Goal: Task Accomplishment & Management: Use online tool/utility

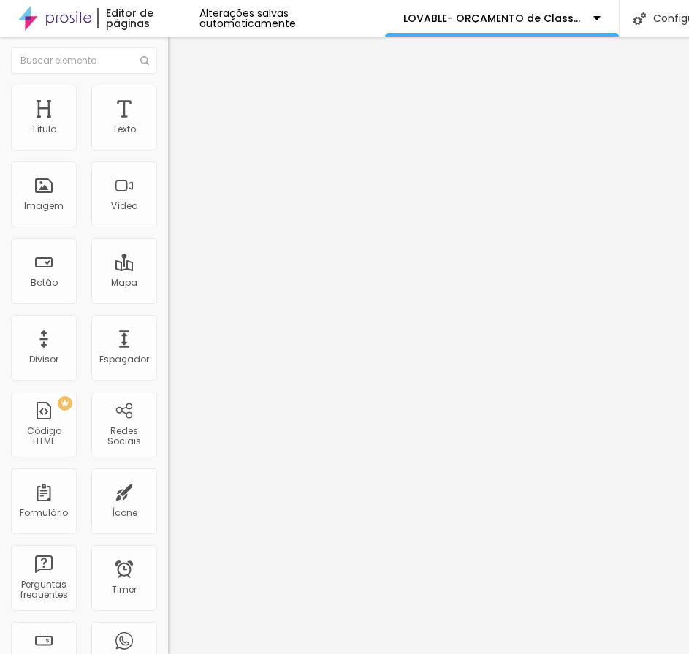
click at [168, 133] on img at bounding box center [173, 128] width 10 height 10
click at [168, 171] on span "Sólido" at bounding box center [182, 170] width 28 height 12
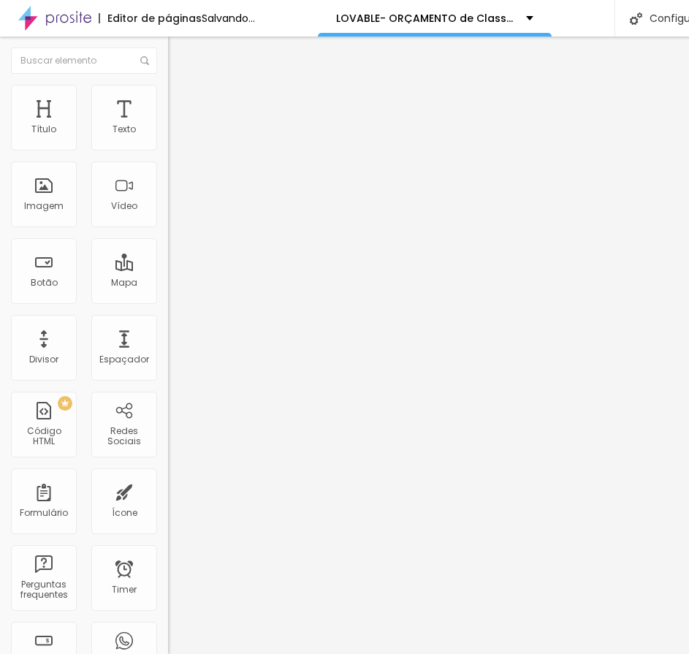
click at [168, 91] on li "Estilo" at bounding box center [252, 92] width 168 height 15
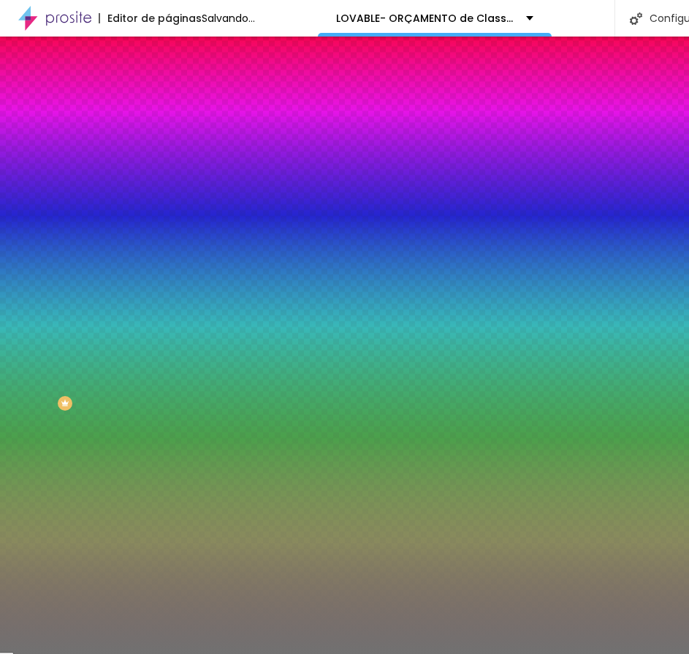
type input "1"
type input "2"
drag, startPoint x: 63, startPoint y: 231, endPoint x: 23, endPoint y: 233, distance: 40.3
type input "2"
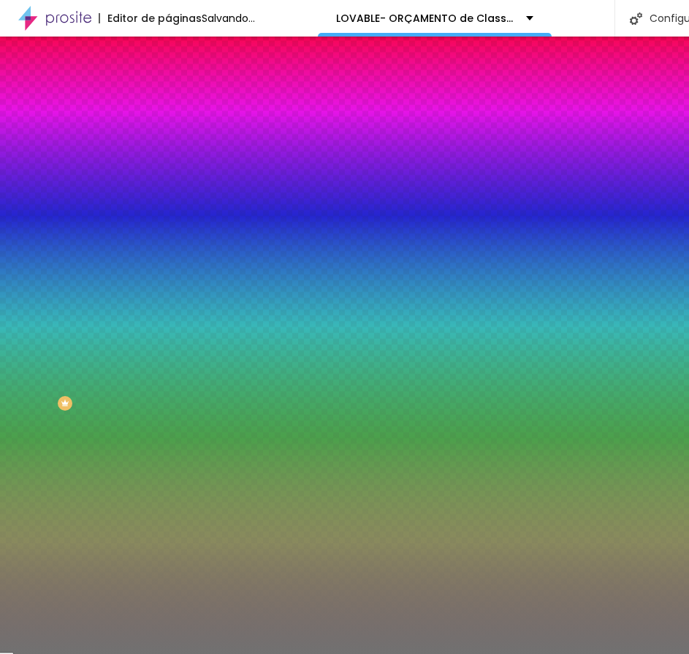
click at [168, 227] on input "range" at bounding box center [215, 222] width 94 height 12
type input "37"
type input "27"
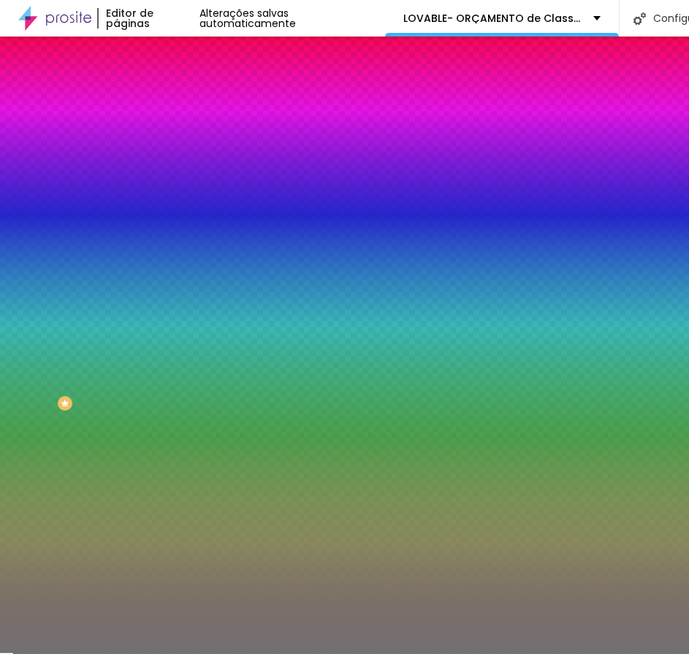
type input "15"
type input "17"
type input "23"
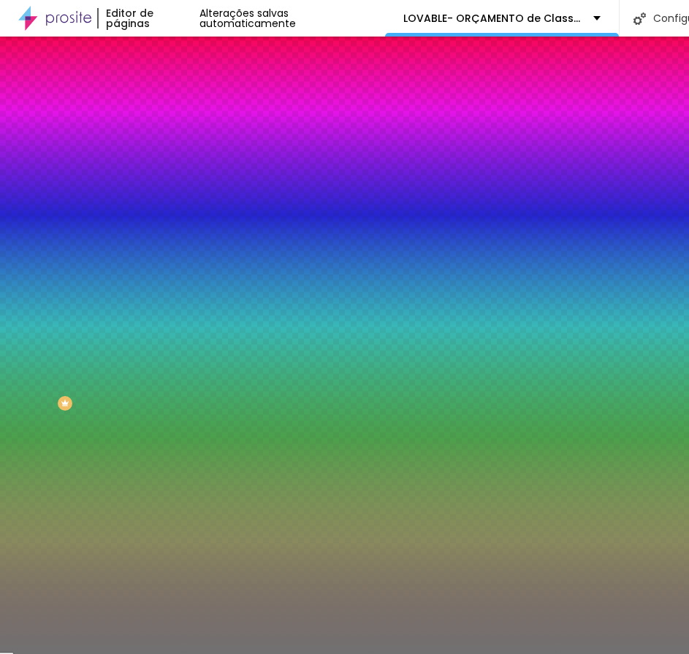
type input "23"
type input "24"
type input "23"
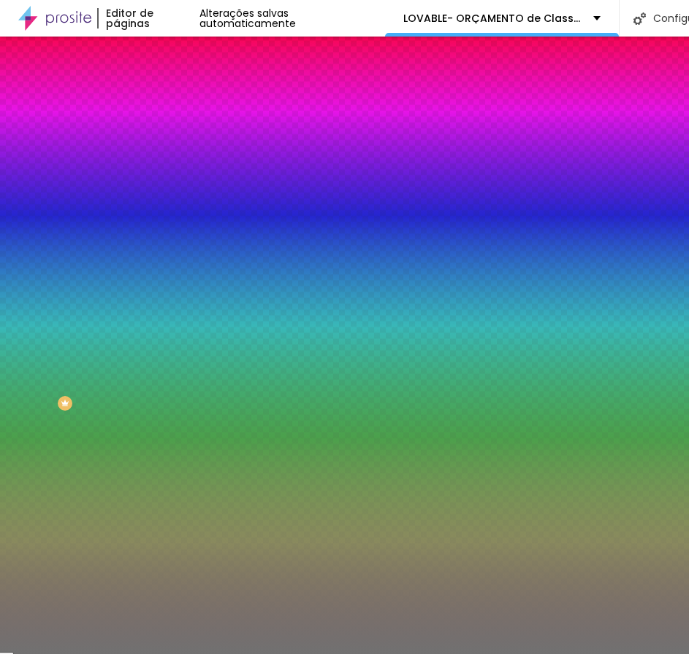
type input "19"
type input "18"
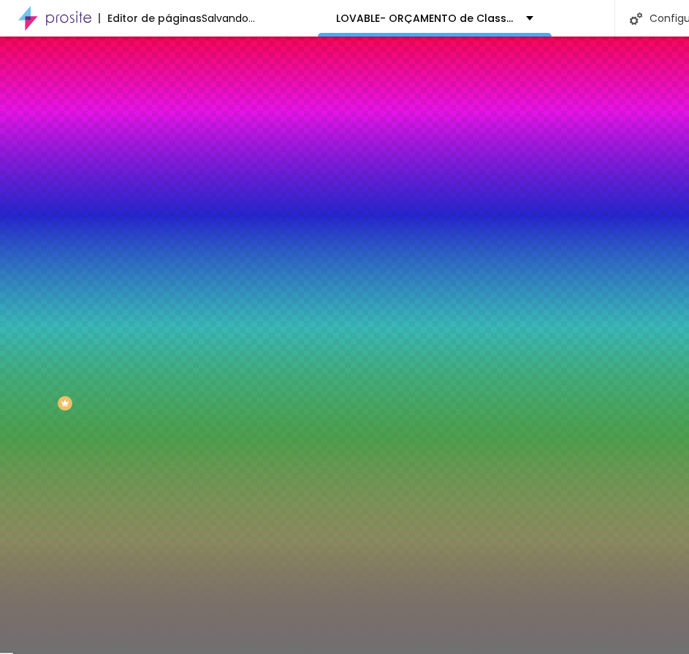
type input "17"
type input "16"
type input "38"
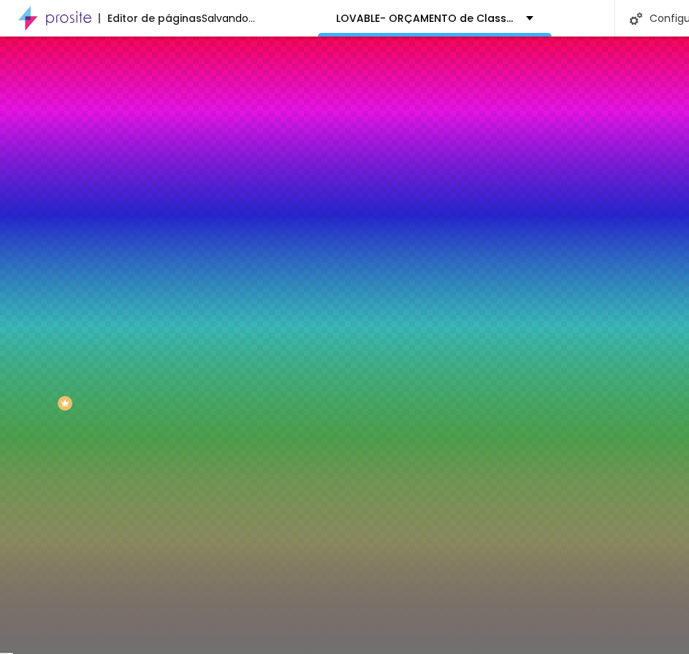
type input "38"
type input "40"
type input "32"
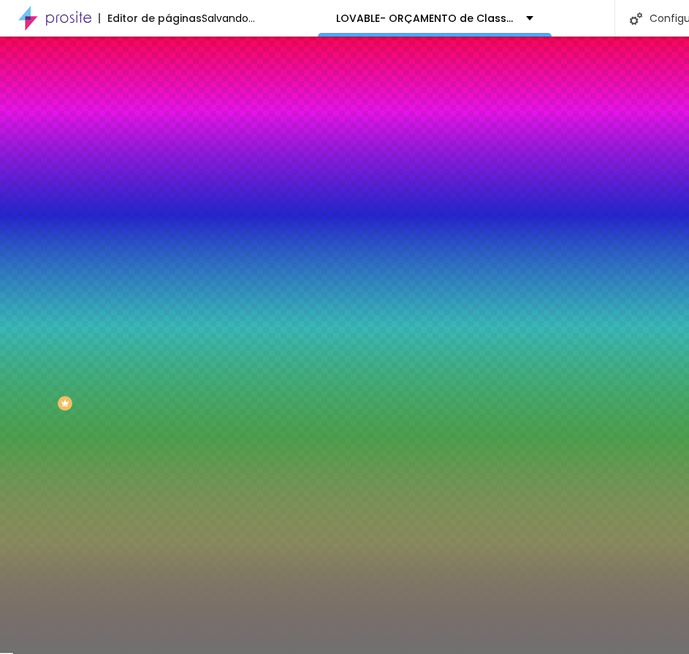
type input "33"
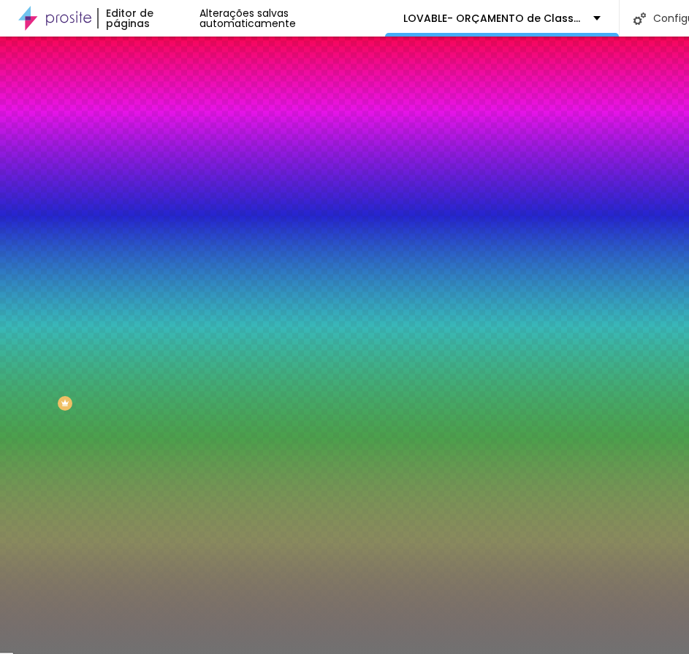
type input "37"
type input "44"
type input "49"
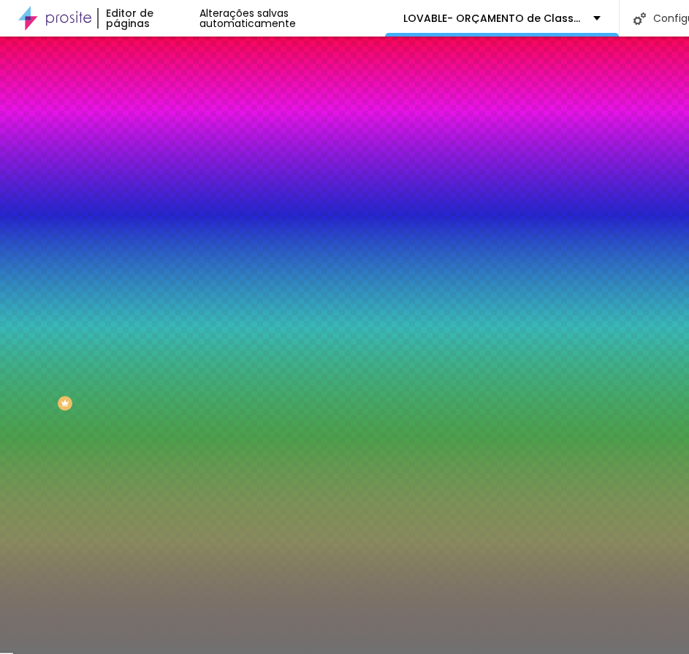
type input "49"
type input "55"
type input "59"
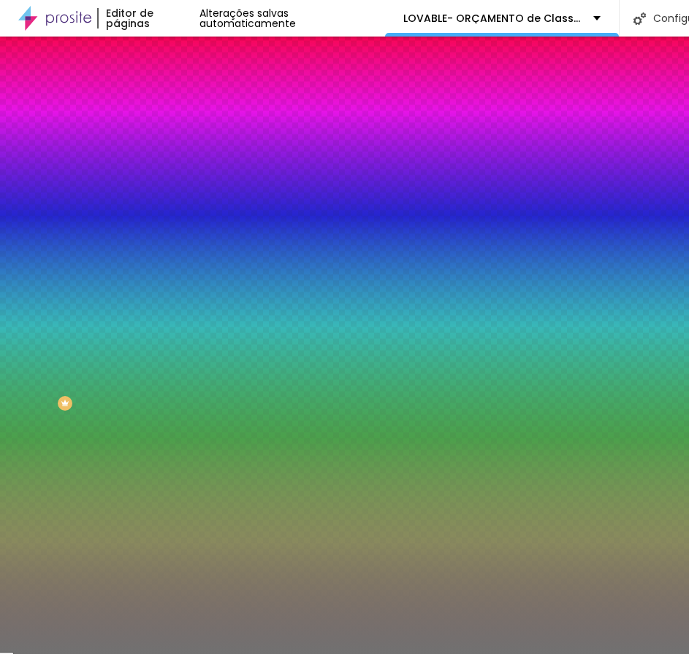
type input "64"
type input "65"
drag, startPoint x: 47, startPoint y: 191, endPoint x: 99, endPoint y: 201, distance: 53.5
type input "65"
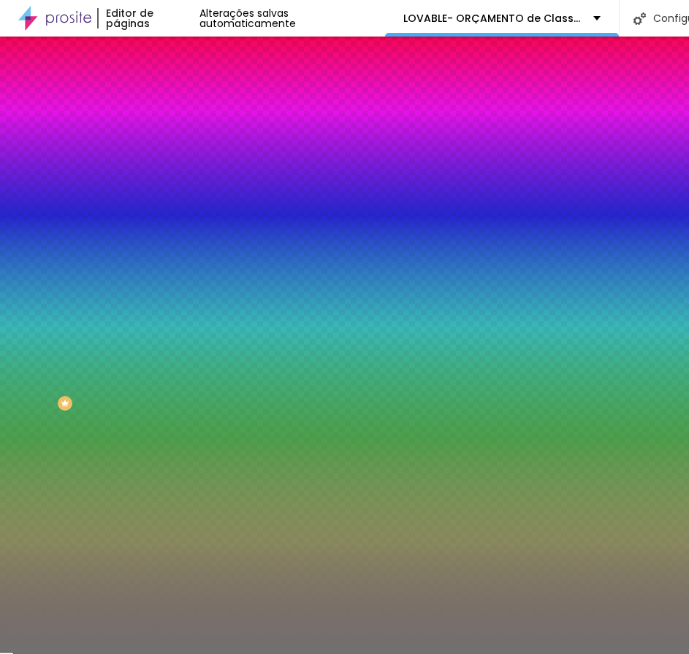
click at [168, 190] on input "range" at bounding box center [215, 184] width 94 height 12
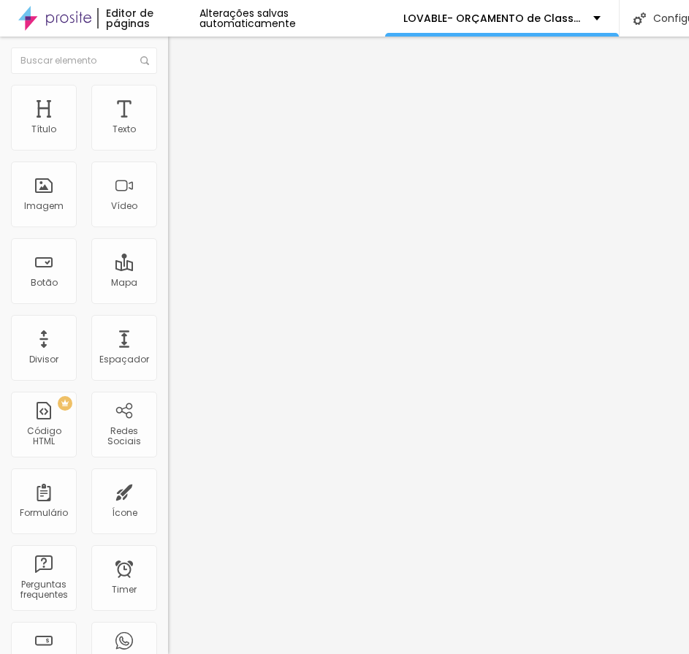
click at [168, 94] on li "Estilo" at bounding box center [252, 92] width 168 height 15
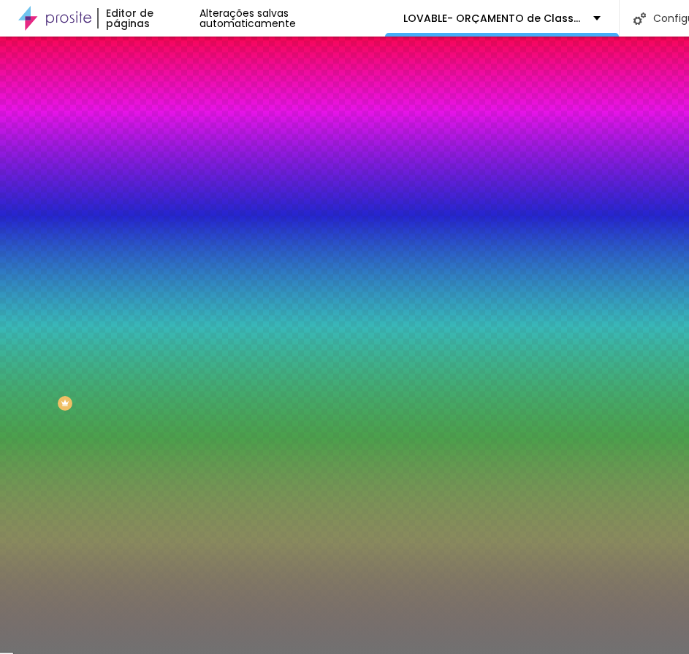
type input "64"
type input "58"
type input "53"
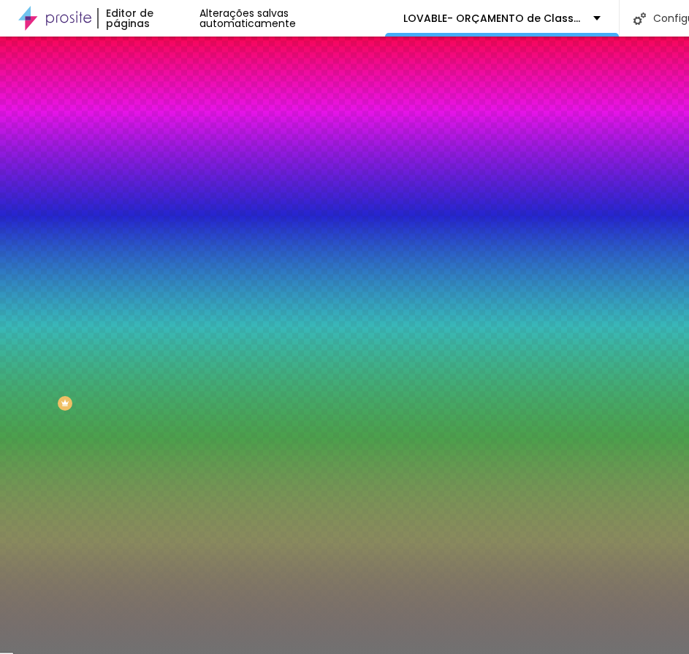
type input "53"
type input "48"
type input "45"
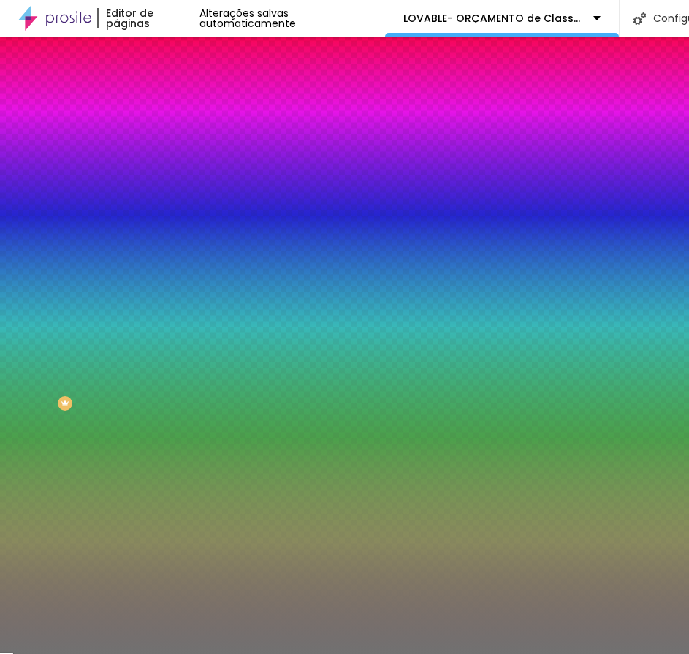
type input "40"
type input "39"
type input "38"
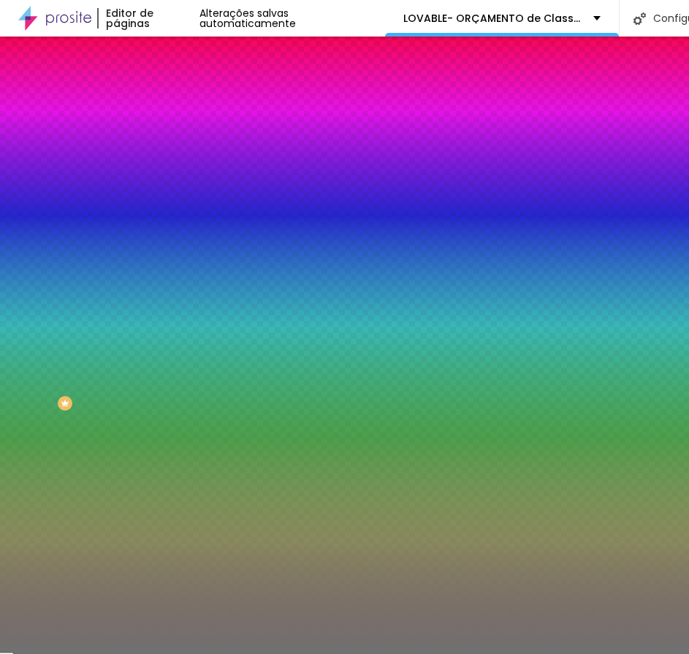
type input "38"
type input "37"
drag, startPoint x: 97, startPoint y: 192, endPoint x: 58, endPoint y: 194, distance: 39.5
type input "37"
click at [168, 190] on input "range" at bounding box center [215, 184] width 94 height 12
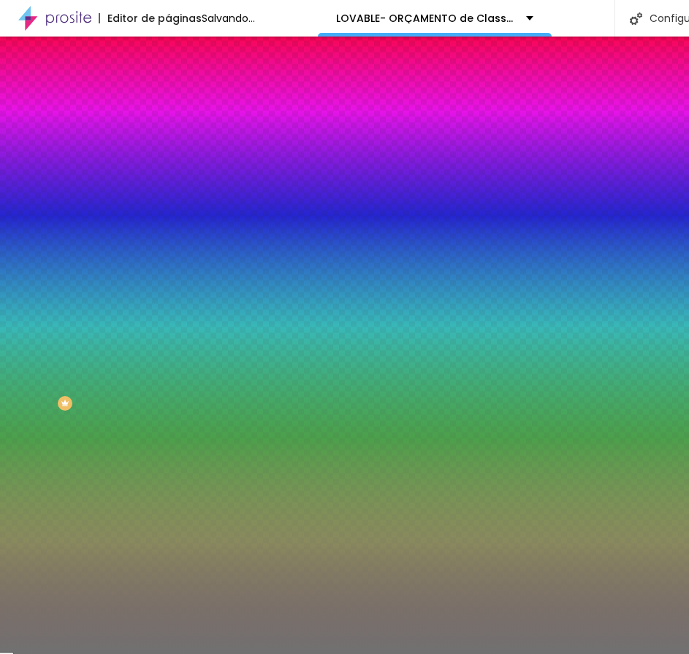
click at [168, 99] on li "Avançado" at bounding box center [252, 106] width 168 height 15
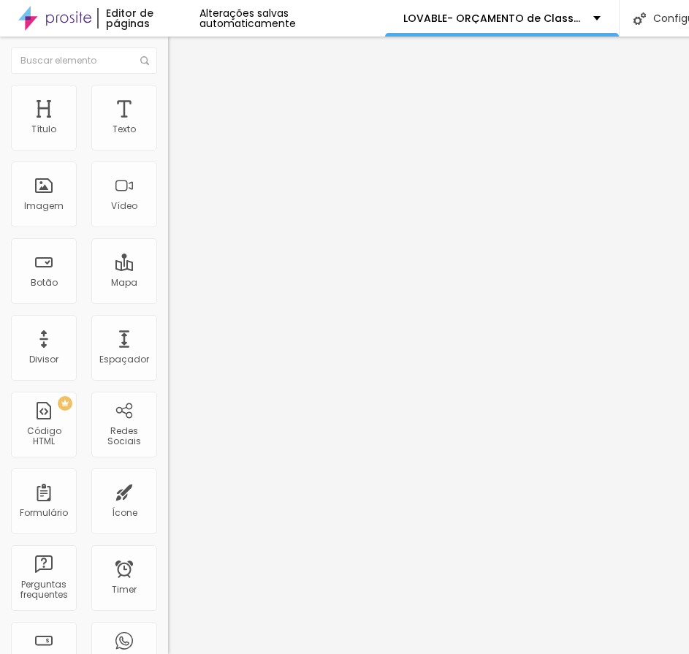
click at [168, 490] on div at bounding box center [252, 496] width 168 height 13
type input "10"
type input "0"
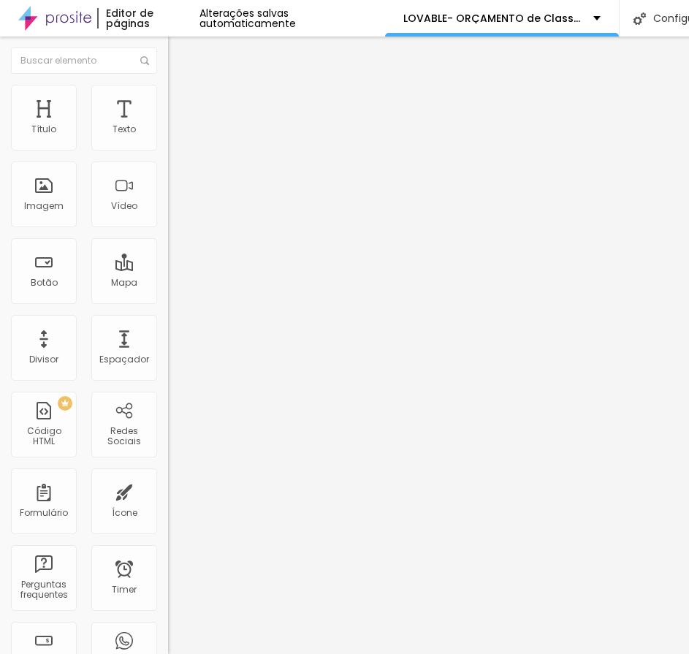
type input "0"
click at [168, 490] on input "range" at bounding box center [215, 496] width 94 height 12
type input "0"
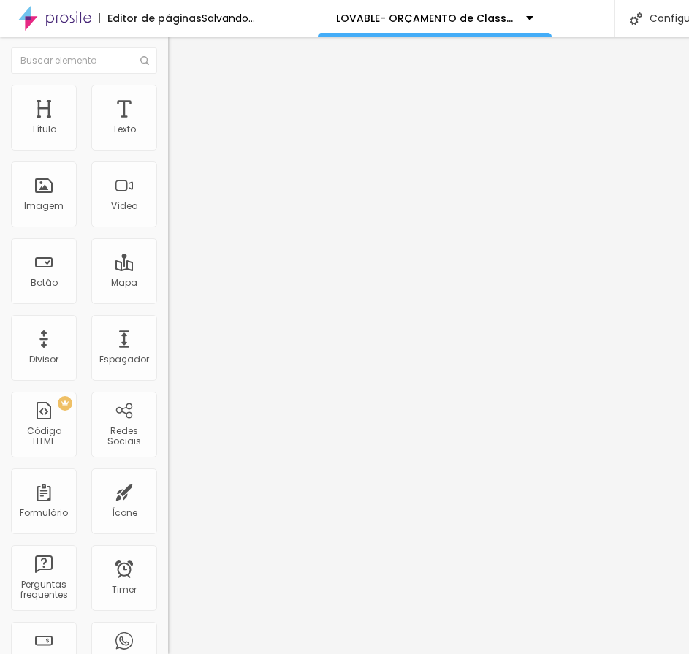
drag, startPoint x: 50, startPoint y: 144, endPoint x: 42, endPoint y: 148, distance: 8.8
type input "0"
click at [168, 284] on input "range" at bounding box center [215, 290] width 94 height 12
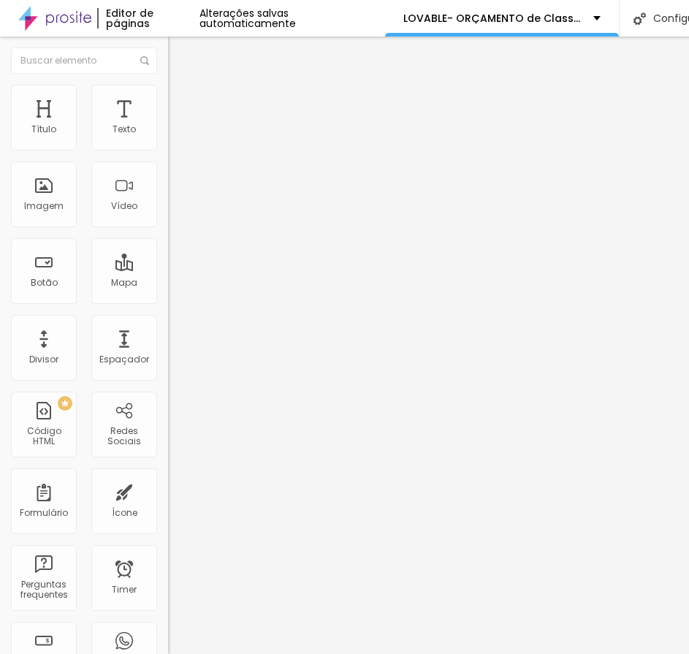
click at [168, 96] on li "Avançado" at bounding box center [252, 92] width 168 height 15
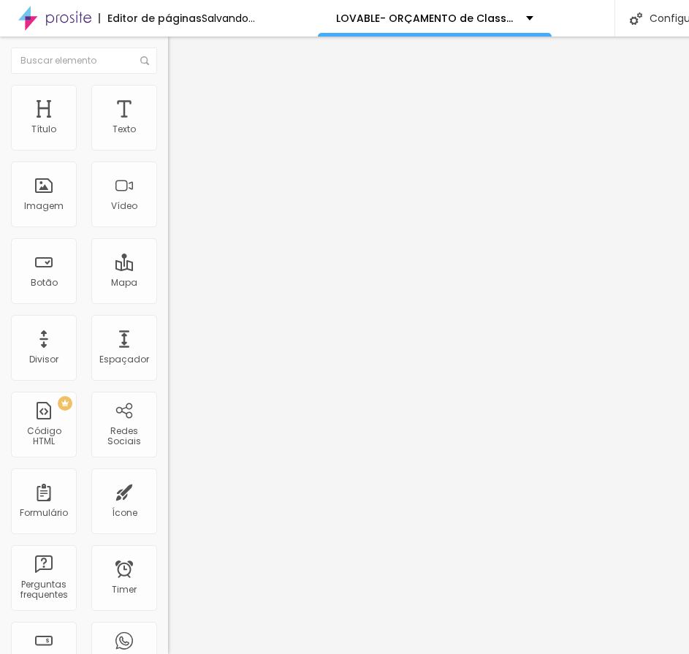
type input "8"
type input "0"
drag, startPoint x: 42, startPoint y: 168, endPoint x: -1, endPoint y: 180, distance: 44.7
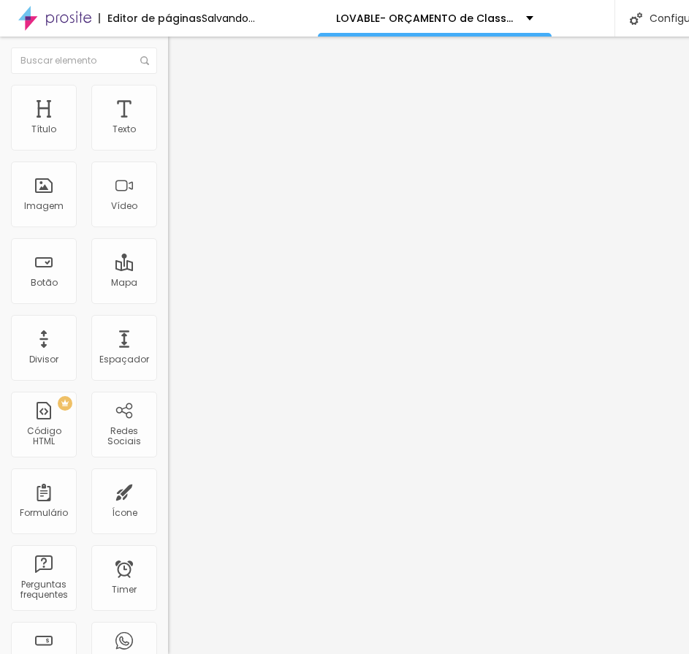
type input "0"
click at [168, 476] on input "range" at bounding box center [215, 482] width 94 height 12
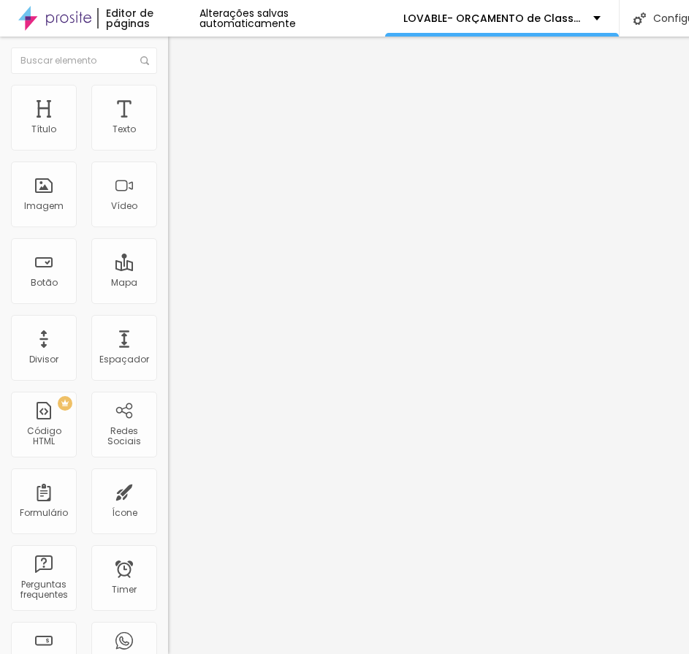
click at [168, 88] on li "Avançado" at bounding box center [252, 92] width 168 height 15
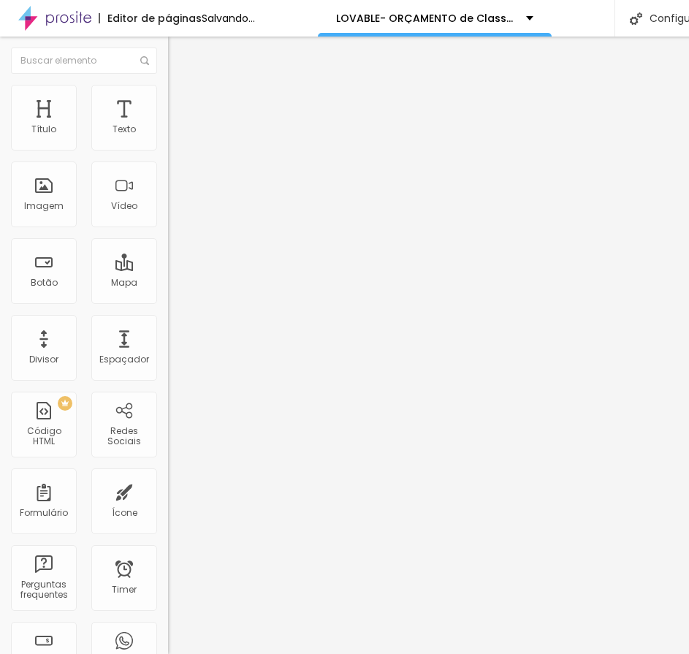
type input "7"
type input "0"
drag, startPoint x: 44, startPoint y: 170, endPoint x: 111, endPoint y: 178, distance: 67.6
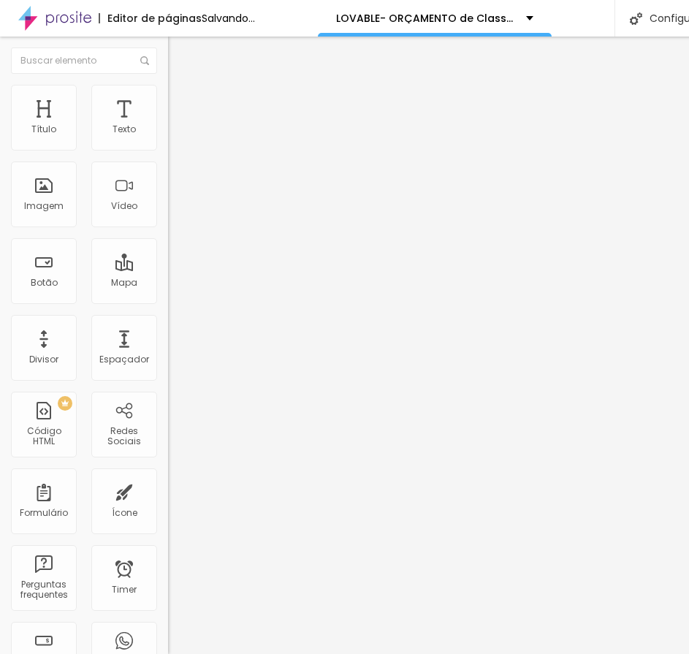
click at [168, 476] on input "range" at bounding box center [215, 482] width 94 height 12
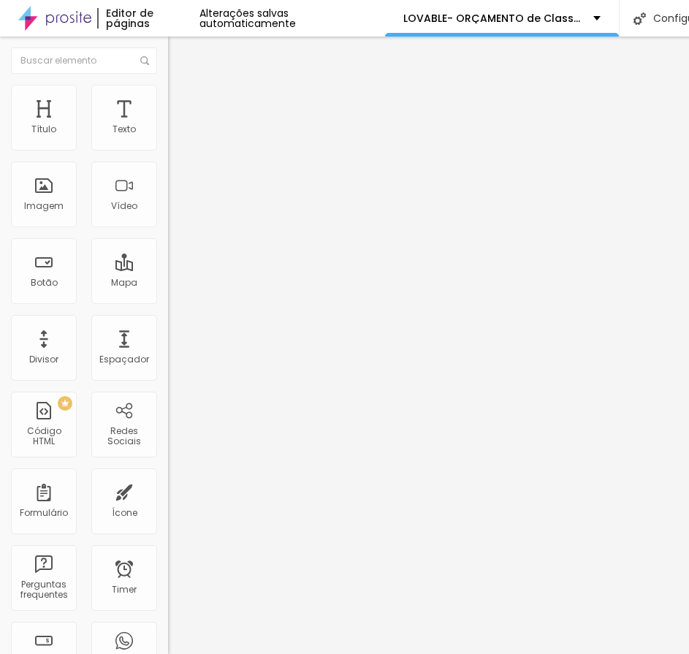
click at [168, 489] on input "0" at bounding box center [199, 496] width 63 height 15
type input "1"
type input "10"
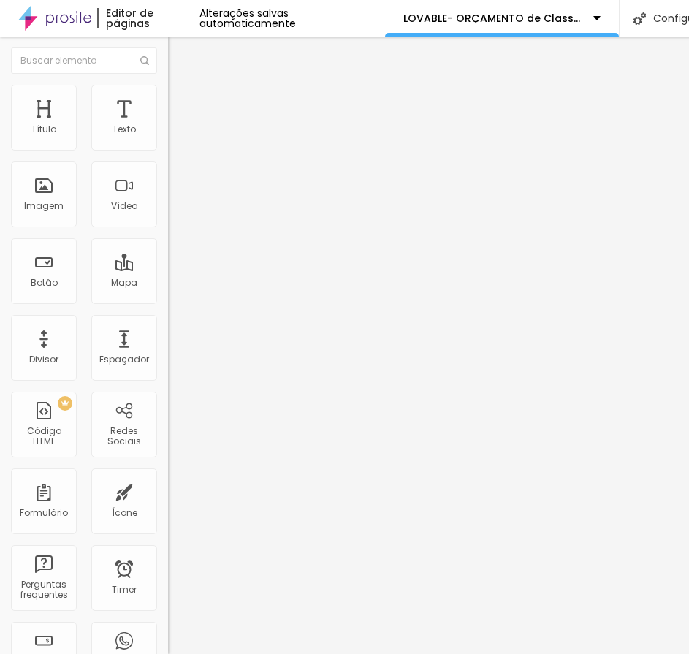
type input "10"
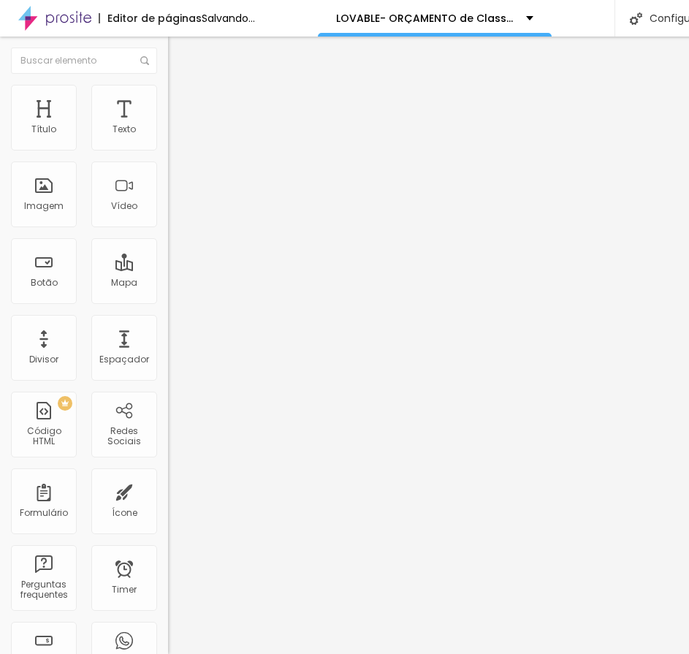
type input "100"
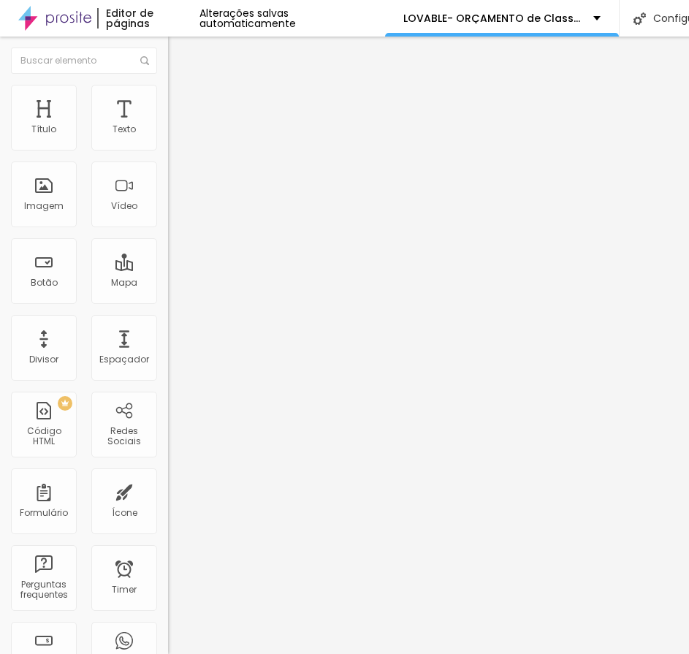
type input "10"
click at [168, 282] on input "10" at bounding box center [199, 289] width 63 height 15
type input "0"
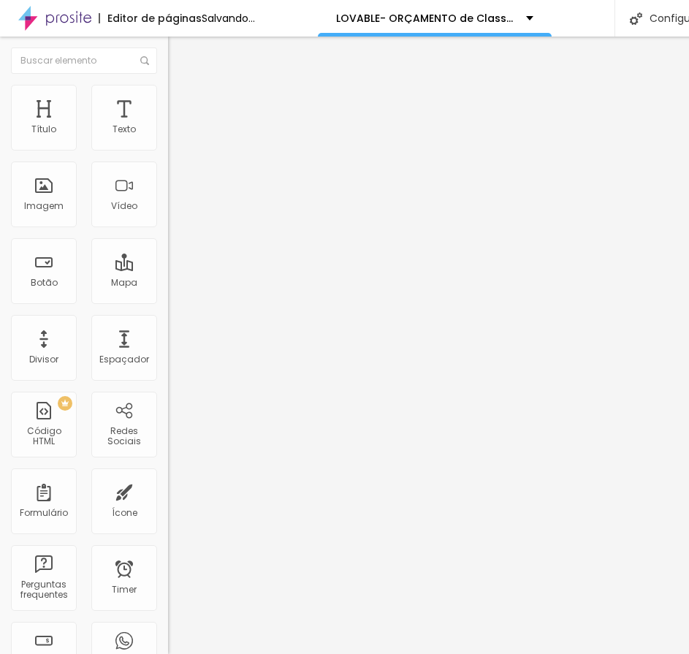
type input "0"
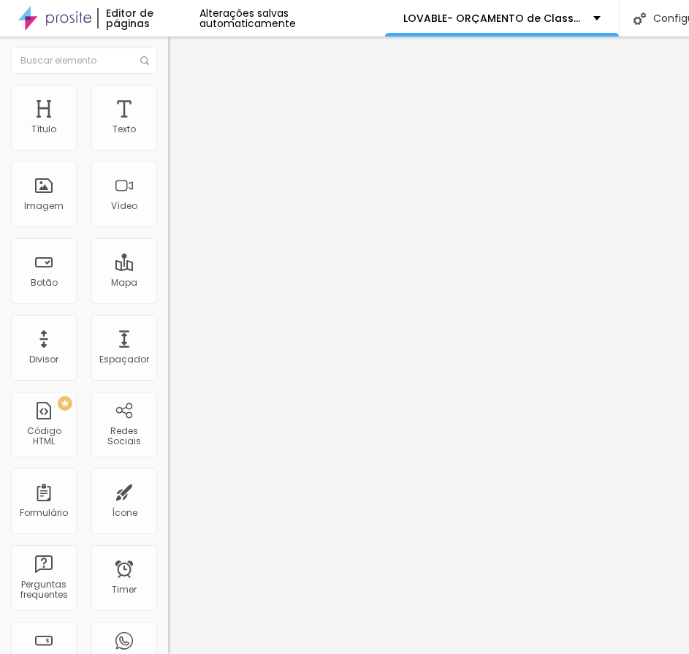
click at [168, 86] on img at bounding box center [174, 91] width 13 height 13
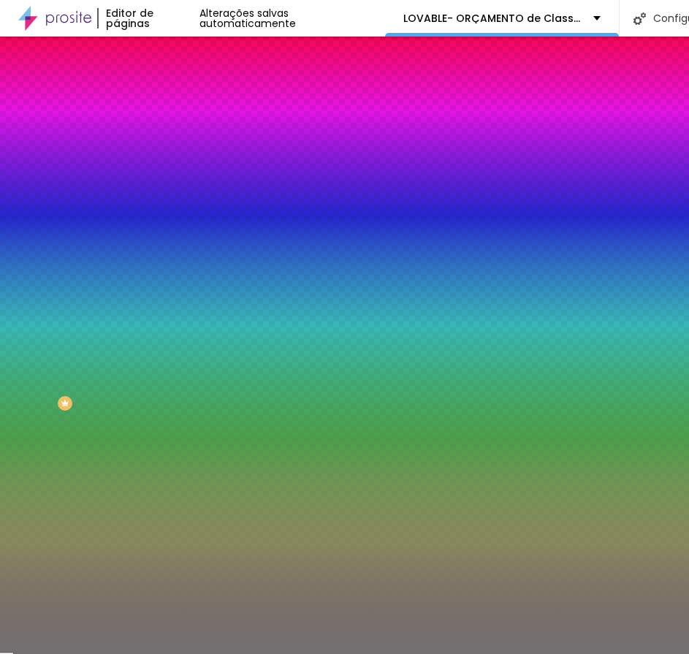
type input "47"
type input "48"
type input "45"
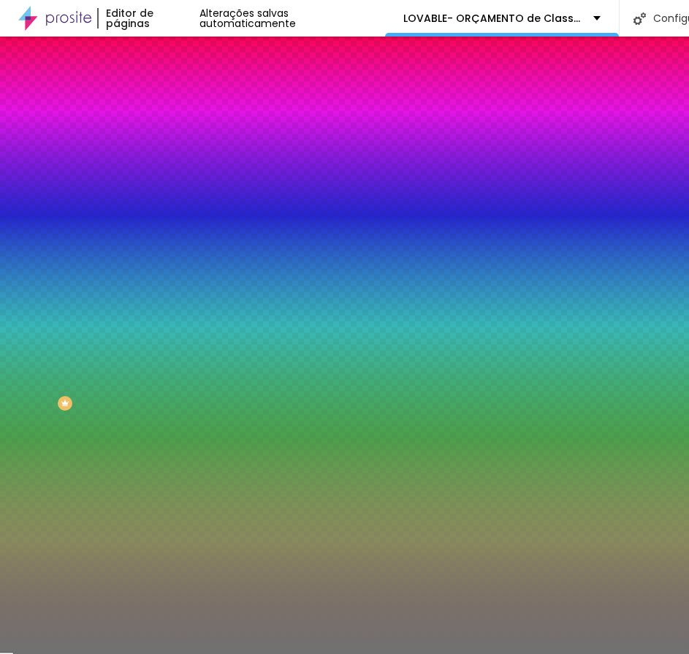
type input "45"
type input "42"
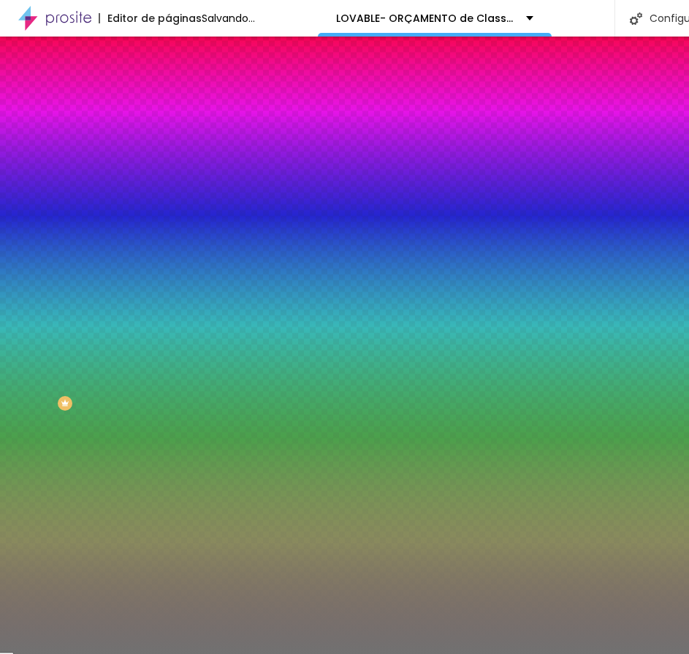
type input "40"
type input "37"
type input "35"
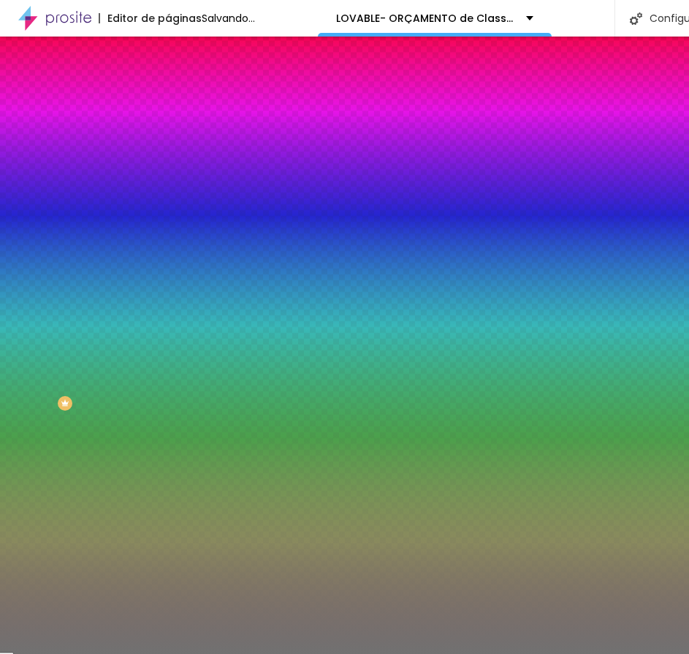
type input "35"
type input "36"
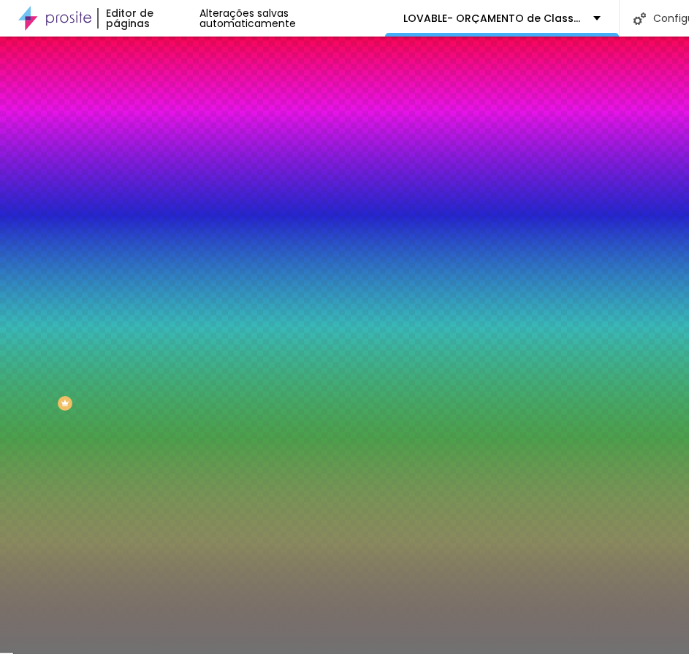
type input "31"
type input "29"
type input "28"
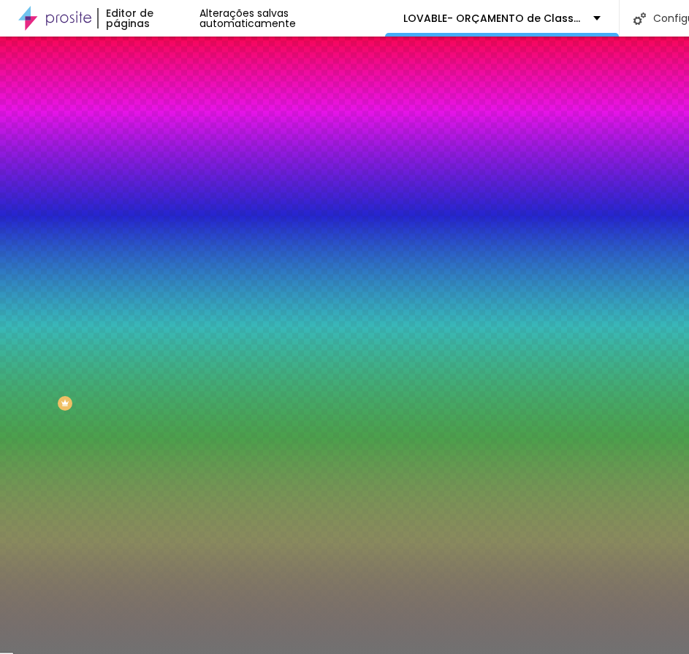
type input "28"
type input "30"
type input "34"
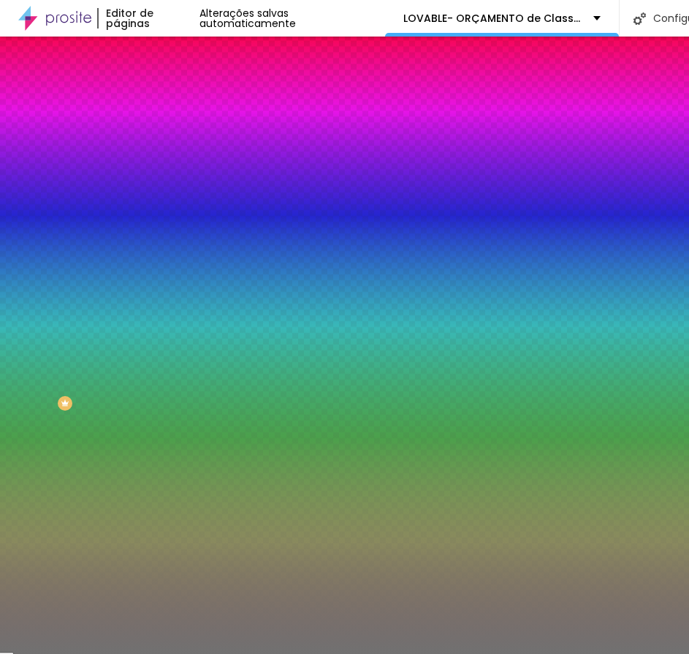
type input "37"
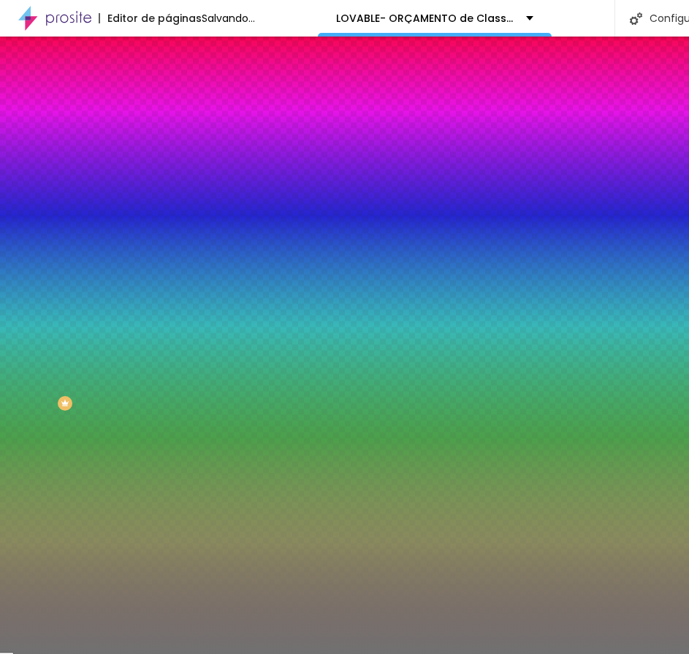
click at [168, 190] on input "range" at bounding box center [215, 184] width 94 height 12
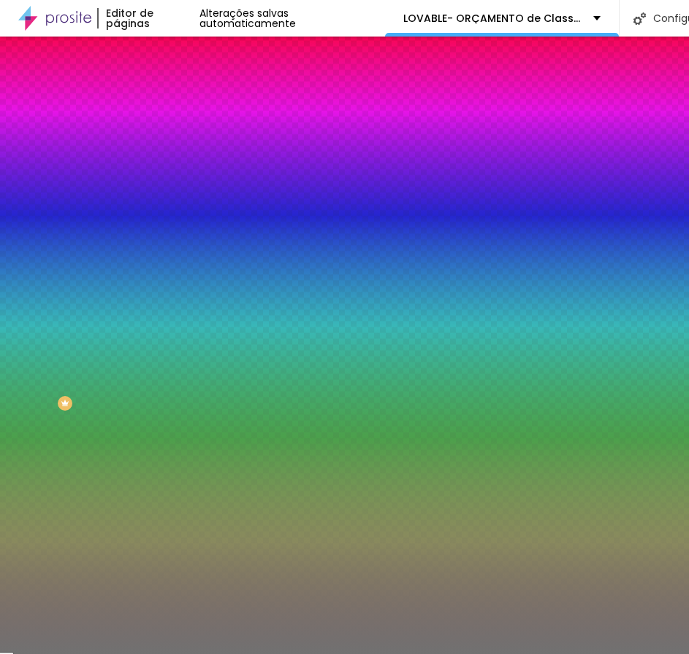
type input "3"
type input "5"
type input "7"
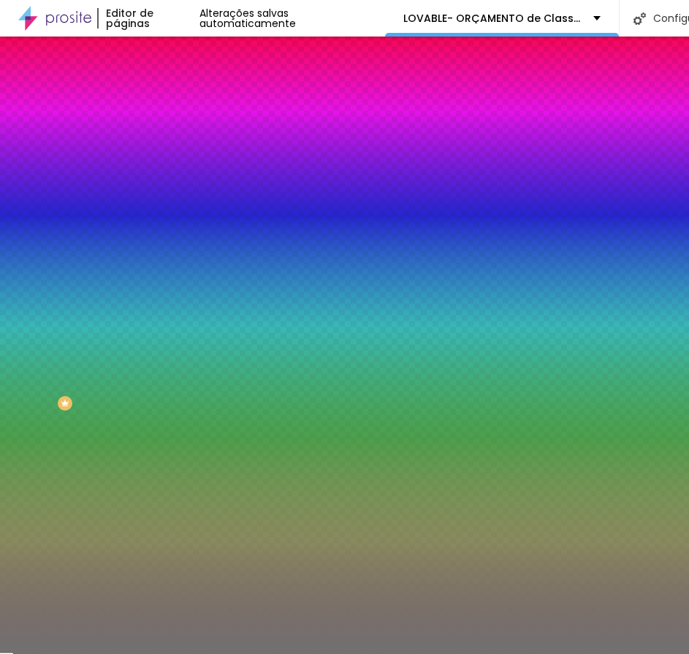
drag, startPoint x: 22, startPoint y: 235, endPoint x: 49, endPoint y: 232, distance: 27.3
type input "7"
click at [168, 227] on input "range" at bounding box center [215, 222] width 94 height 12
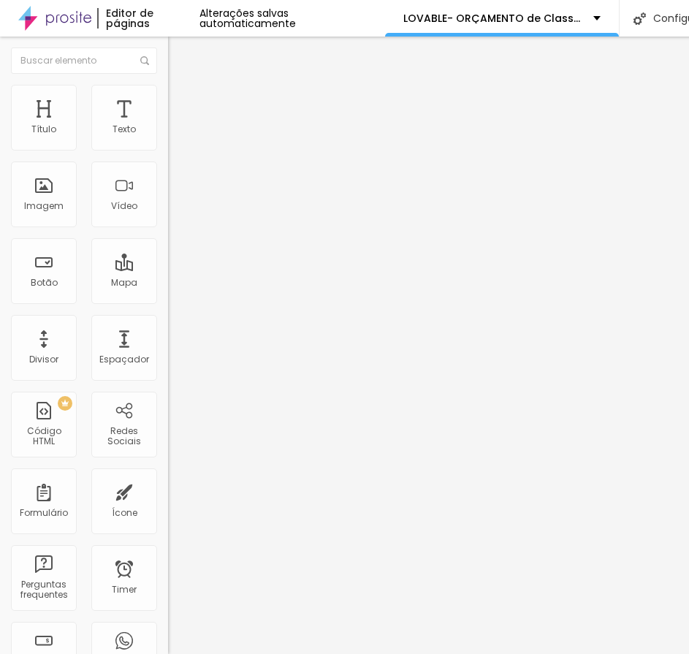
click at [168, 99] on li "Avançado" at bounding box center [252, 106] width 168 height 15
click at [168, 99] on li "Estilo" at bounding box center [252, 92] width 168 height 15
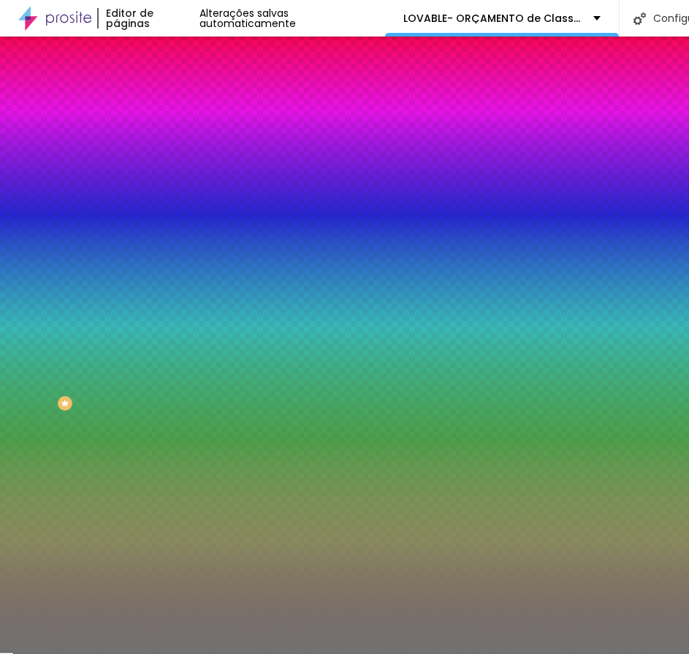
click at [168, 148] on input "#717171" at bounding box center [255, 147] width 175 height 15
paste input "E9BE12"
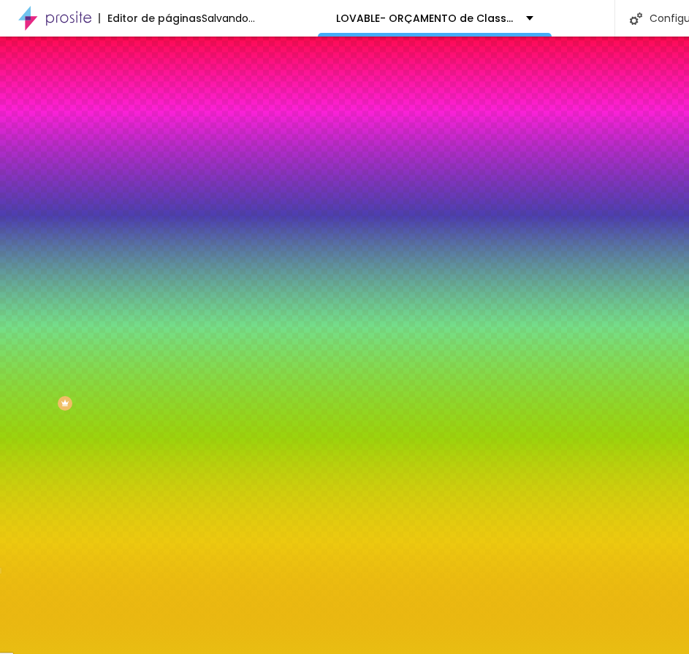
type input "#E9BE12"
type input "29"
type input "26"
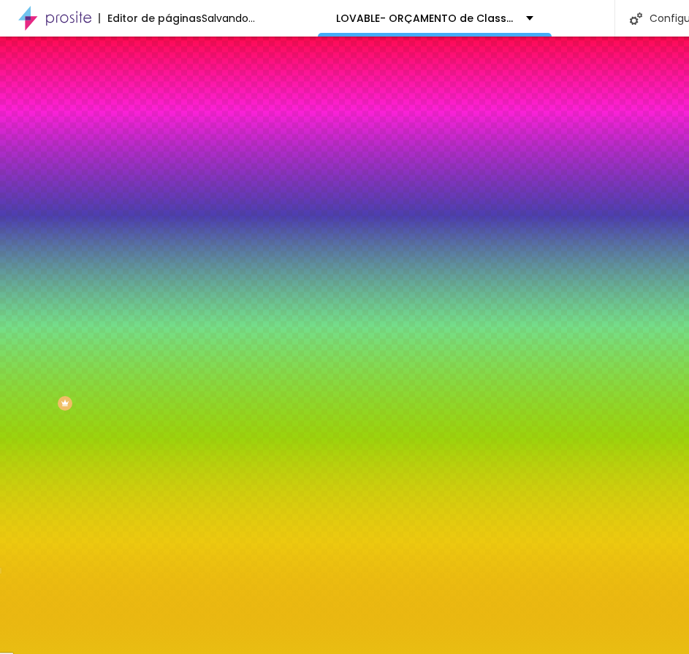
type input "25"
type input "24"
type input "23"
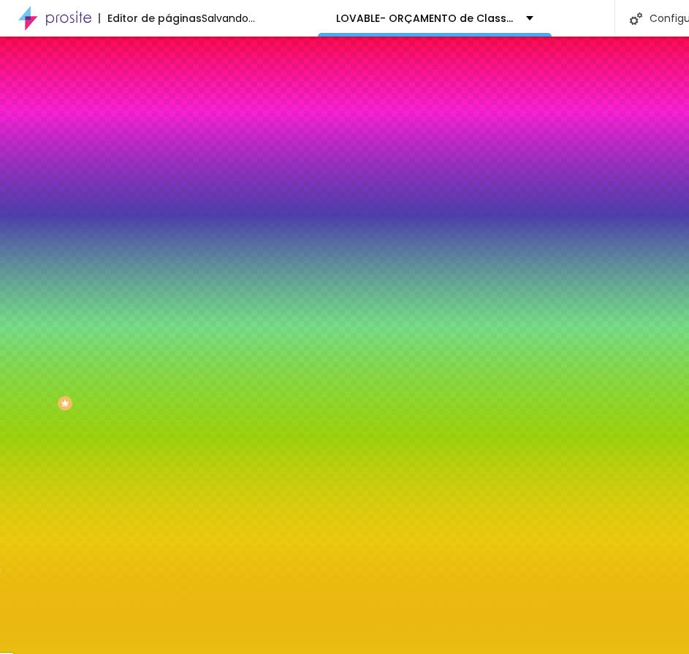
type input "23"
type input "24"
type input "27"
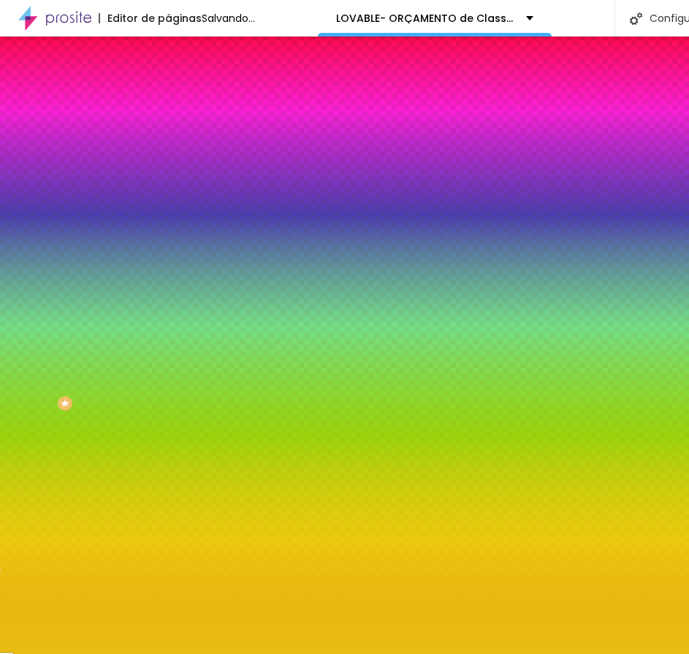
type input "29"
type input "33"
type input "32"
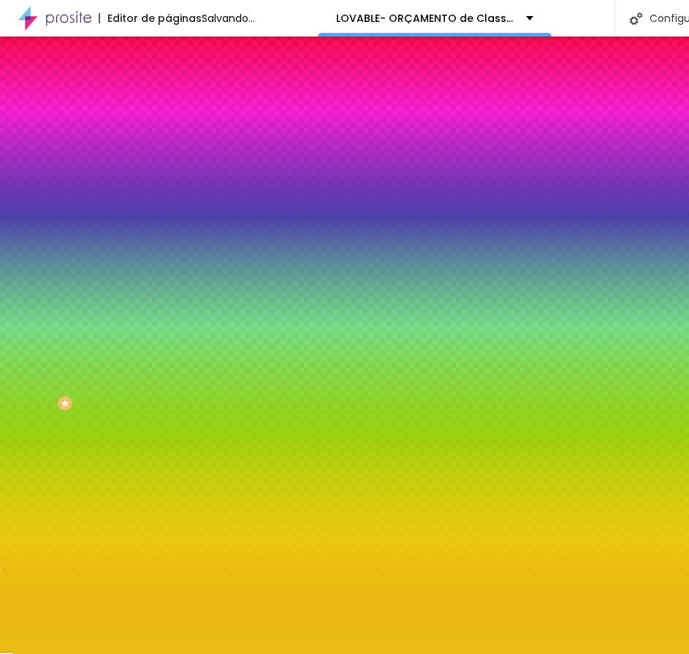
type input "32"
type input "33"
type input "35"
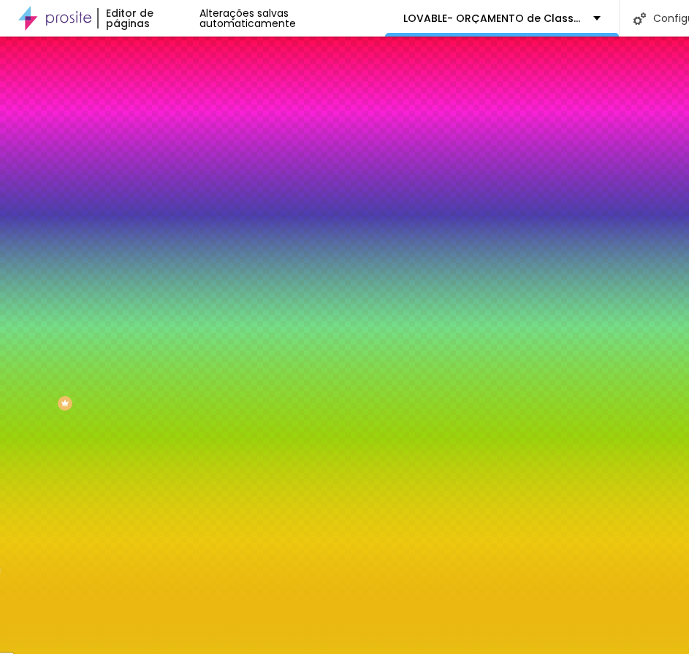
type input "37"
type input "39"
drag, startPoint x: 53, startPoint y: 191, endPoint x: 61, endPoint y: 197, distance: 9.9
type input "39"
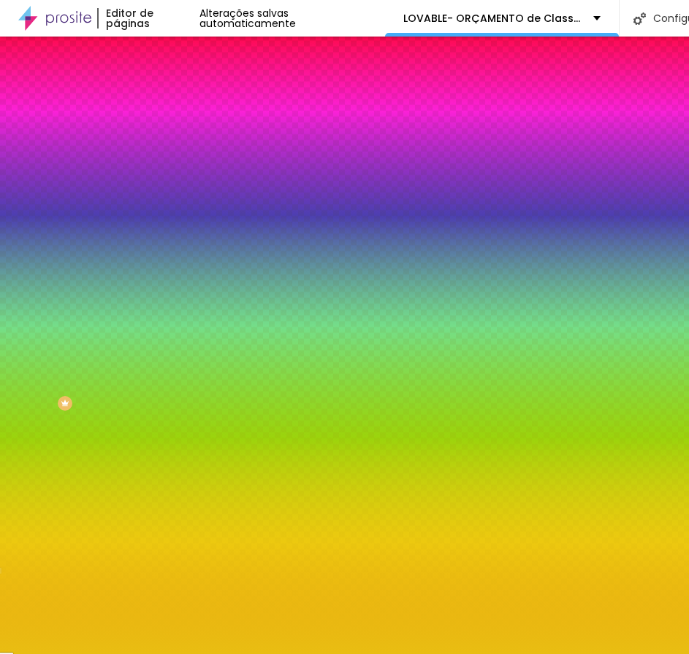
click at [168, 190] on input "range" at bounding box center [215, 184] width 94 height 12
type input "6"
type input "5"
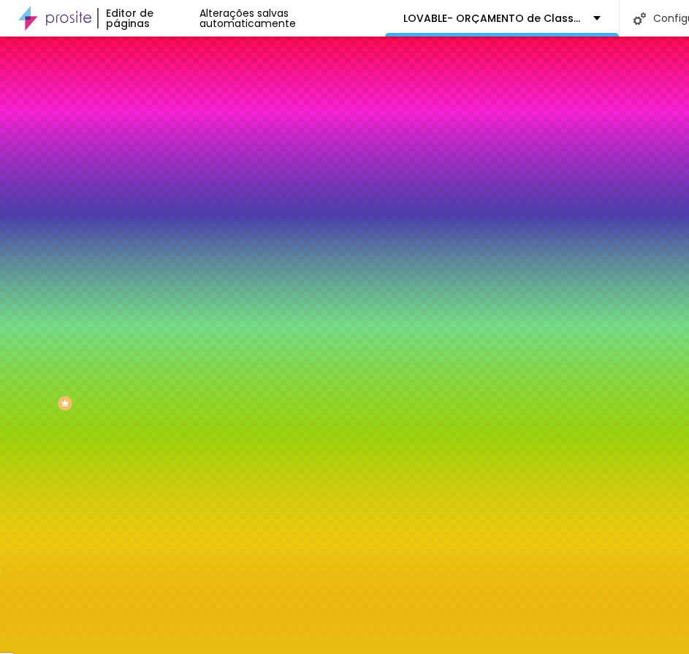
type input "4"
type input "3"
type input "2"
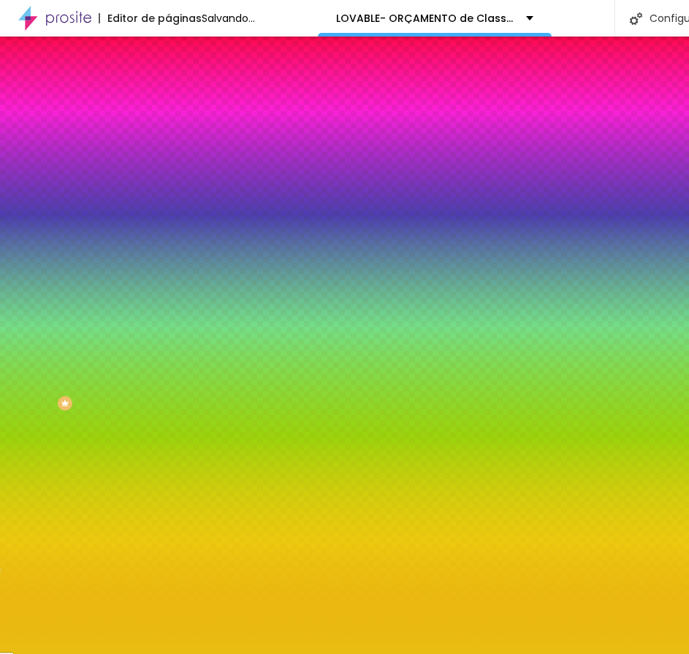
drag, startPoint x: 45, startPoint y: 235, endPoint x: 24, endPoint y: 237, distance: 20.6
type input "2"
click at [168, 227] on input "range" at bounding box center [215, 222] width 94 height 12
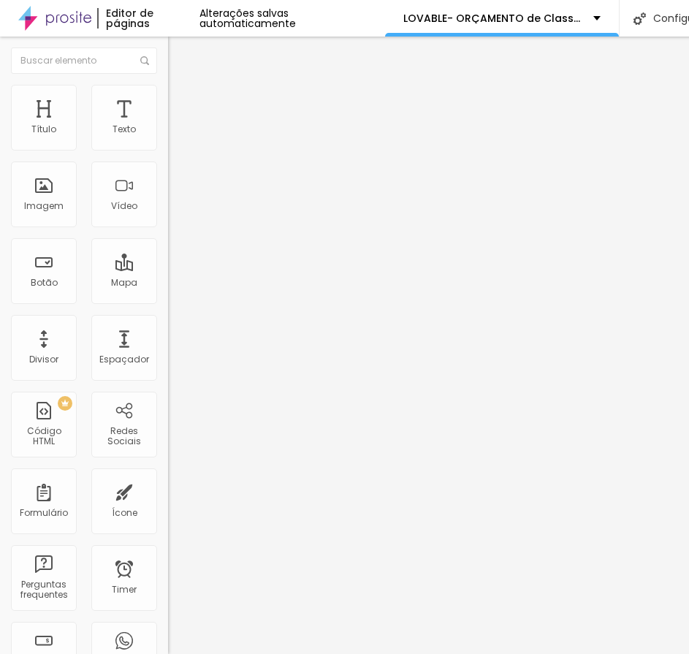
click at [168, 123] on div "Titulo 1 H1" at bounding box center [252, 115] width 168 height 15
click at [174, 212] on icon "button" at bounding box center [178, 207] width 9 height 9
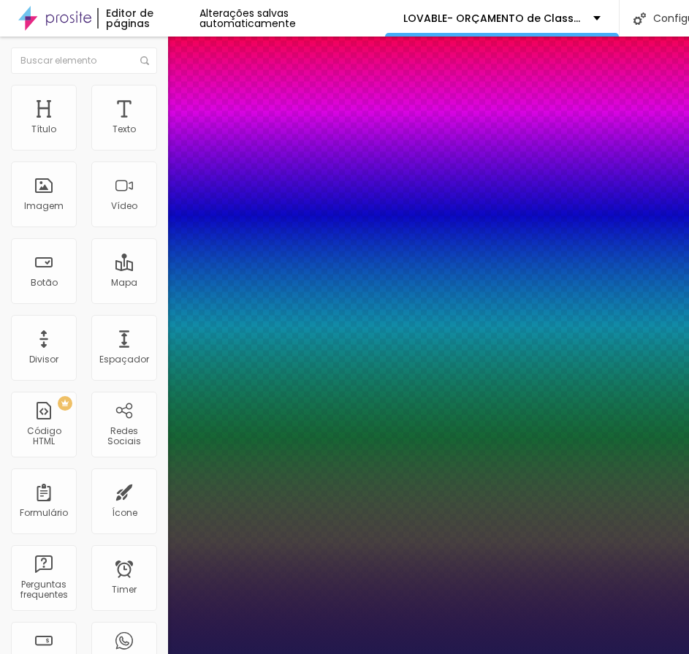
type input "1"
select select "Alegreya"
type input "1"
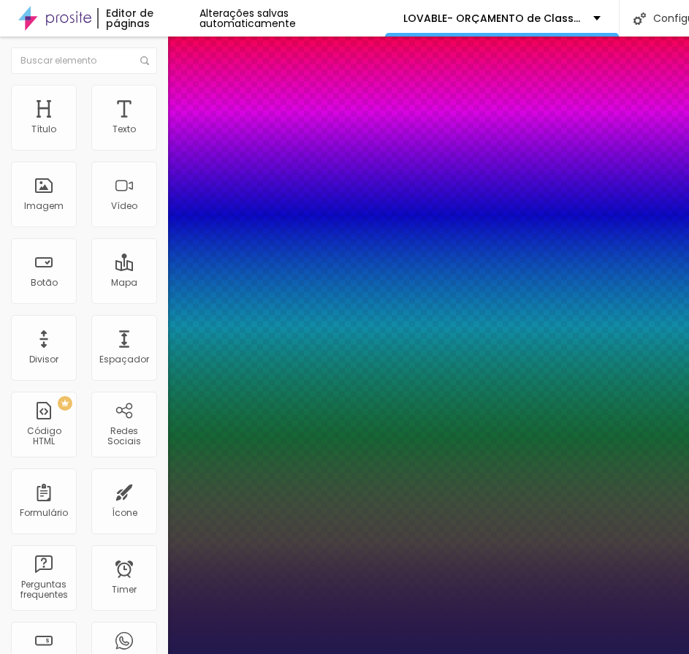
select select "AlegreyaBlack"
type input "1"
select select "Alice"
type input "1"
select select "[PERSON_NAME]"
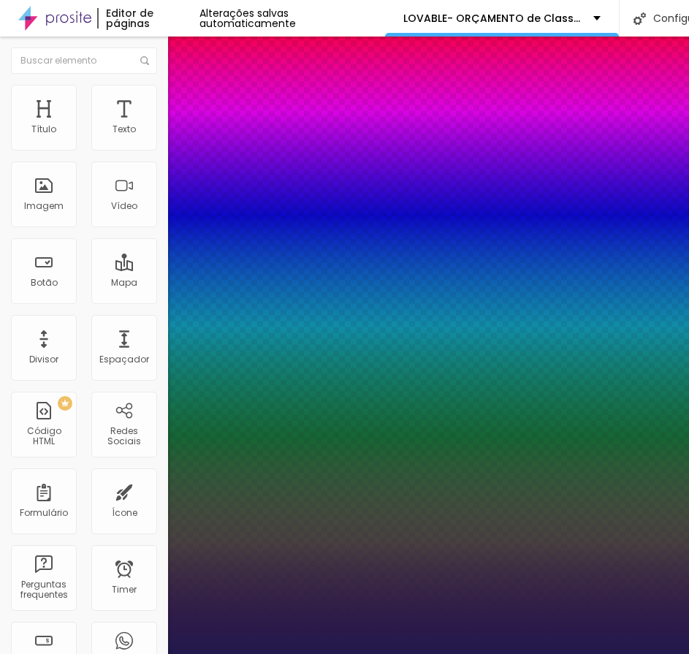
type input "1"
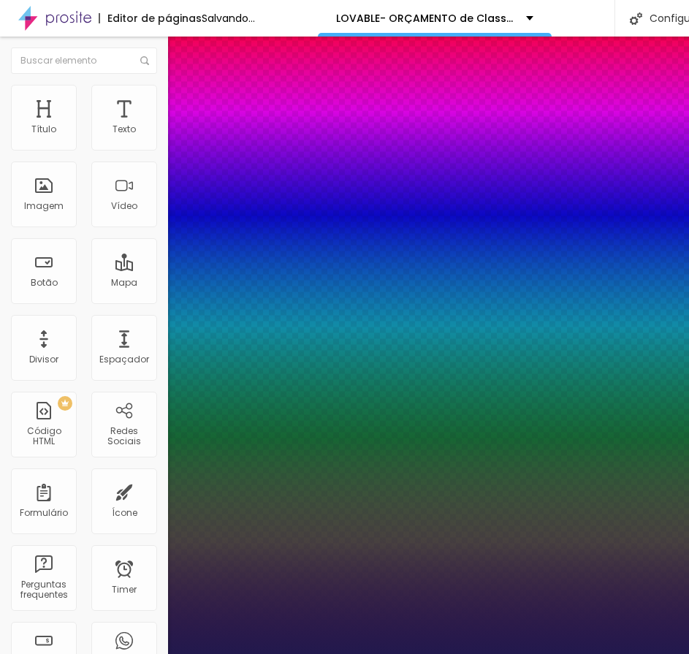
select select "Alice"
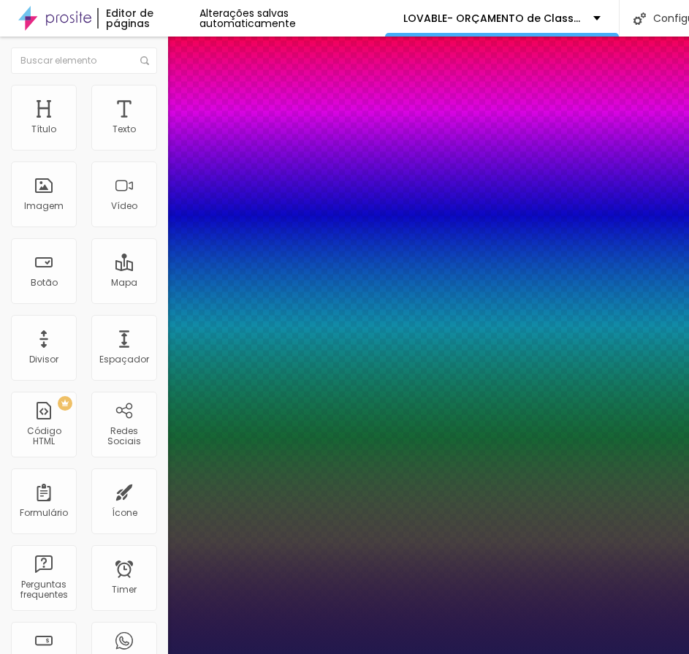
type input "1"
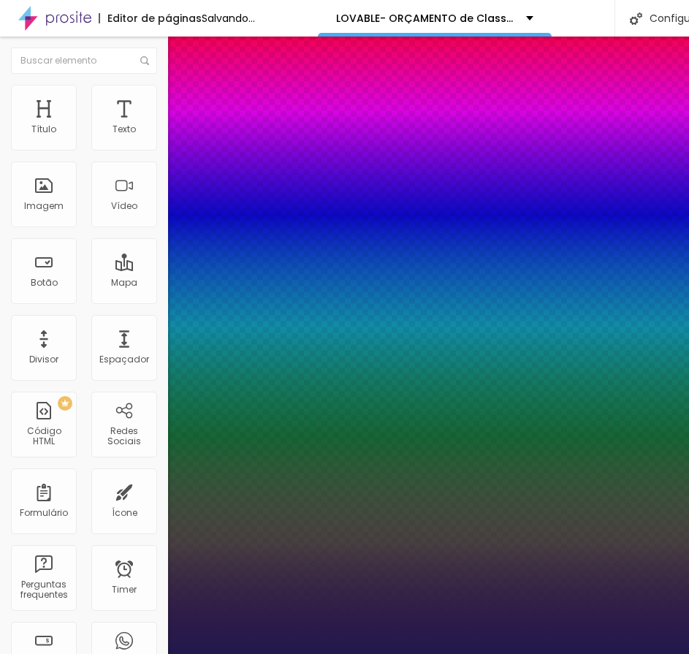
select select "AlegreyaBlack"
type input "1"
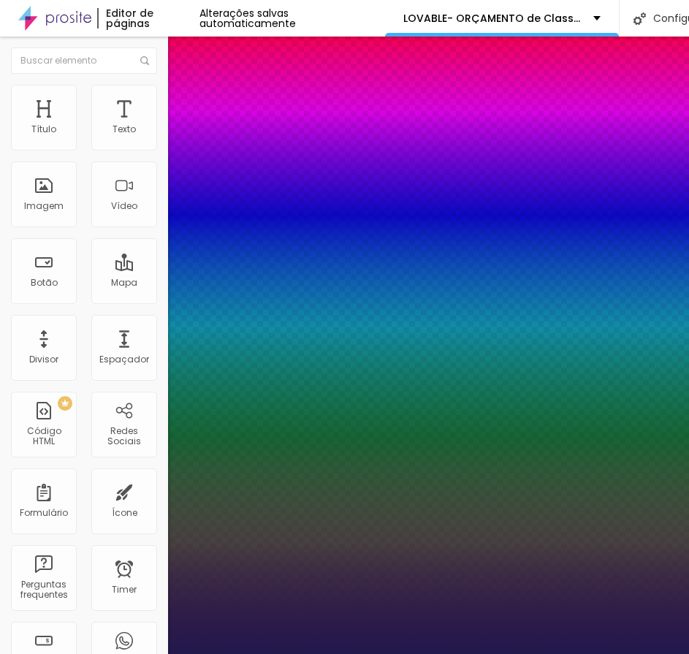
select select "Alegreya"
type input "1"
select select "Actor-Regular"
type input "1"
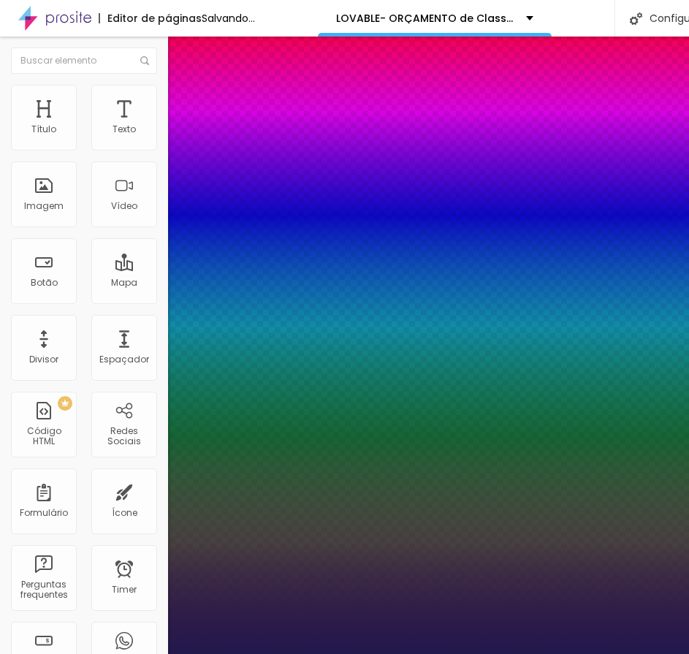
select select "AbrilFatface-Regular"
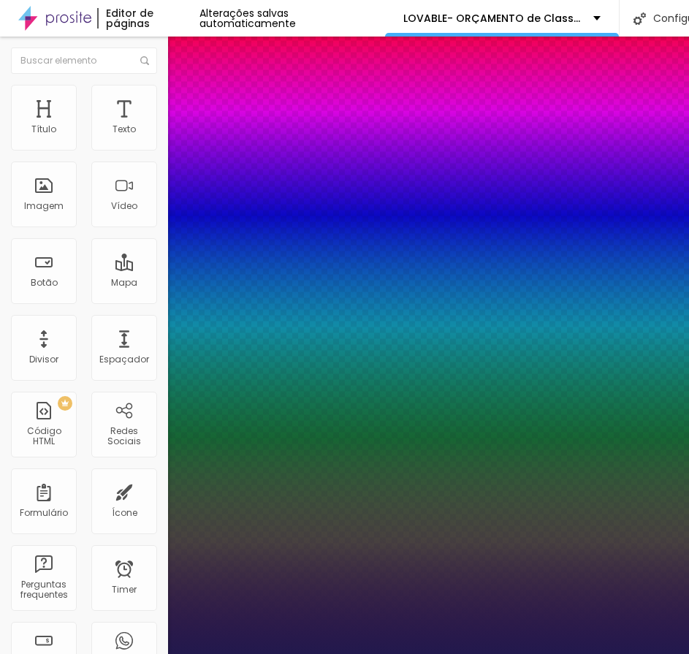
type input "1"
select select "Actor-Regular"
type input "1"
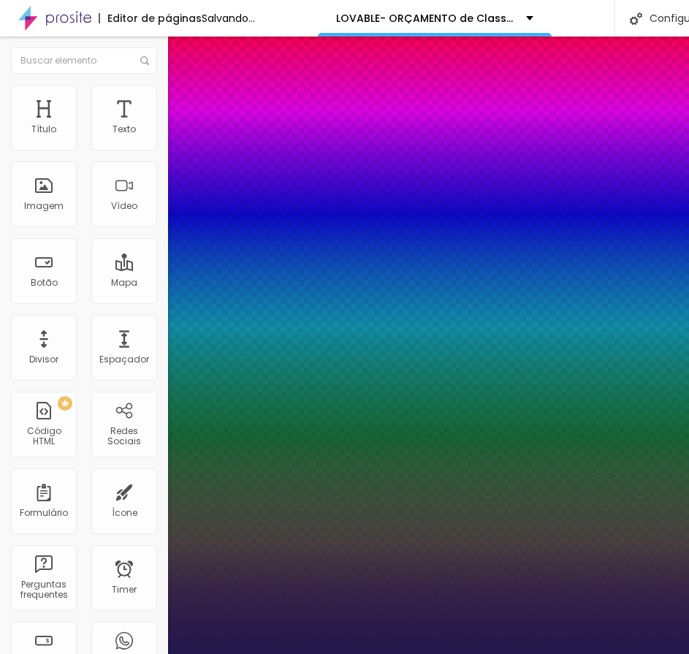
click at [606, 648] on div at bounding box center [344, 654] width 689 height 0
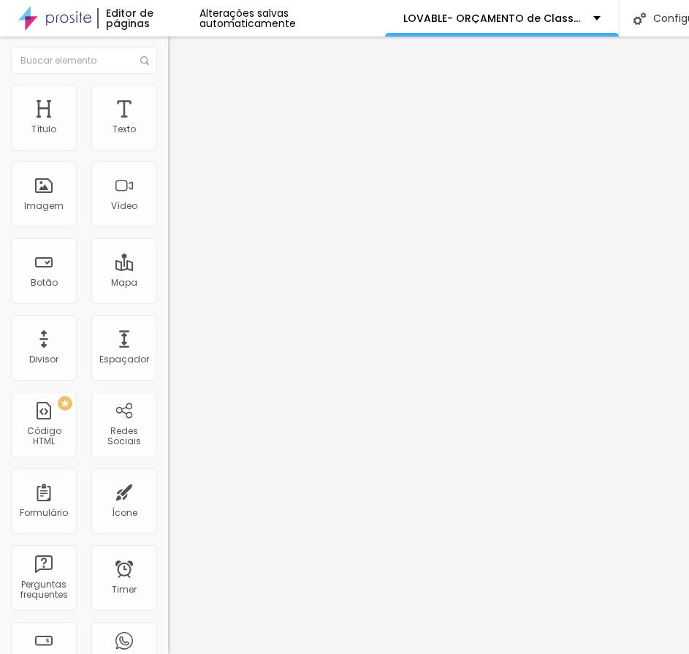
click at [175, 210] on icon "button" at bounding box center [178, 208] width 6 height 6
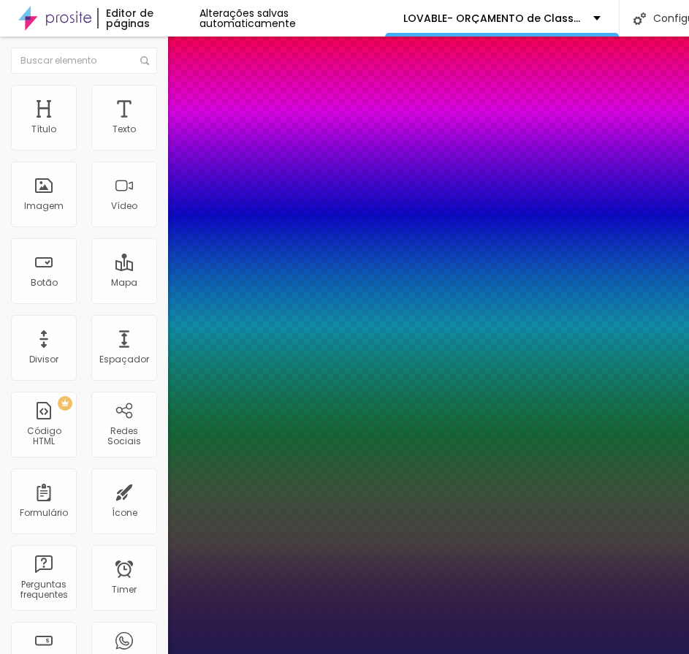
type input "1"
click at [455, 648] on div at bounding box center [344, 654] width 689 height 0
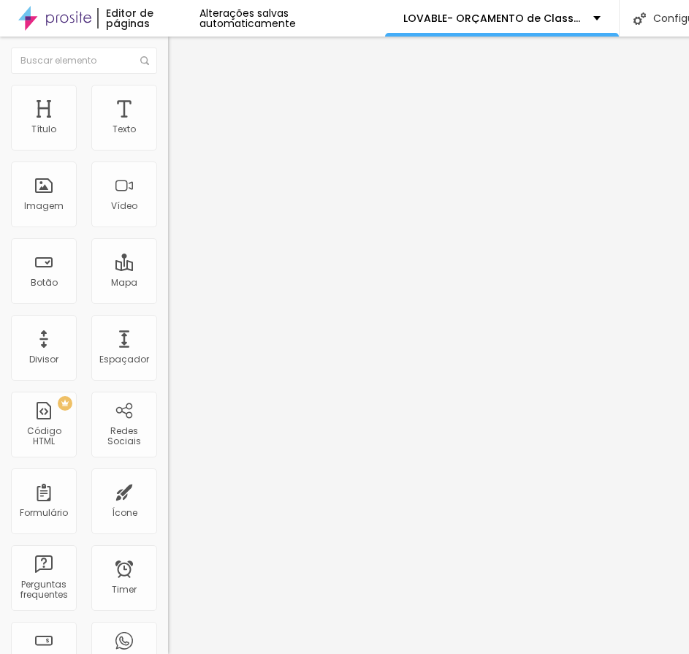
click at [180, 206] on icon "button" at bounding box center [181, 204] width 3 height 3
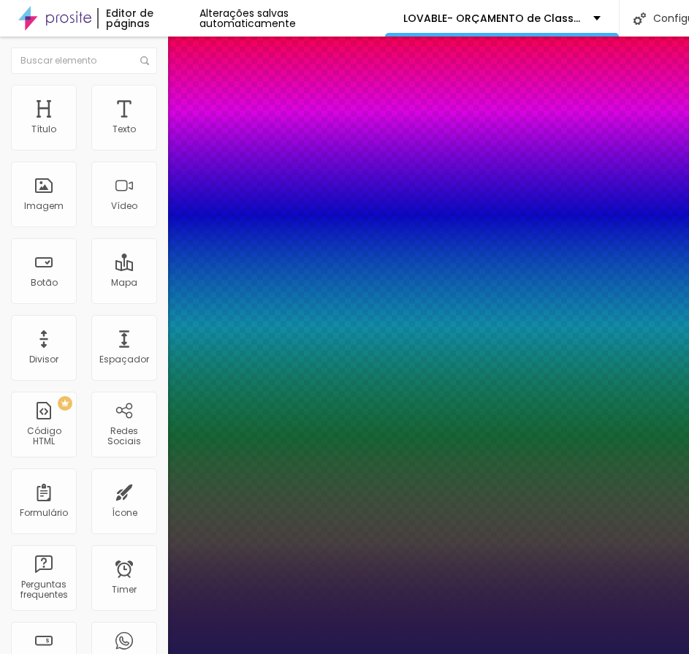
type input "1"
type input "8"
type input "1"
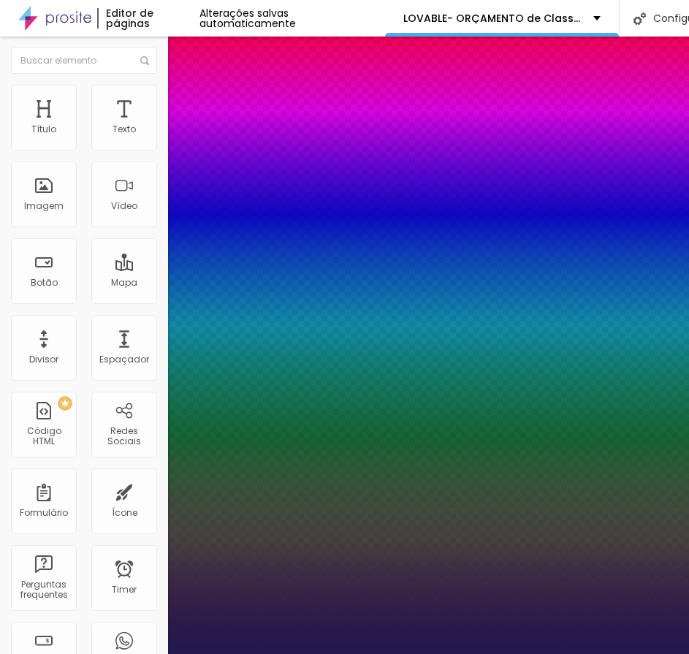
type input "1"
type input "19"
type input "1"
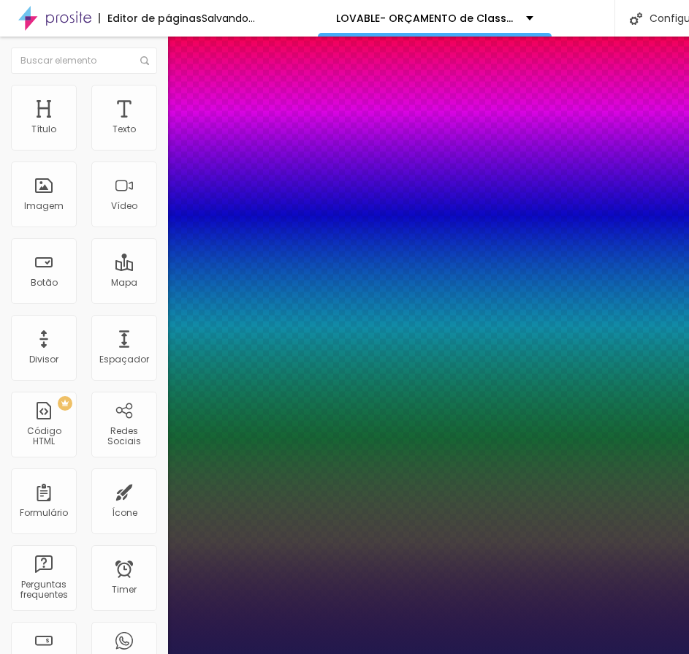
type input "19"
click at [487, 648] on div at bounding box center [344, 654] width 689 height 0
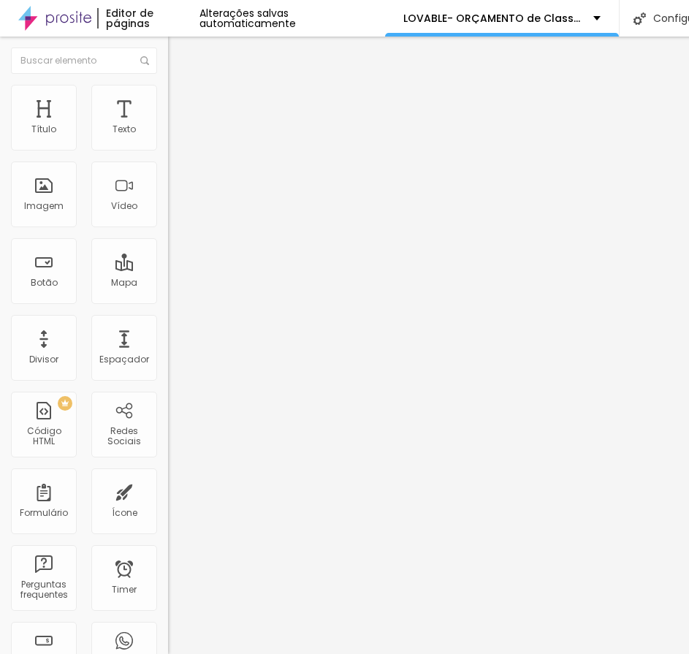
click at [168, 216] on button "button" at bounding box center [178, 208] width 20 height 15
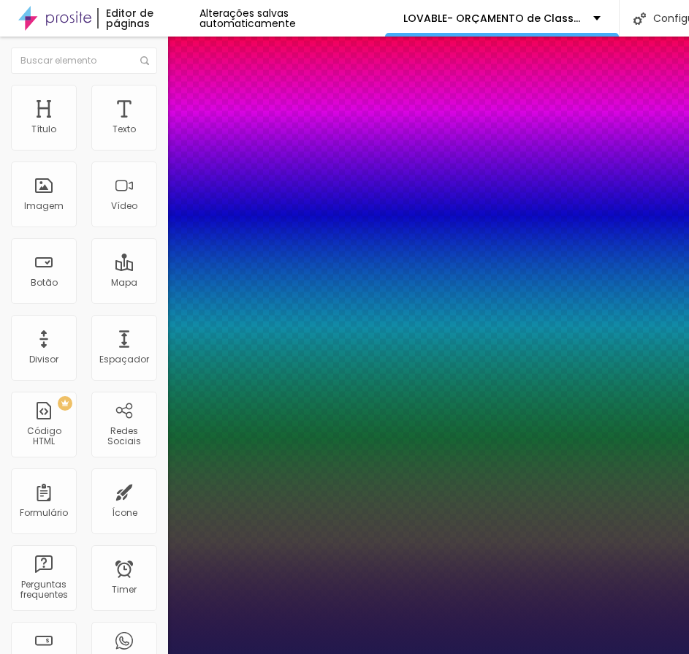
type input "1"
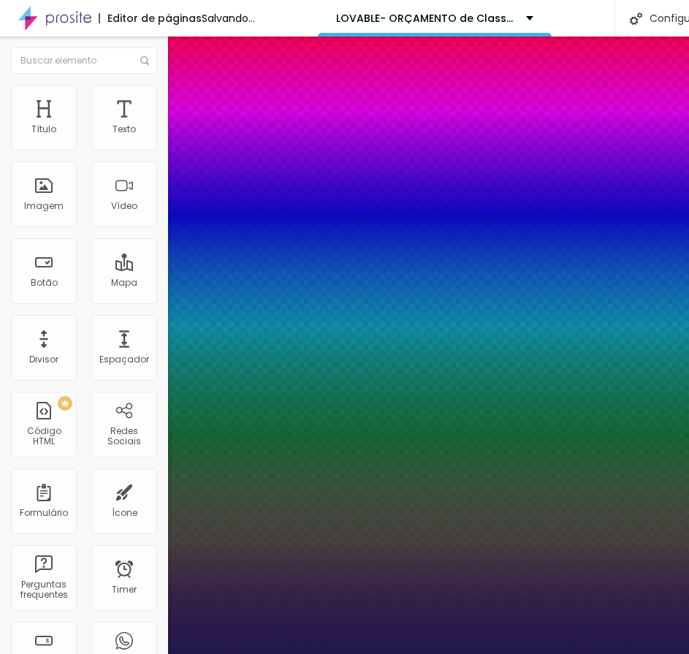
click at [396, 648] on div at bounding box center [344, 654] width 689 height 0
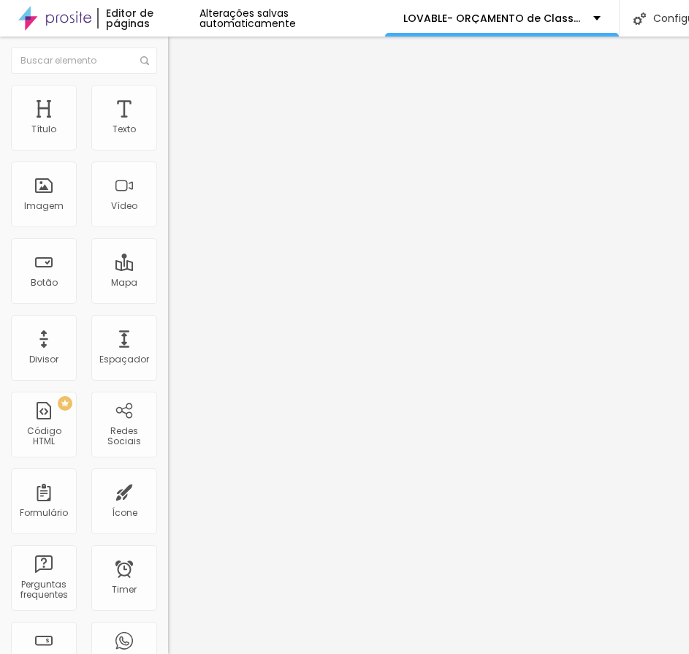
click at [174, 212] on icon "button" at bounding box center [178, 207] width 9 height 9
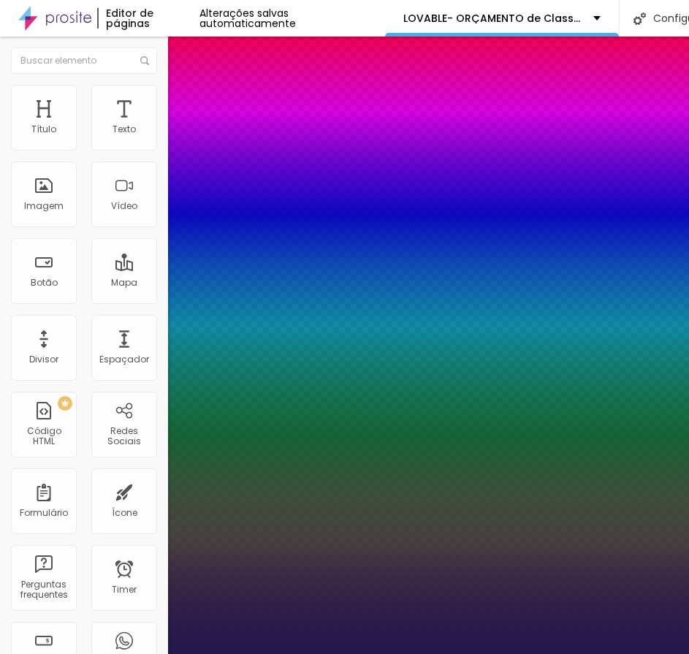
type input "1"
select select "Actor-Regular"
type input "1"
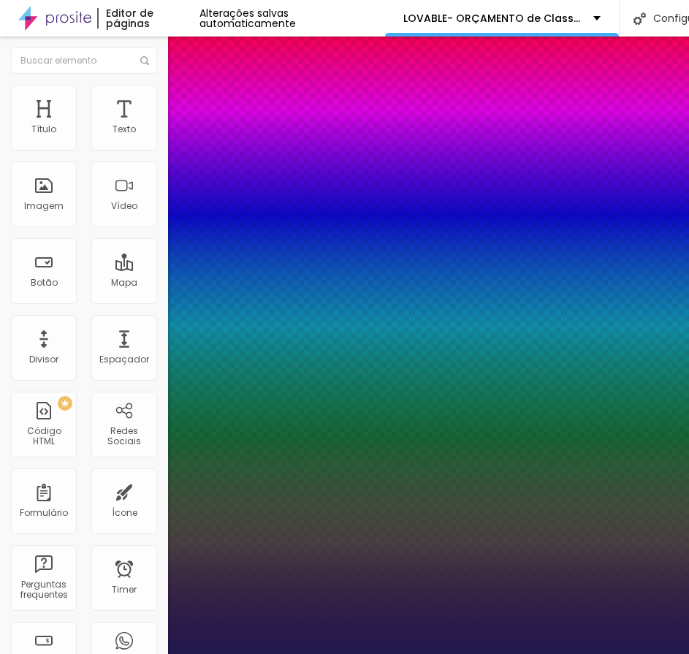
click at [436, 648] on div at bounding box center [344, 654] width 689 height 0
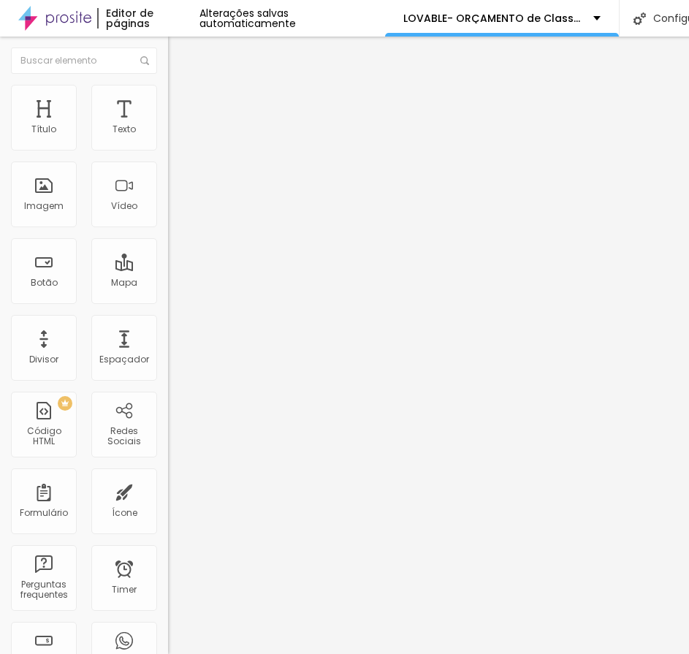
click at [174, 212] on icon "button" at bounding box center [178, 207] width 9 height 9
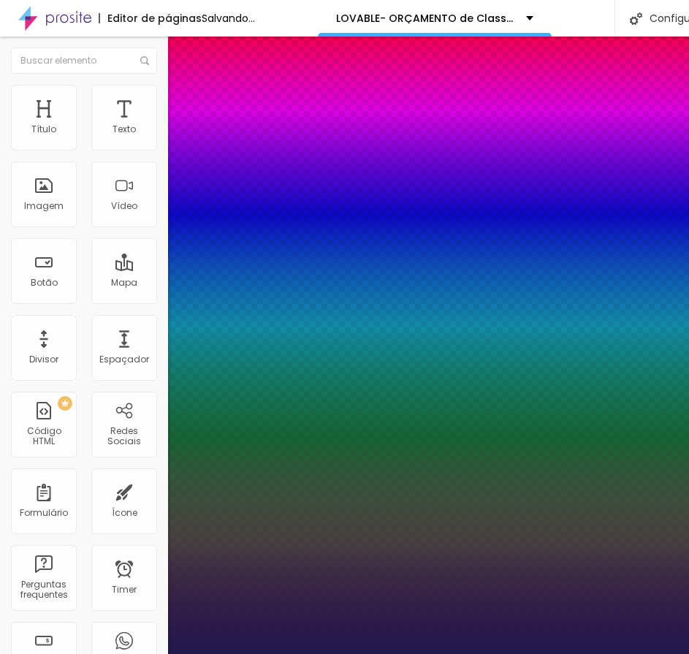
click at [560, 648] on div at bounding box center [344, 654] width 689 height 0
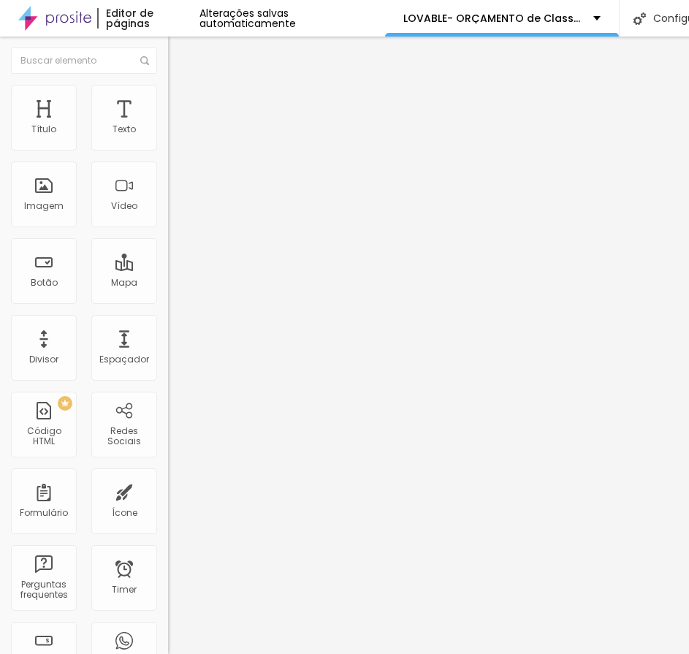
click at [168, 216] on button "button" at bounding box center [178, 208] width 20 height 15
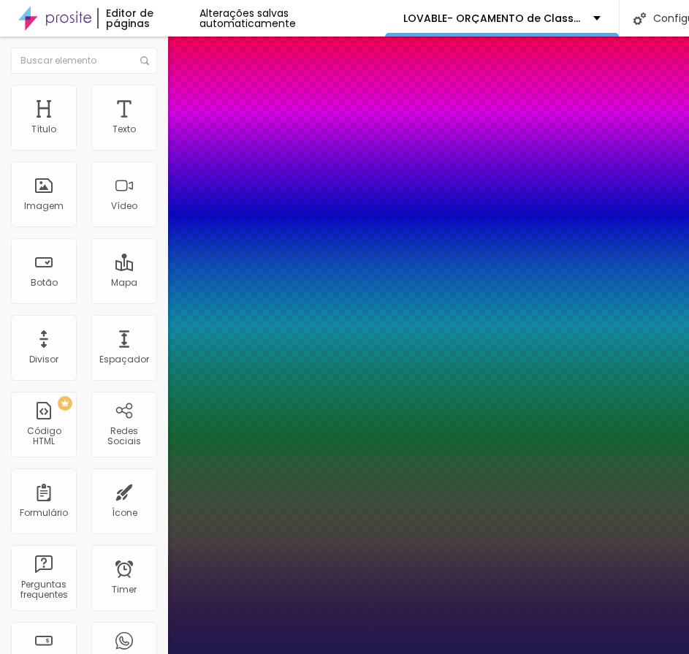
click at [548, 648] on div at bounding box center [344, 654] width 689 height 0
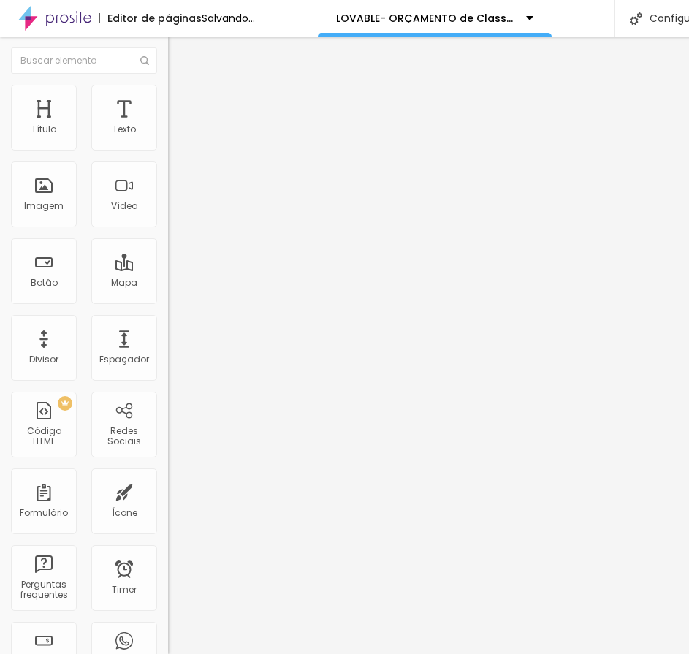
click at [168, 216] on button "button" at bounding box center [178, 208] width 20 height 15
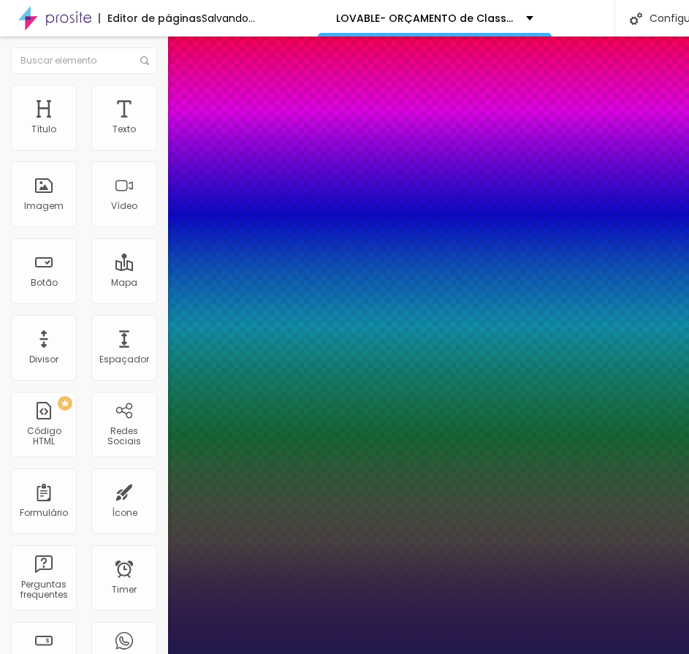
click at [444, 648] on div at bounding box center [344, 654] width 689 height 0
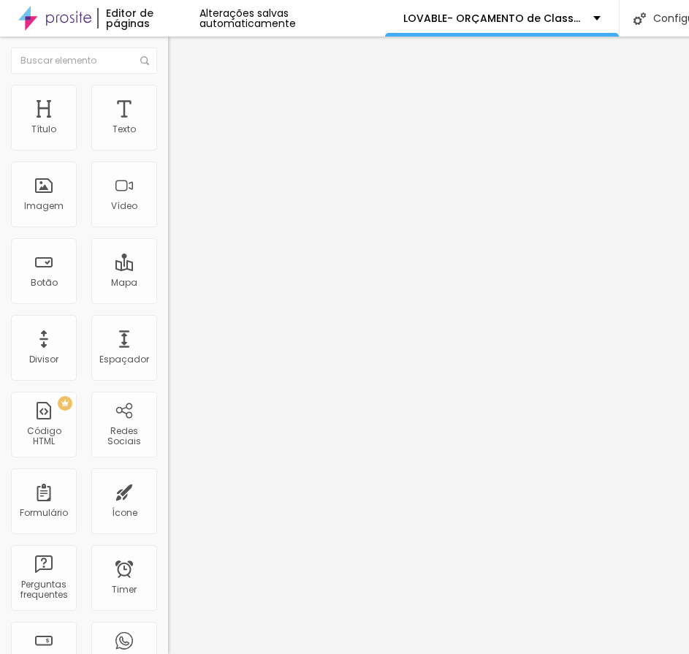
click at [168, 216] on button "button" at bounding box center [178, 208] width 20 height 15
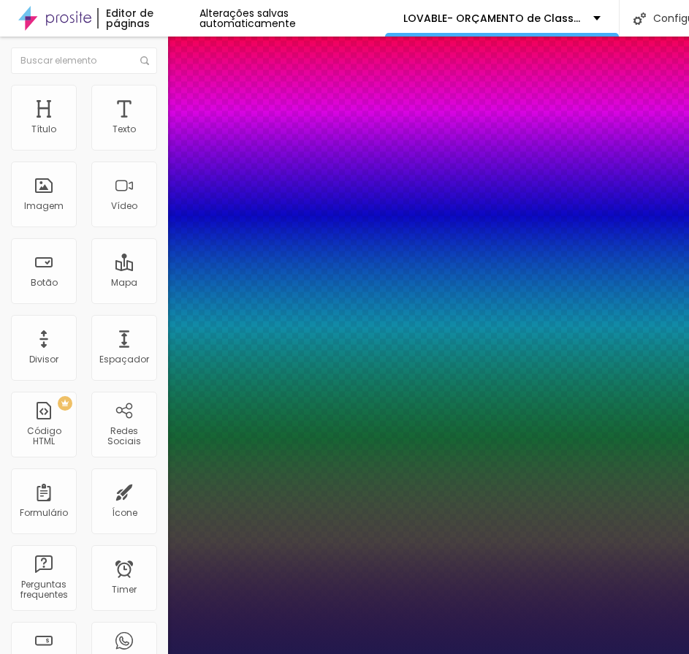
click at [483, 648] on div at bounding box center [344, 654] width 689 height 0
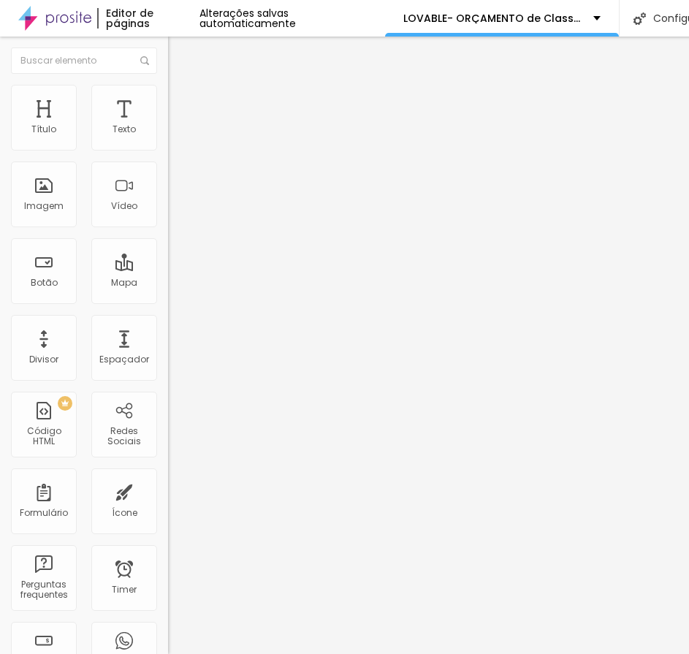
click at [174, 212] on icon "button" at bounding box center [178, 207] width 9 height 9
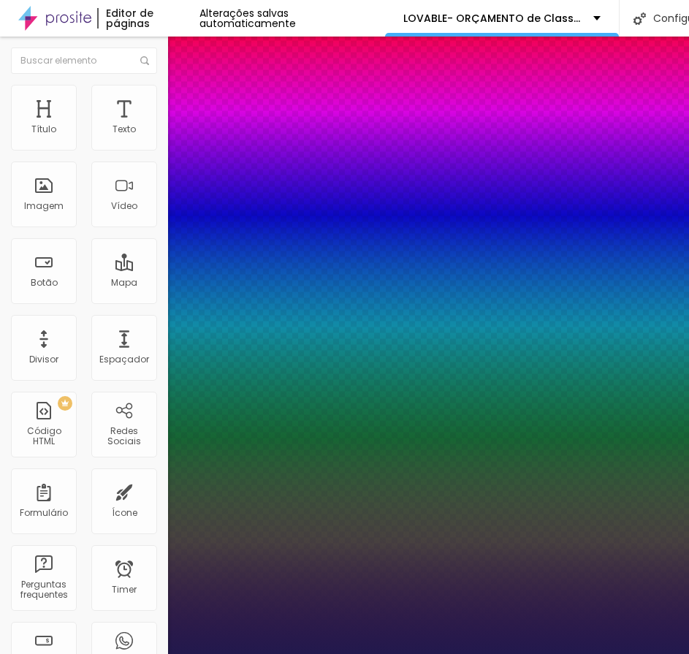
click at [406, 648] on div at bounding box center [344, 654] width 689 height 0
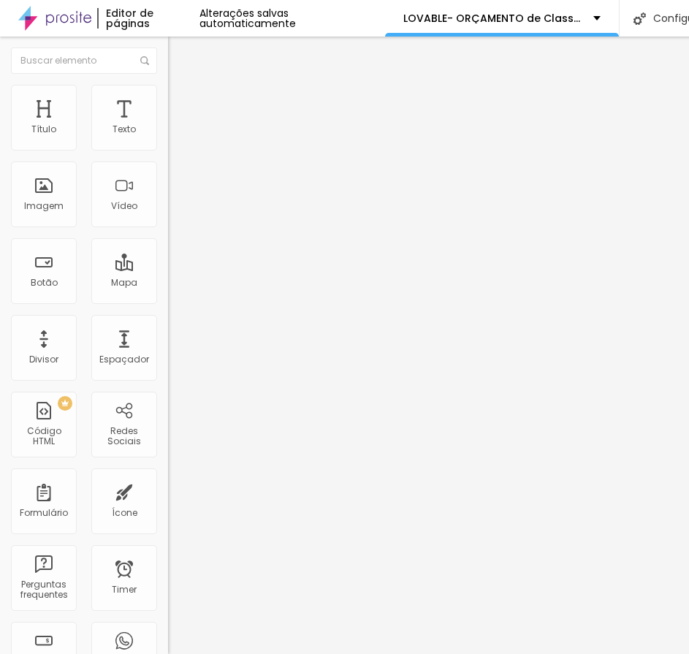
click at [179, 55] on img "button" at bounding box center [185, 53] width 12 height 12
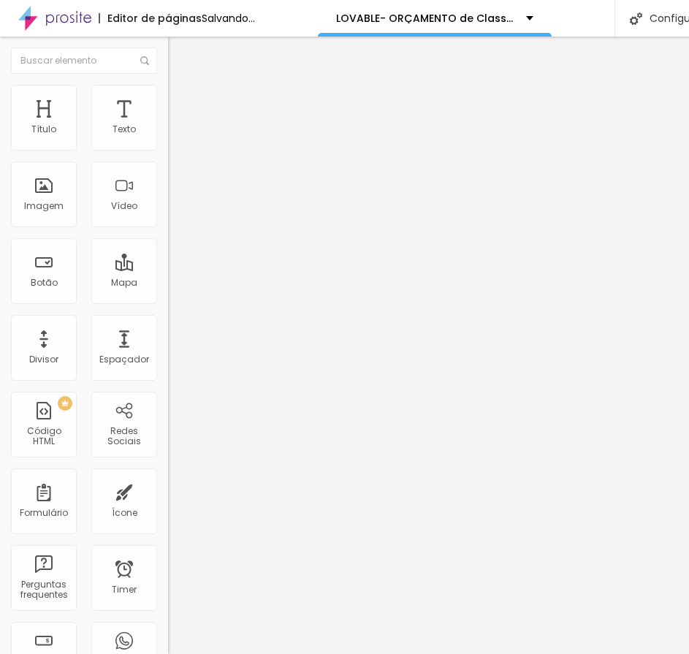
click at [168, 95] on li "Avançado" at bounding box center [252, 92] width 168 height 15
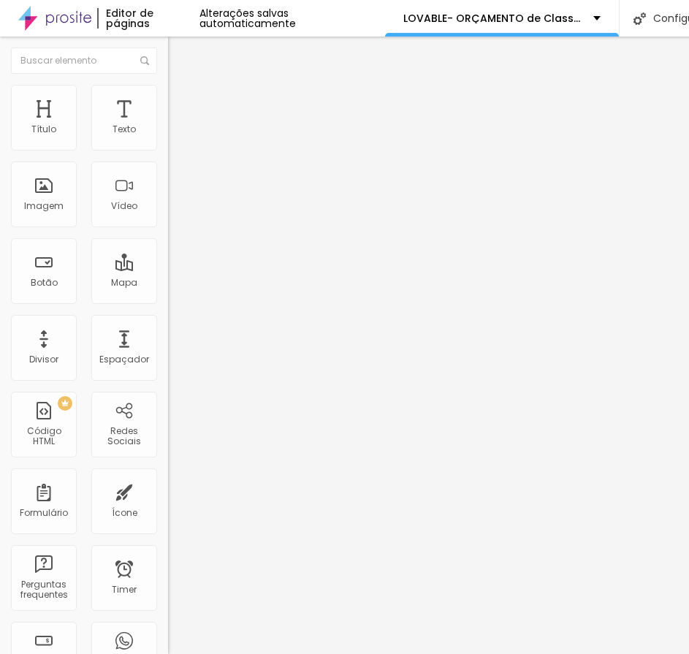
drag, startPoint x: 45, startPoint y: 143, endPoint x: -1, endPoint y: 151, distance: 45.9
click at [168, 269] on input "range" at bounding box center [215, 275] width 94 height 12
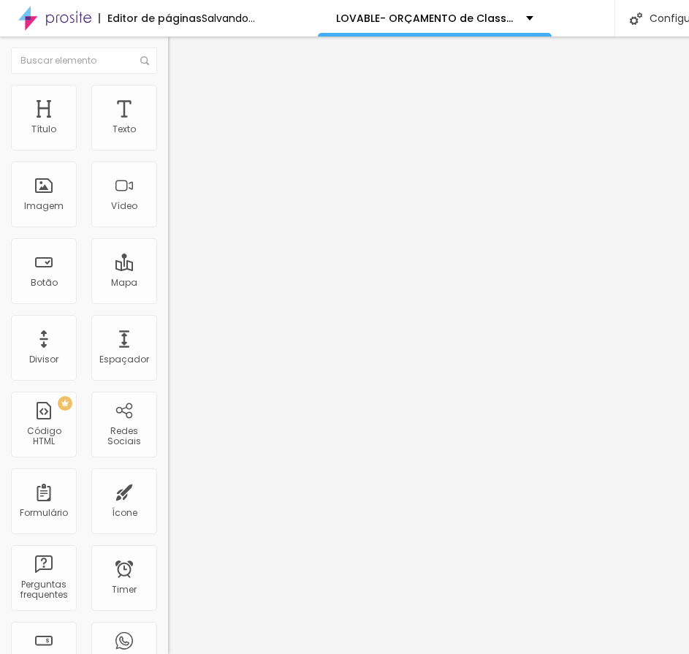
click at [168, 96] on li "Avançado" at bounding box center [252, 92] width 168 height 15
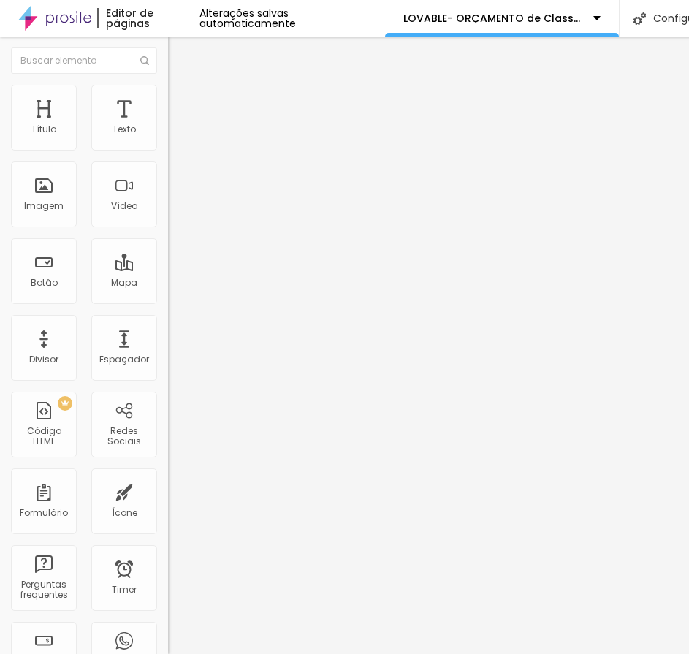
click at [168, 476] on input "range" at bounding box center [215, 482] width 94 height 12
click at [168, 489] on input "10" at bounding box center [199, 496] width 63 height 15
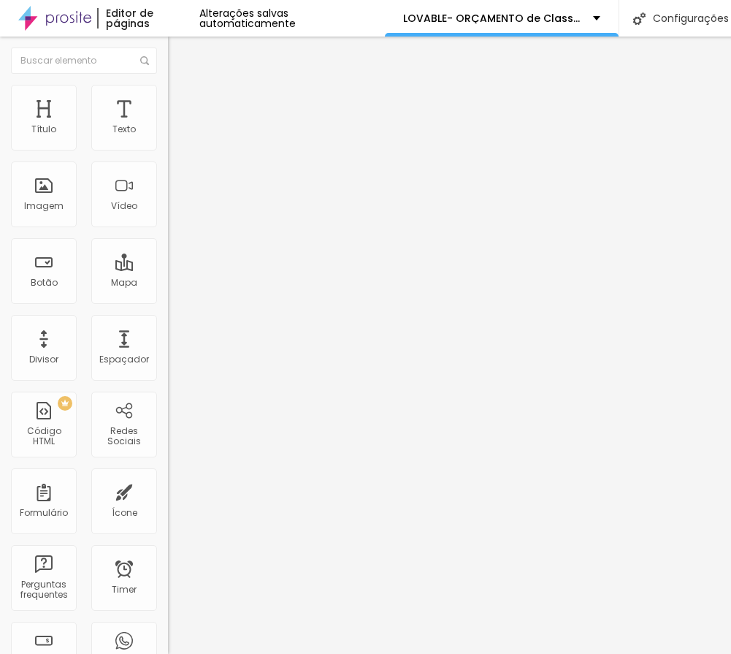
click at [168, 216] on button "button" at bounding box center [178, 208] width 20 height 15
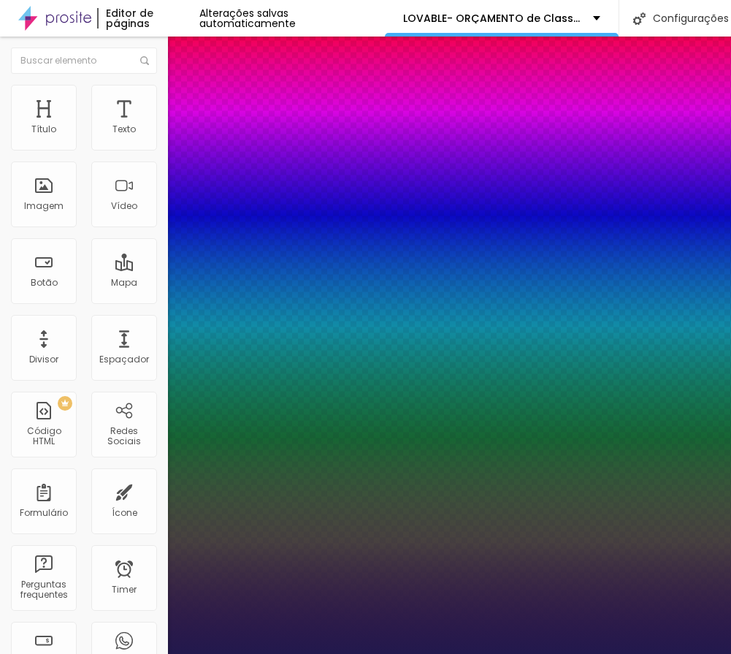
click at [488, 648] on div at bounding box center [365, 654] width 731 height 0
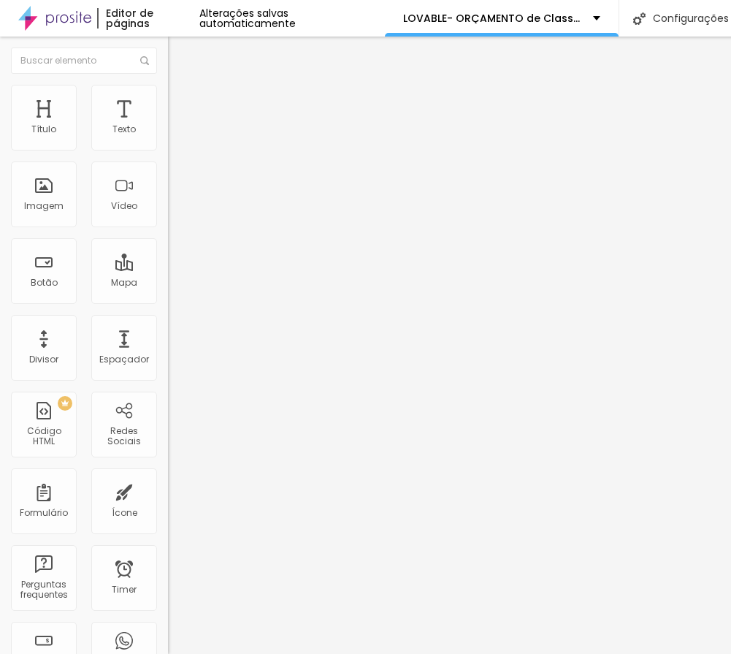
click at [168, 140] on button "button" at bounding box center [178, 132] width 20 height 15
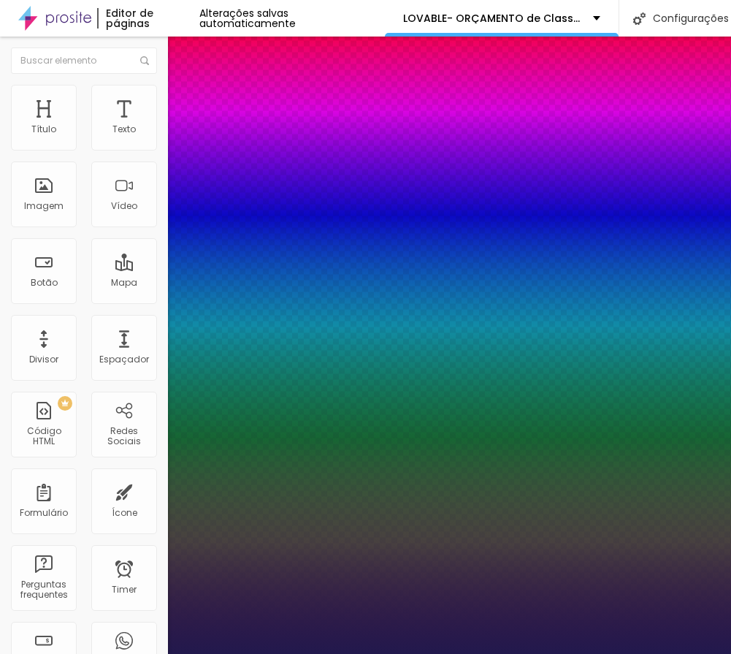
click at [463, 648] on div at bounding box center [365, 654] width 731 height 0
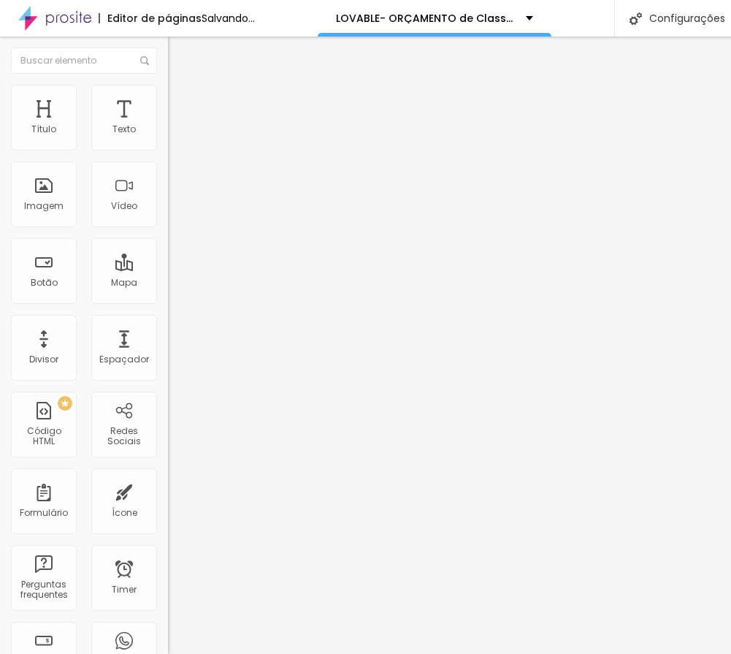
click at [174, 212] on icon "button" at bounding box center [178, 207] width 9 height 9
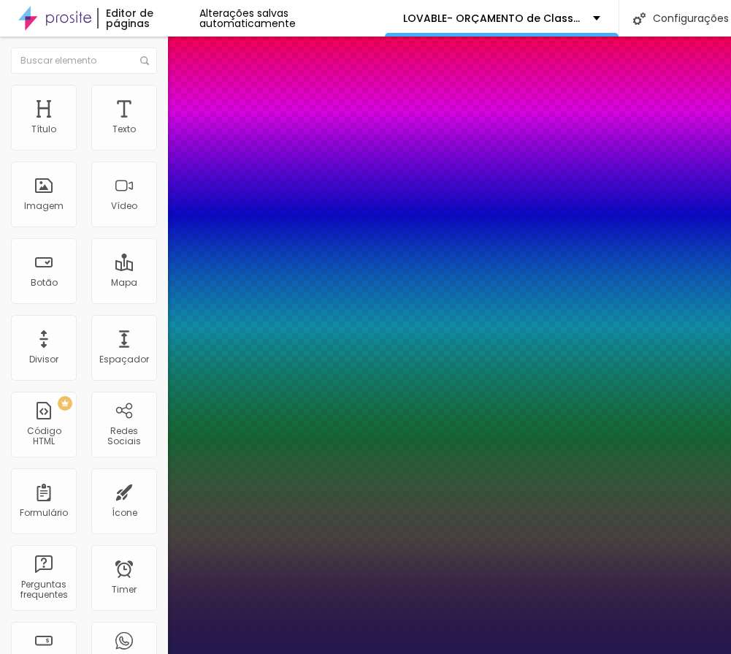
click at [577, 648] on div at bounding box center [365, 654] width 731 height 0
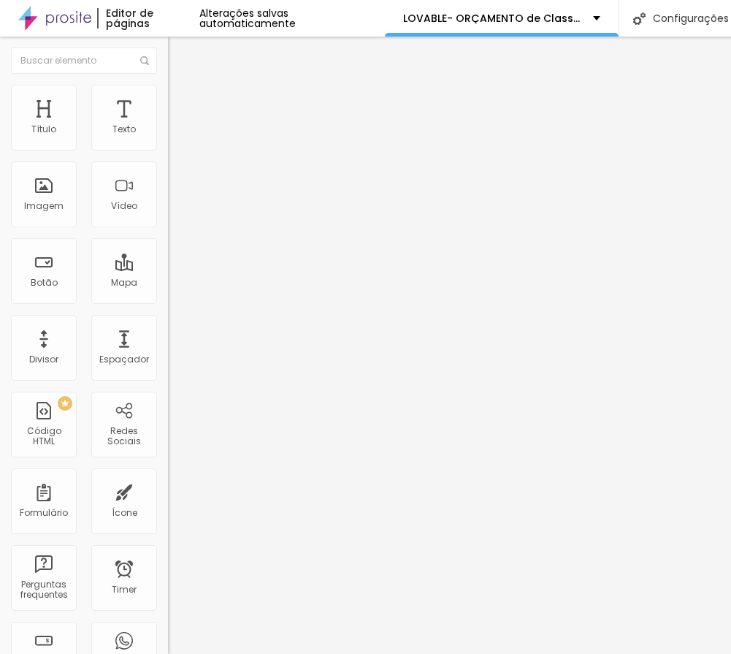
click at [175, 210] on icon "button" at bounding box center [178, 208] width 6 height 6
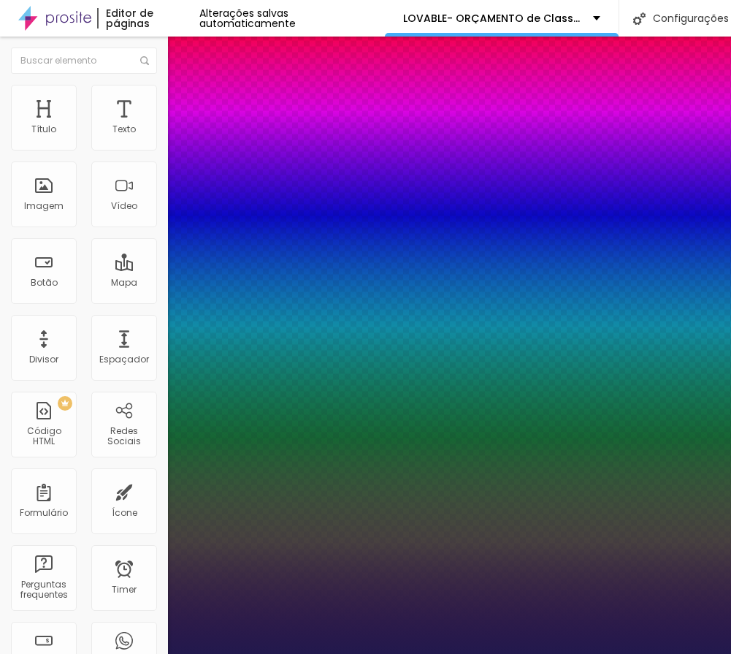
click at [581, 648] on div at bounding box center [365, 654] width 731 height 0
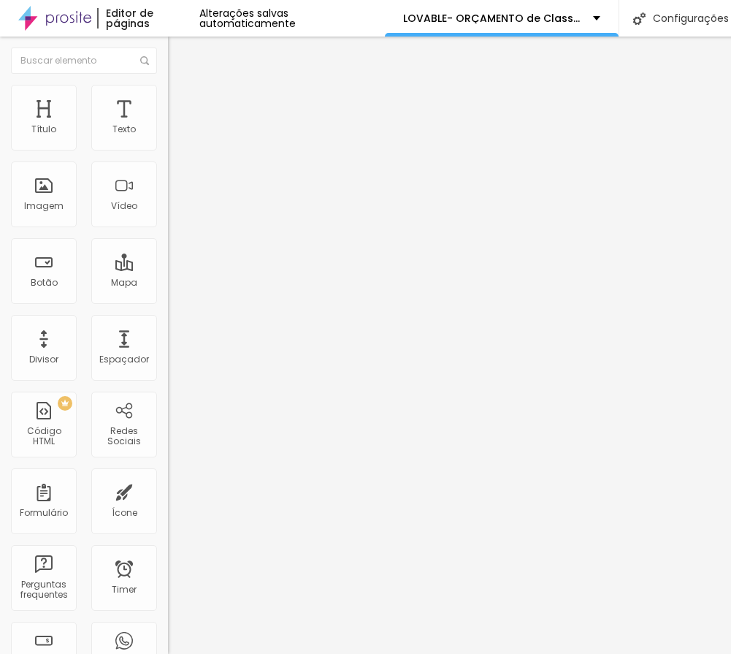
click at [168, 88] on li "Estilo" at bounding box center [252, 92] width 168 height 15
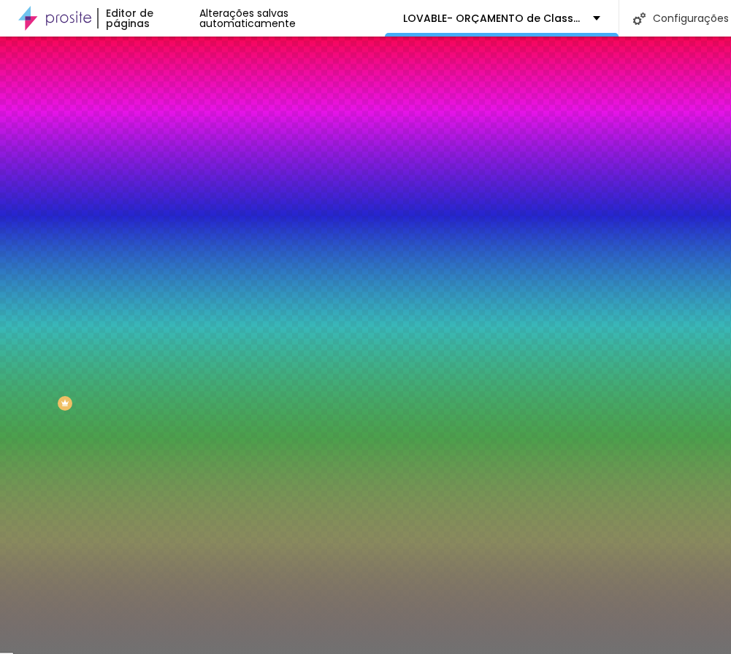
click at [168, 145] on input "#717171" at bounding box center [255, 147] width 175 height 15
paste input "E9BE12"
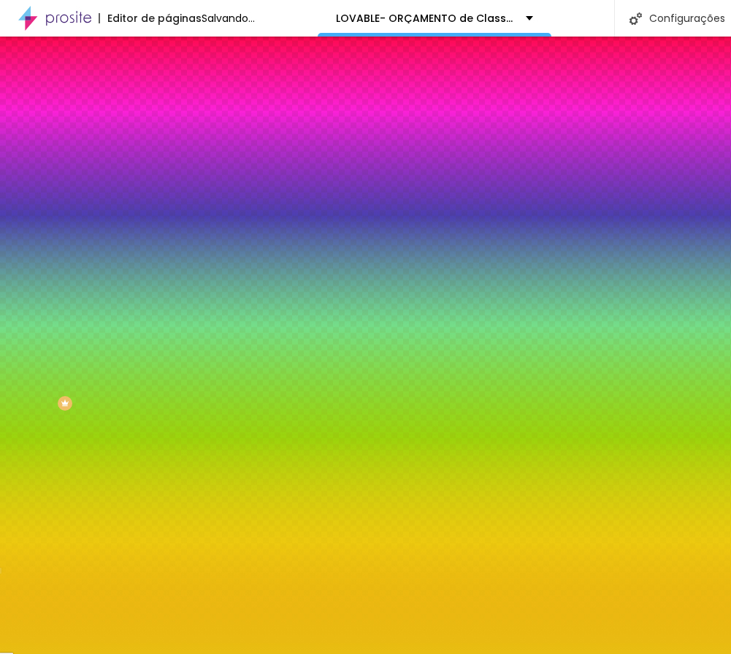
click at [181, 103] on span "Avançado" at bounding box center [205, 109] width 48 height 12
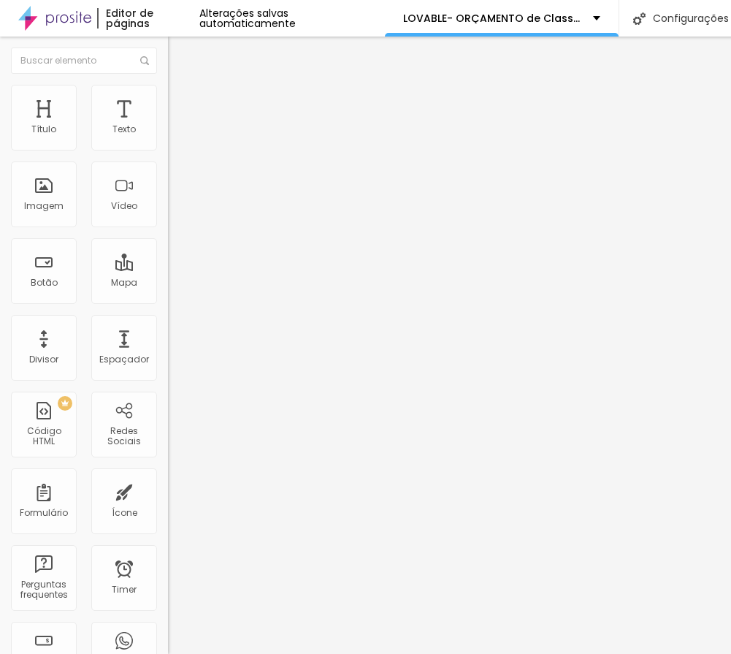
click at [179, 50] on img "button" at bounding box center [185, 53] width 12 height 12
click at [168, 91] on img at bounding box center [174, 91] width 13 height 13
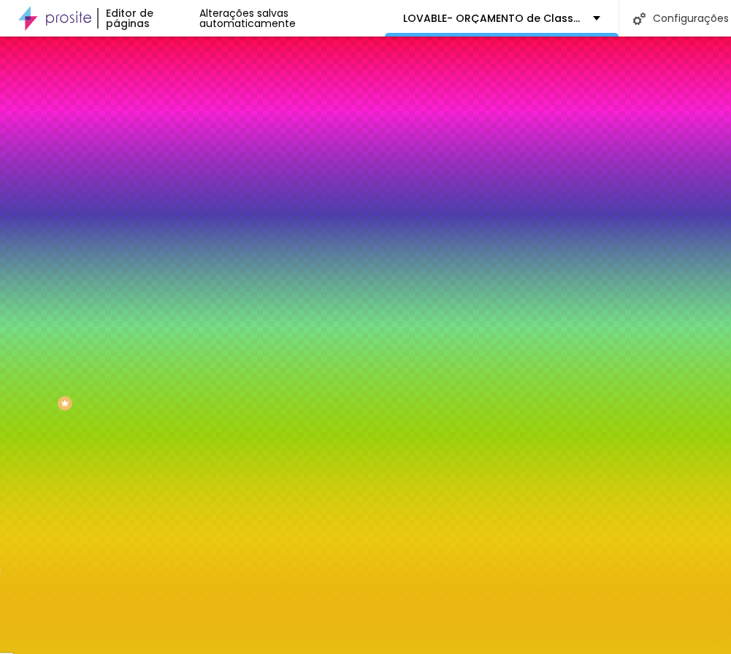
click at [168, 85] on li "Conteúdo" at bounding box center [252, 77] width 168 height 15
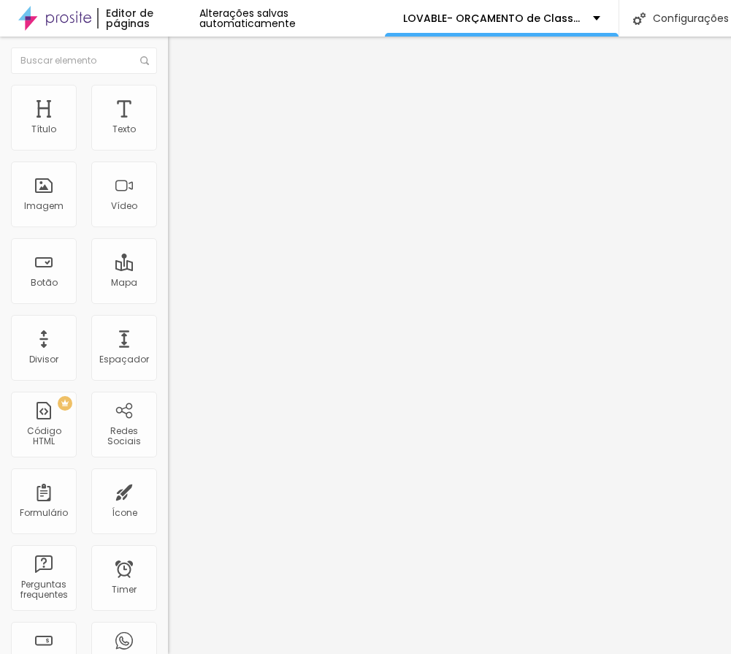
click at [168, 133] on img at bounding box center [173, 128] width 10 height 10
click at [168, 170] on span "Sólido" at bounding box center [182, 170] width 28 height 12
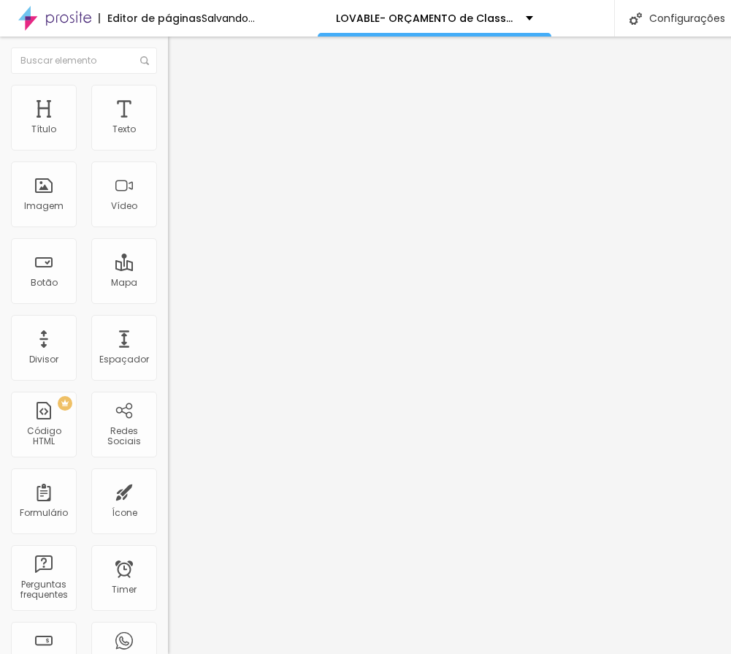
click at [168, 199] on span "Pontilhado" at bounding box center [192, 193] width 48 height 12
click at [168, 208] on span "Serrilhado" at bounding box center [191, 202] width 46 height 12
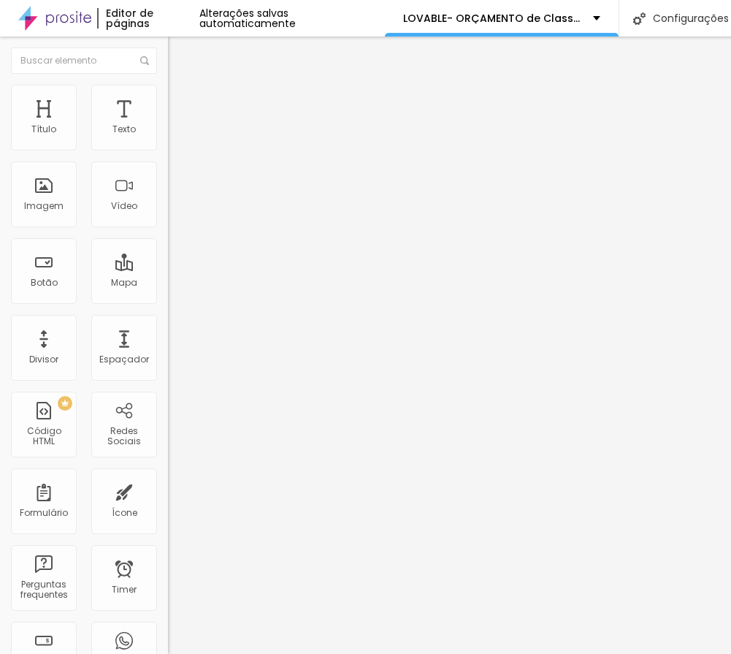
click at [168, 217] on span "Duplo" at bounding box center [181, 211] width 26 height 12
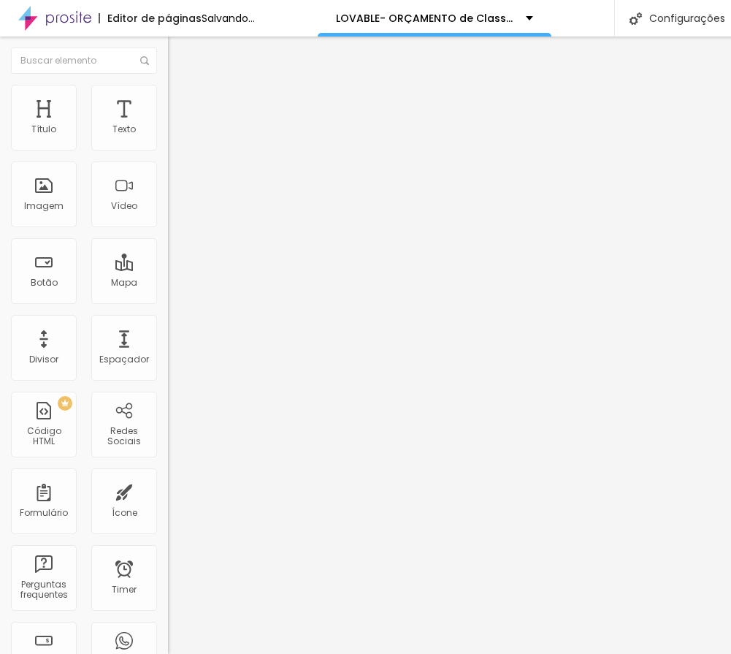
click at [168, 233] on div "Estrela" at bounding box center [252, 228] width 168 height 9
click at [168, 243] on span "Brilho" at bounding box center [180, 237] width 25 height 12
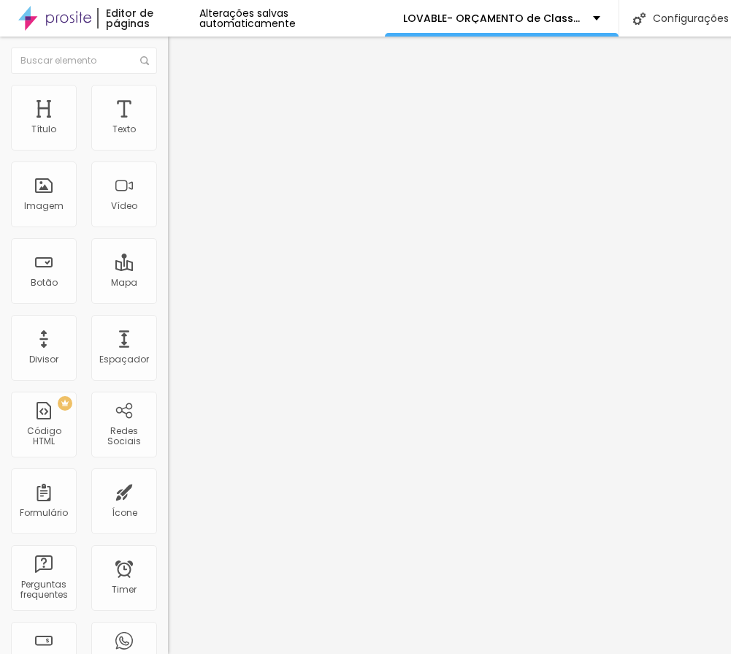
click at [168, 252] on span "Coração 1" at bounding box center [191, 246] width 46 height 12
click at [168, 261] on span "Coração 2" at bounding box center [192, 254] width 48 height 12
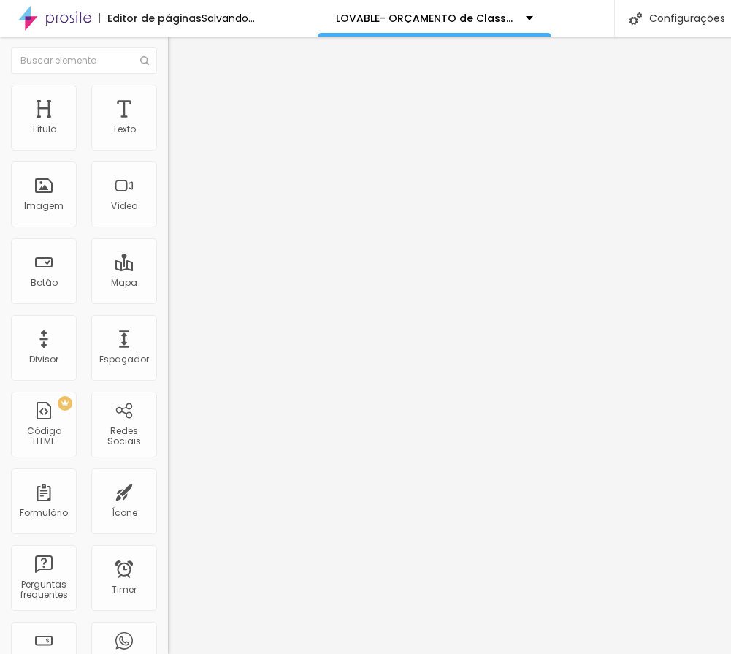
click at [168, 186] on span "Sólido" at bounding box center [182, 179] width 28 height 12
click at [168, 94] on li "Estilo" at bounding box center [252, 92] width 168 height 15
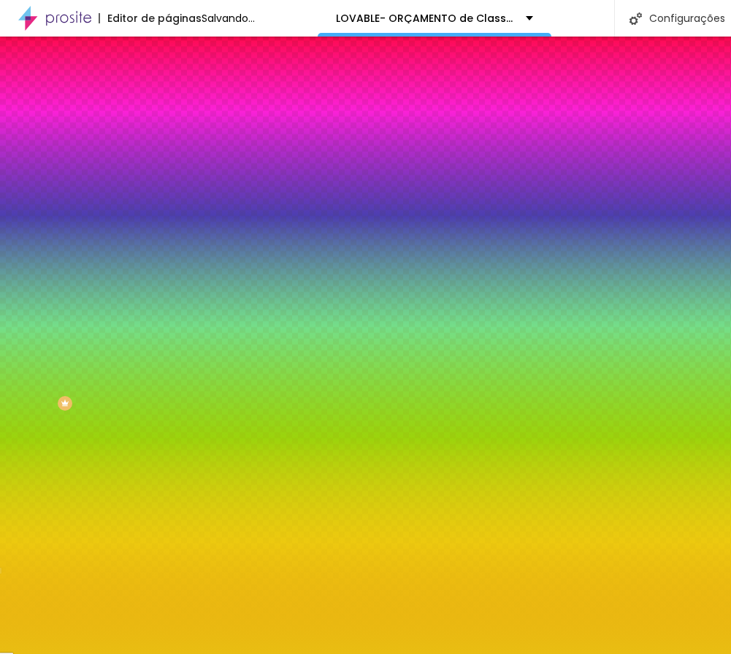
drag, startPoint x: 61, startPoint y: 236, endPoint x: 25, endPoint y: 256, distance: 41.2
click at [168, 227] on input "range" at bounding box center [215, 222] width 94 height 12
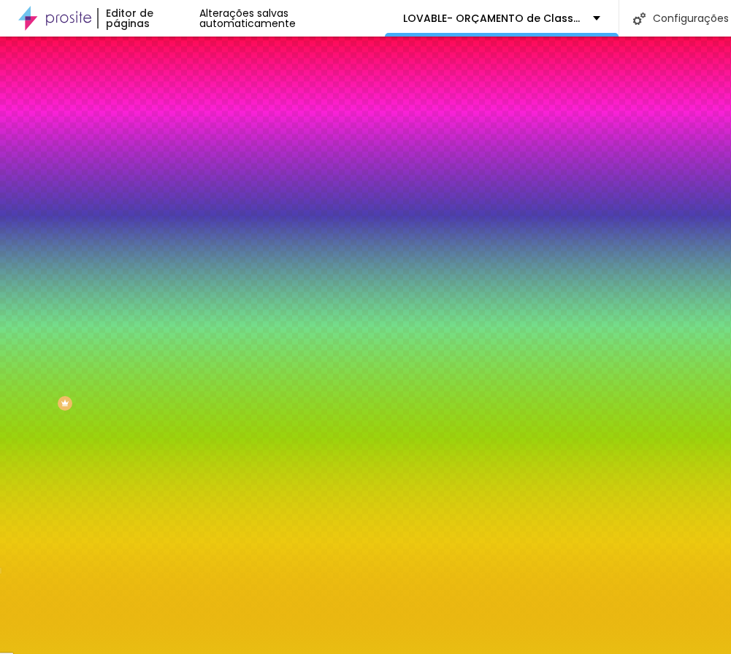
drag, startPoint x: 77, startPoint y: 191, endPoint x: 153, endPoint y: 201, distance: 76.7
click at [168, 190] on input "range" at bounding box center [215, 184] width 94 height 12
click at [181, 103] on span "Avançado" at bounding box center [205, 109] width 48 height 12
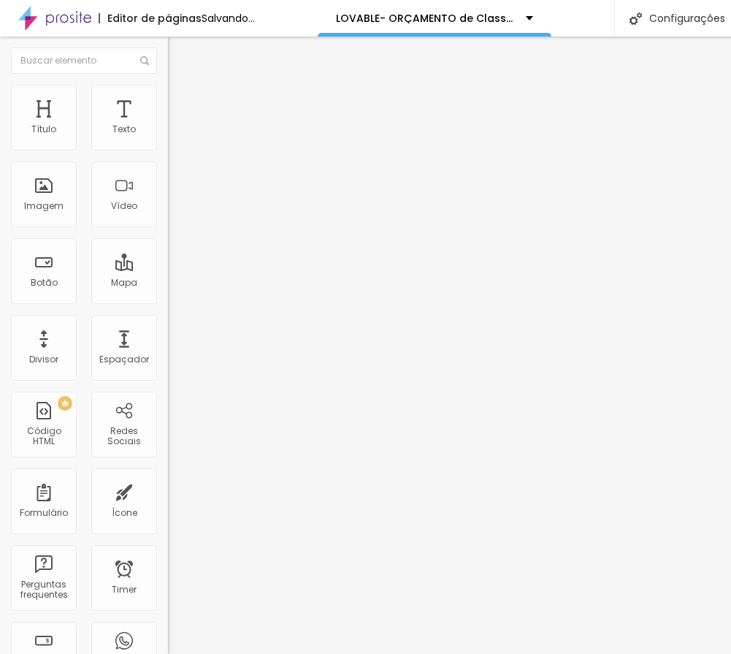
click at [168, 284] on div at bounding box center [252, 290] width 168 height 13
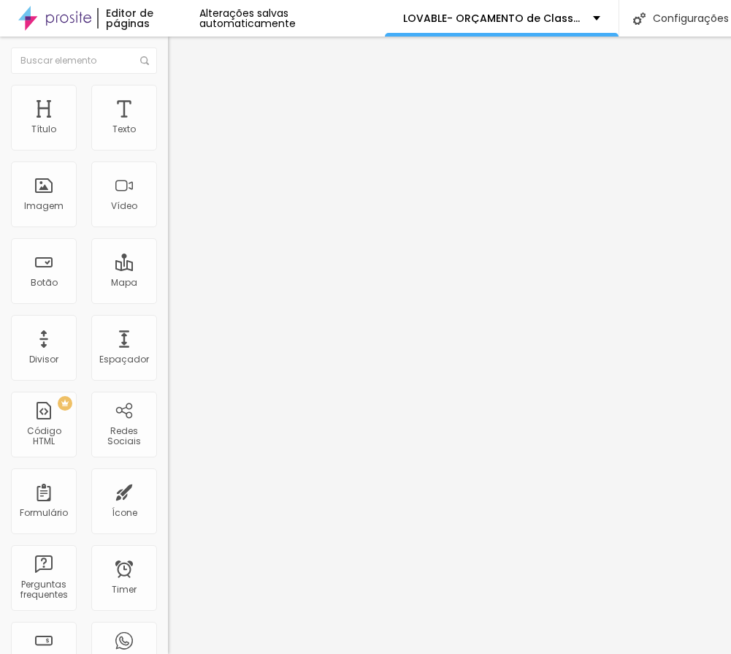
click at [168, 297] on input "20" at bounding box center [199, 304] width 63 height 15
click at [168, 503] on input "20" at bounding box center [199, 510] width 63 height 15
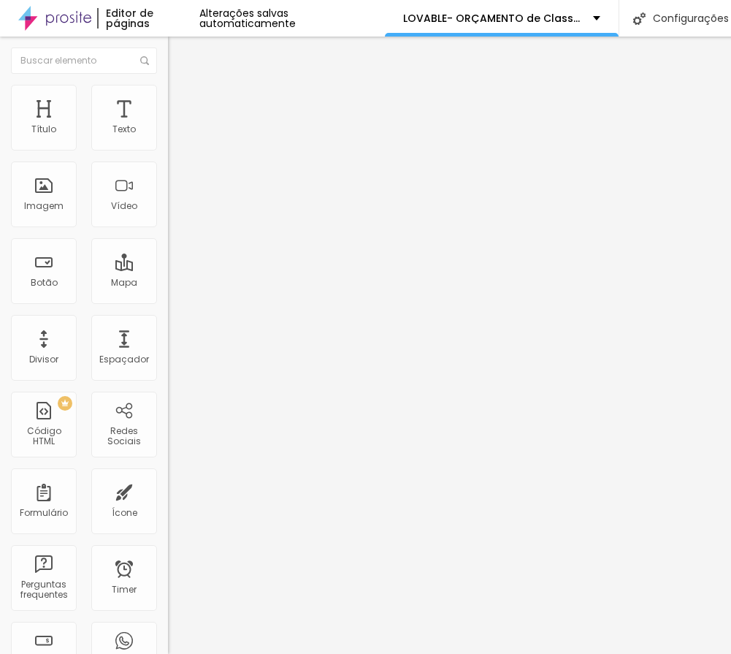
click at [168, 503] on input "20" at bounding box center [199, 510] width 63 height 15
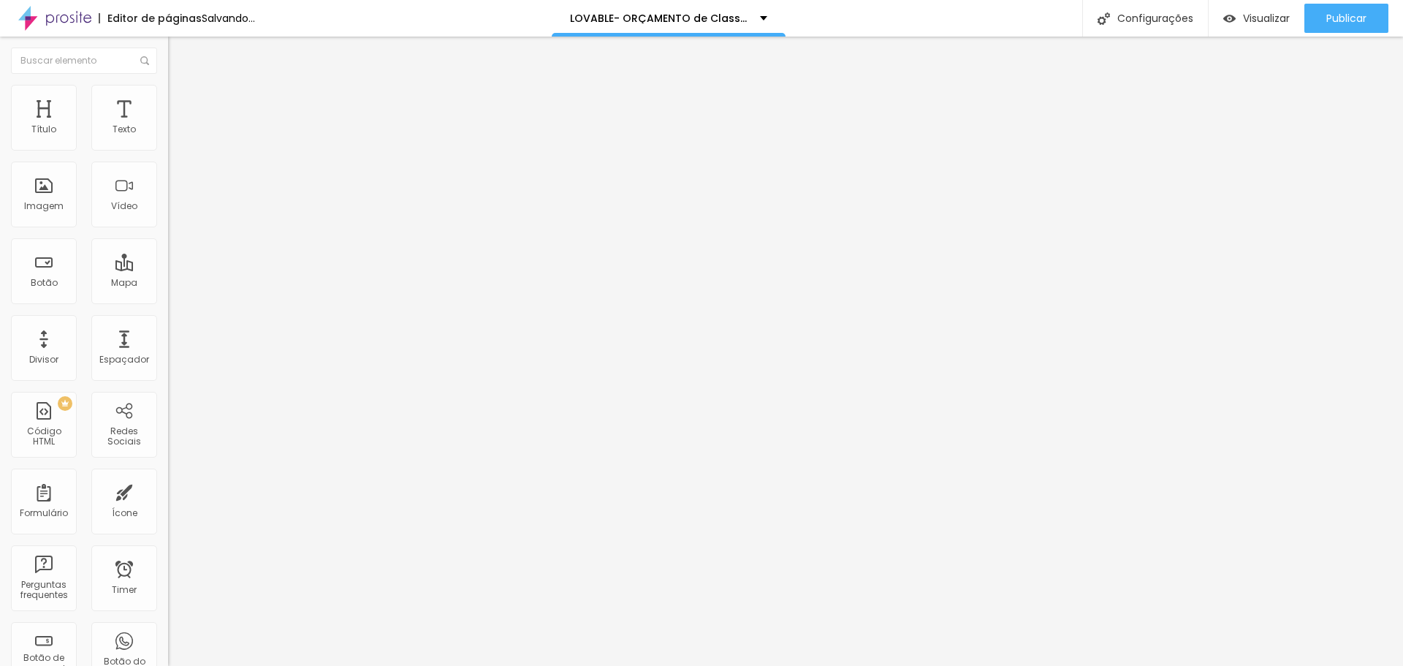
drag, startPoint x: 37, startPoint y: 147, endPoint x: 58, endPoint y: 153, distance: 22.2
click at [168, 269] on input "range" at bounding box center [215, 275] width 94 height 12
drag, startPoint x: 53, startPoint y: 147, endPoint x: 45, endPoint y: 148, distance: 7.3
click at [168, 269] on input "range" at bounding box center [215, 275] width 94 height 12
click at [168, 97] on li "Estilo" at bounding box center [252, 92] width 168 height 15
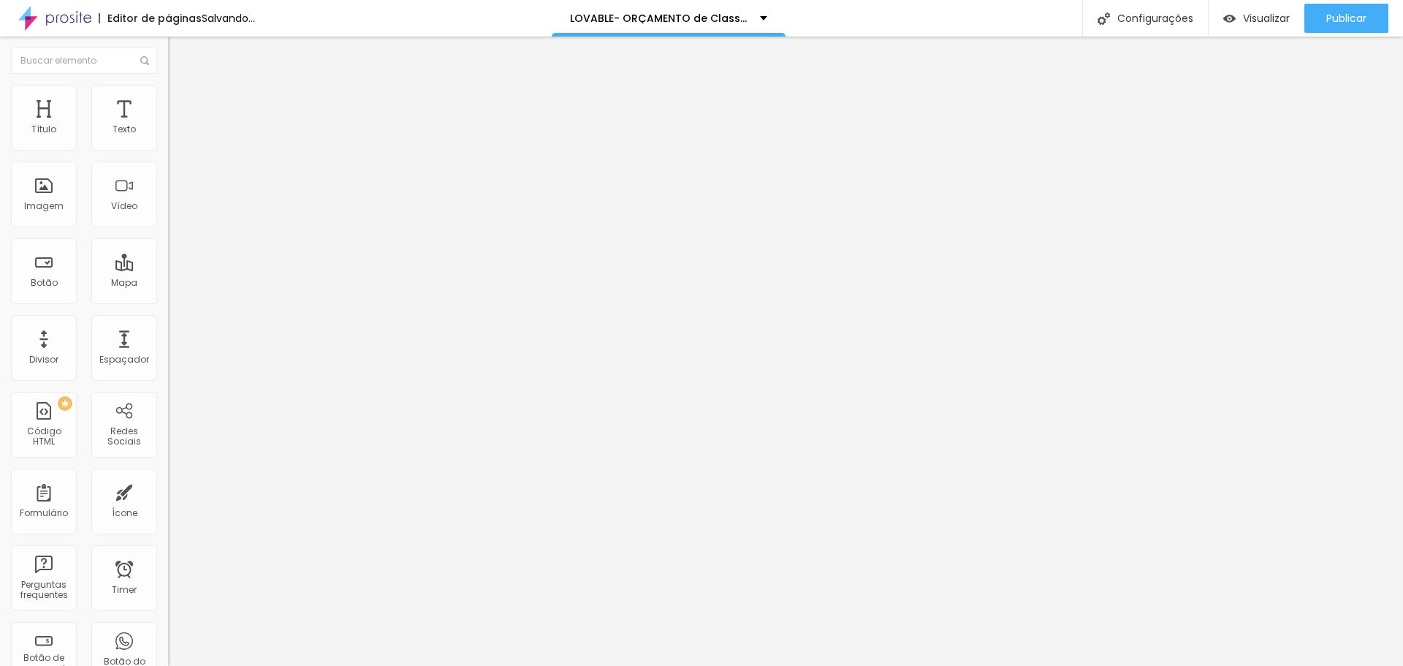
drag, startPoint x: 119, startPoint y: 156, endPoint x: 140, endPoint y: 160, distance: 20.9
click at [168, 150] on input "range" at bounding box center [215, 144] width 94 height 12
click at [168, 216] on button "button" at bounding box center [178, 208] width 20 height 15
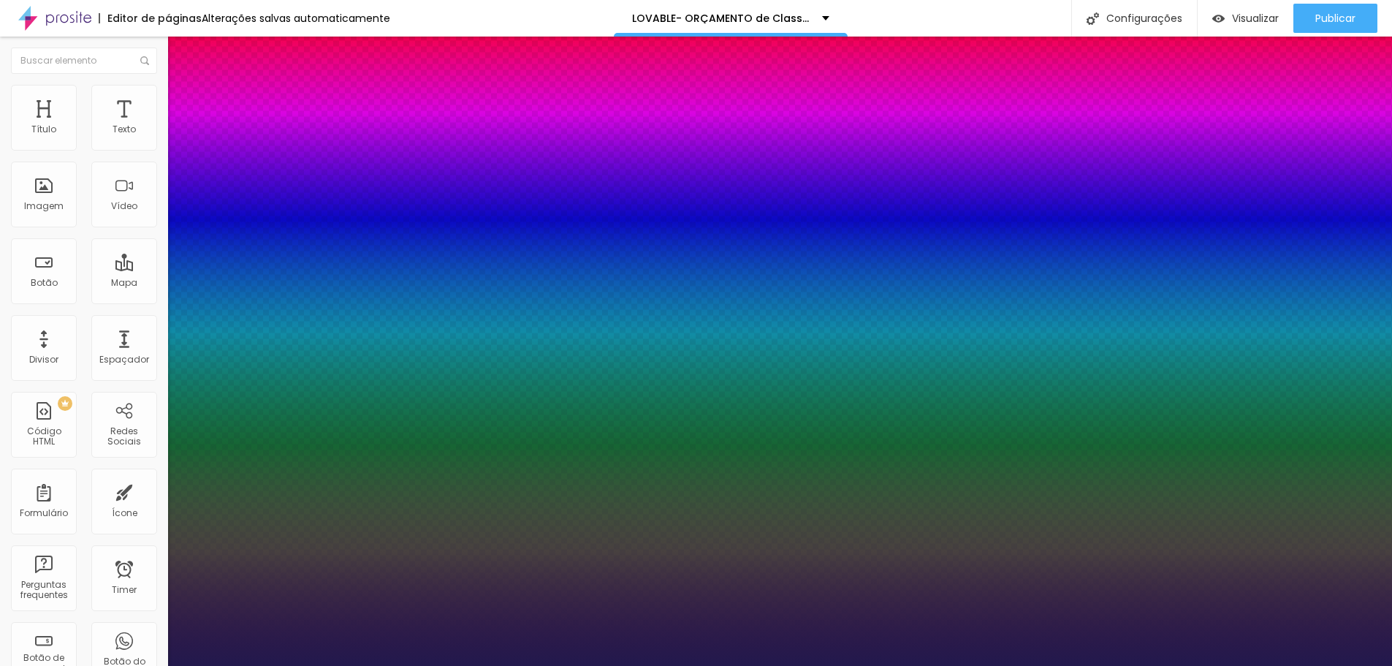
click at [142, 648] on div at bounding box center [696, 666] width 1392 height 0
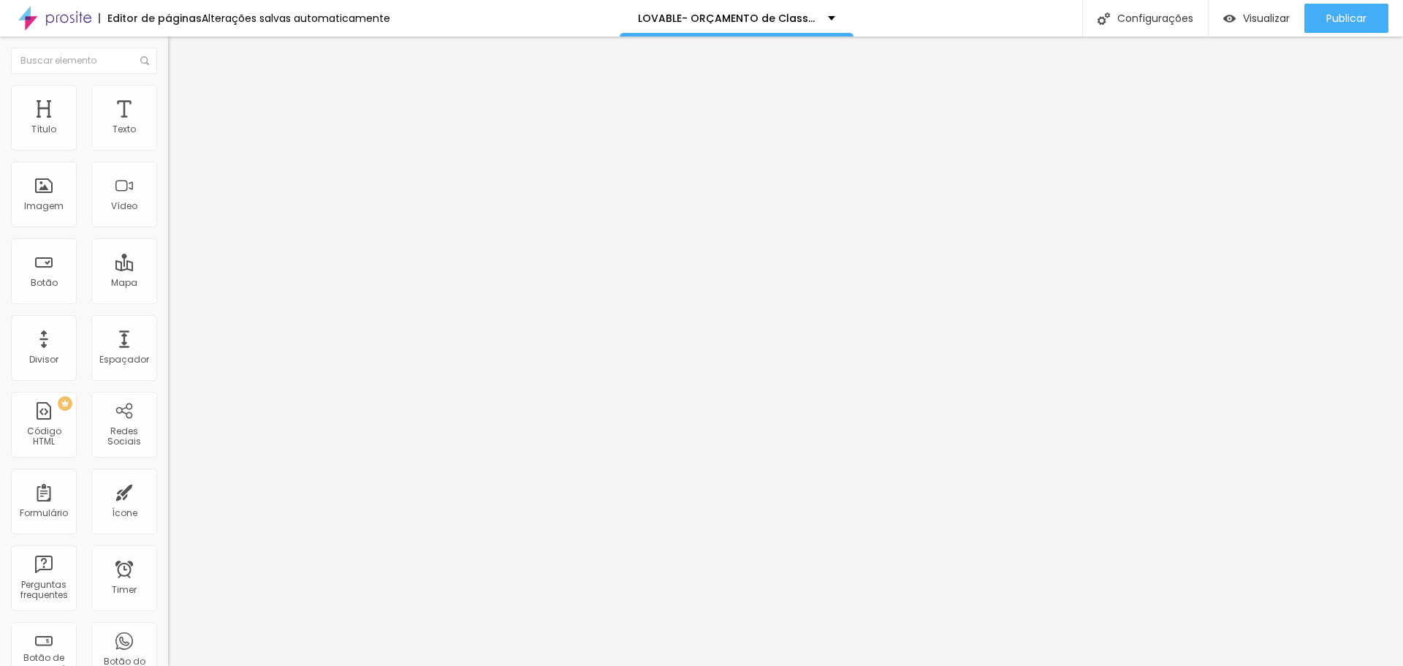
click at [168, 135] on div "Tipografia Voltar ao padrão" at bounding box center [252, 119] width 168 height 41
click at [180, 130] on icon "button" at bounding box center [181, 128] width 3 height 3
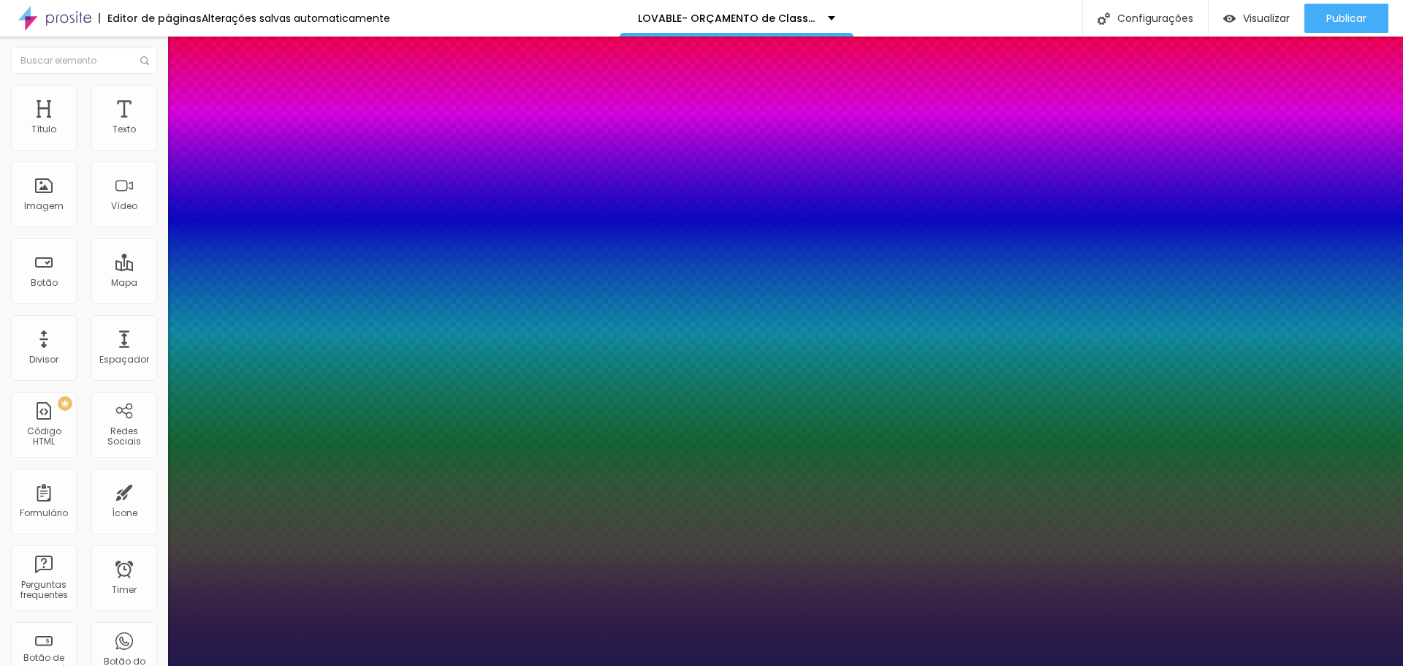
click at [688, 648] on div at bounding box center [701, 666] width 1403 height 0
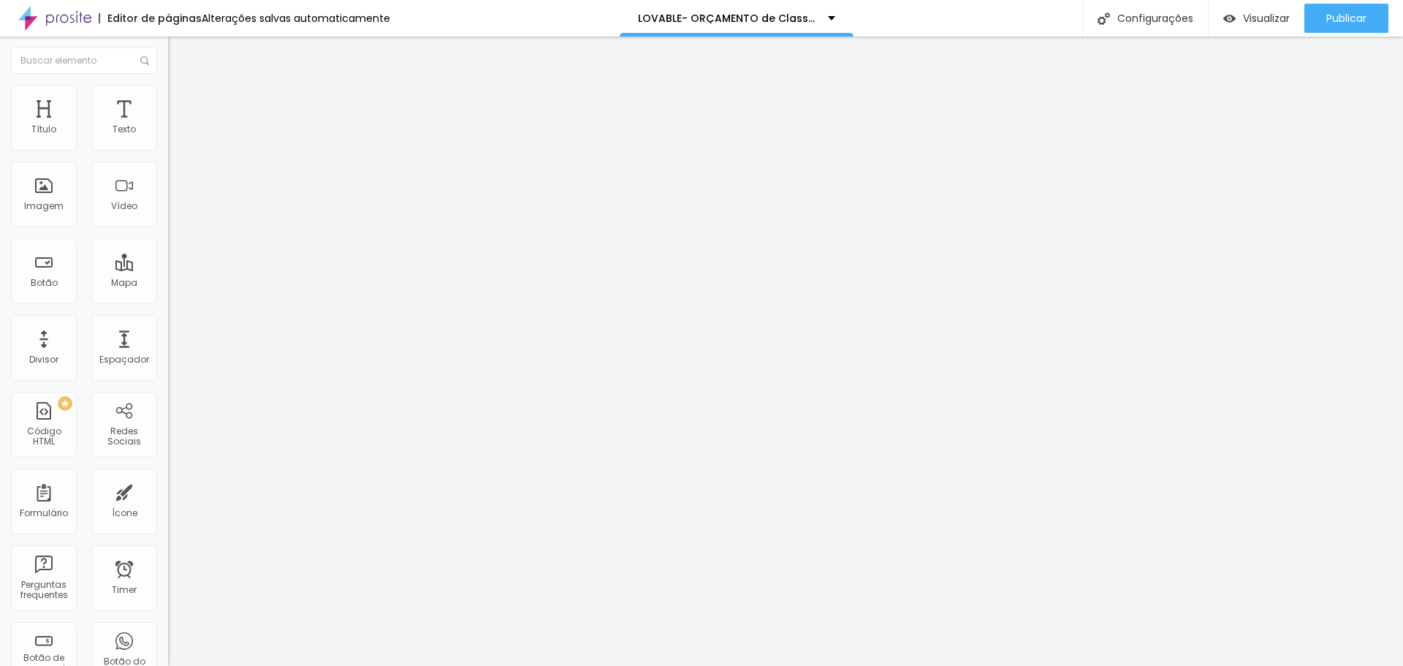
click at [168, 216] on button "button" at bounding box center [178, 208] width 20 height 15
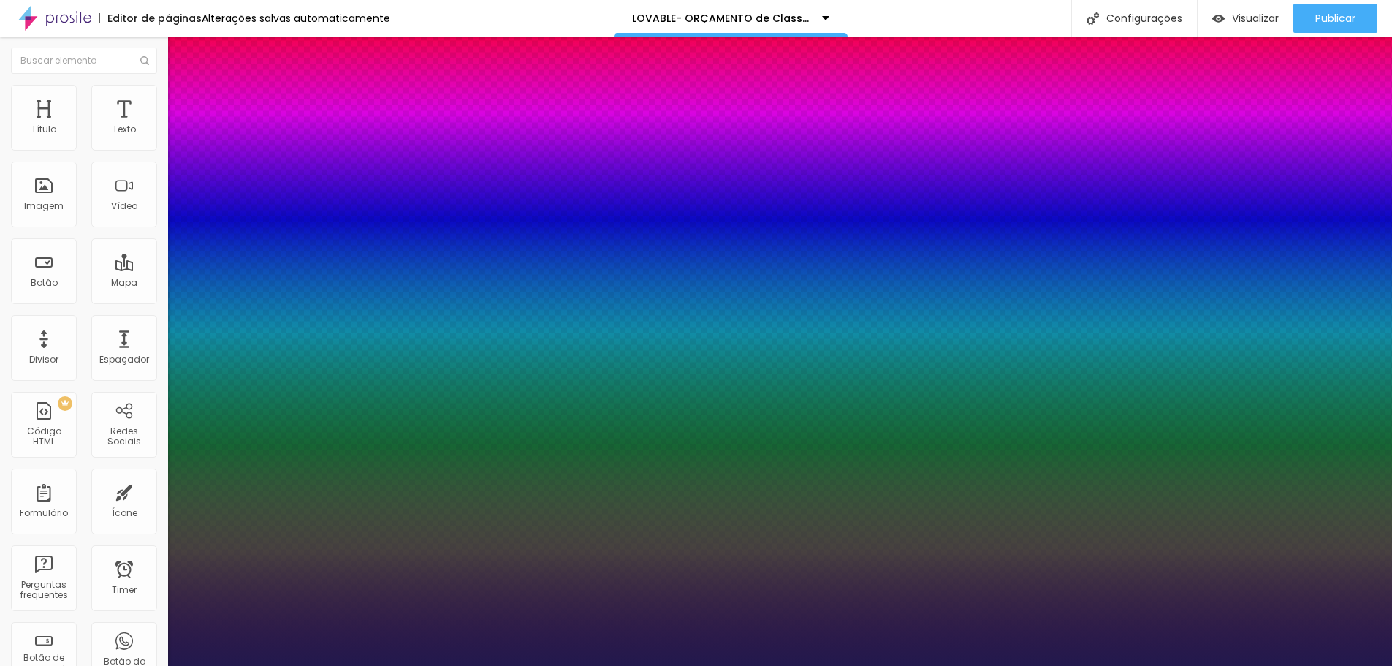
click at [616, 648] on div at bounding box center [696, 666] width 1392 height 0
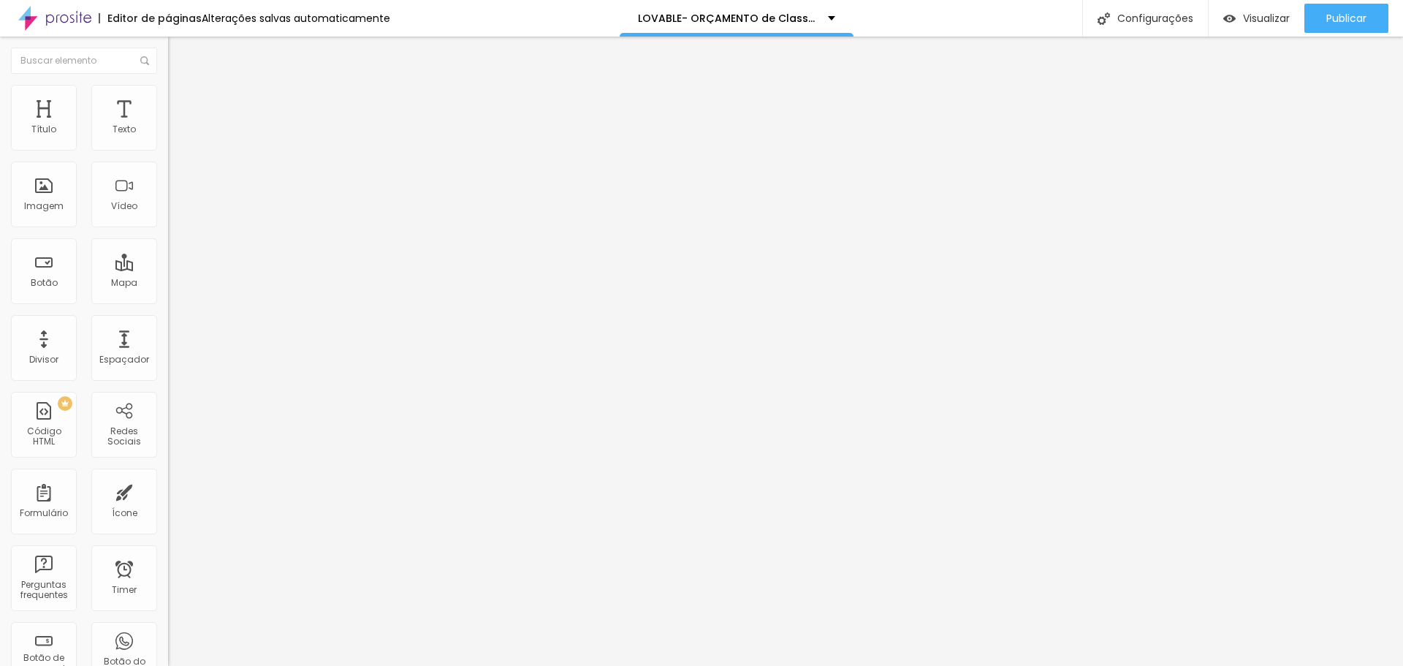
click at [174, 136] on icon "button" at bounding box center [178, 131] width 9 height 9
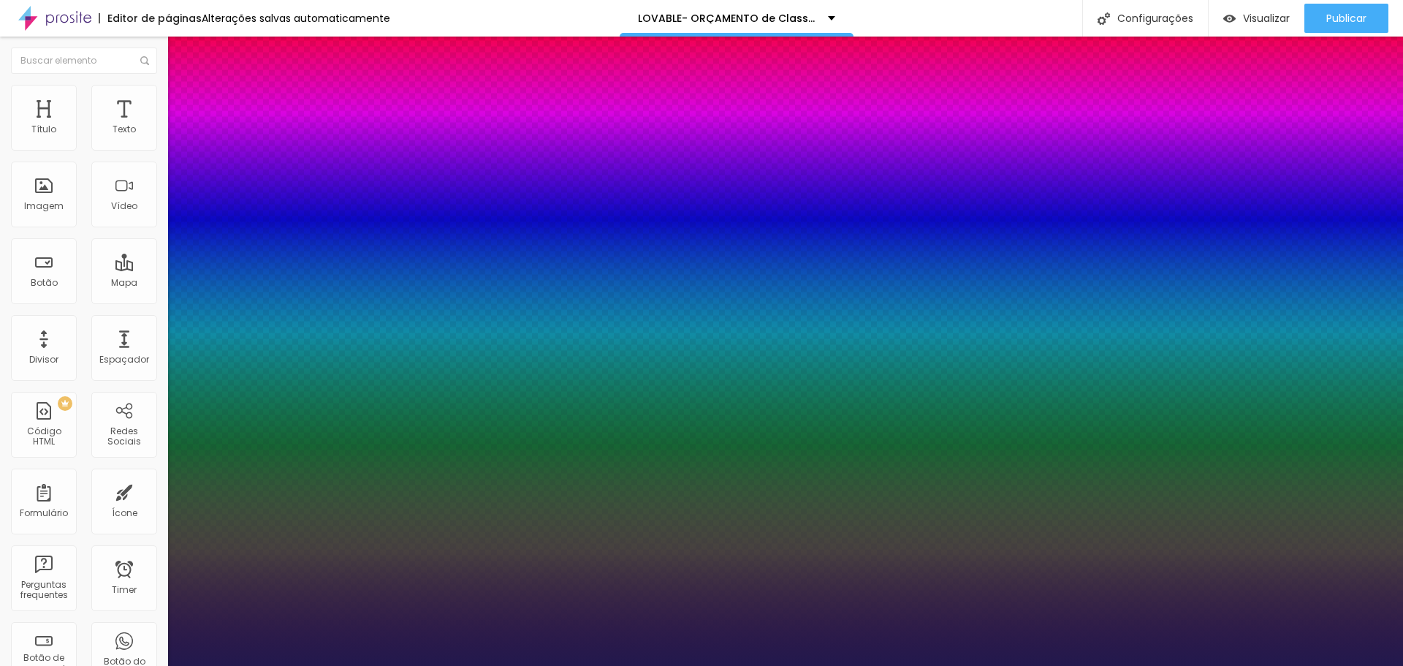
click at [636, 648] on div at bounding box center [701, 666] width 1403 height 0
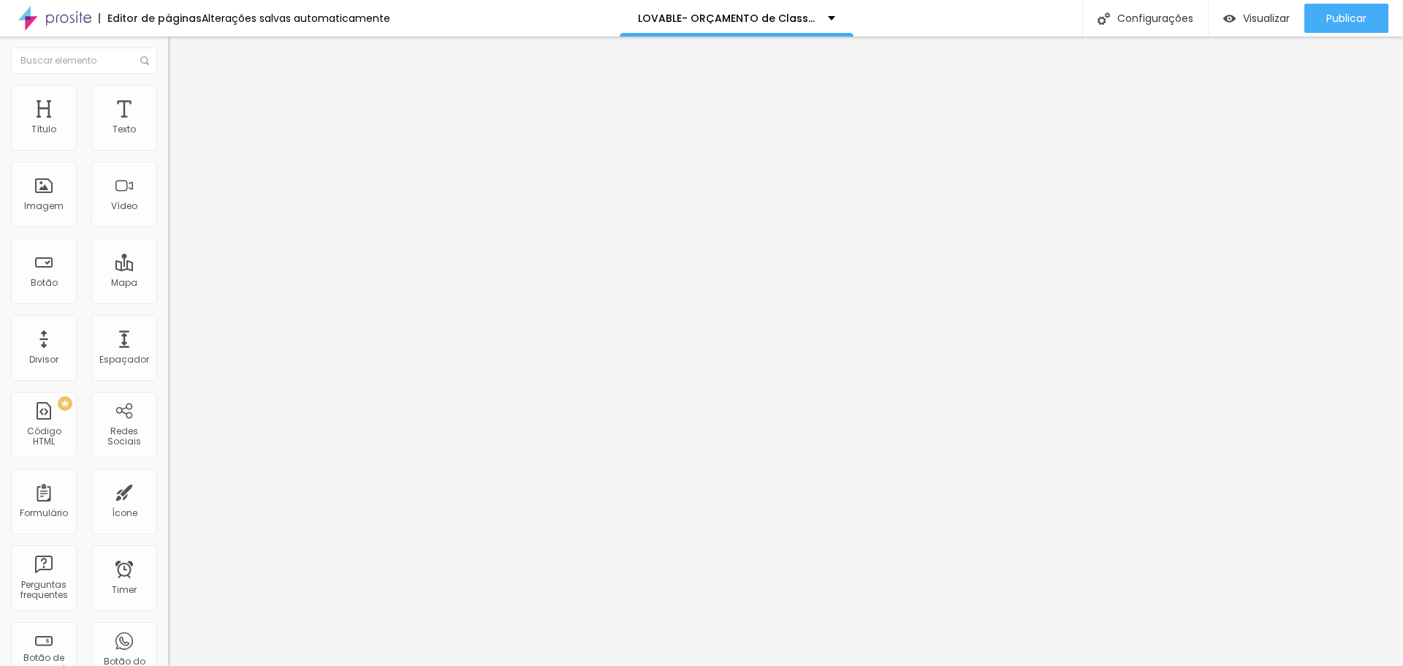
click at [168, 99] on li "Avançado" at bounding box center [252, 106] width 168 height 15
click at [181, 103] on span "Avançado" at bounding box center [205, 109] width 48 height 12
click at [168, 646] on div at bounding box center [252, 646] width 168 height 0
click at [168, 637] on div at bounding box center [252, 637] width 168 height 0
click at [168, 628] on div at bounding box center [252, 628] width 168 height 0
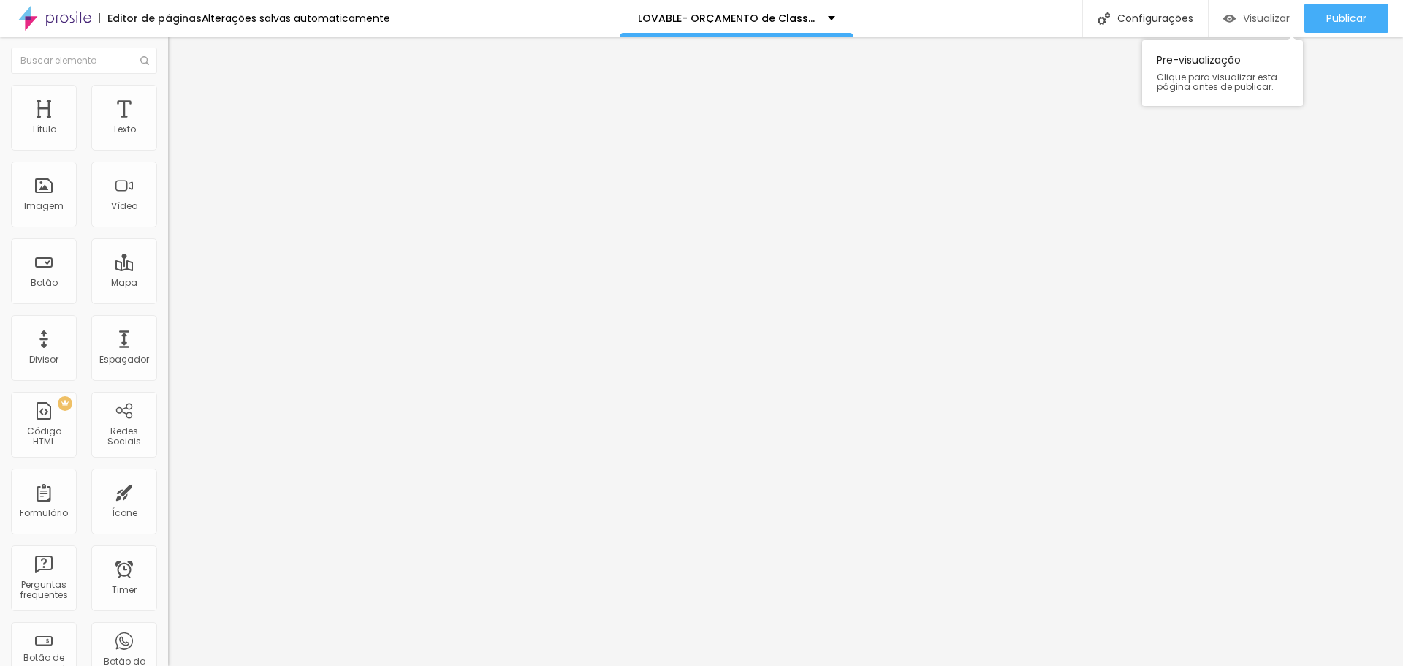
click at [688, 17] on span "Visualizar" at bounding box center [1266, 18] width 47 height 12
click at [688, 23] on span "Visualizar" at bounding box center [1266, 18] width 47 height 12
click at [168, 229] on span "1:1 Quadrado" at bounding box center [197, 222] width 58 height 12
click at [168, 269] on span "Original" at bounding box center [185, 262] width 35 height 12
click at [168, 255] on span "Quadrado" at bounding box center [191, 249] width 47 height 12
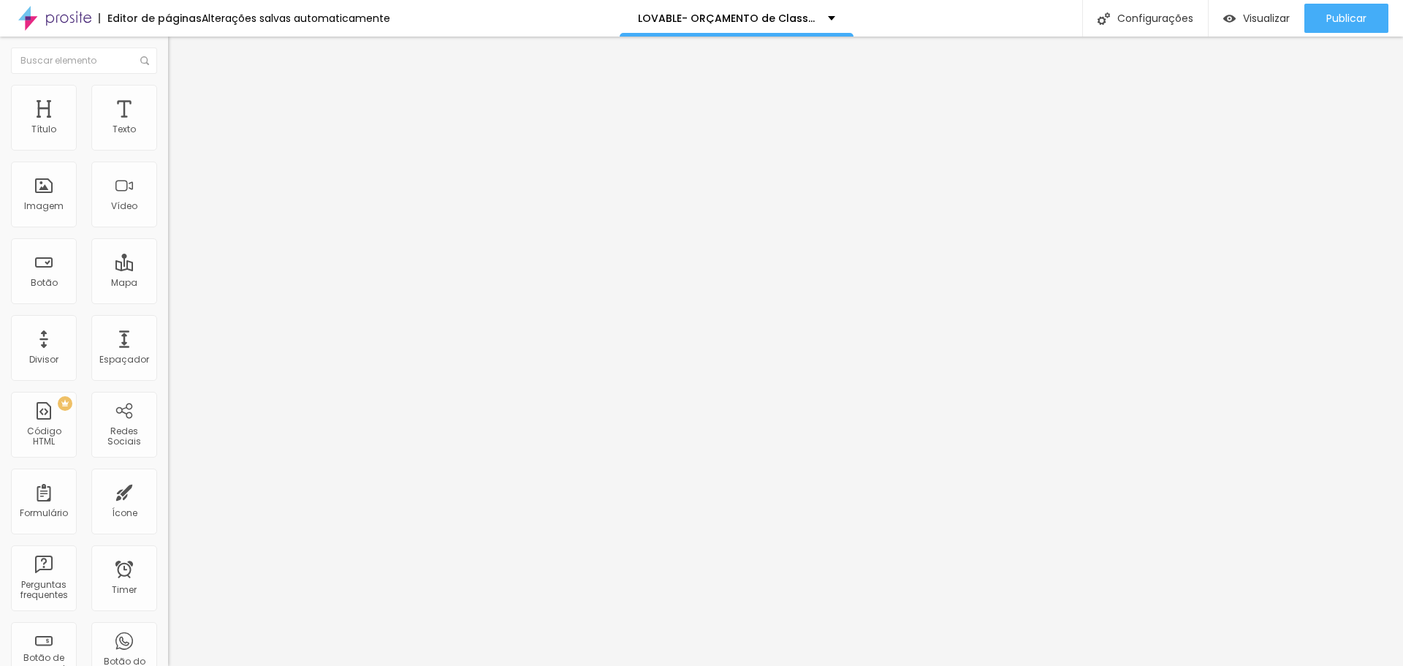
click at [168, 246] on span "Padrão" at bounding box center [184, 240] width 33 height 12
click at [168, 237] on span "Cinema" at bounding box center [186, 231] width 37 height 12
click at [168, 260] on span "Quadrado" at bounding box center [191, 254] width 47 height 12
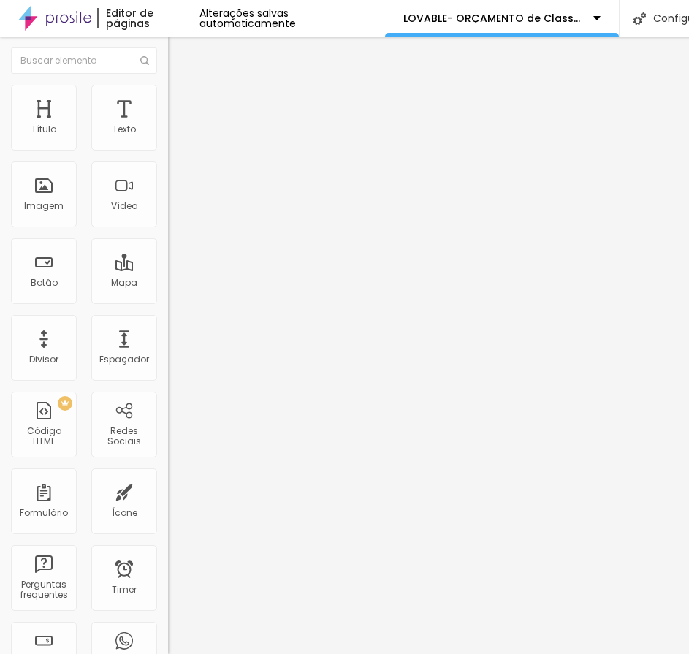
click at [168, 269] on span "Original" at bounding box center [185, 262] width 35 height 12
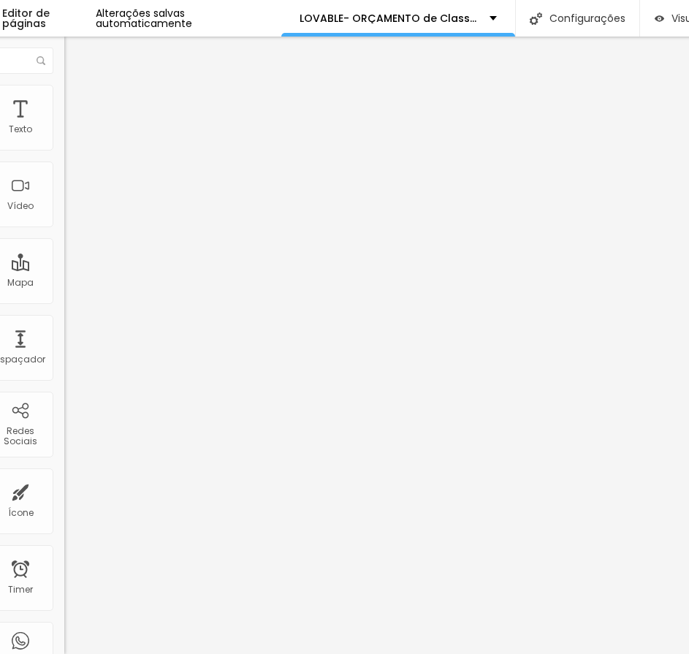
scroll to position [0, 138]
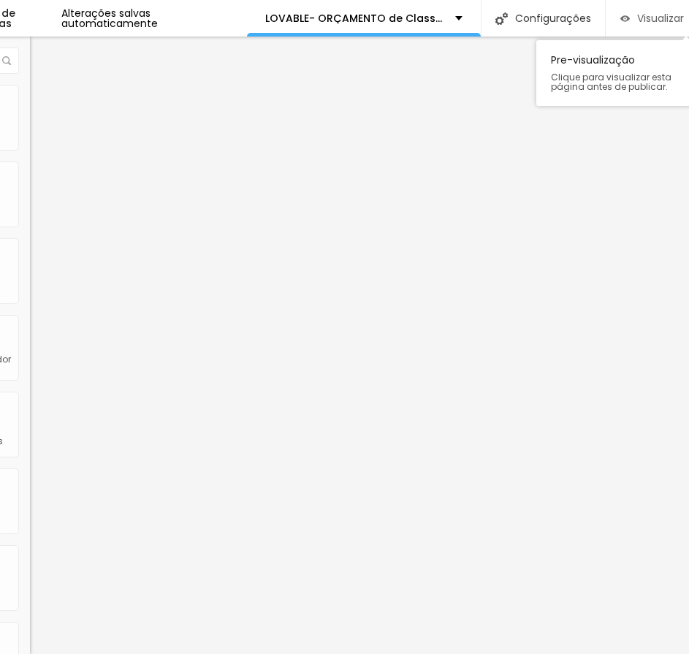
click at [675, 20] on span "Visualizar" at bounding box center [660, 18] width 47 height 12
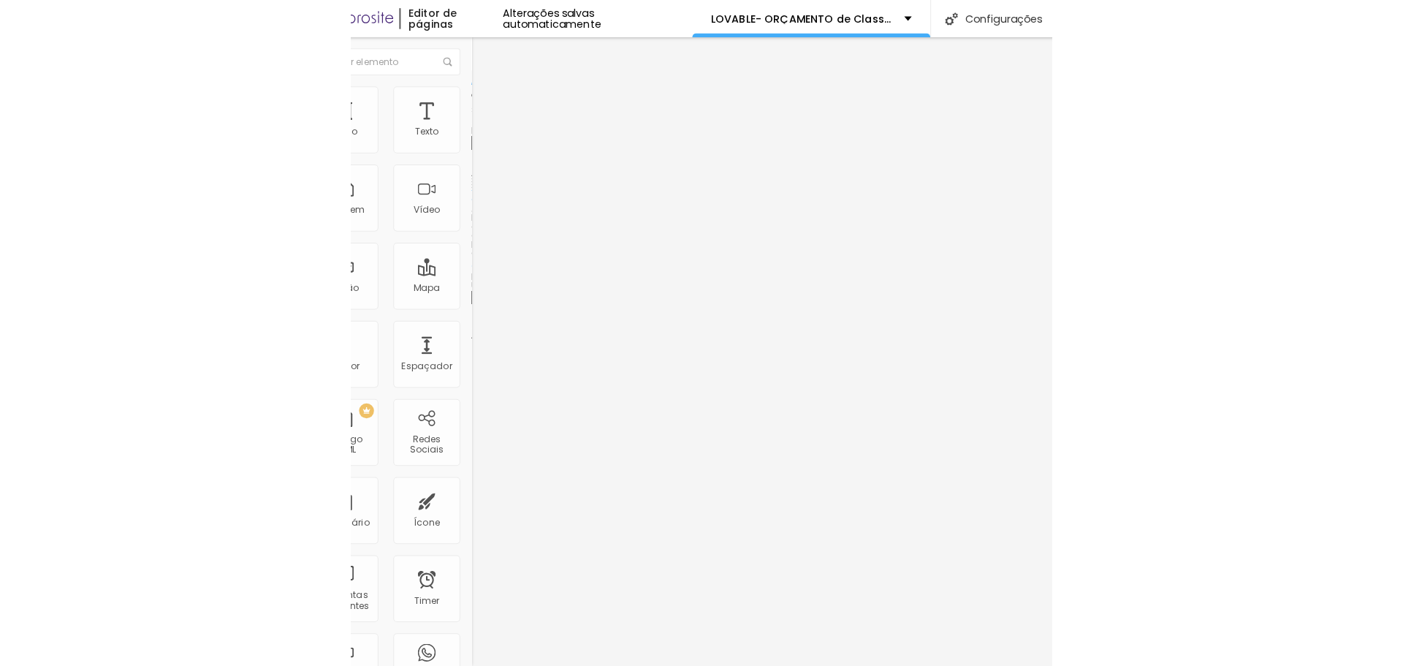
scroll to position [0, 0]
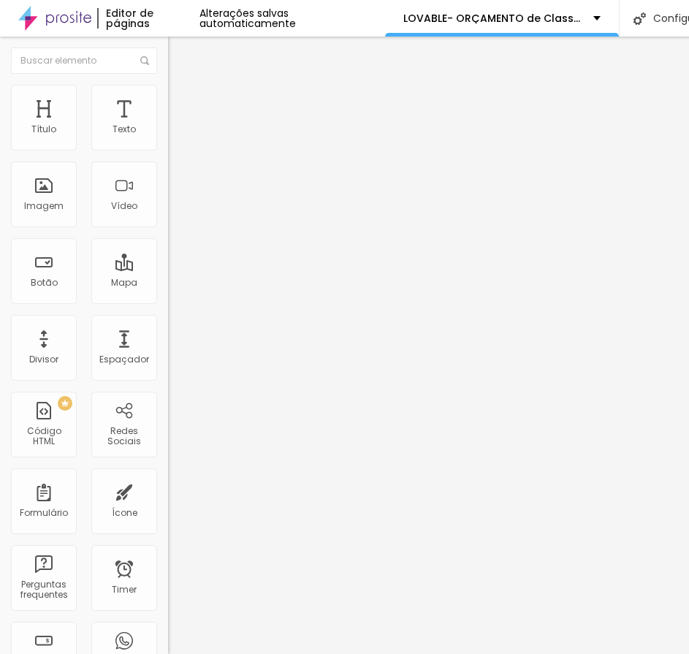
click at [168, 229] on span "Original" at bounding box center [185, 222] width 35 height 12
click at [168, 246] on span "Padrão" at bounding box center [184, 240] width 33 height 12
click at [168, 260] on span "Quadrado" at bounding box center [191, 254] width 47 height 12
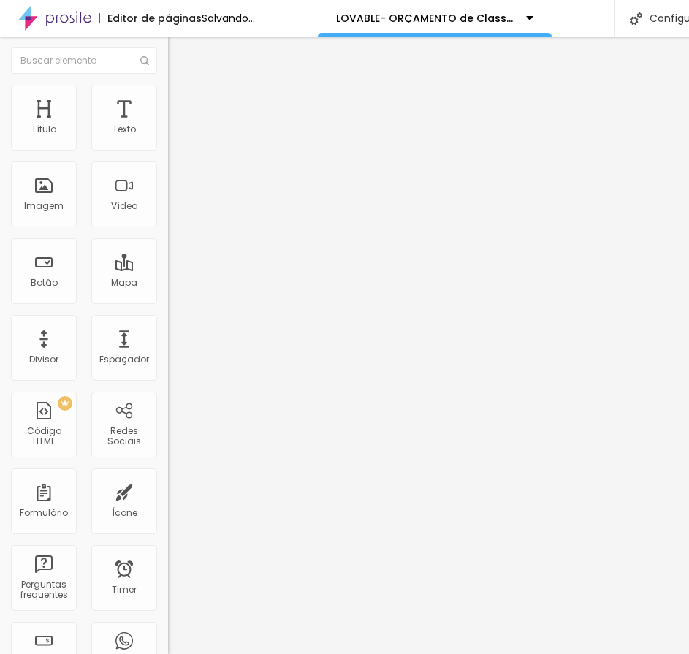
click at [168, 237] on span "Cinema" at bounding box center [186, 231] width 37 height 12
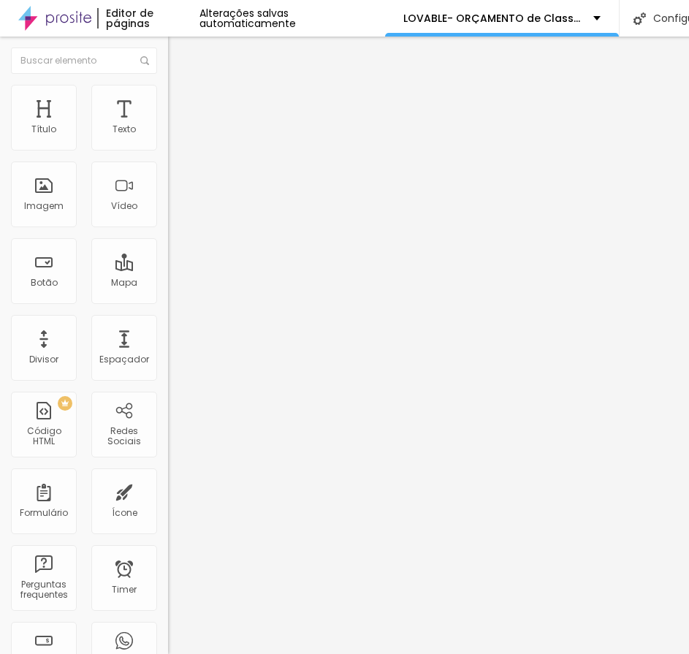
click at [168, 267] on div "Proporção 16:9 Cinema Cinema 16:9 Padrão 4:3 Quadrado 1:1 Original" at bounding box center [252, 239] width 168 height 58
click at [168, 229] on span "16:9 Cinema" at bounding box center [196, 222] width 56 height 12
click at [168, 251] on span "Padrão" at bounding box center [184, 245] width 33 height 12
click at [168, 260] on span "Quadrado" at bounding box center [191, 254] width 47 height 12
click at [168, 92] on img at bounding box center [174, 91] width 13 height 13
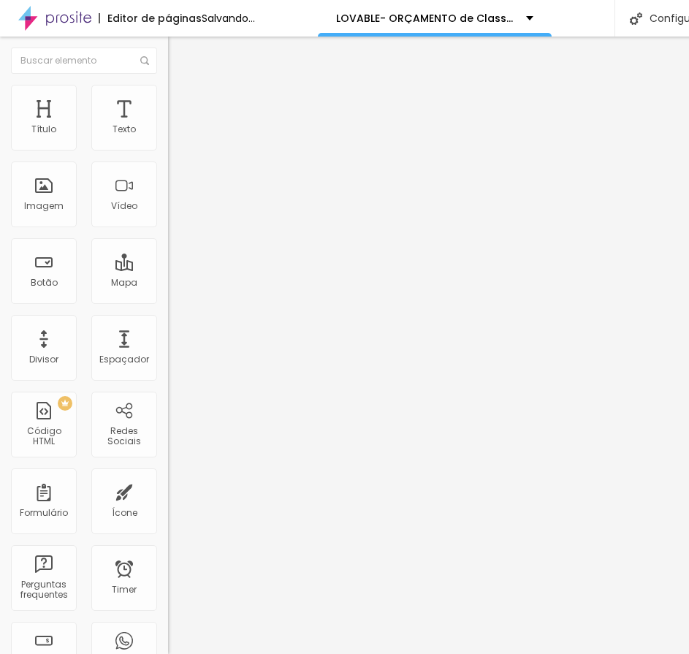
click at [168, 150] on input "range" at bounding box center [215, 144] width 94 height 12
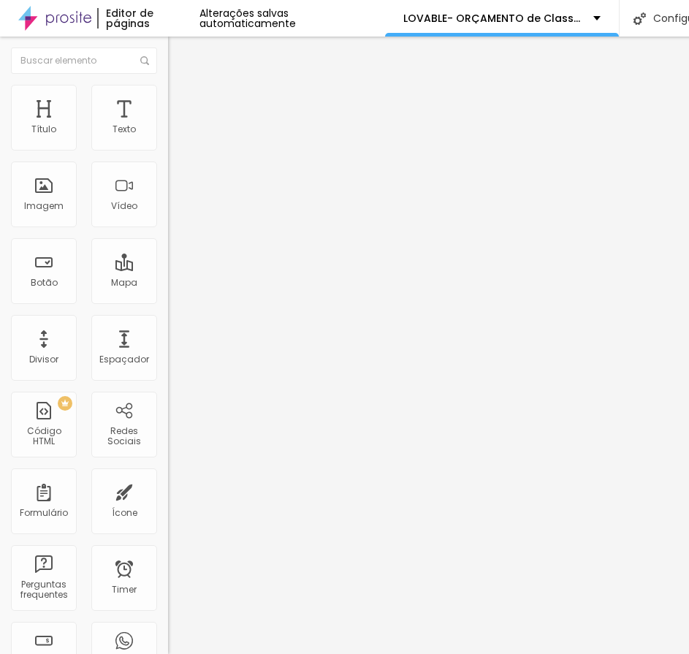
click at [168, 99] on li "Avançado" at bounding box center [252, 106] width 168 height 15
drag, startPoint x: 41, startPoint y: 172, endPoint x: -1, endPoint y: 175, distance: 41.8
click at [168, 490] on input "range" at bounding box center [215, 496] width 94 height 12
click at [168, 88] on img at bounding box center [174, 91] width 13 height 13
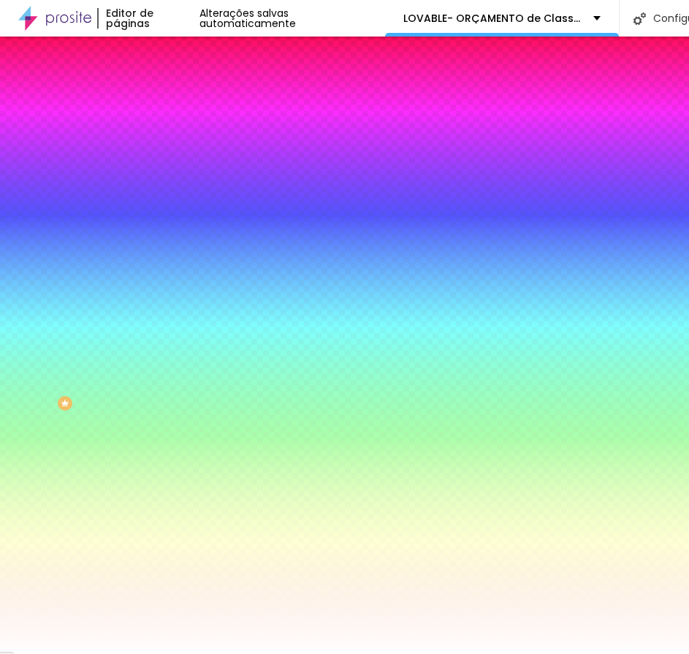
click at [168, 99] on img at bounding box center [174, 105] width 13 height 13
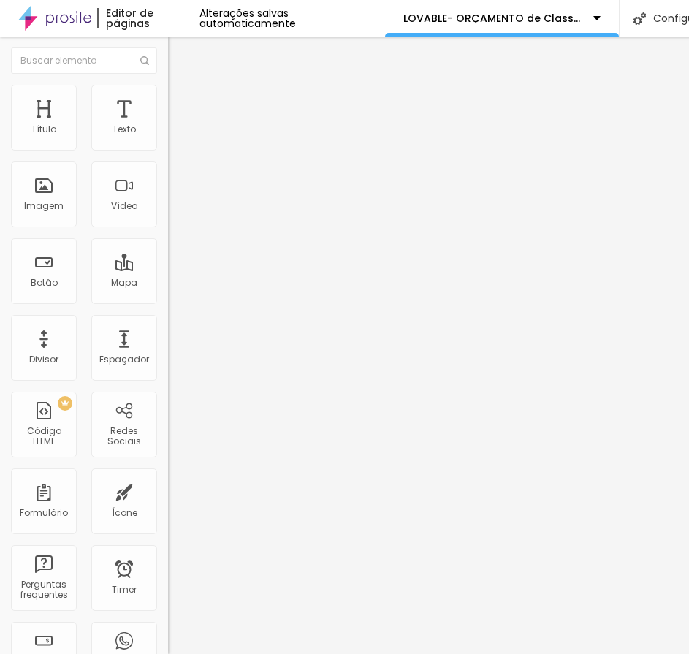
click at [168, 93] on img at bounding box center [174, 91] width 13 height 13
drag, startPoint x: 45, startPoint y: 142, endPoint x: 4, endPoint y: 154, distance: 42.1
click at [168, 269] on input "range" at bounding box center [215, 275] width 94 height 12
click at [168, 99] on li "Avançado" at bounding box center [252, 106] width 168 height 15
click at [168, 85] on li "Estilo" at bounding box center [252, 92] width 168 height 15
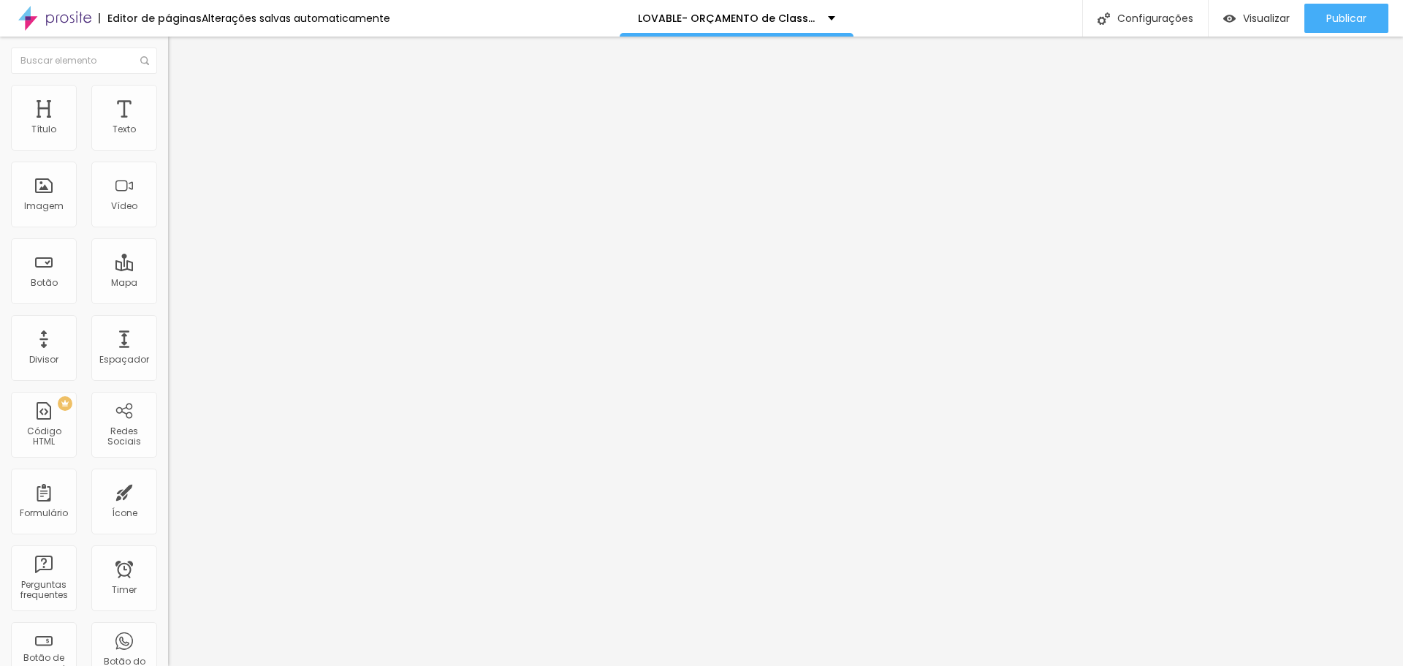
click at [168, 99] on img at bounding box center [174, 105] width 13 height 13
click at [168, 90] on img at bounding box center [174, 91] width 13 height 13
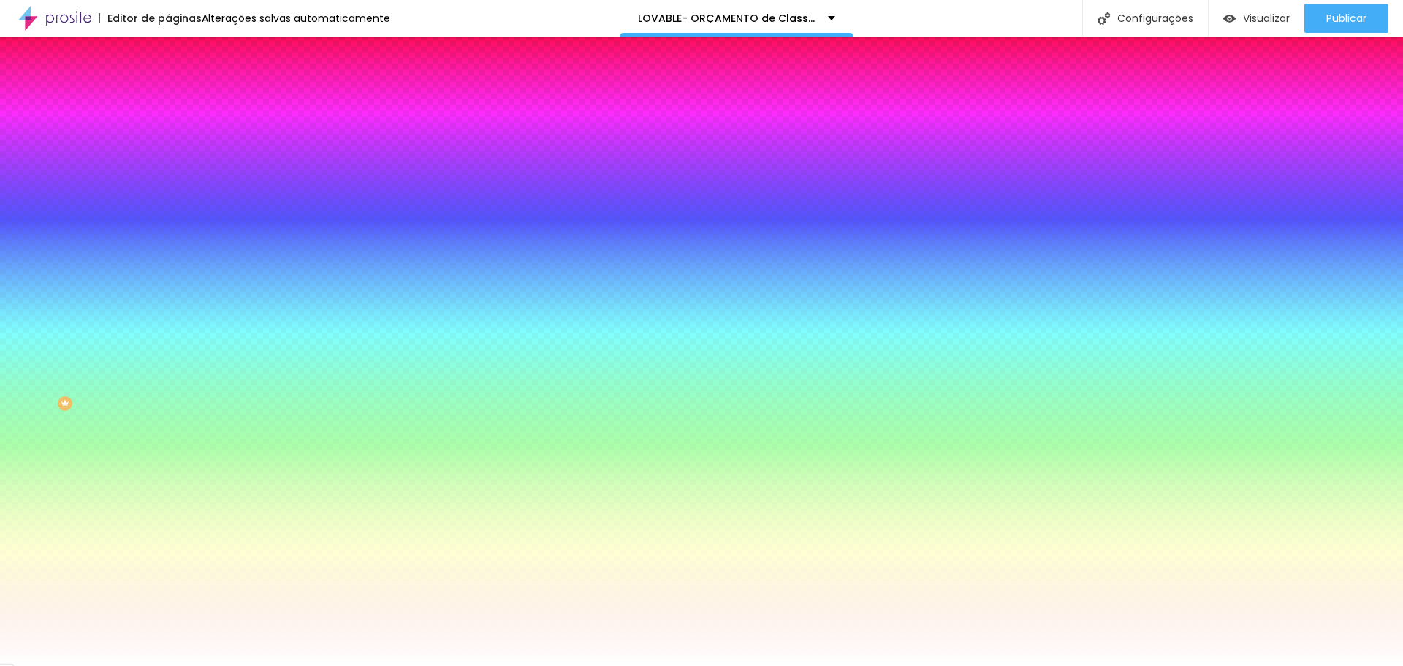
click at [168, 99] on img at bounding box center [174, 105] width 13 height 13
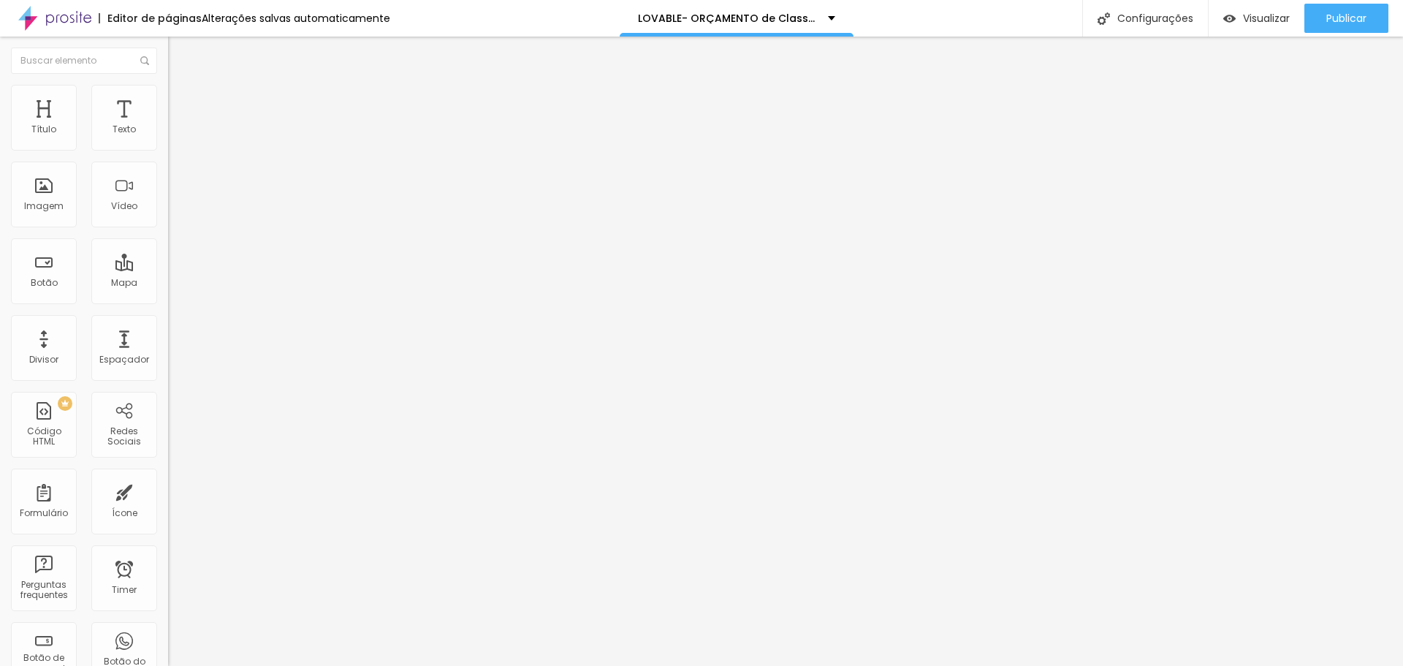
click at [168, 91] on img at bounding box center [174, 91] width 13 height 13
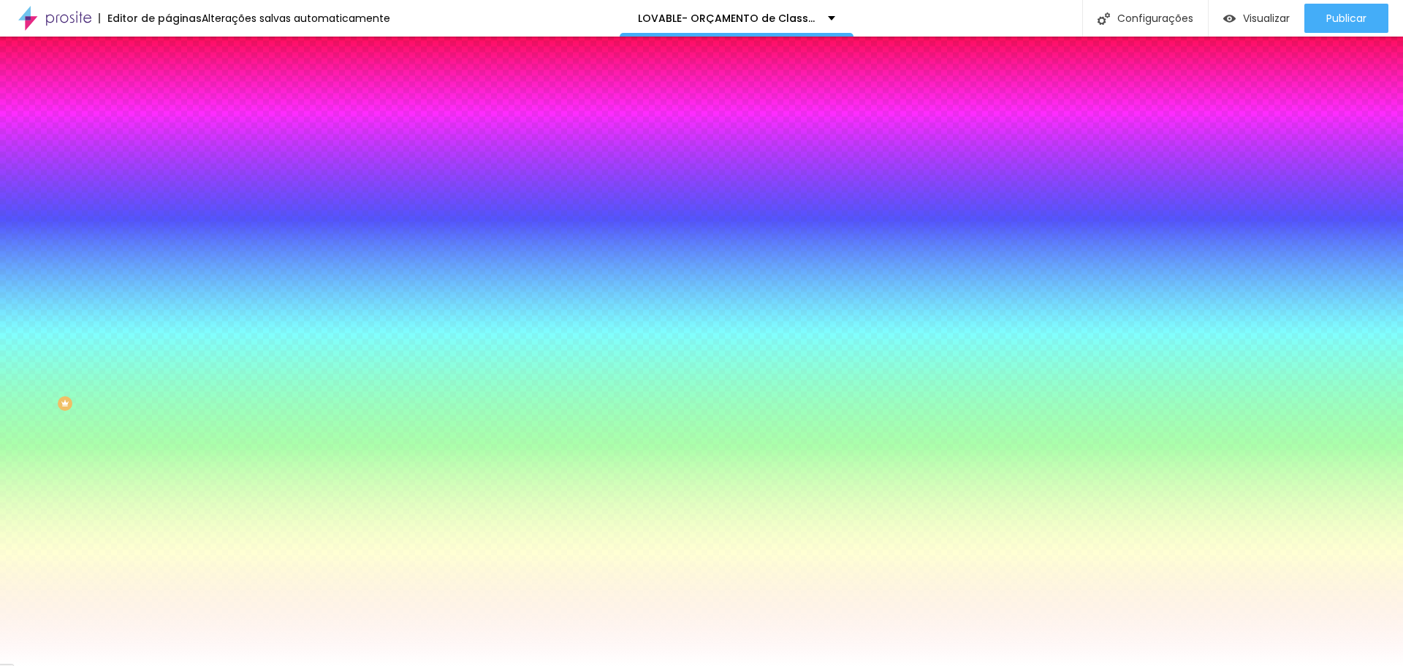
click at [181, 86] on span "Conteúdo" at bounding box center [203, 80] width 45 height 12
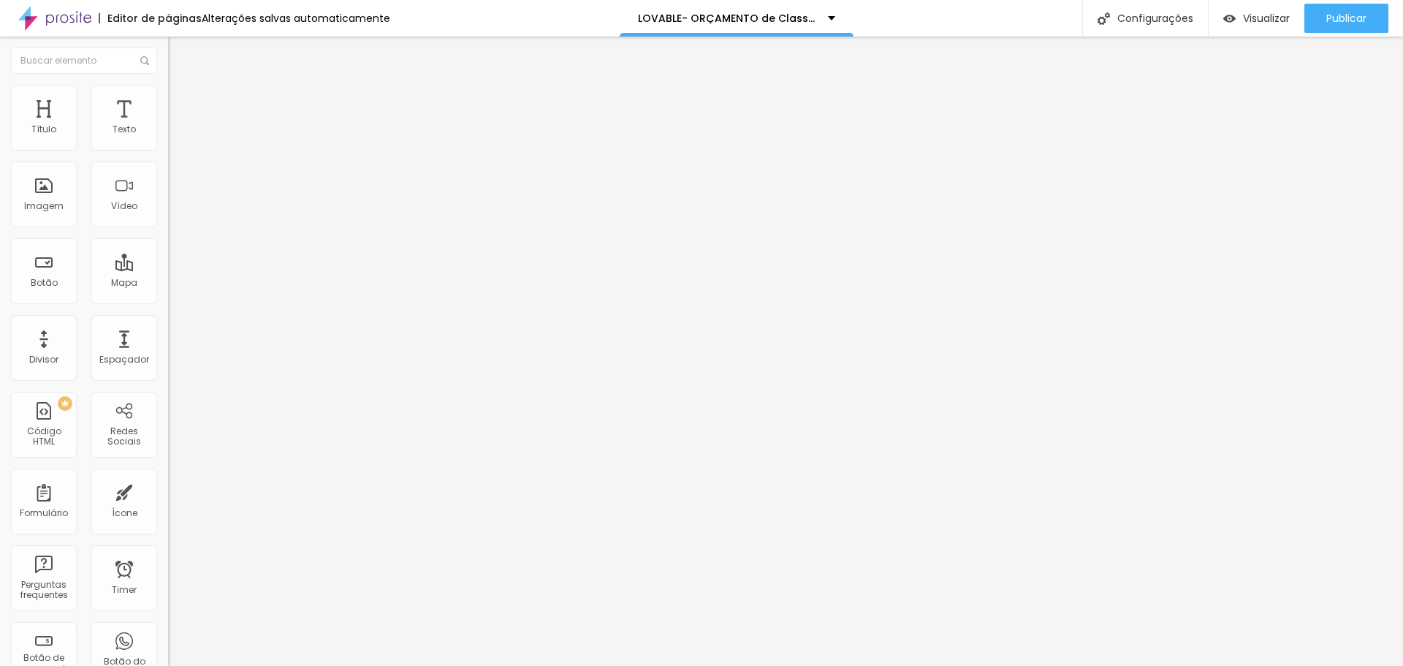
click at [168, 216] on button "button" at bounding box center [178, 208] width 20 height 15
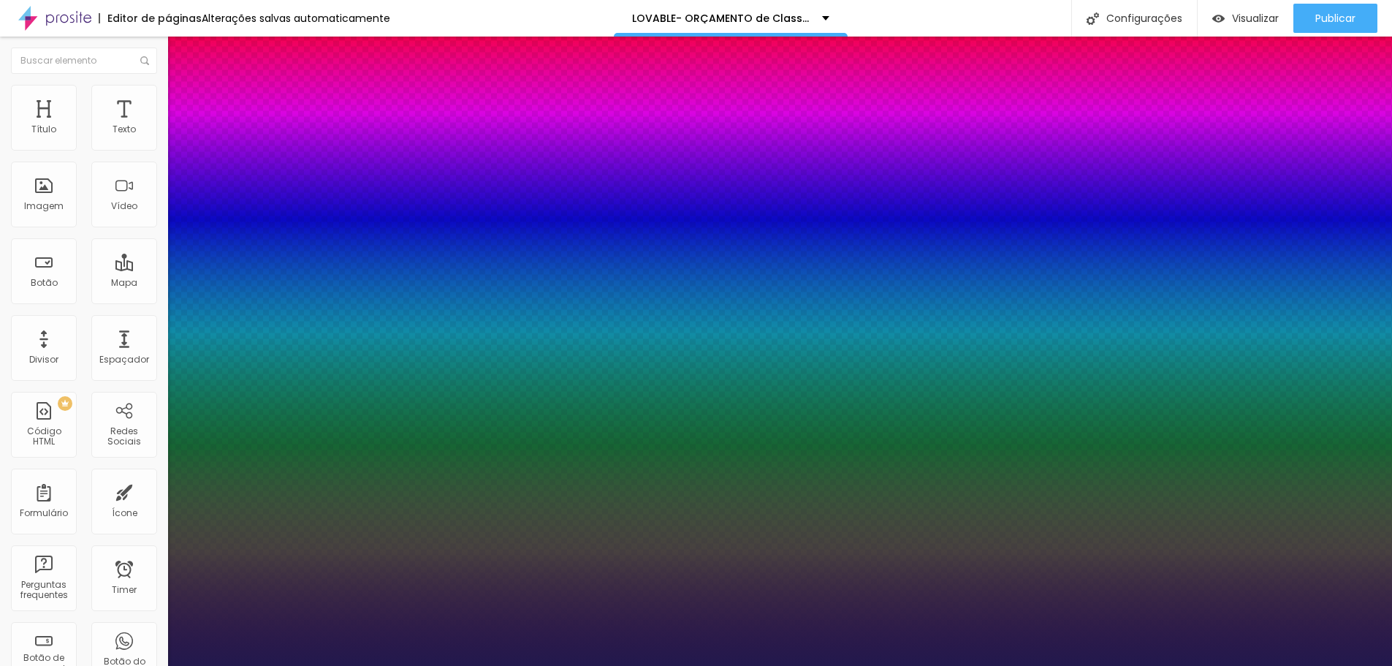
click at [688, 648] on div at bounding box center [696, 666] width 1392 height 0
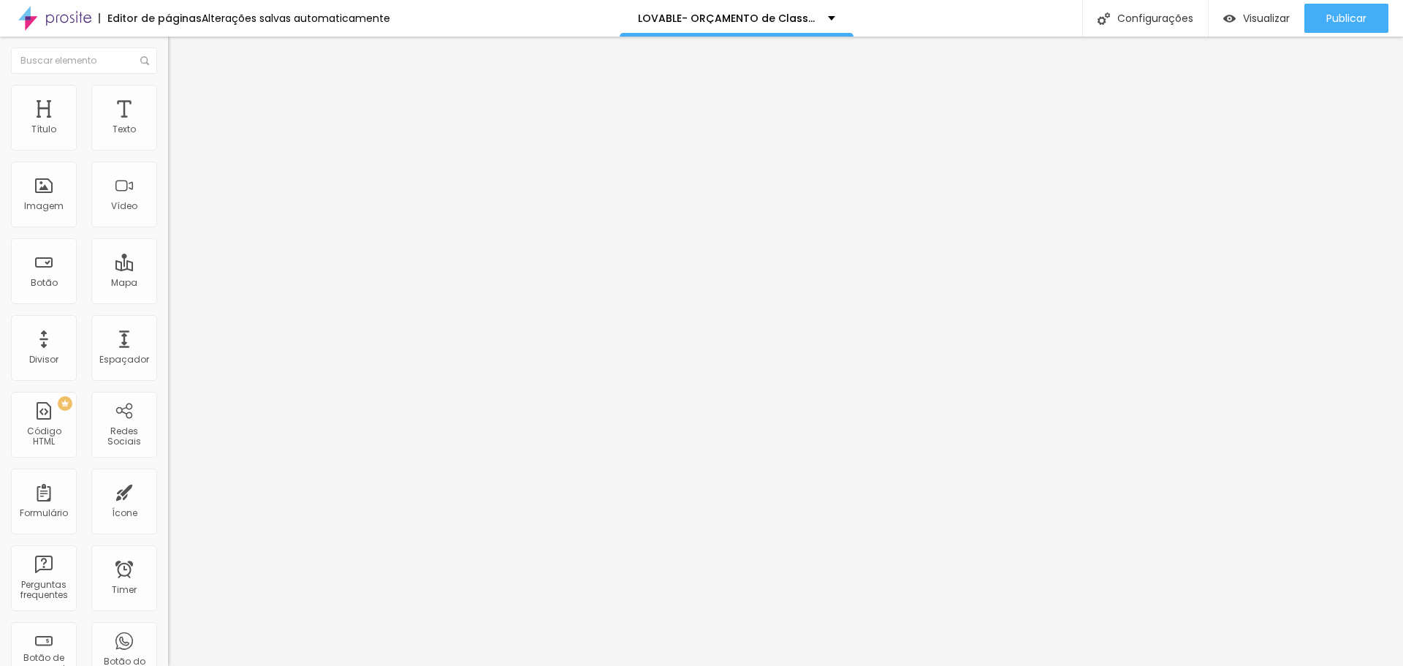
click at [174, 212] on icon "button" at bounding box center [178, 207] width 9 height 9
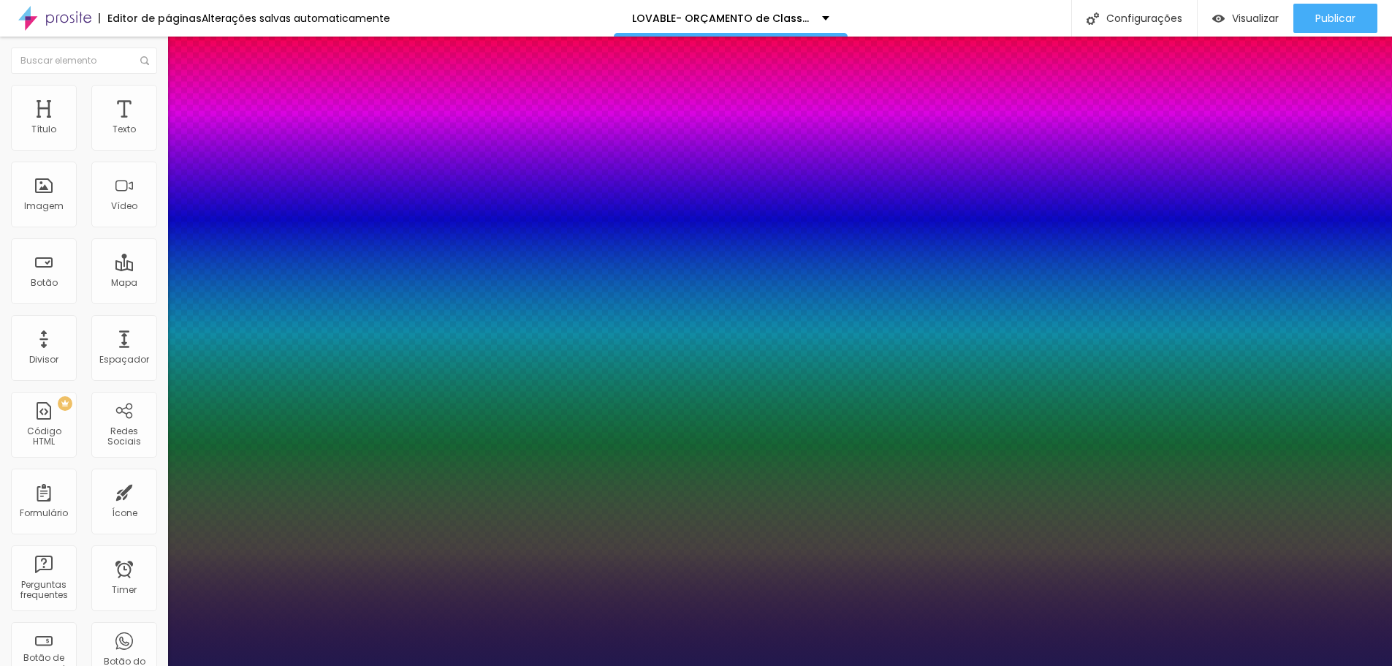
click at [688, 648] on div at bounding box center [696, 666] width 1392 height 0
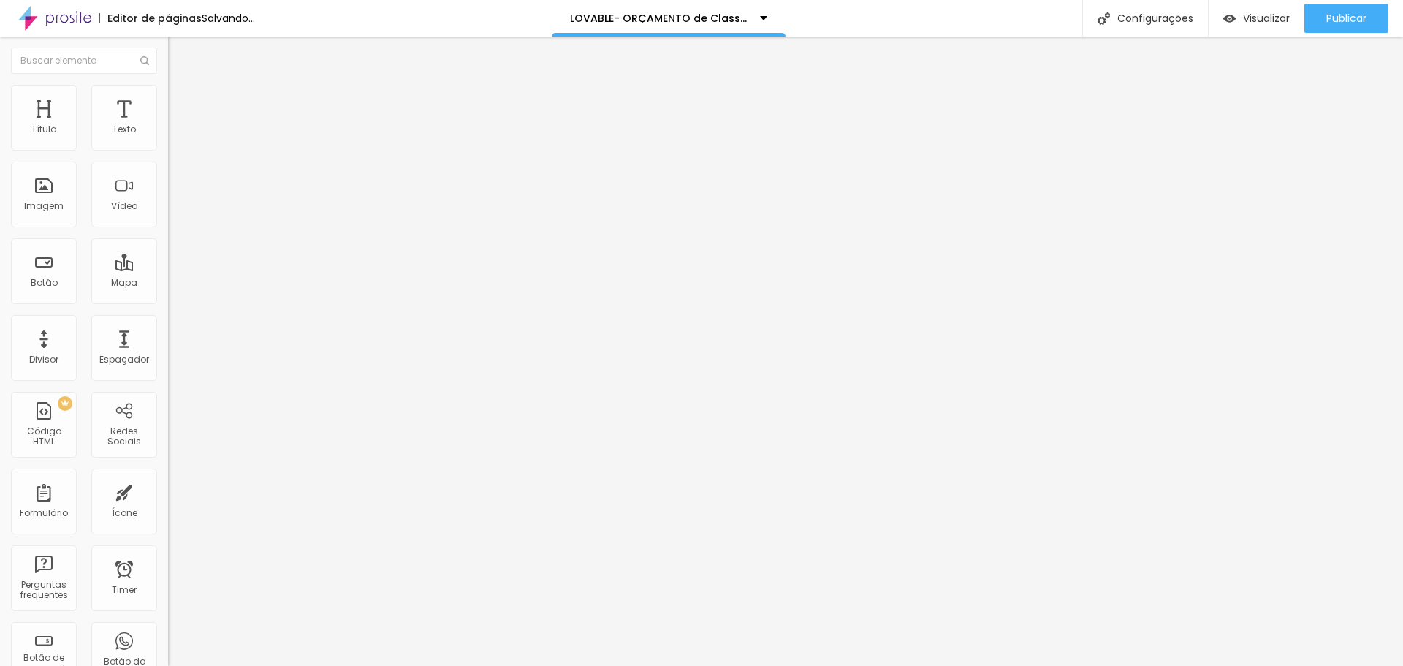
click at [175, 134] on icon "button" at bounding box center [178, 132] width 6 height 6
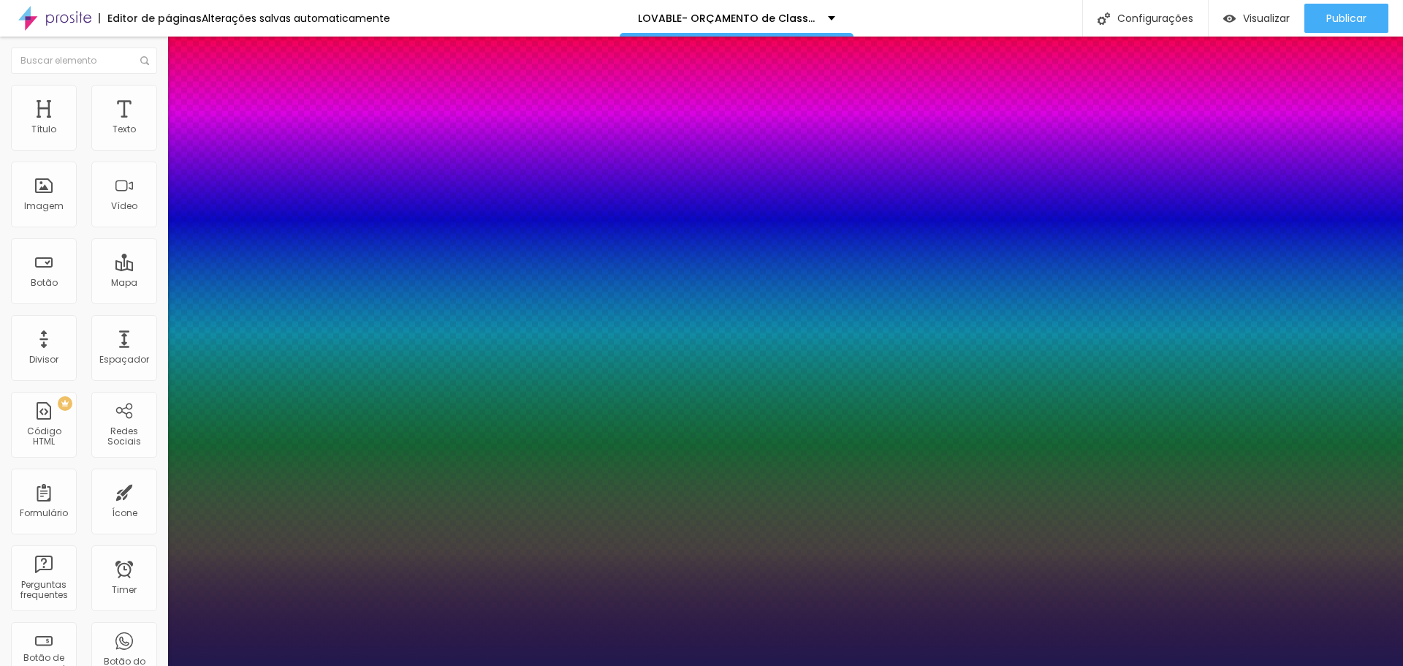
click at [120, 648] on div at bounding box center [701, 666] width 1403 height 0
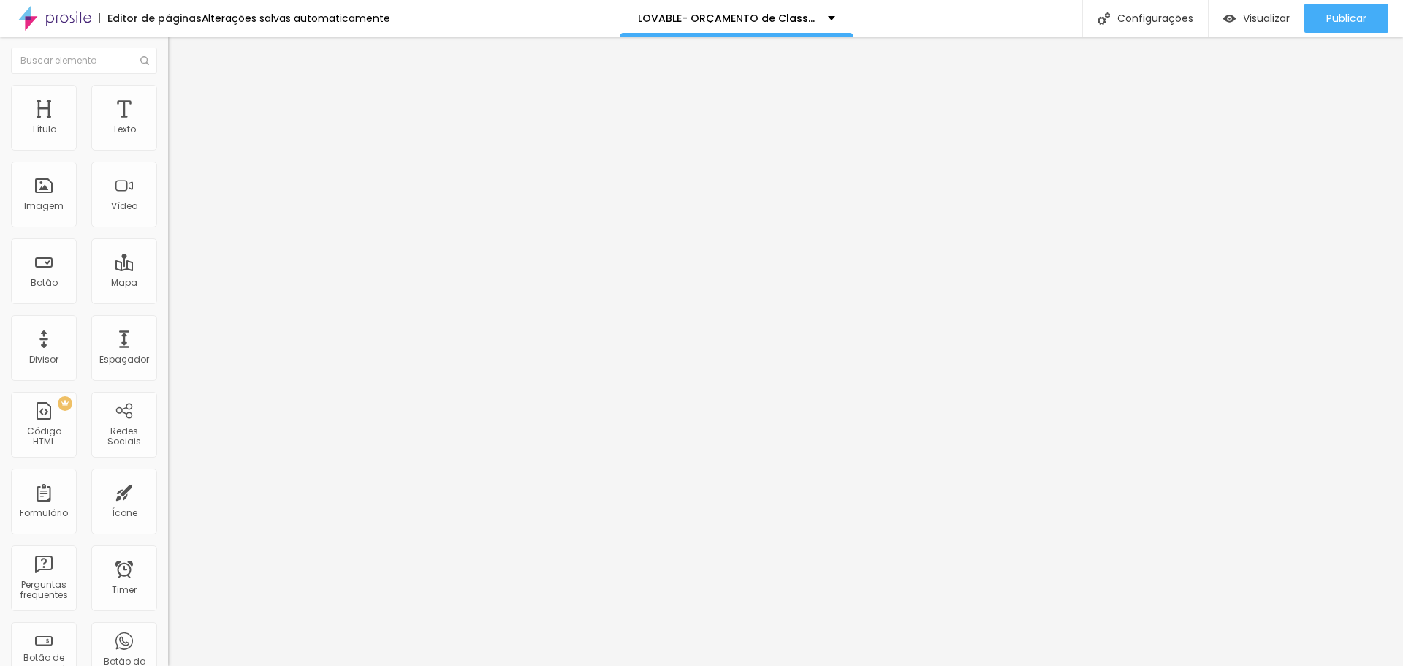
click at [168, 91] on img at bounding box center [174, 91] width 13 height 13
click at [168, 282] on input "10" at bounding box center [199, 289] width 63 height 15
click at [168, 489] on input "10" at bounding box center [199, 496] width 63 height 15
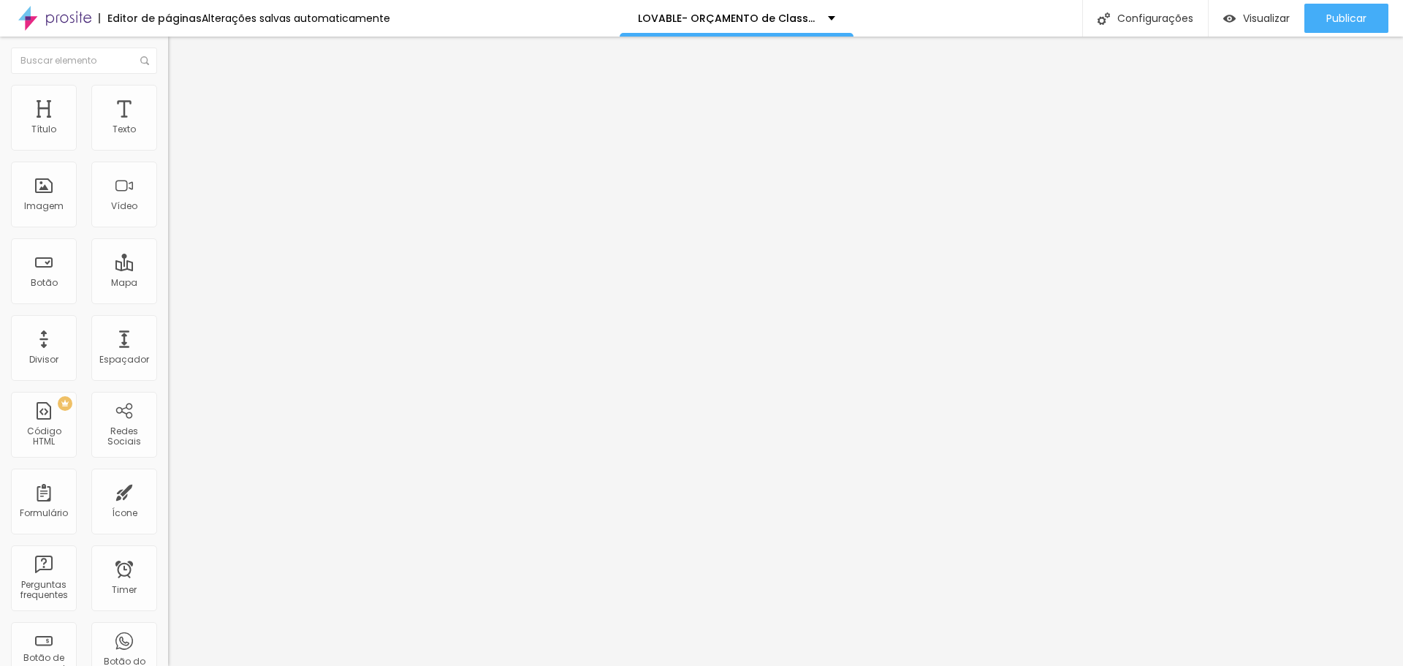
click at [168, 489] on input "10" at bounding box center [199, 496] width 63 height 15
click at [168, 95] on li "Avançado" at bounding box center [252, 92] width 168 height 15
click at [168, 282] on input "10" at bounding box center [199, 289] width 63 height 15
click at [168, 282] on input "100" at bounding box center [199, 289] width 63 height 15
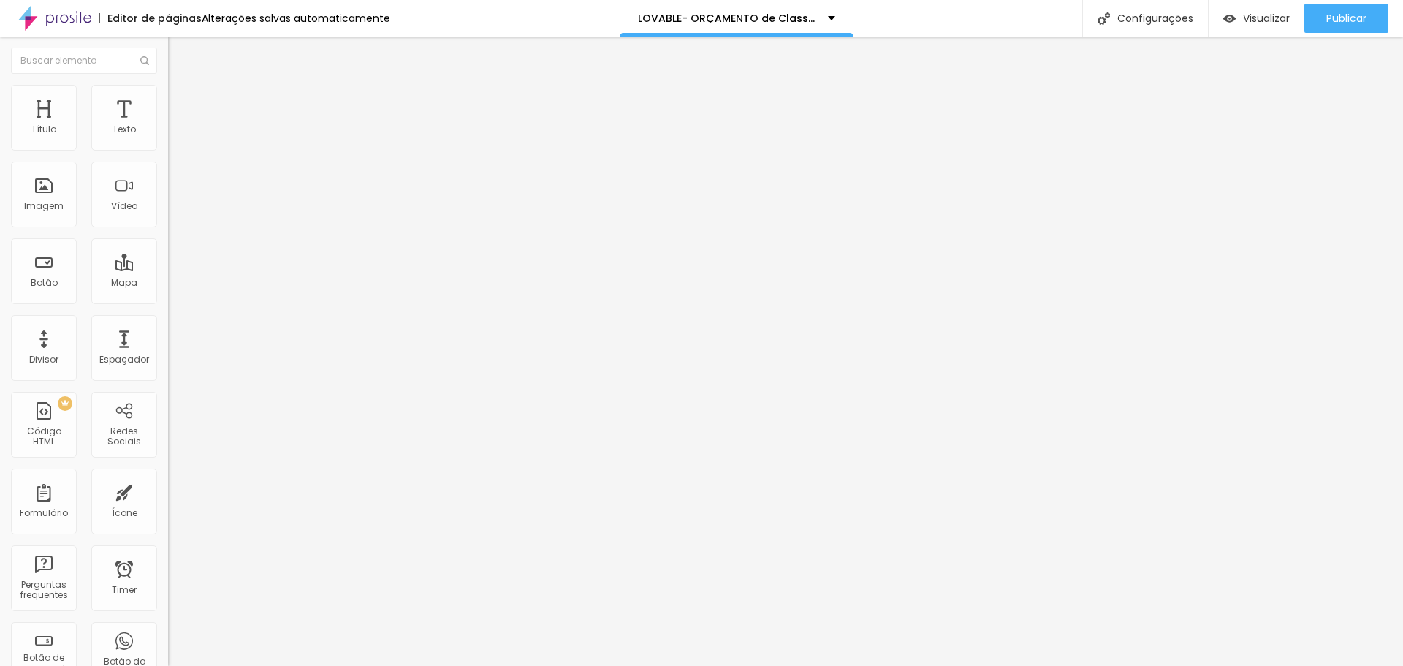
click at [168, 282] on input "100" at bounding box center [199, 289] width 63 height 15
click at [168, 489] on input "10" at bounding box center [199, 496] width 63 height 15
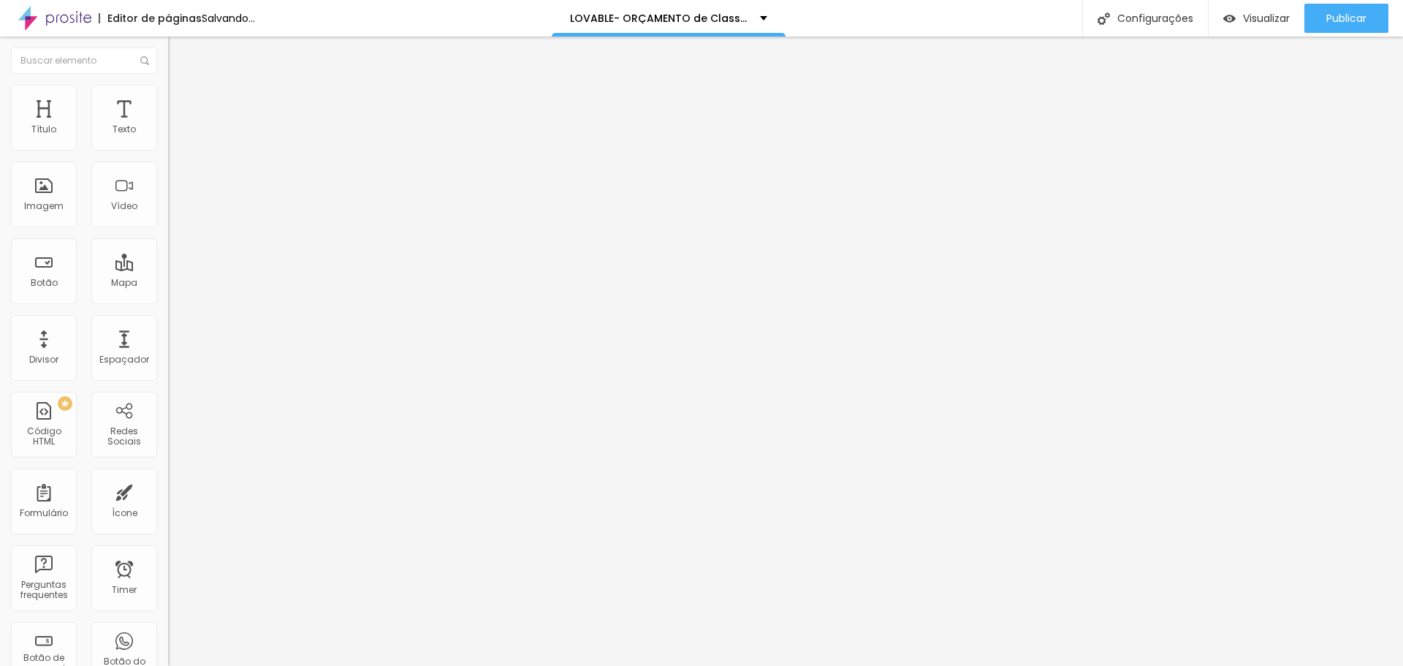
click at [168, 97] on li "Avançado" at bounding box center [252, 92] width 168 height 15
click at [168, 282] on input "10" at bounding box center [199, 289] width 63 height 15
click at [168, 489] on input "10" at bounding box center [199, 496] width 63 height 15
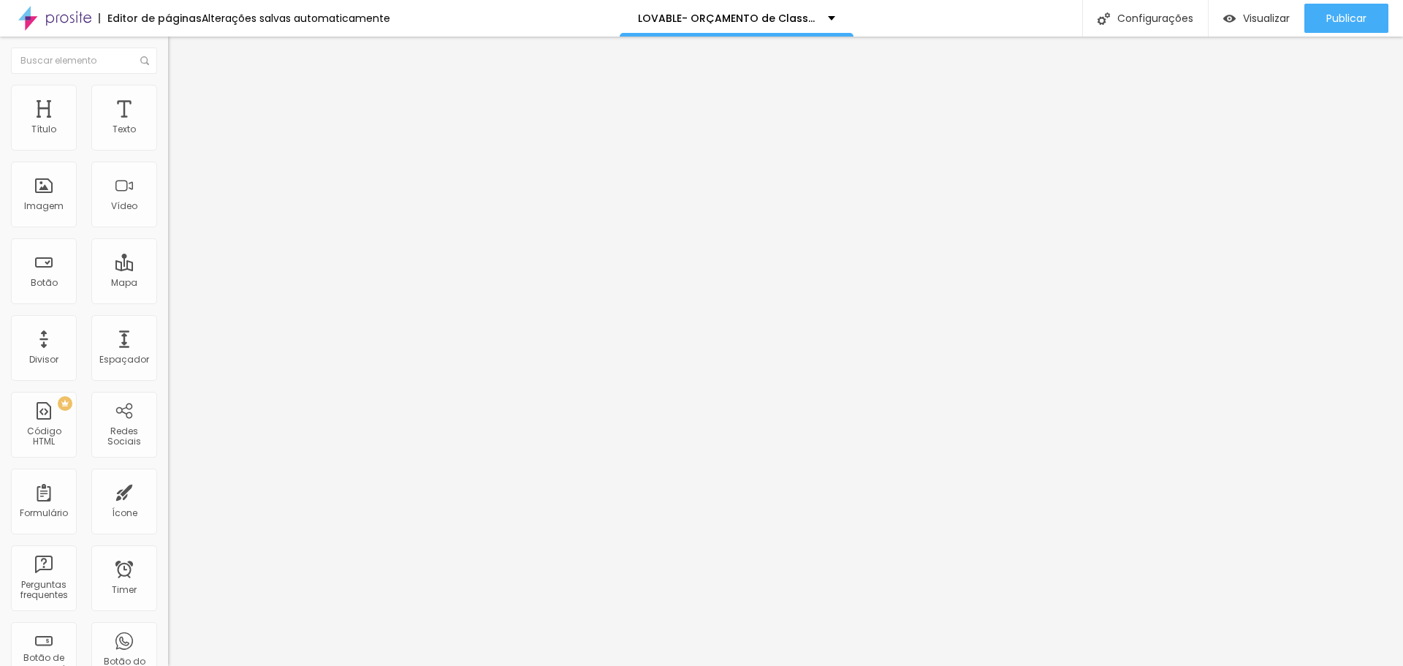
click at [168, 89] on li "Avançado" at bounding box center [252, 92] width 168 height 15
drag, startPoint x: 41, startPoint y: 171, endPoint x: 9, endPoint y: 178, distance: 32.8
click at [168, 476] on input "range" at bounding box center [215, 482] width 94 height 12
click at [181, 101] on span "Avançado" at bounding box center [205, 94] width 48 height 12
click at [168, 282] on input "10" at bounding box center [199, 289] width 63 height 15
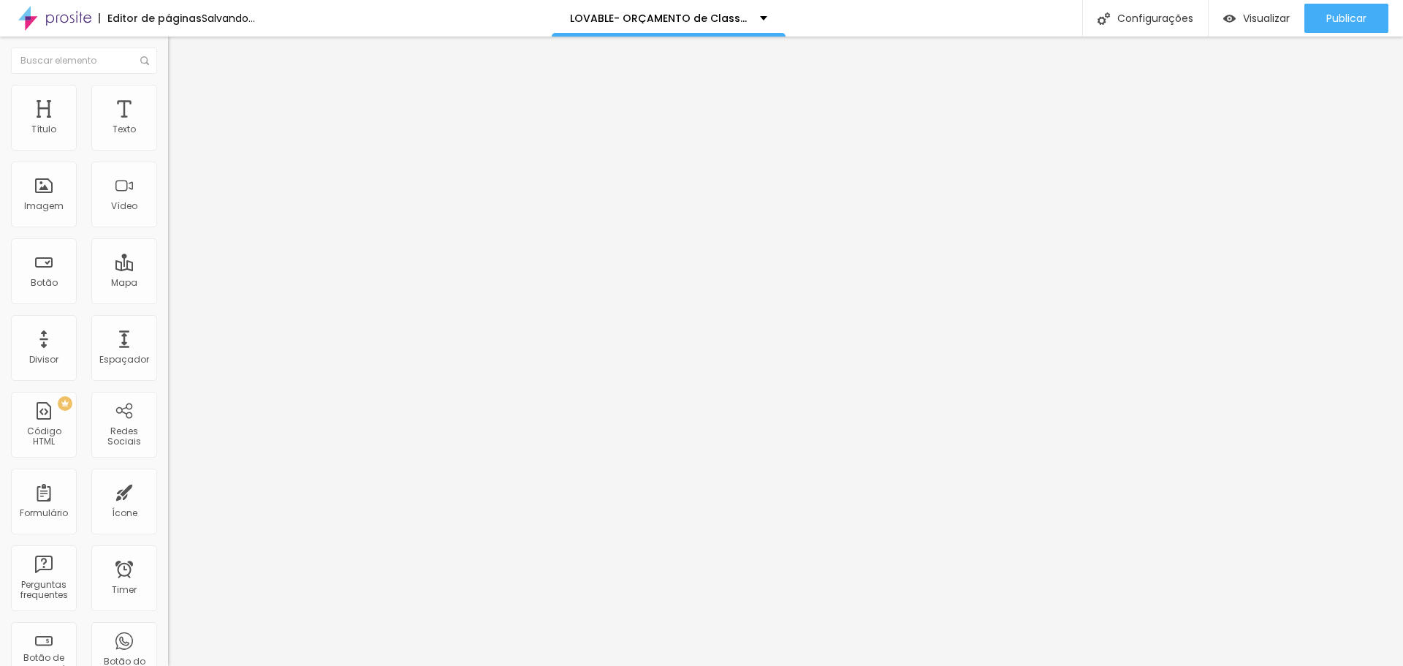
click at [168, 282] on input "10" at bounding box center [199, 289] width 63 height 15
click at [181, 101] on span "Avançado" at bounding box center [205, 94] width 48 height 12
click at [168, 489] on input "10" at bounding box center [199, 496] width 63 height 15
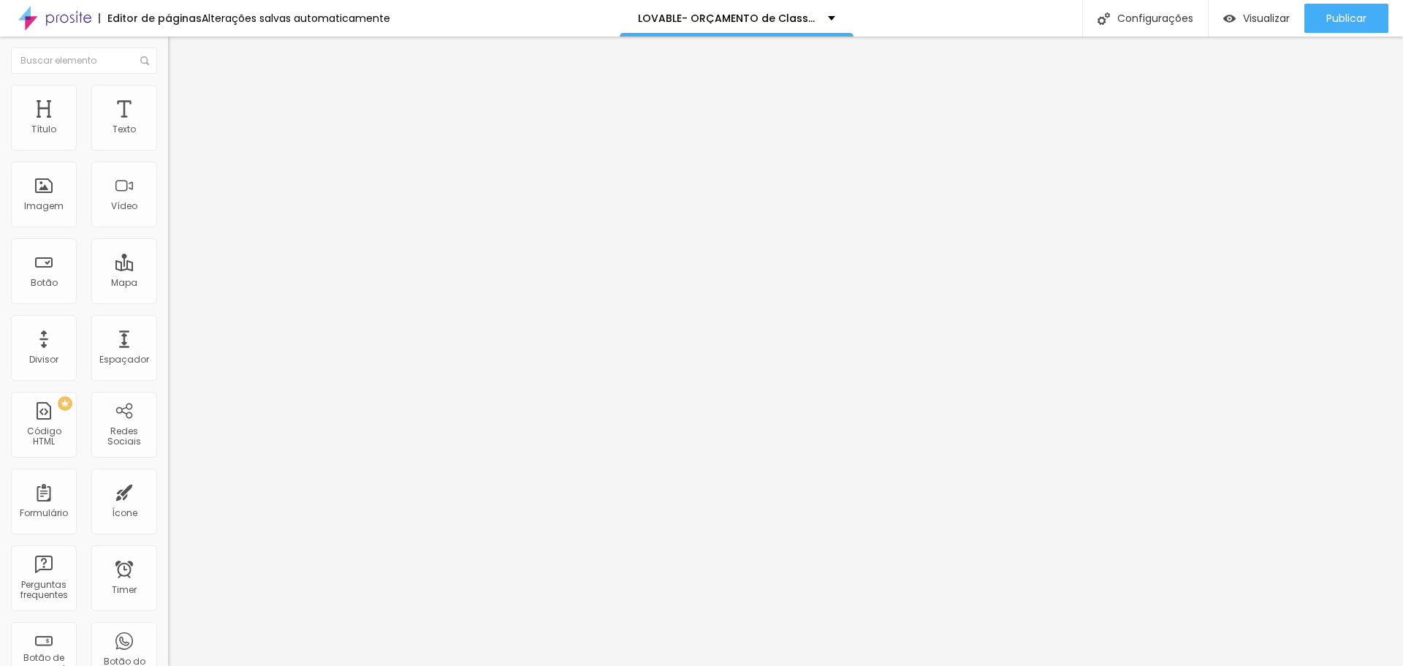
click at [168, 489] on input "10" at bounding box center [199, 496] width 63 height 15
click at [168, 85] on li "Avançado" at bounding box center [252, 92] width 168 height 15
click at [168, 91] on img at bounding box center [174, 91] width 13 height 13
click at [179, 53] on img "button" at bounding box center [185, 53] width 12 height 12
click at [168, 216] on button "button" at bounding box center [178, 208] width 20 height 15
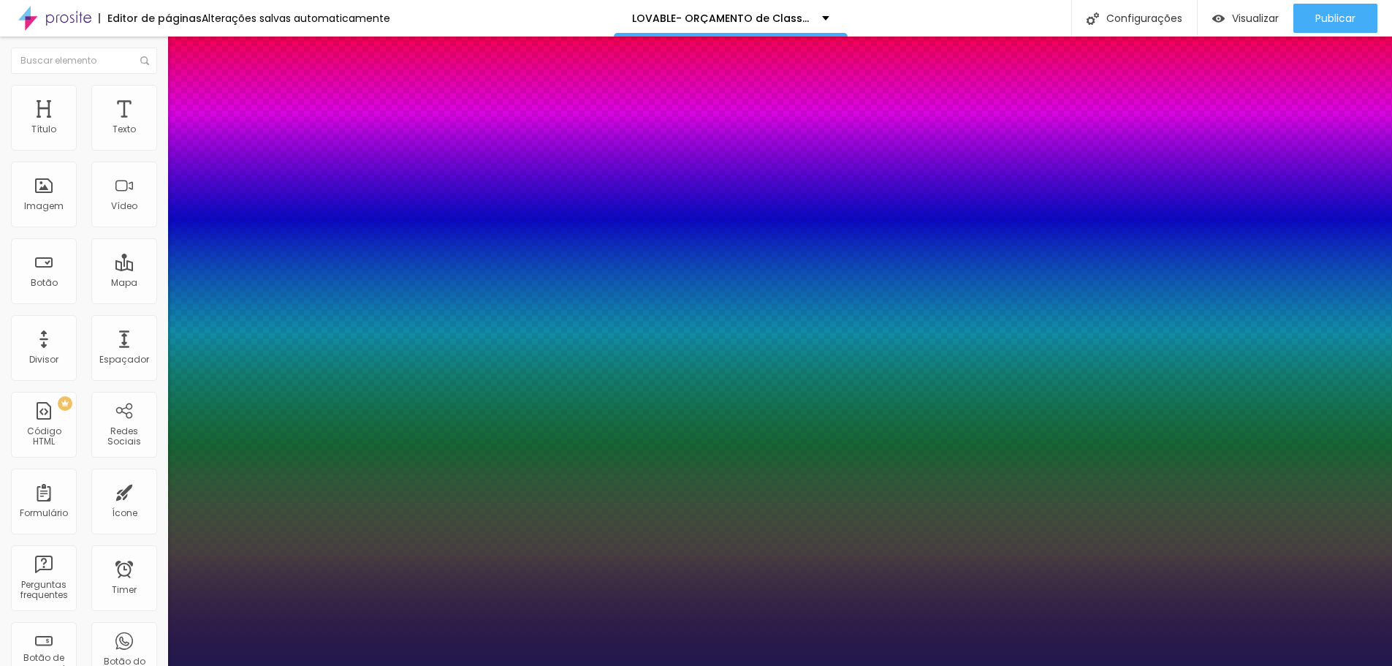
click at [688, 648] on div at bounding box center [696, 666] width 1392 height 0
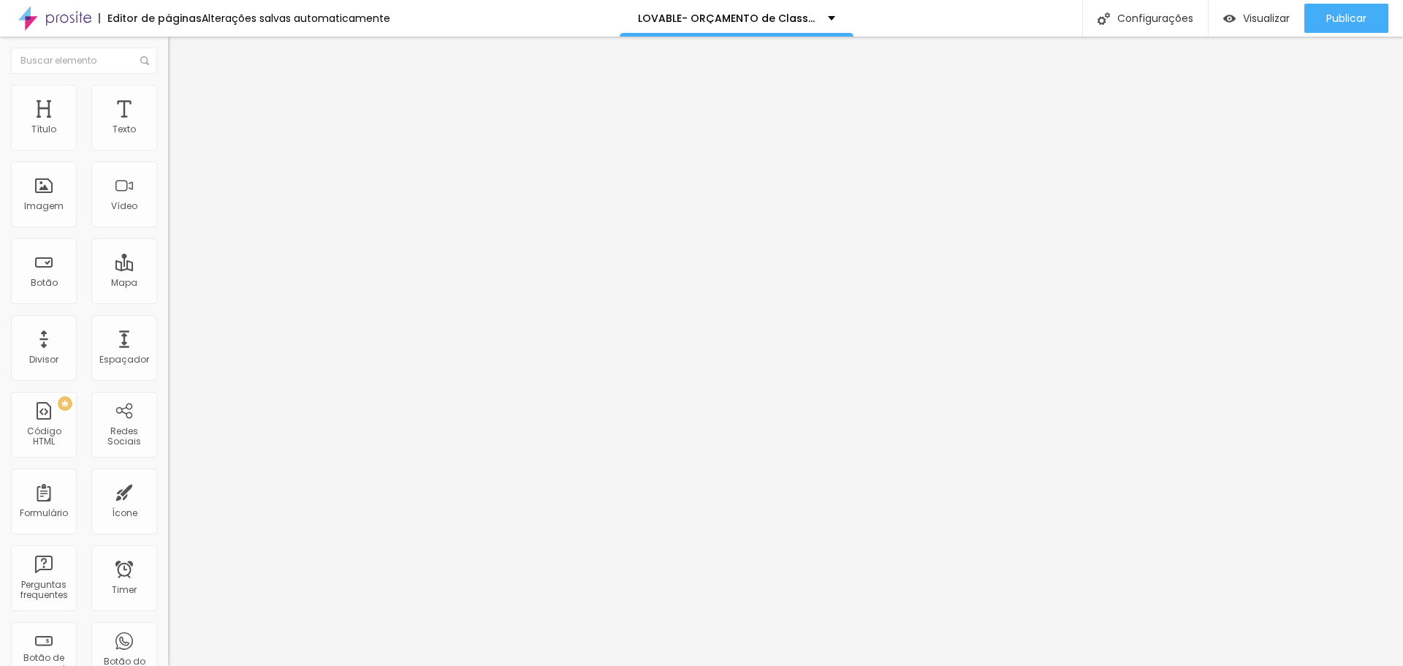
click at [174, 212] on icon "button" at bounding box center [178, 207] width 9 height 9
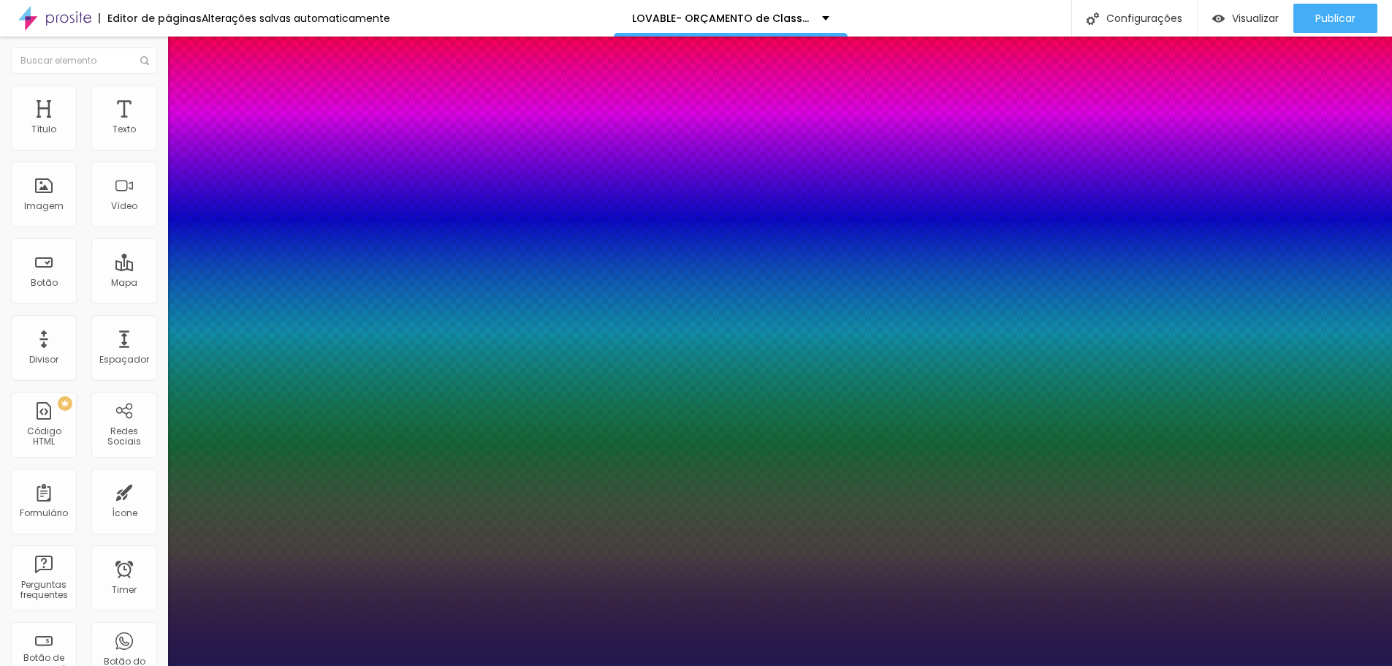
click at [688, 648] on div at bounding box center [696, 666] width 1392 height 0
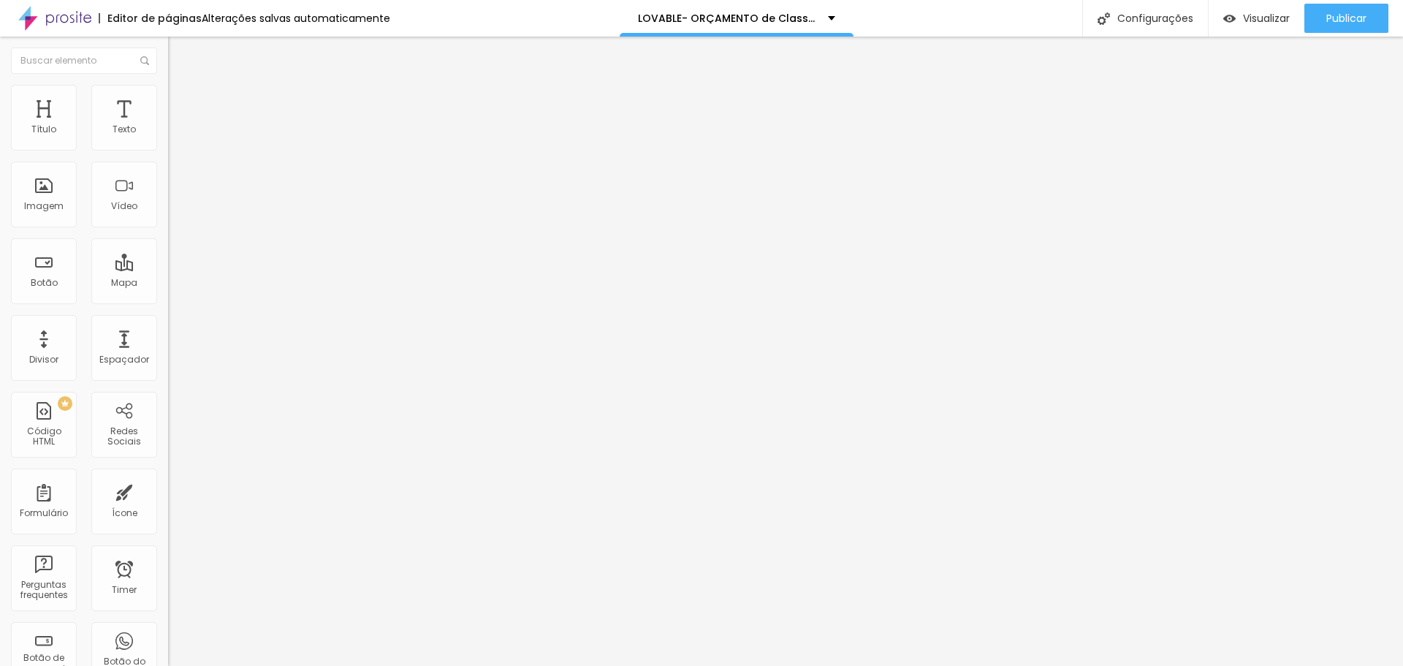
click at [174, 212] on icon "button" at bounding box center [178, 207] width 9 height 9
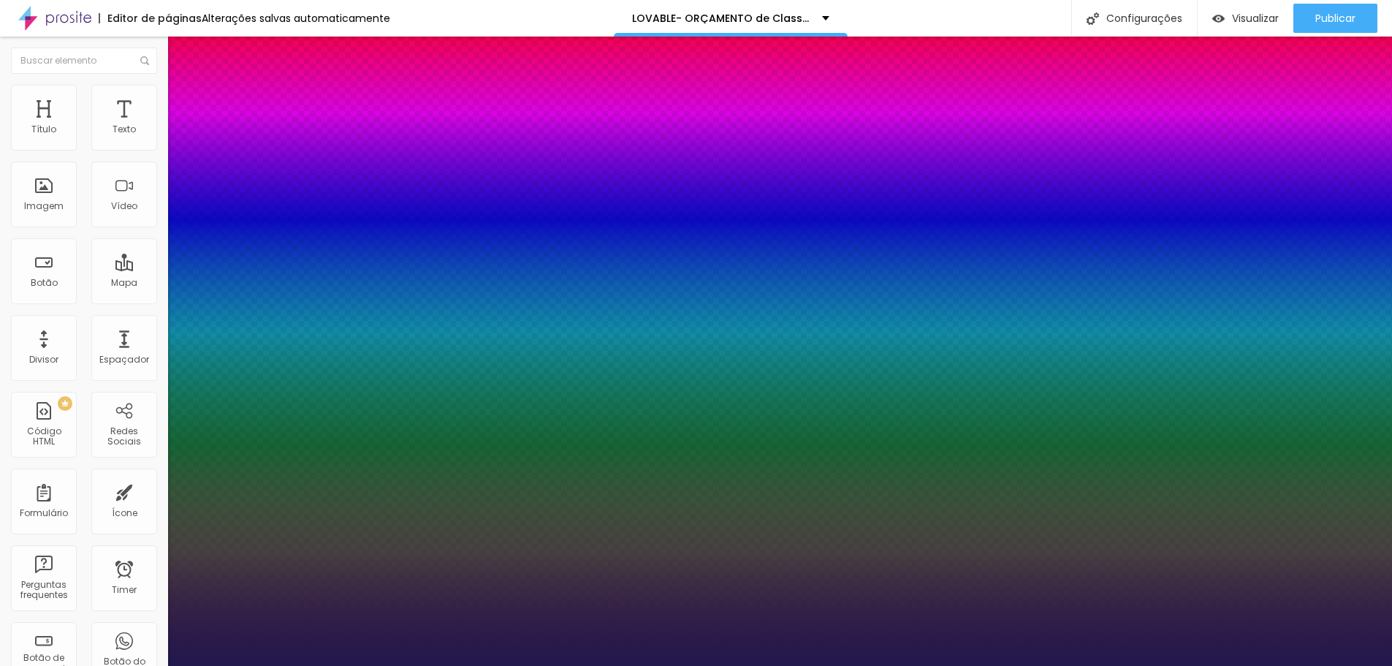
click at [688, 648] on div at bounding box center [696, 666] width 1392 height 0
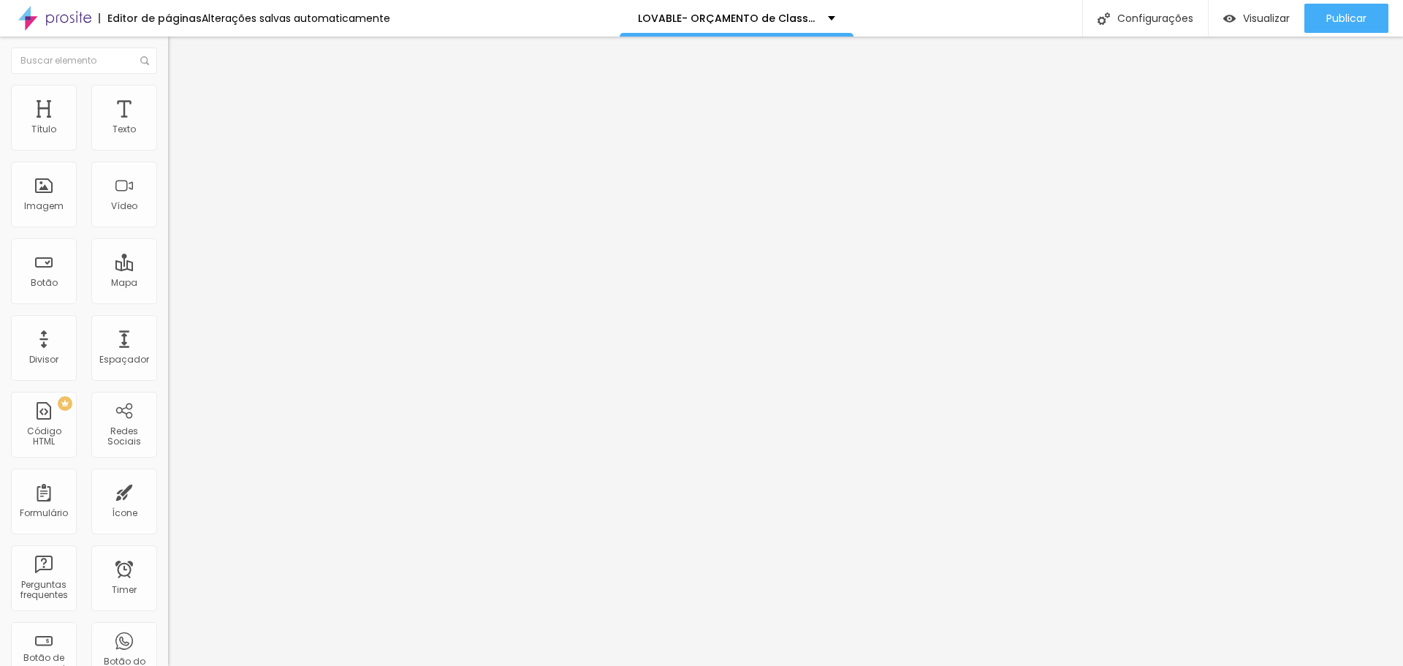
click at [174, 212] on icon "button" at bounding box center [178, 207] width 9 height 9
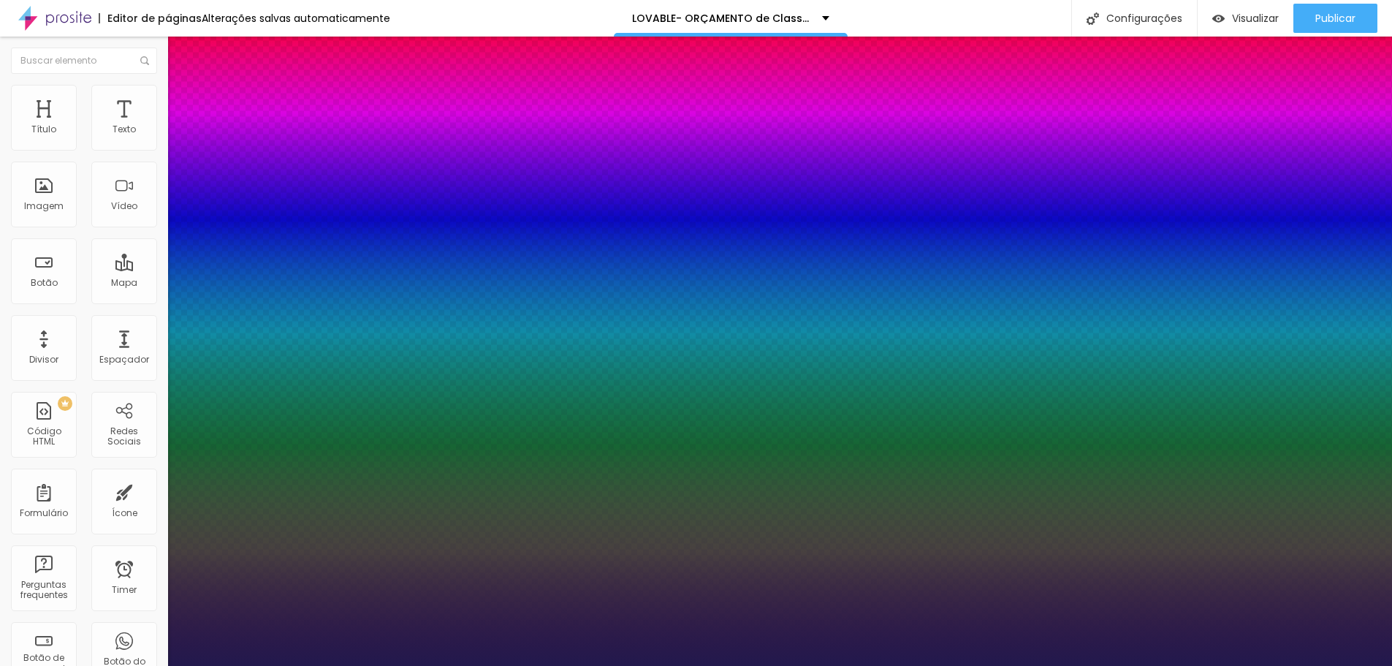
click at [688, 648] on div at bounding box center [696, 666] width 1392 height 0
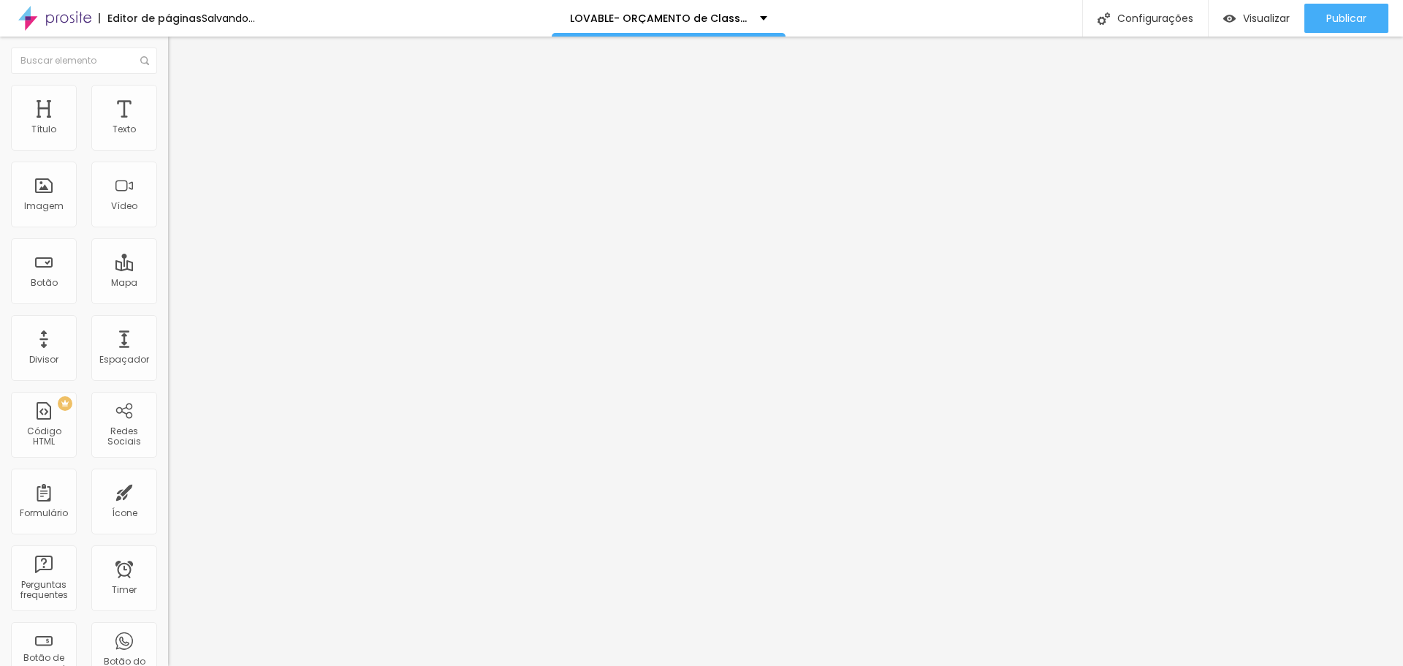
click at [168, 140] on button "button" at bounding box center [178, 132] width 20 height 15
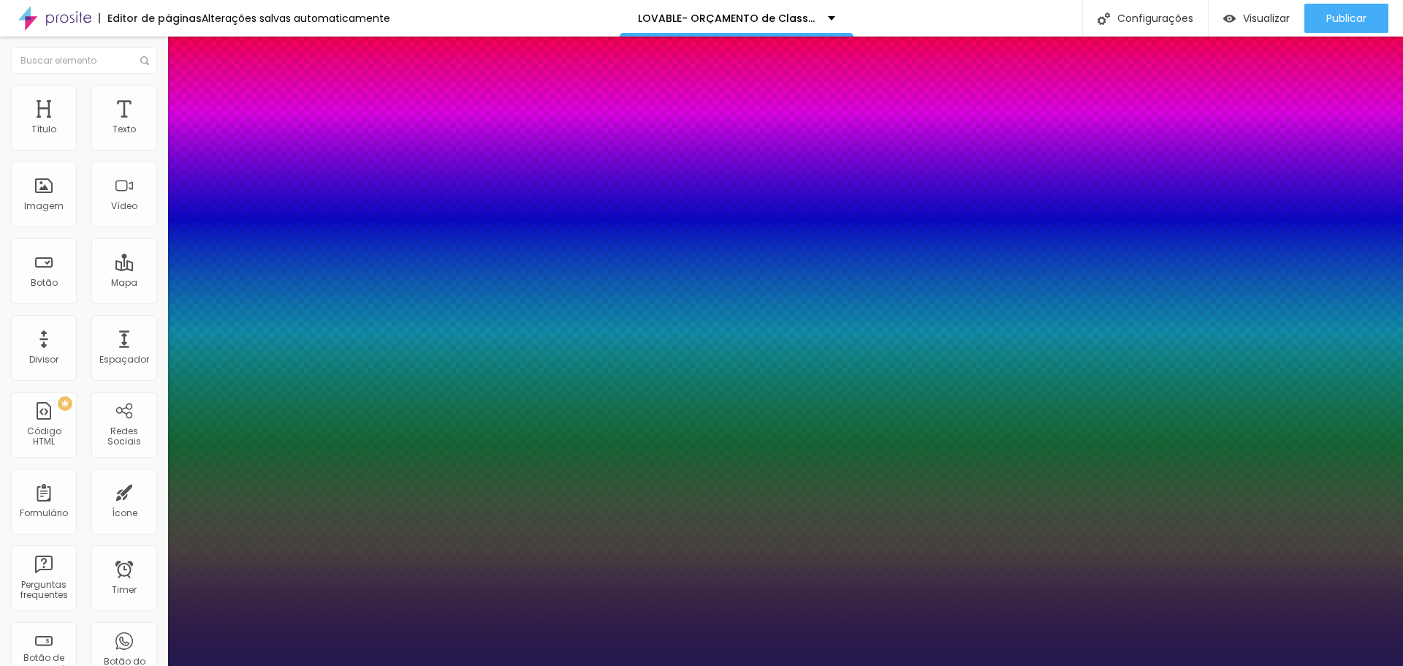
click at [688, 648] on div at bounding box center [701, 666] width 1403 height 0
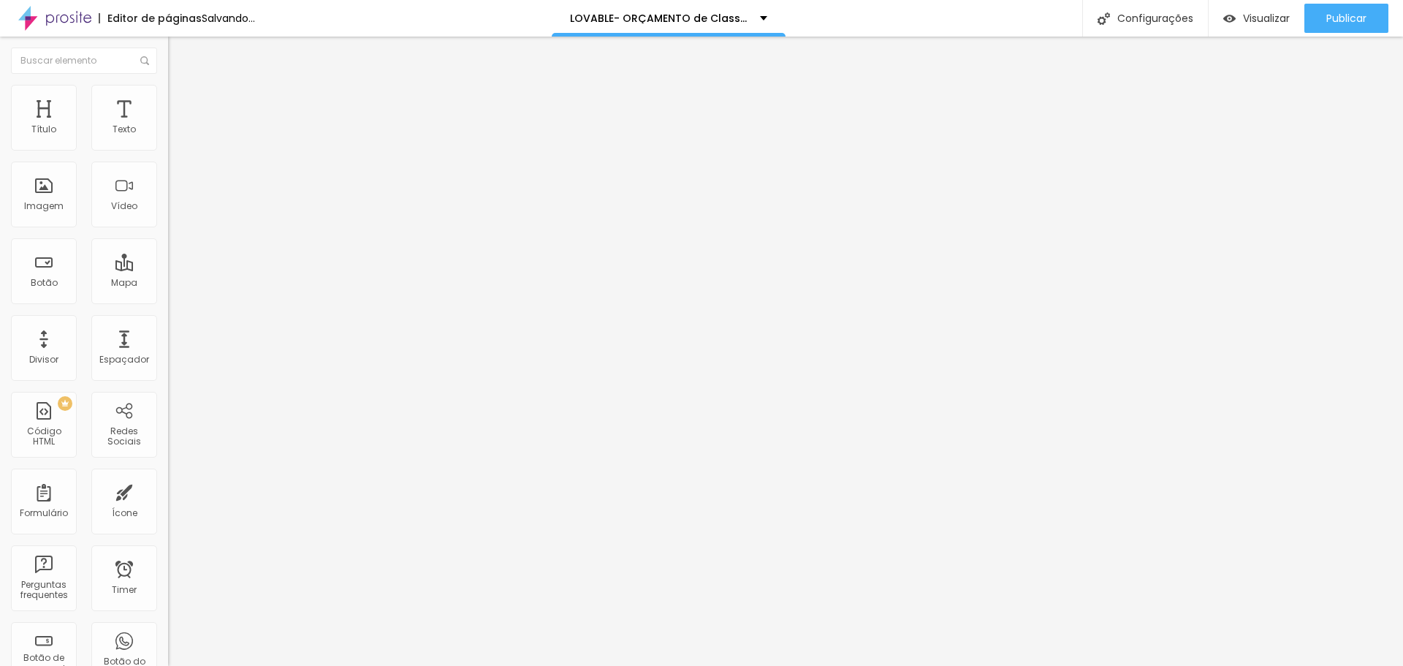
click at [181, 103] on span "Avançado" at bounding box center [205, 109] width 48 height 12
click at [181, 101] on span "Estilo" at bounding box center [192, 94] width 23 height 12
click at [168, 96] on li "Estilo" at bounding box center [252, 92] width 168 height 15
drag, startPoint x: 141, startPoint y: 160, endPoint x: 90, endPoint y: 161, distance: 51.2
click at [168, 150] on input "range" at bounding box center [215, 144] width 94 height 12
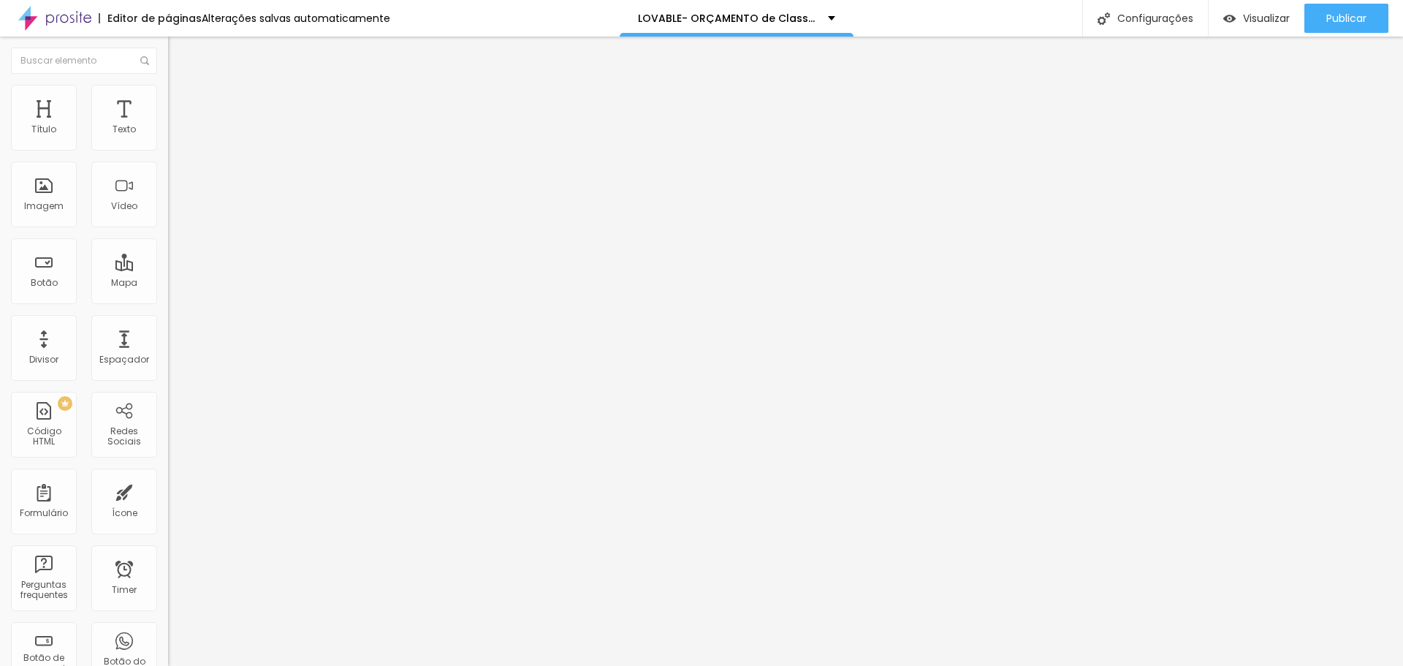
click at [168, 96] on li "Avançado" at bounding box center [252, 92] width 168 height 15
click at [168, 90] on li "Avançado" at bounding box center [252, 92] width 168 height 15
drag, startPoint x: 38, startPoint y: 142, endPoint x: 61, endPoint y: 186, distance: 49.7
click at [168, 269] on input "range" at bounding box center [215, 275] width 94 height 12
click at [168, 85] on img at bounding box center [174, 91] width 13 height 13
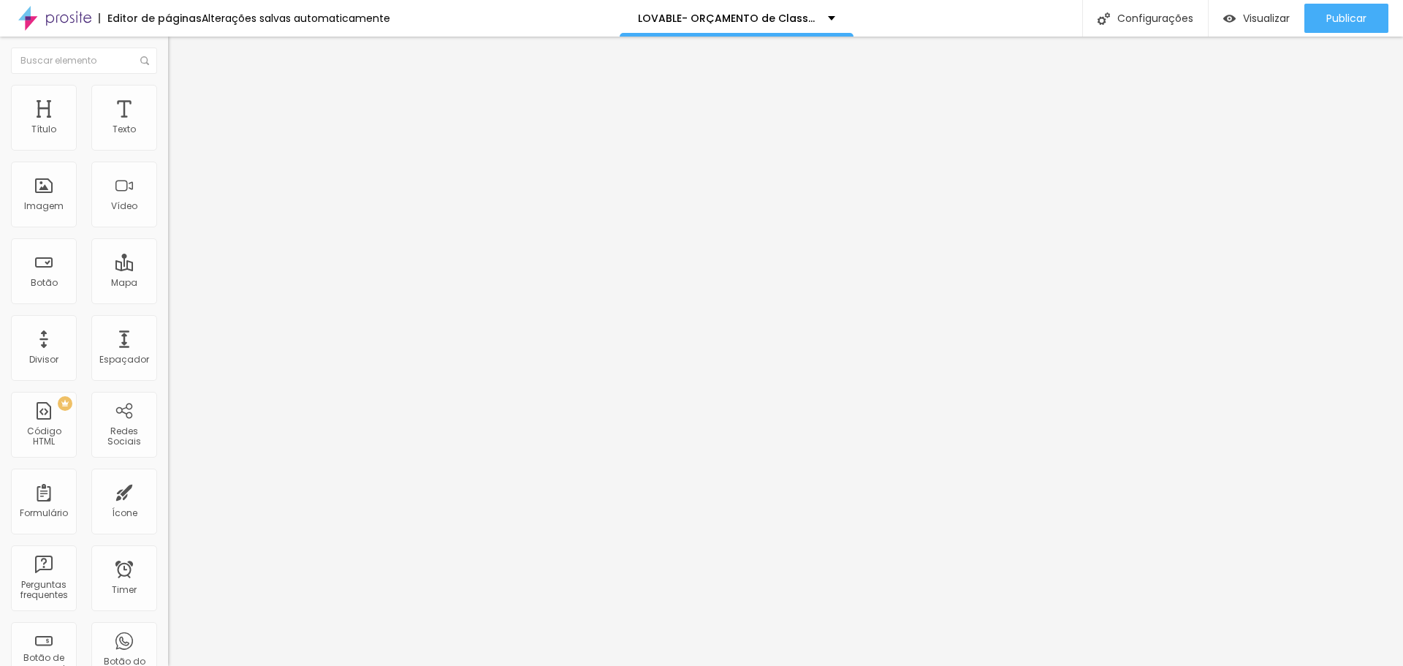
drag, startPoint x: 35, startPoint y: 175, endPoint x: 11, endPoint y: 177, distance: 24.2
click at [168, 476] on input "range" at bounding box center [215, 482] width 94 height 12
click at [168, 85] on li "Avançado" at bounding box center [252, 92] width 168 height 15
click at [168, 476] on input "range" at bounding box center [215, 482] width 94 height 12
click at [168, 95] on li "Avançado" at bounding box center [252, 92] width 168 height 15
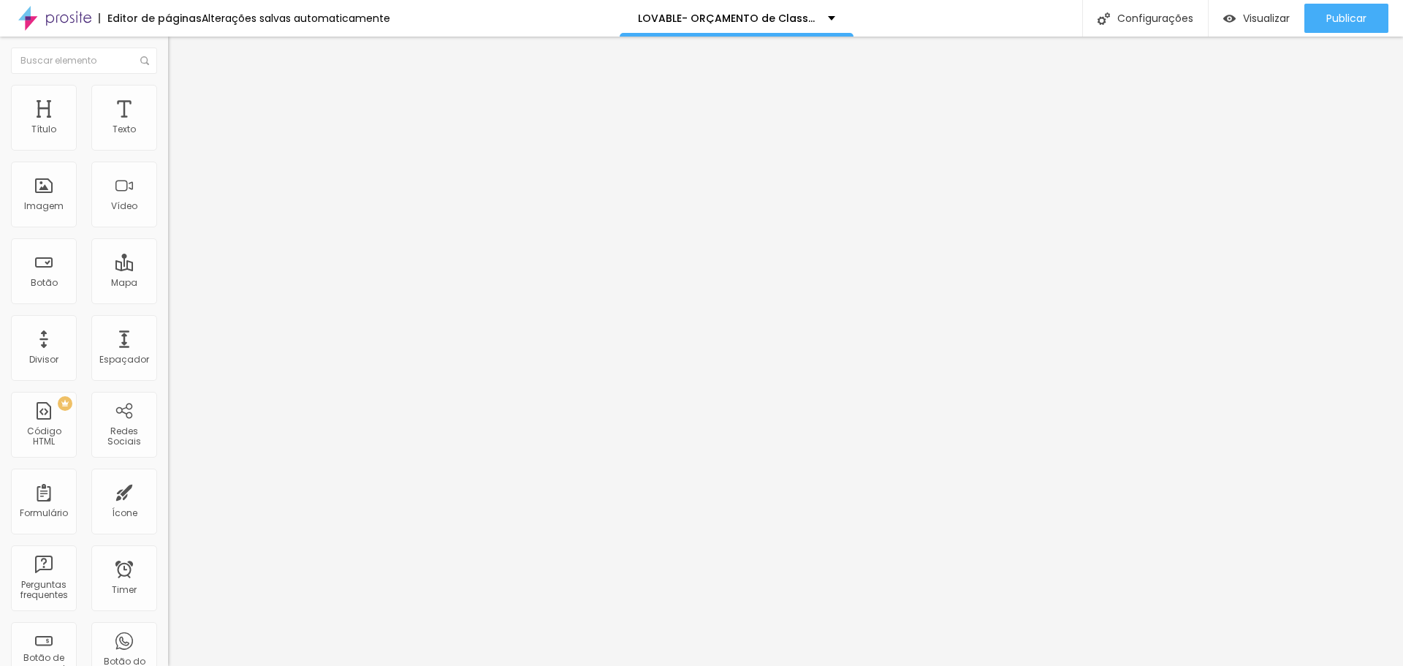
drag, startPoint x: 40, startPoint y: 141, endPoint x: 21, endPoint y: 148, distance: 20.4
click at [168, 269] on input "range" at bounding box center [215, 275] width 94 height 12
drag, startPoint x: 35, startPoint y: 172, endPoint x: 14, endPoint y: 175, distance: 21.3
click at [168, 476] on input "range" at bounding box center [215, 482] width 94 height 12
click at [168, 88] on img at bounding box center [174, 91] width 13 height 13
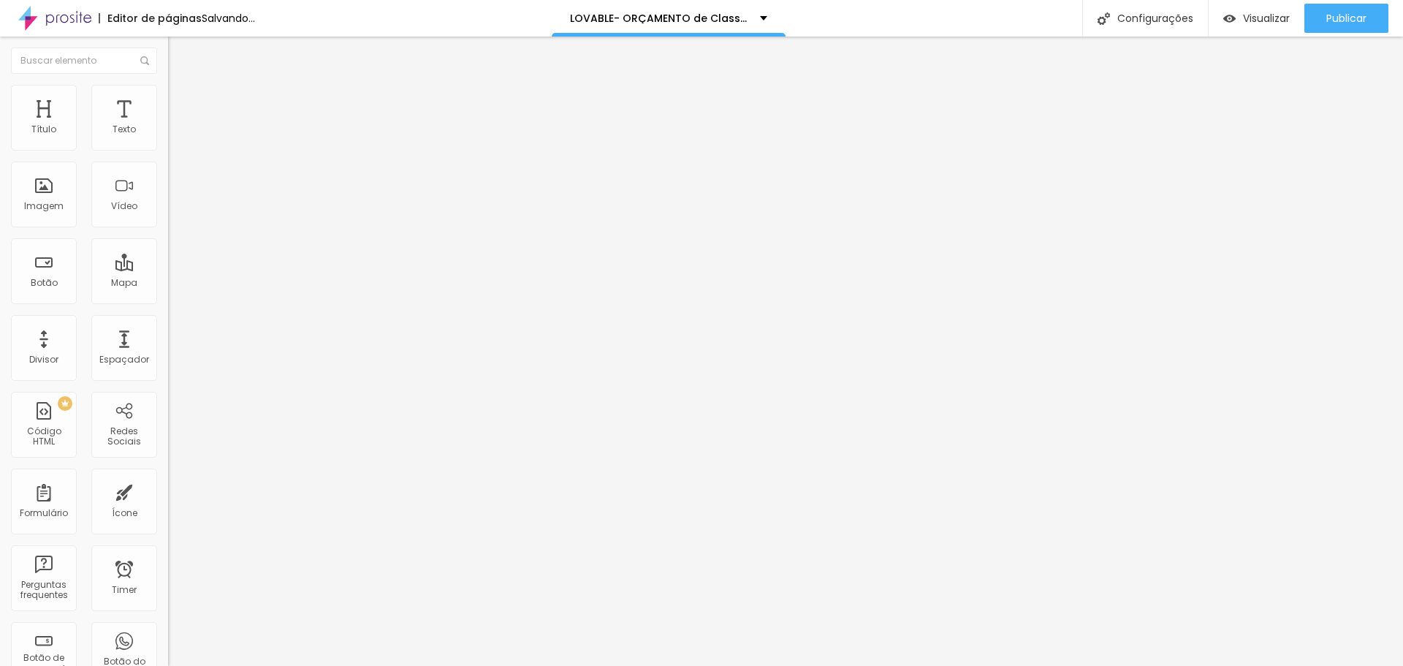
click at [168, 476] on input "range" at bounding box center [215, 482] width 94 height 12
click at [174, 212] on icon "button" at bounding box center [178, 207] width 9 height 9
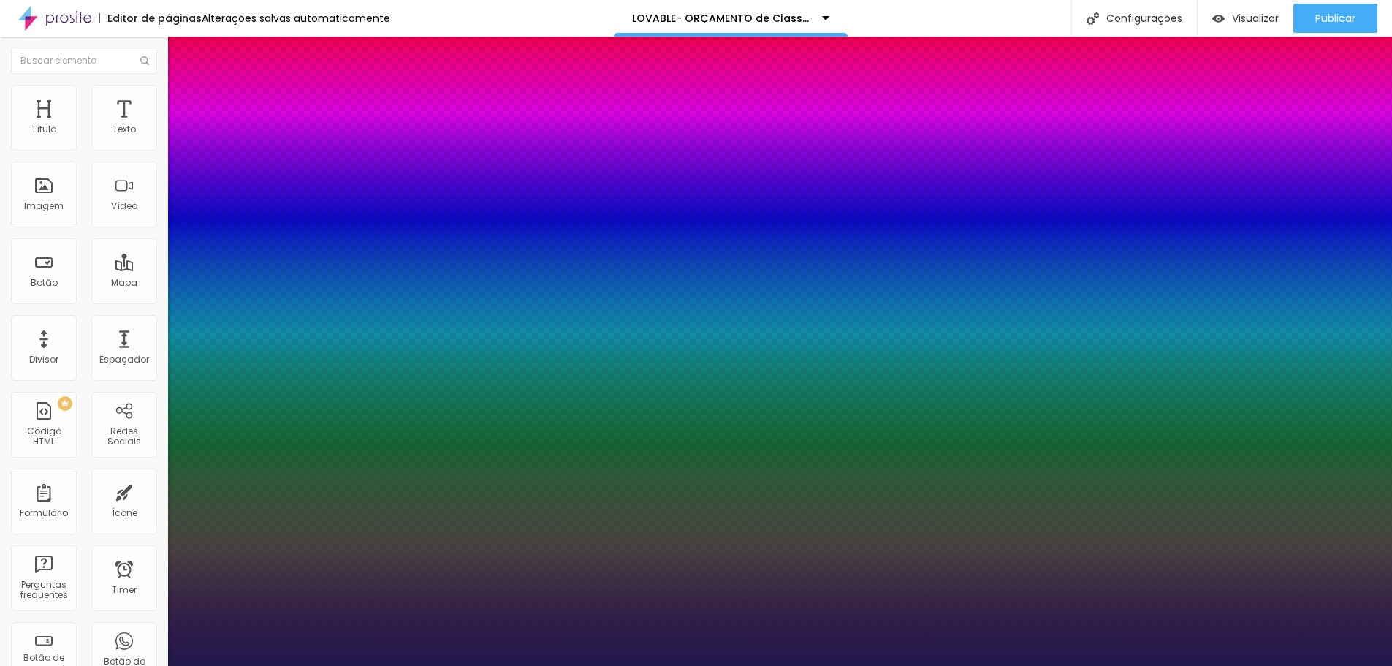
click at [688, 648] on div at bounding box center [696, 666] width 1392 height 0
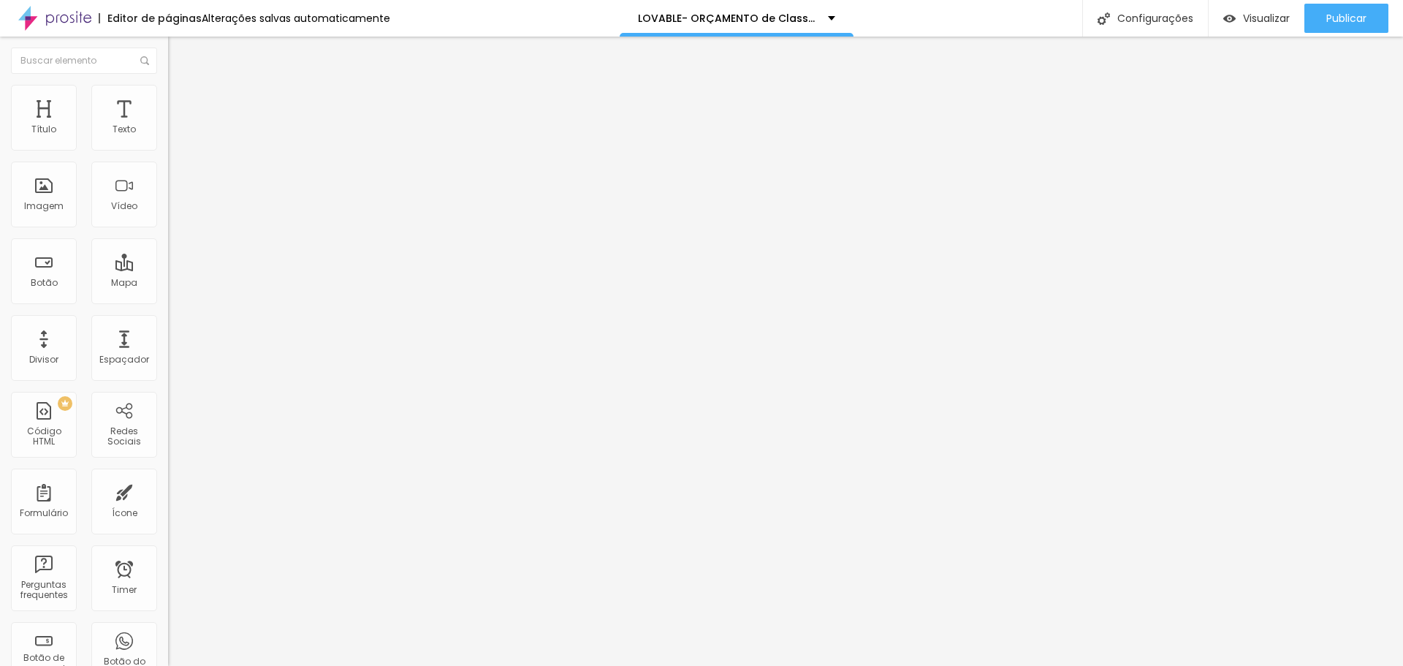
click at [175, 210] on icon "button" at bounding box center [178, 208] width 6 height 6
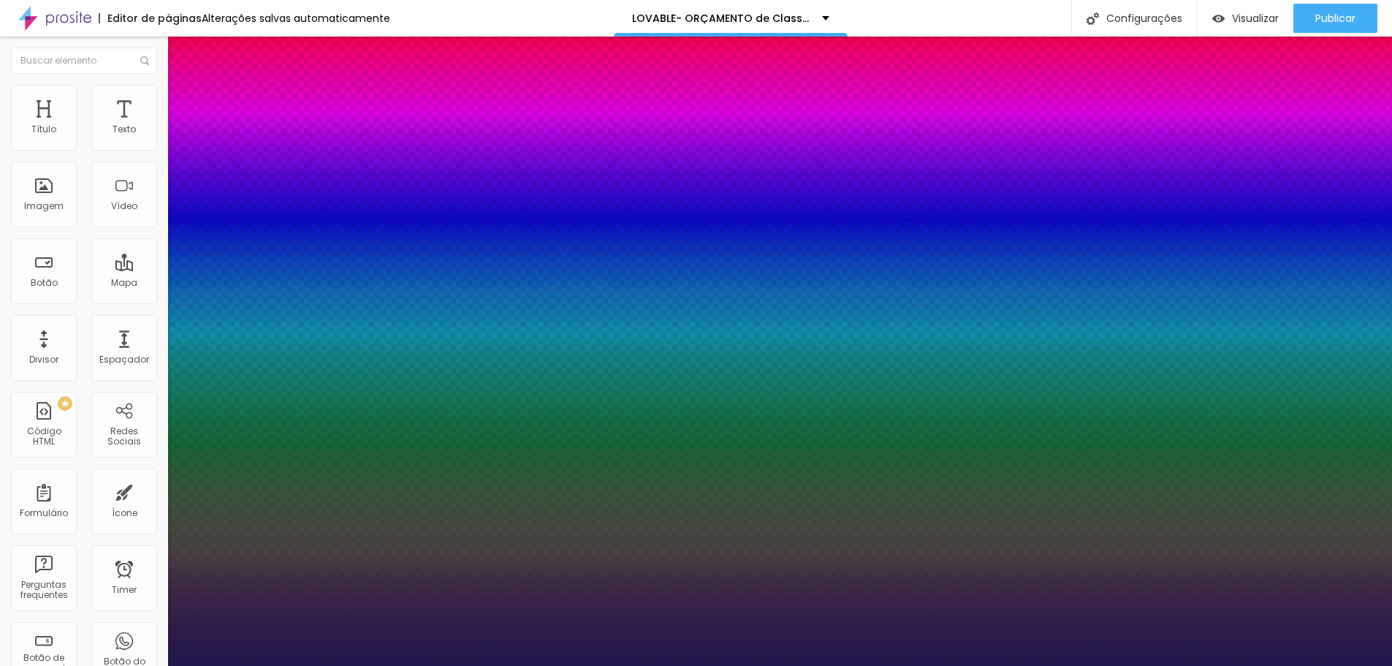
click at [688, 648] on div at bounding box center [696, 666] width 1392 height 0
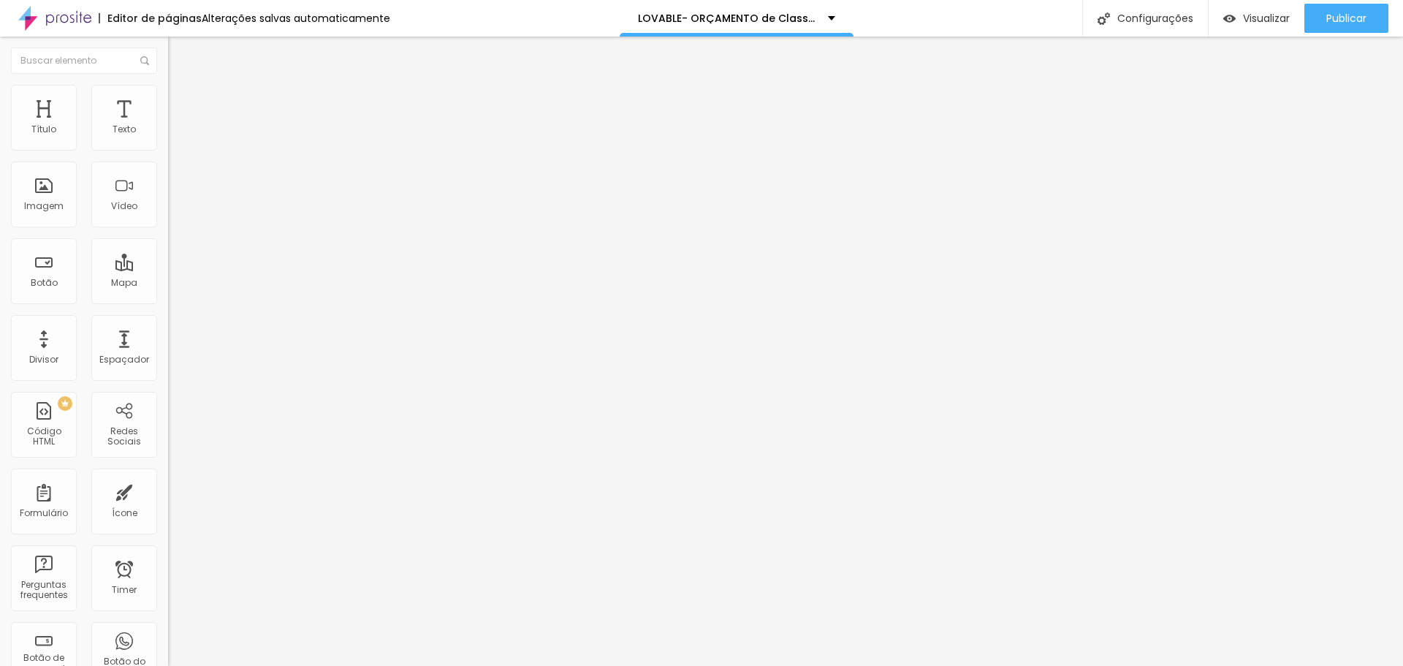
click at [174, 212] on icon "button" at bounding box center [175, 210] width 3 height 3
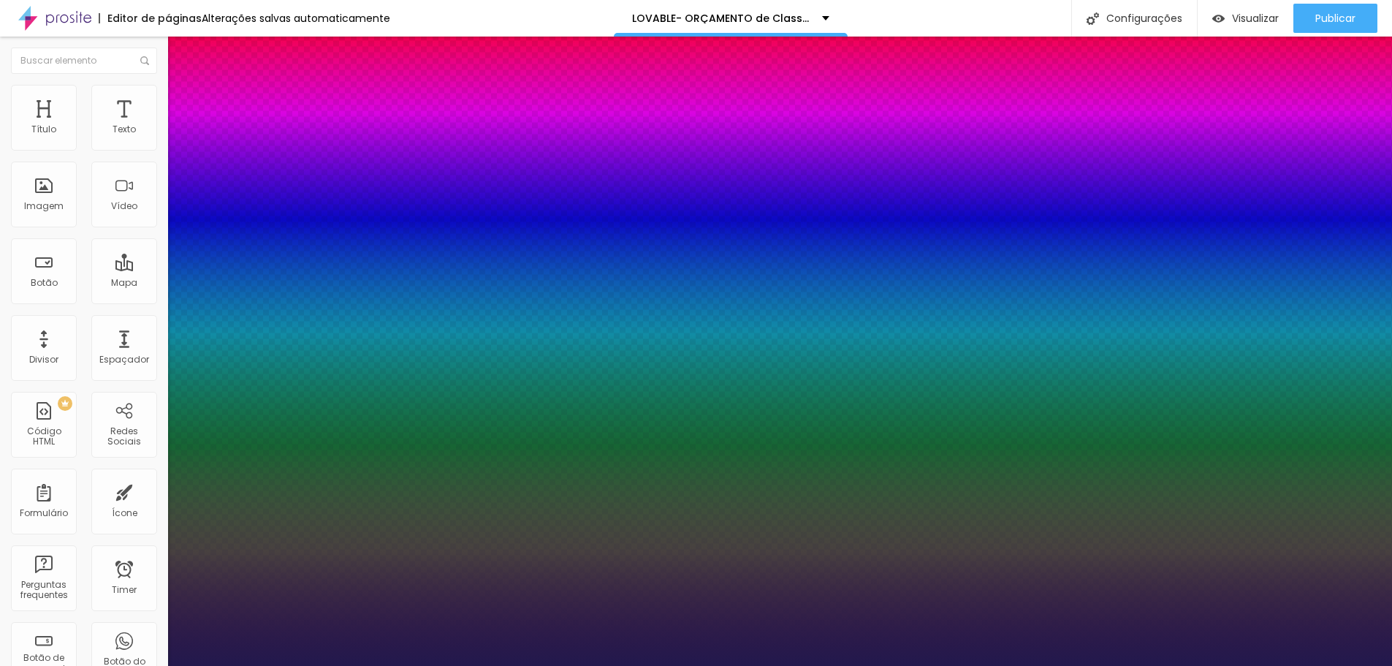
click at [688, 648] on div at bounding box center [696, 666] width 1392 height 0
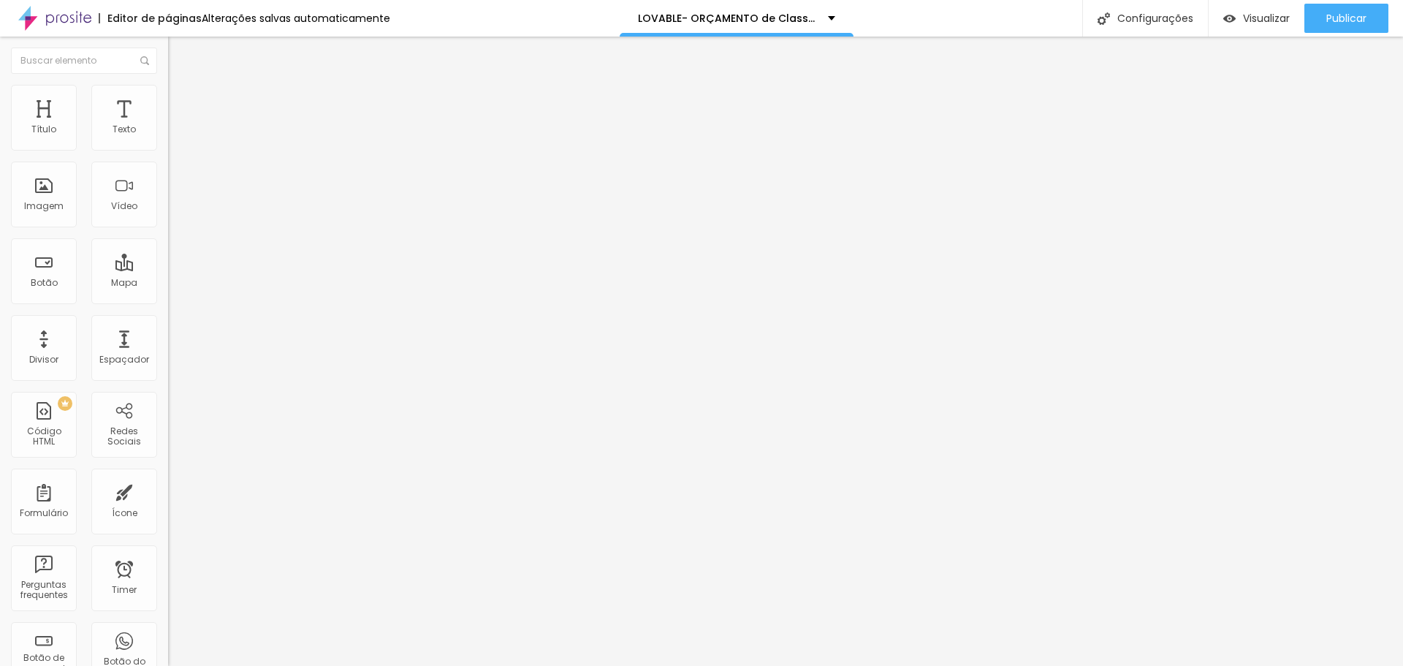
click at [174, 212] on icon "button" at bounding box center [178, 207] width 9 height 9
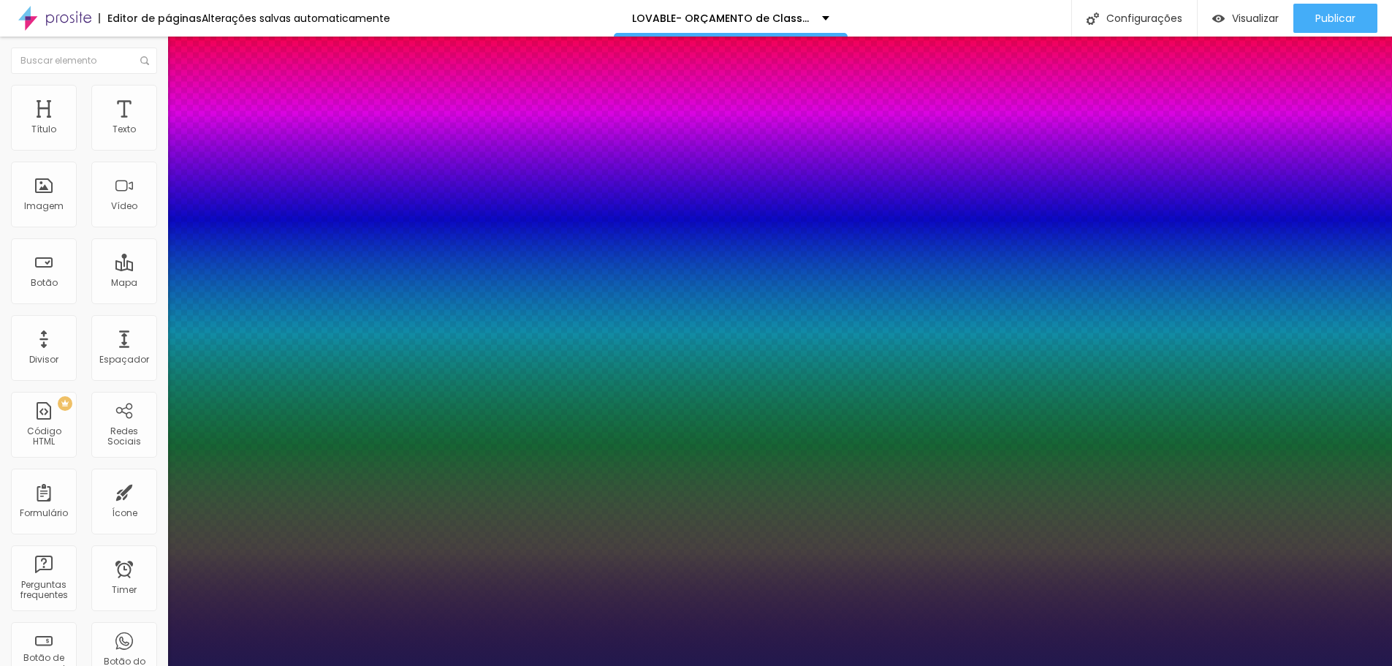
click at [555, 648] on div at bounding box center [696, 666] width 1392 height 0
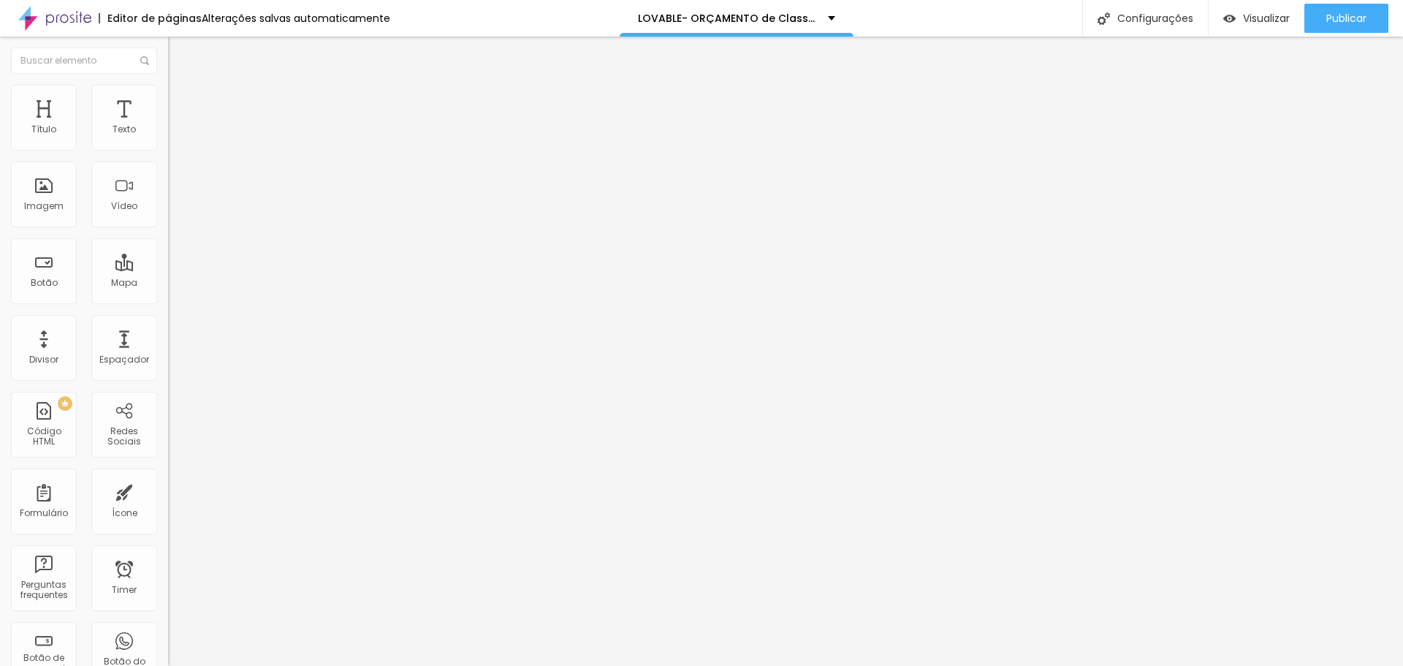
click at [174, 212] on icon "button" at bounding box center [178, 207] width 9 height 9
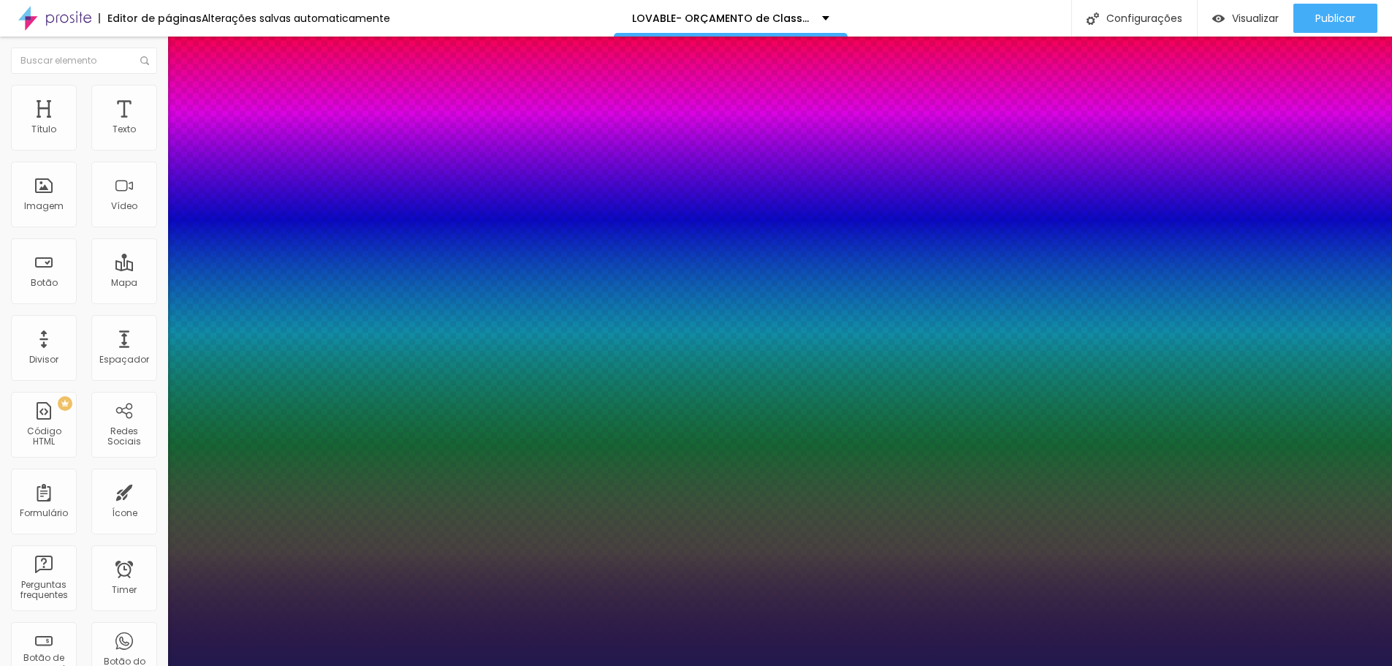
click at [688, 648] on div at bounding box center [696, 666] width 1392 height 0
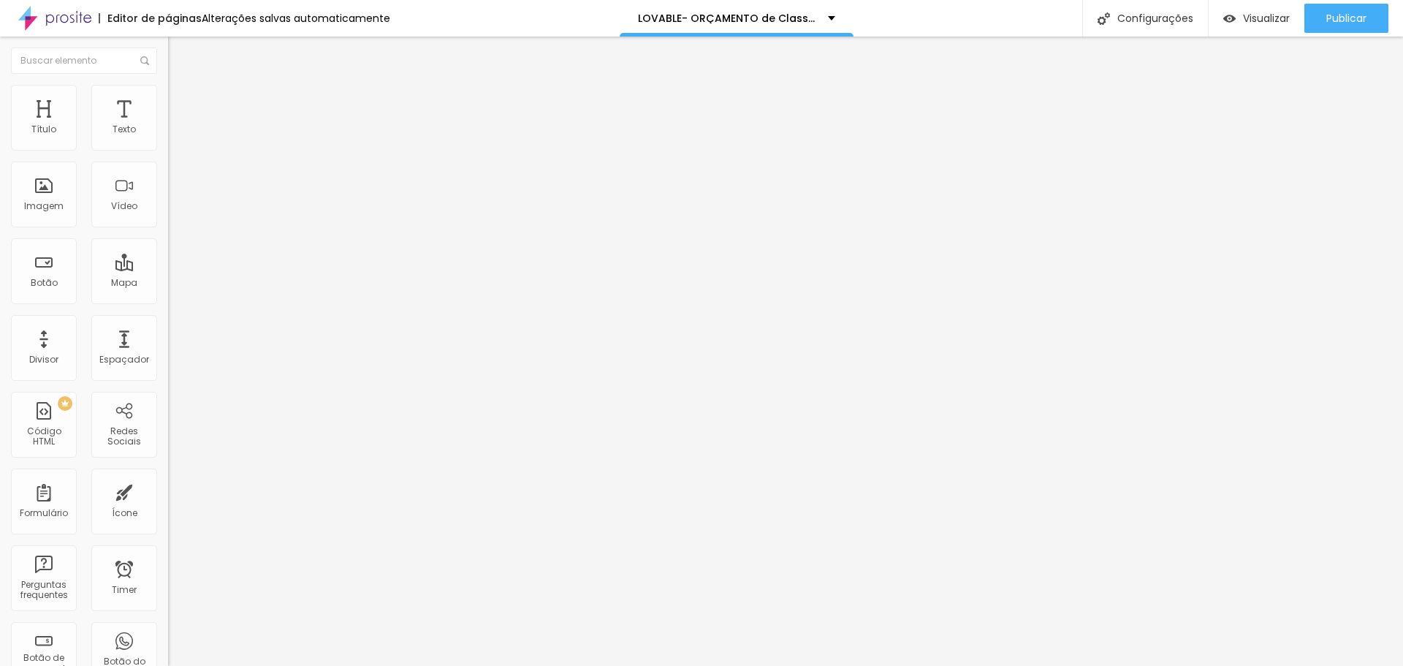
click at [174, 212] on icon "button" at bounding box center [178, 207] width 9 height 9
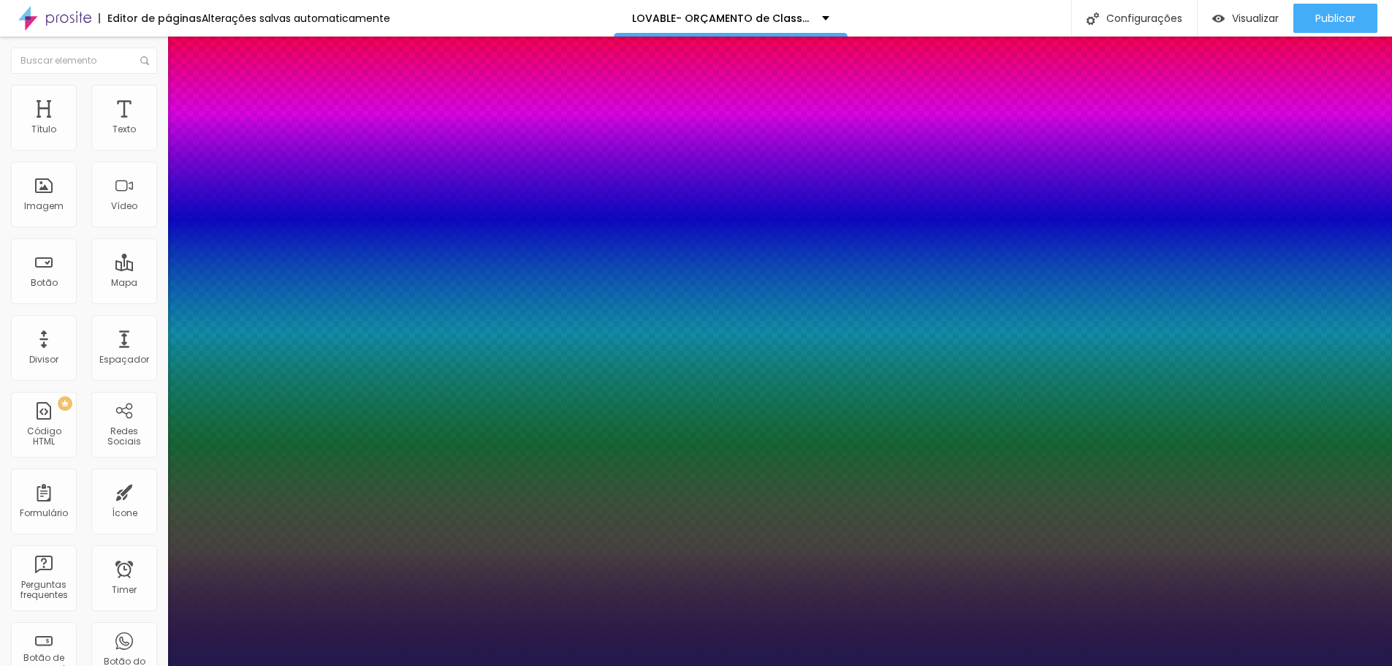
click at [688, 648] on div at bounding box center [696, 666] width 1392 height 0
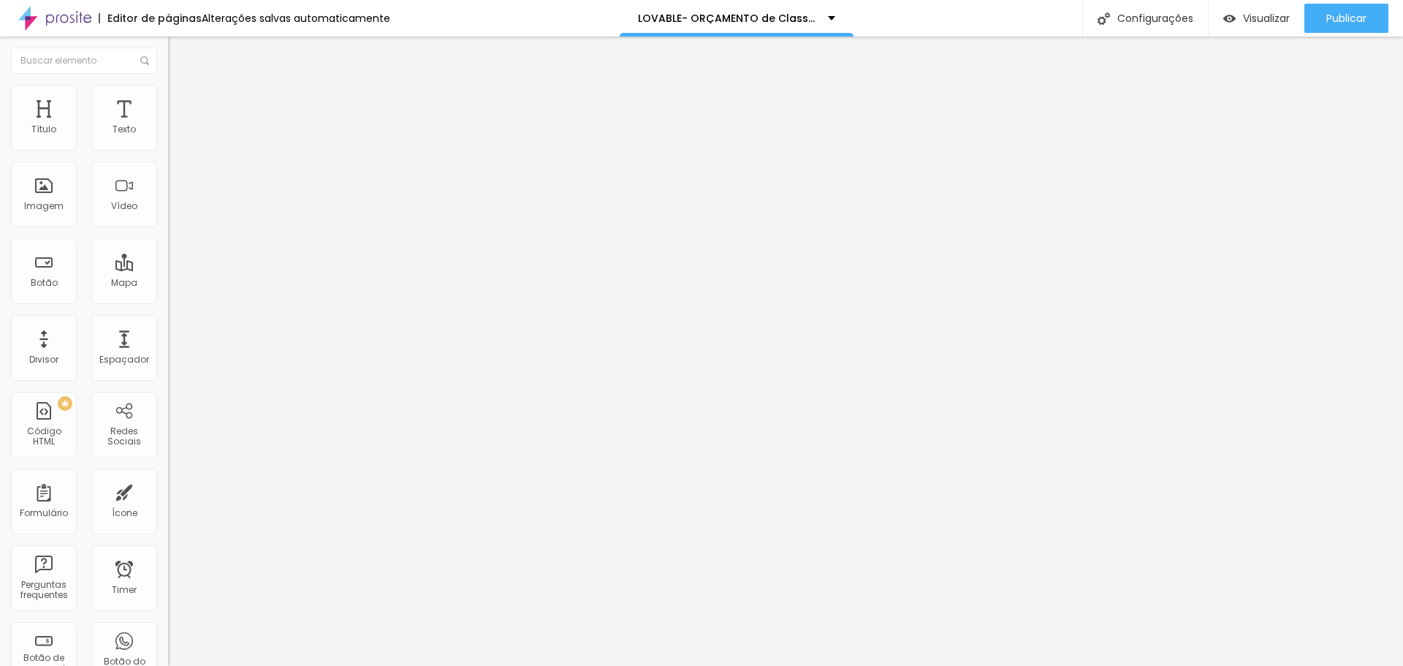
click at [174, 212] on icon "button" at bounding box center [178, 207] width 9 height 9
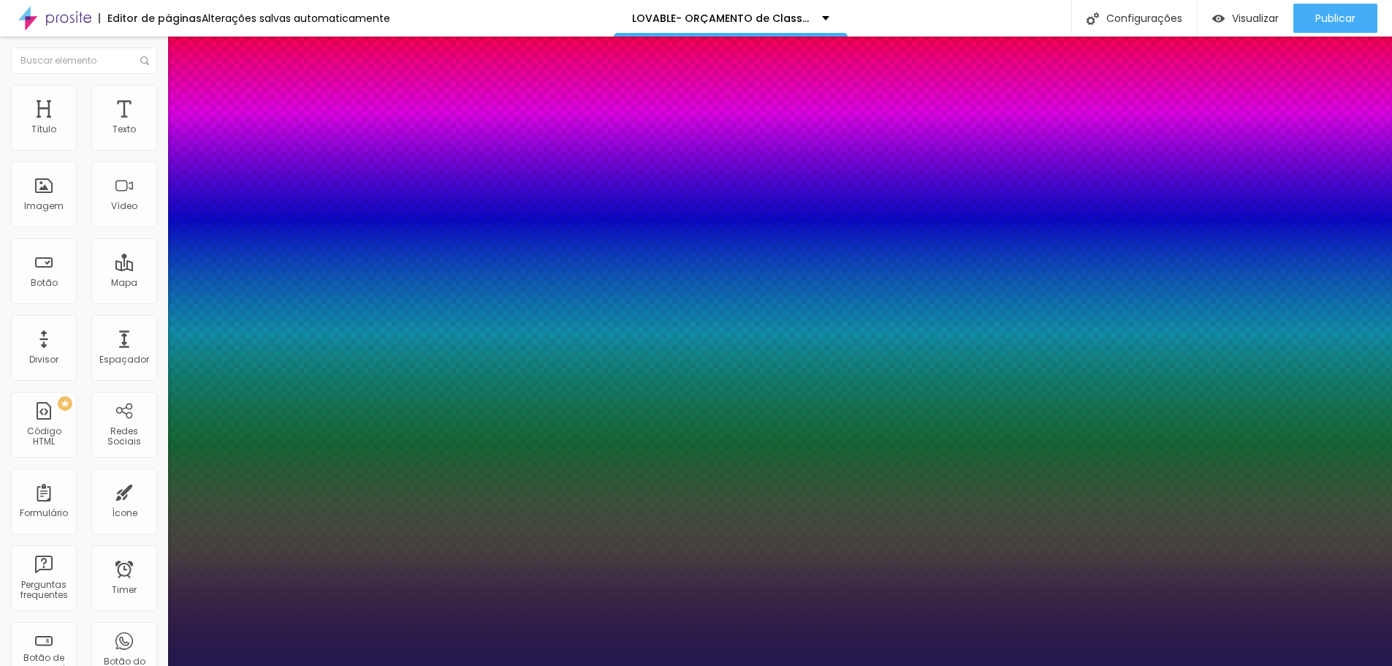
click at [588, 648] on div at bounding box center [696, 666] width 1392 height 0
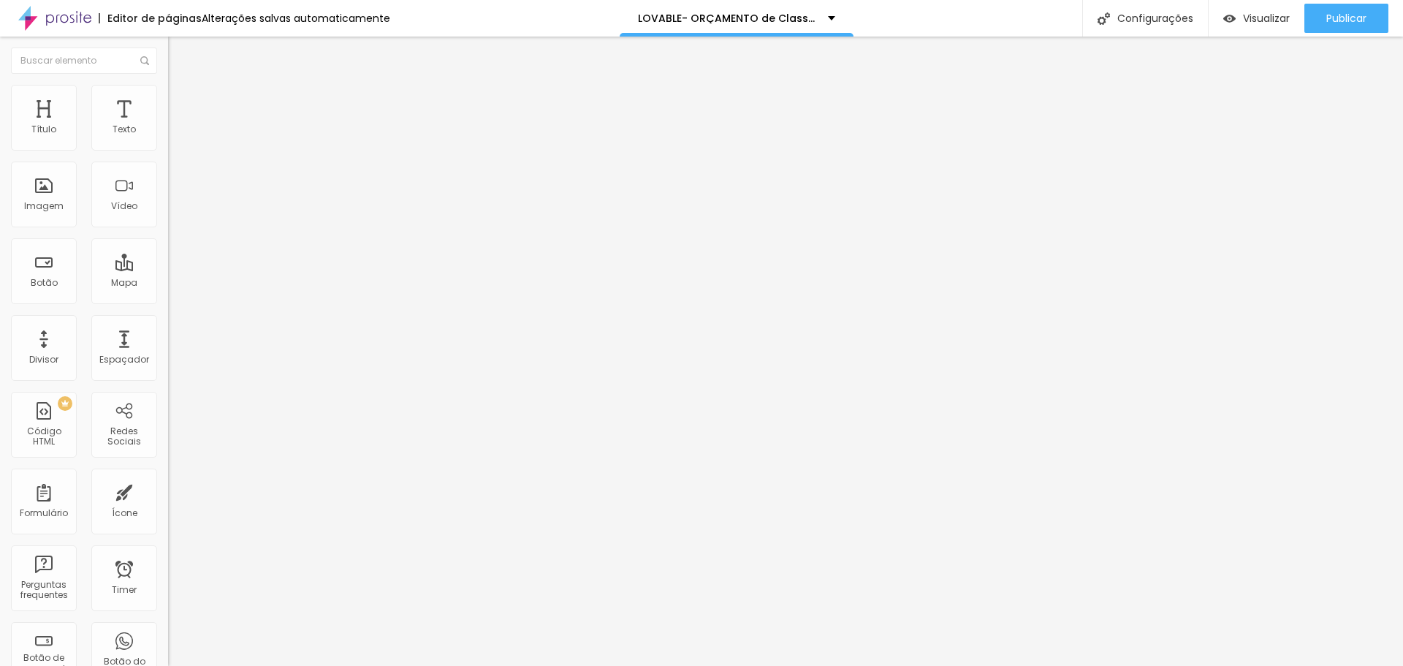
click at [168, 47] on button "Editar Texto" at bounding box center [252, 54] width 168 height 34
click at [181, 101] on span "Avançado" at bounding box center [205, 94] width 48 height 12
click at [179, 50] on img "button" at bounding box center [185, 53] width 12 height 12
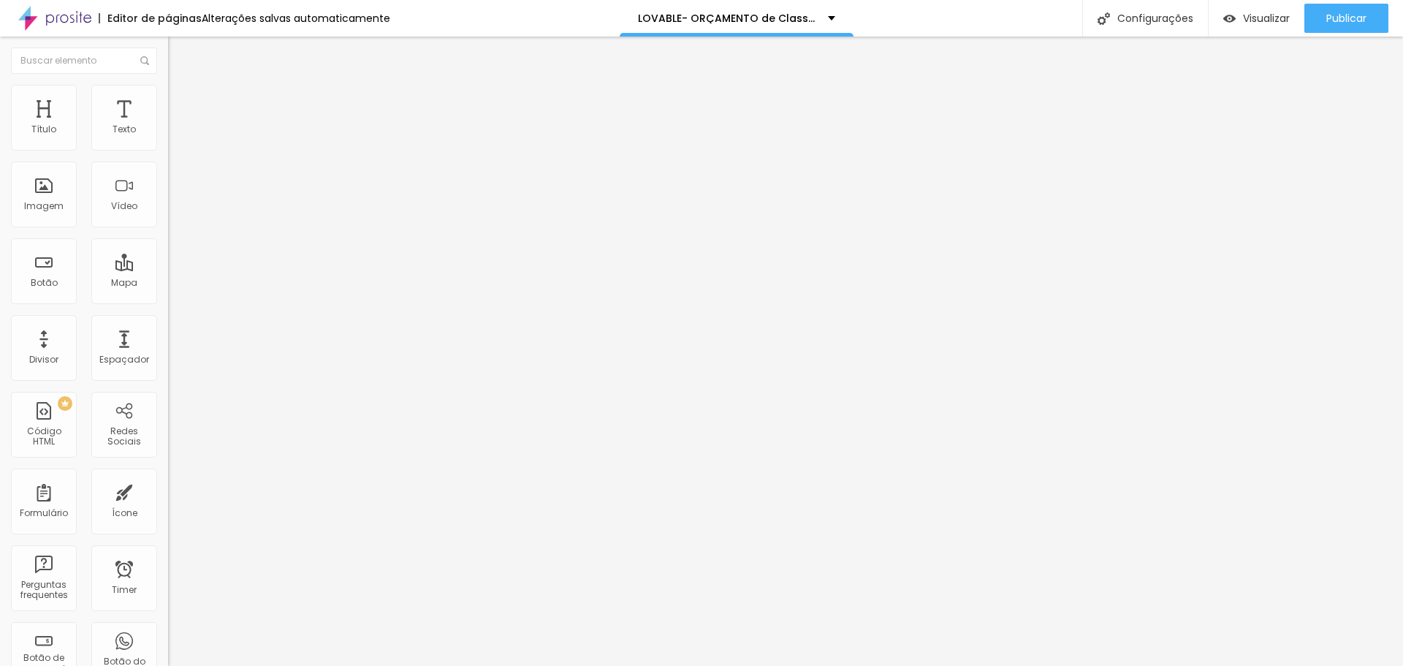
drag, startPoint x: 110, startPoint y: 88, endPoint x: 107, endPoint y: 96, distance: 8.3
click at [168, 88] on li "Avançado" at bounding box center [252, 92] width 168 height 15
click at [168, 99] on ul "Conteúdo Estilo Avançado" at bounding box center [252, 92] width 168 height 44
click at [168, 99] on img at bounding box center [174, 105] width 13 height 13
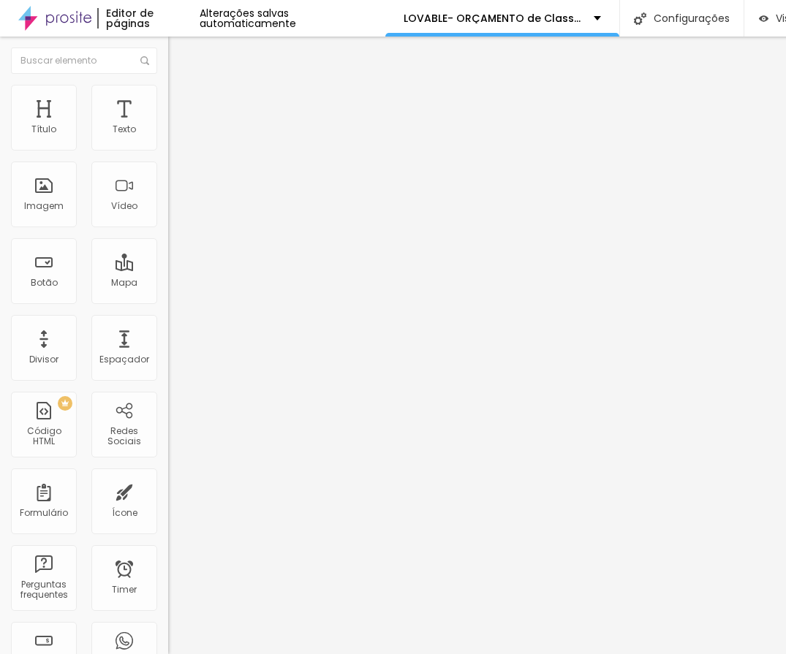
click at [168, 90] on li "Estilo" at bounding box center [252, 92] width 168 height 15
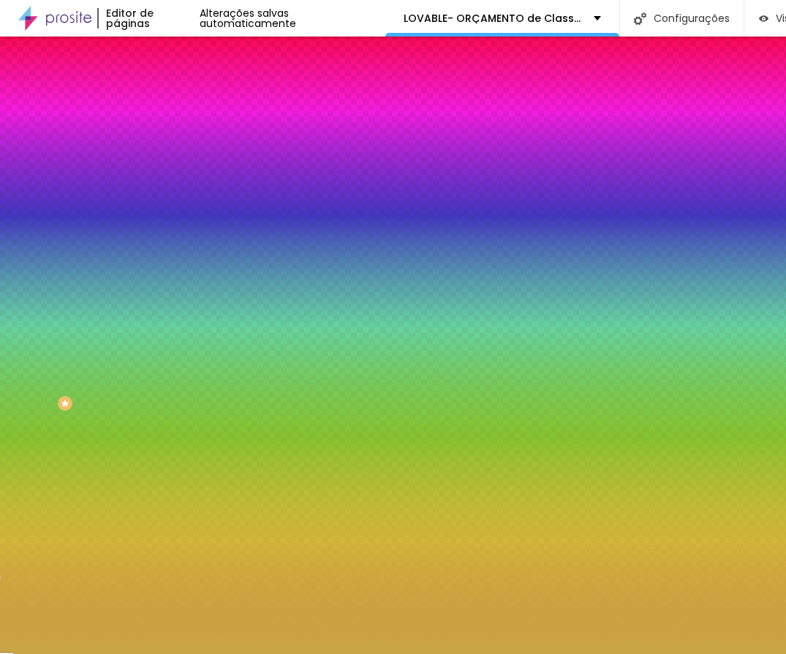
click at [168, 146] on input "#C9A646" at bounding box center [255, 147] width 175 height 15
paste input "E9BE12"
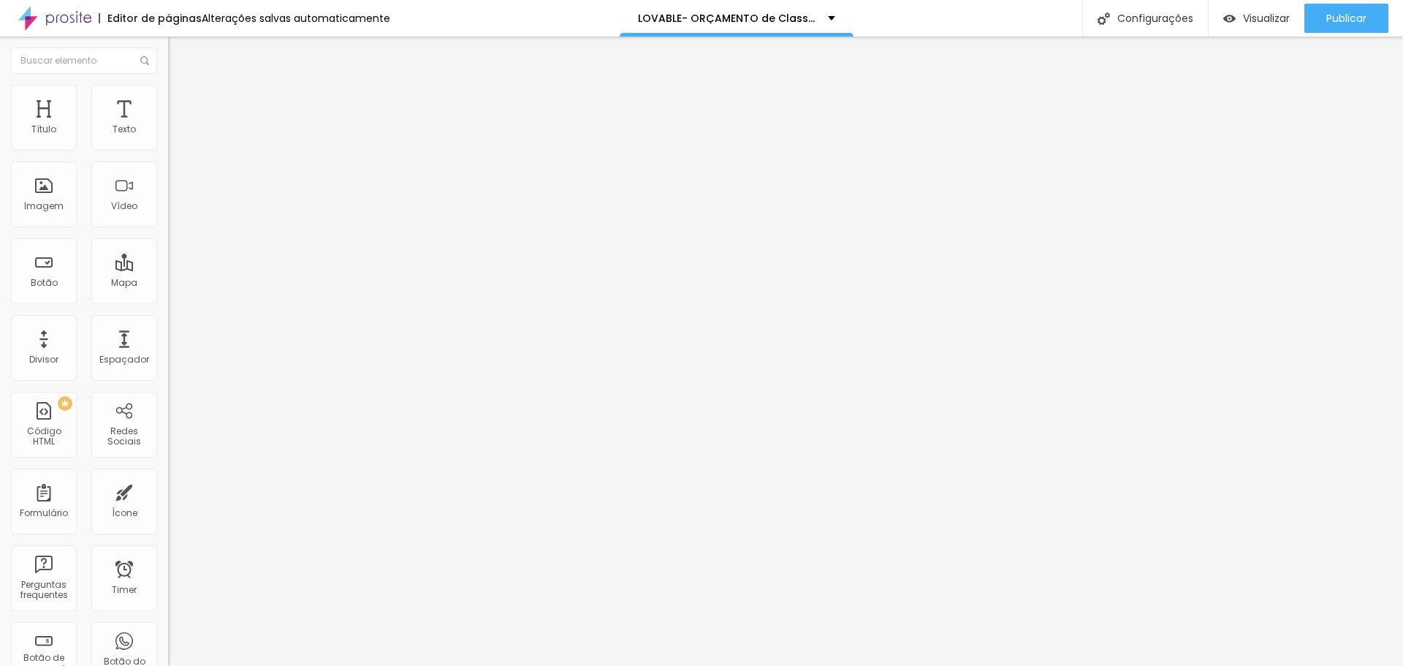
click at [175, 210] on icon "button" at bounding box center [178, 208] width 6 height 6
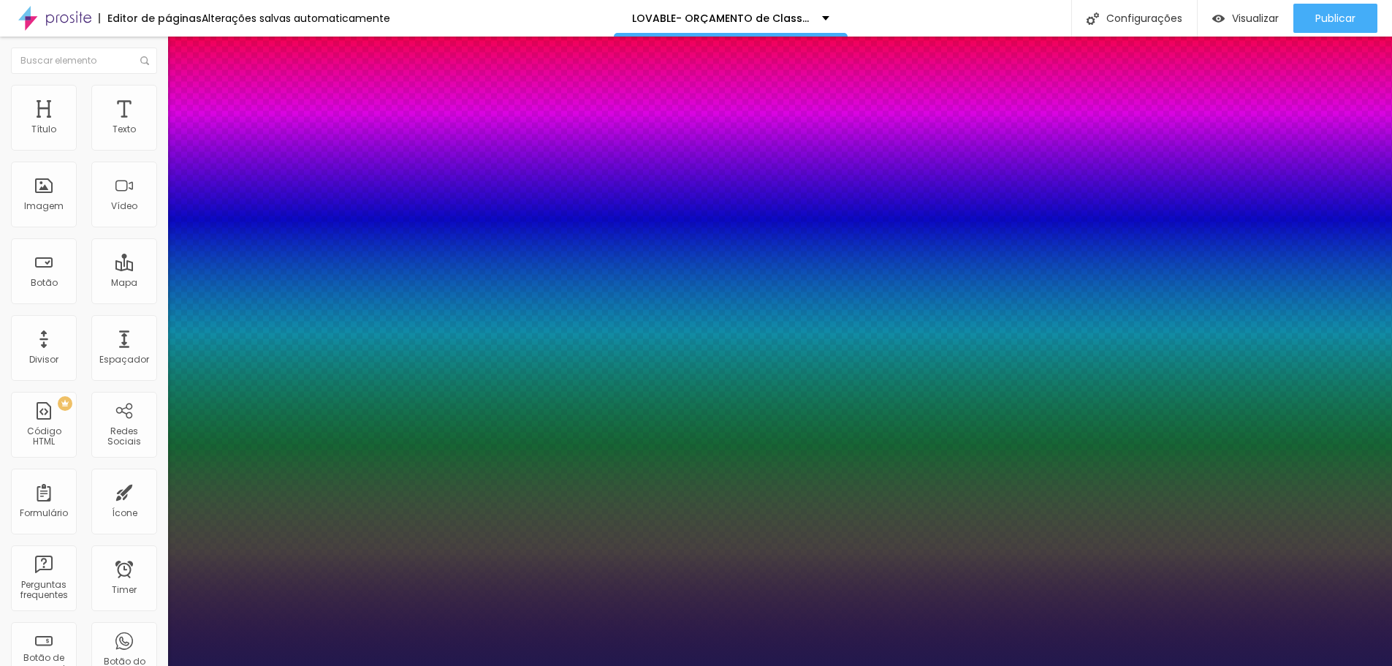
click at [688, 648] on div at bounding box center [696, 666] width 1392 height 0
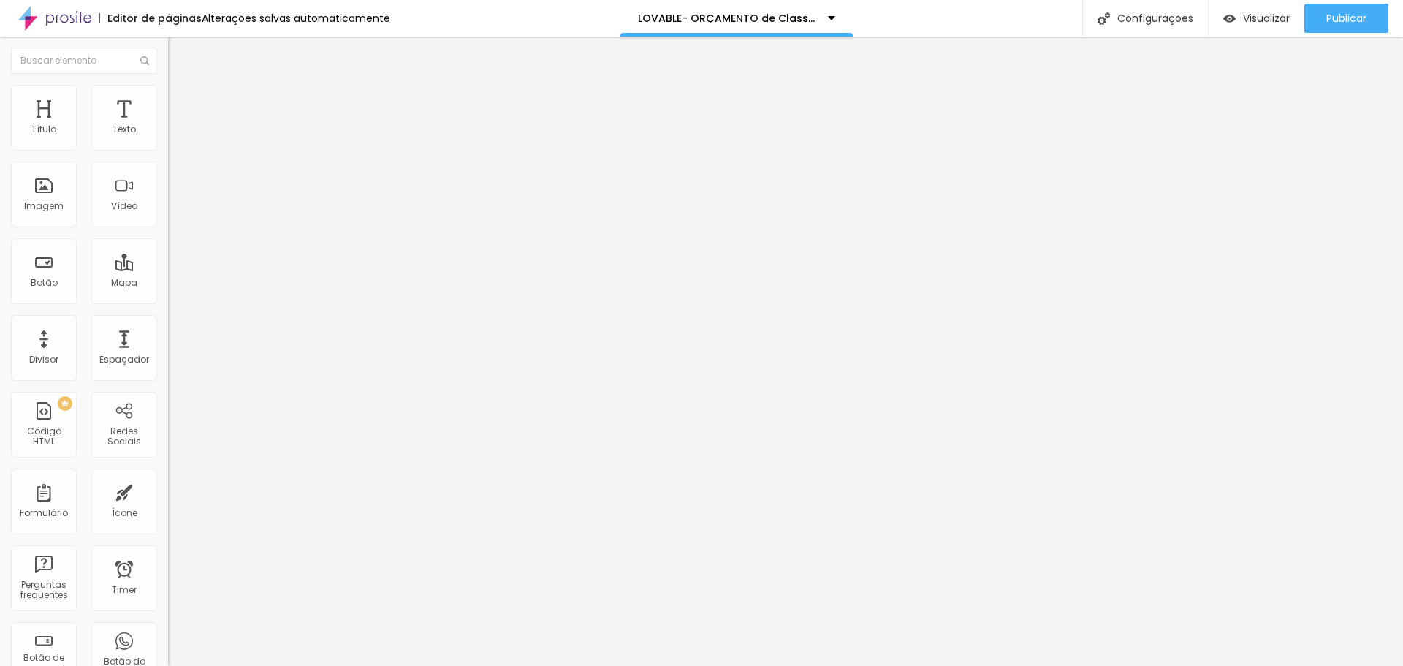
click at [174, 212] on icon "button" at bounding box center [178, 207] width 9 height 9
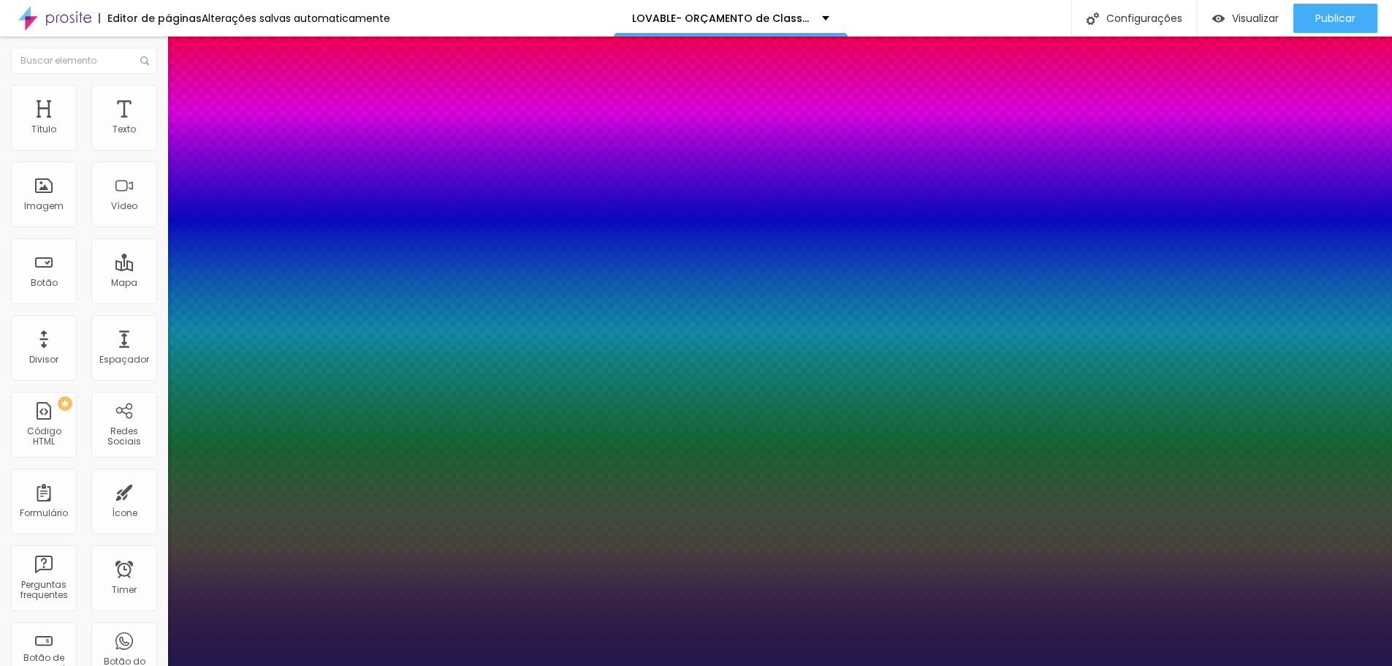
click at [655, 648] on div at bounding box center [696, 666] width 1392 height 0
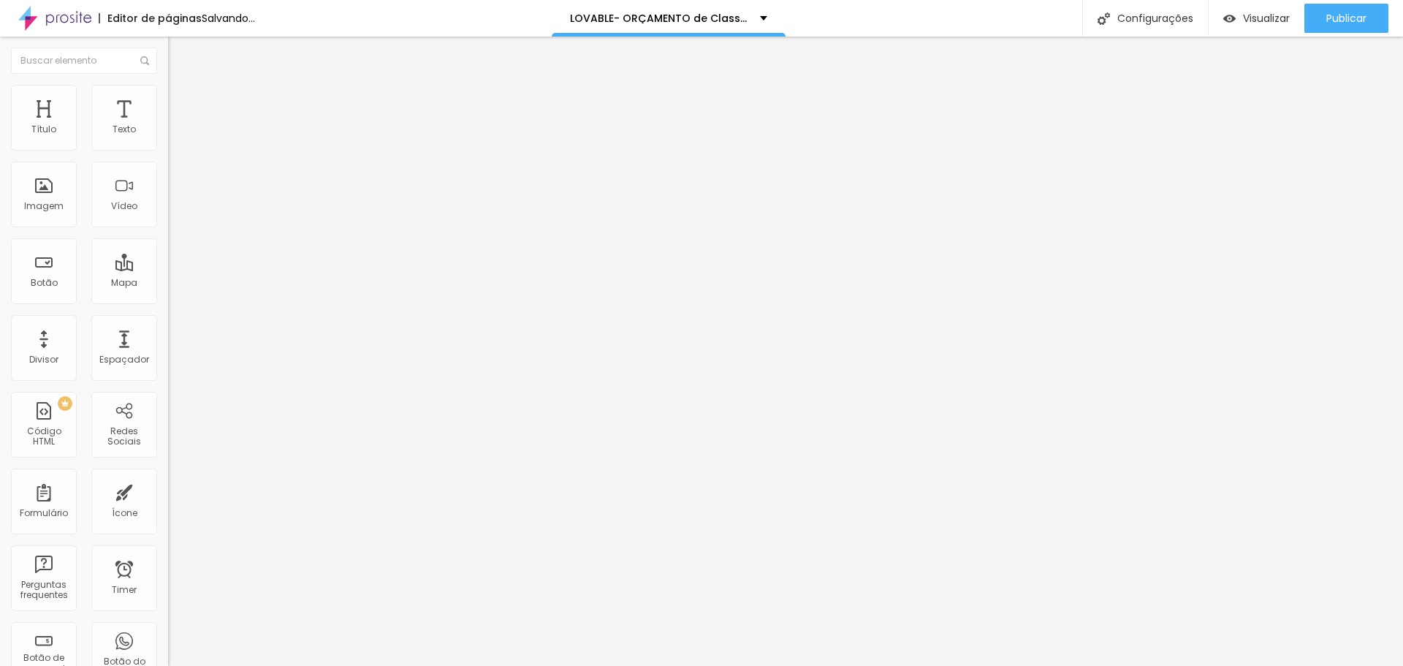
click at [175, 210] on icon "button" at bounding box center [178, 208] width 6 height 6
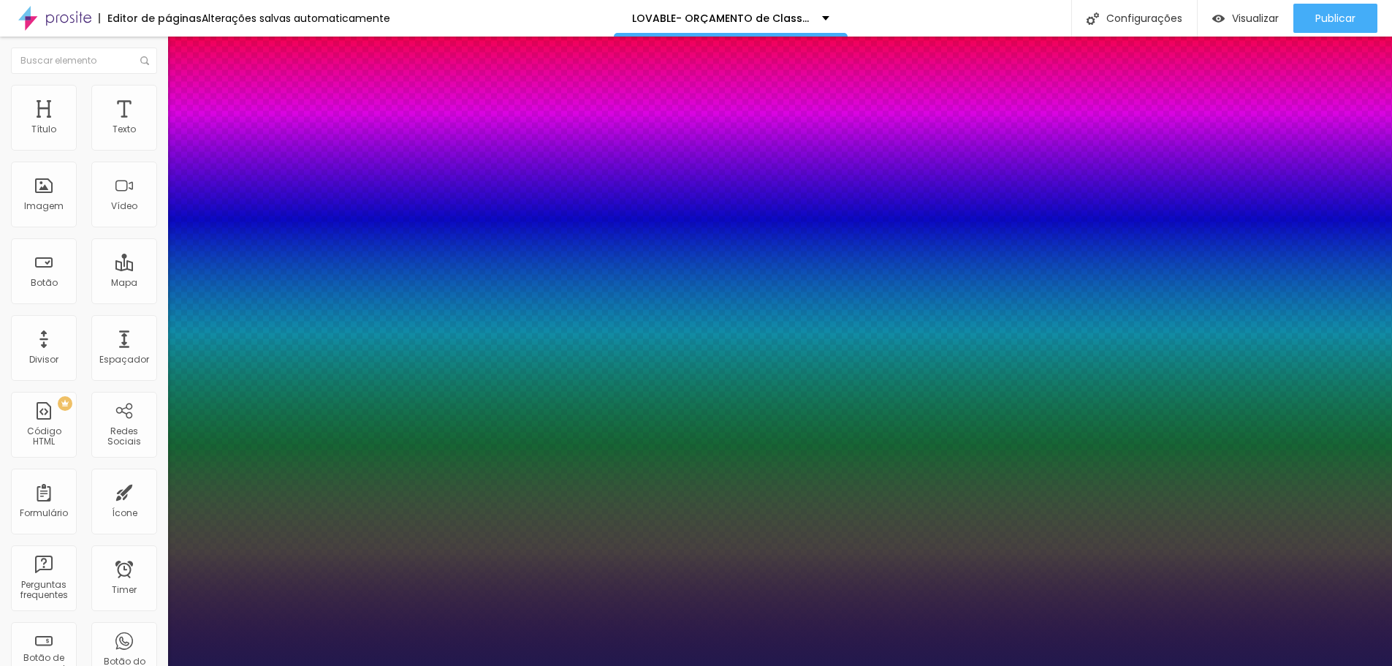
click at [430, 648] on div at bounding box center [696, 666] width 1392 height 0
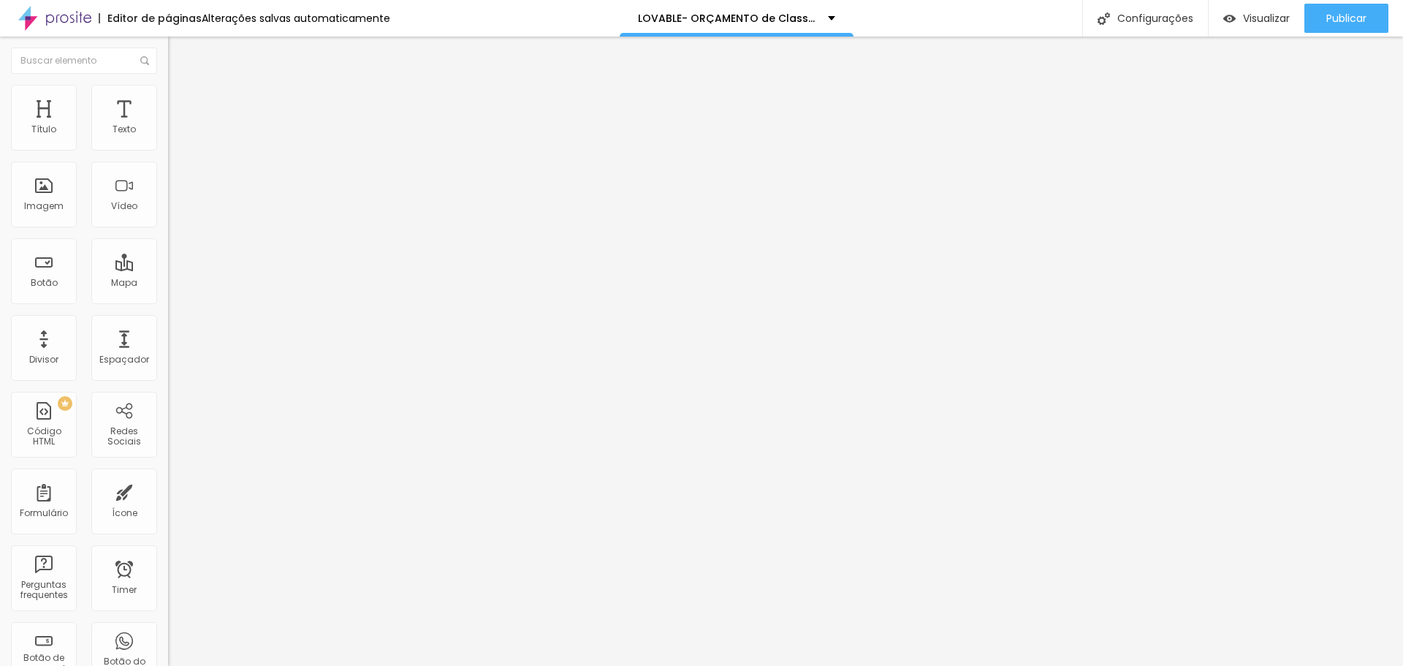
click at [168, 265] on div "Tamanho Titulo 1 H1 Titulo 2 H2 Titulo 3 H3 Titulo 4 H4 Titulo 5 H5 Titulo 6 H6…" at bounding box center [252, 182] width 168 height 166
click at [174, 212] on icon "button" at bounding box center [178, 207] width 9 height 9
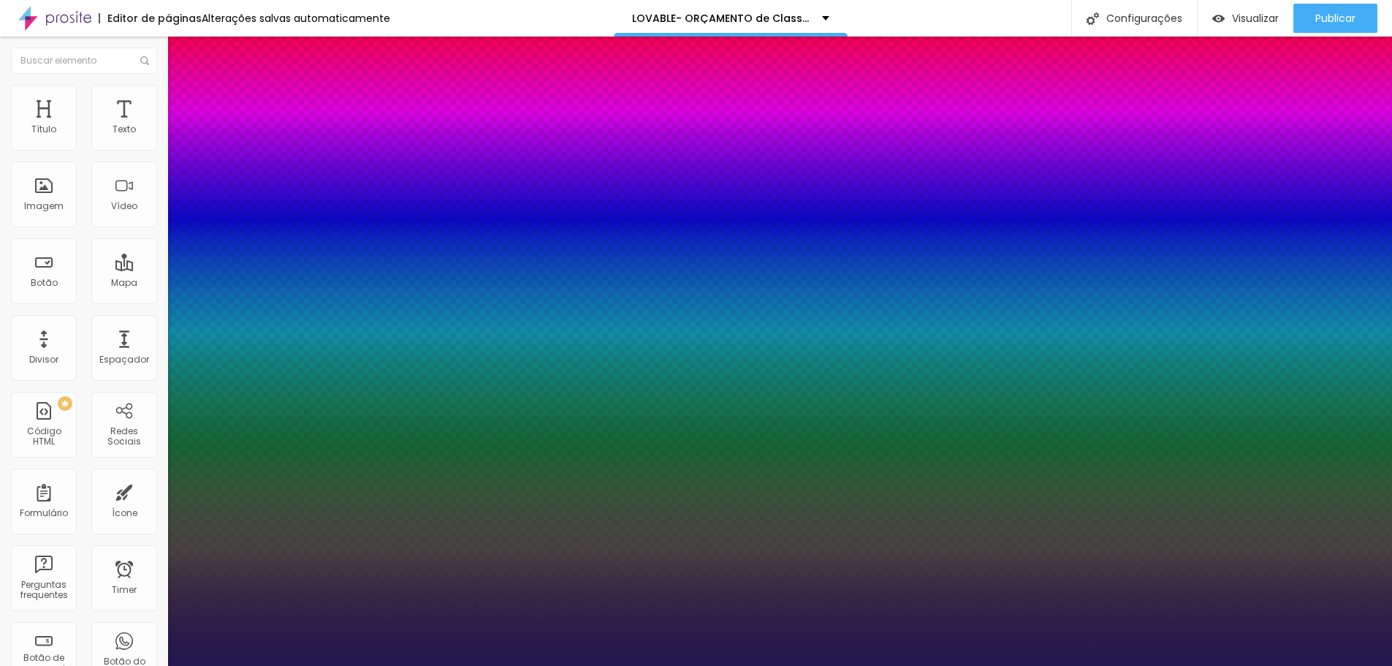
click at [531, 648] on div at bounding box center [696, 666] width 1392 height 0
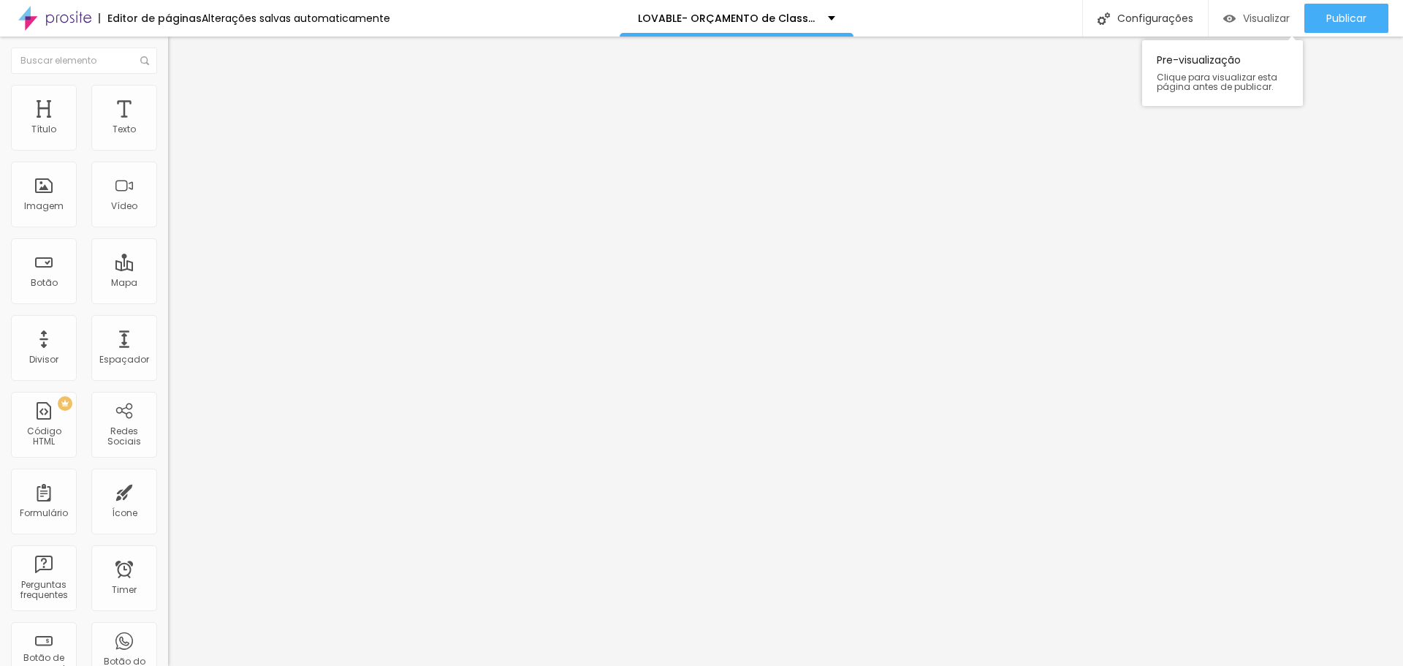
click at [688, 12] on span "Visualizar" at bounding box center [1266, 18] width 47 height 12
click at [168, 216] on button "button" at bounding box center [178, 208] width 20 height 15
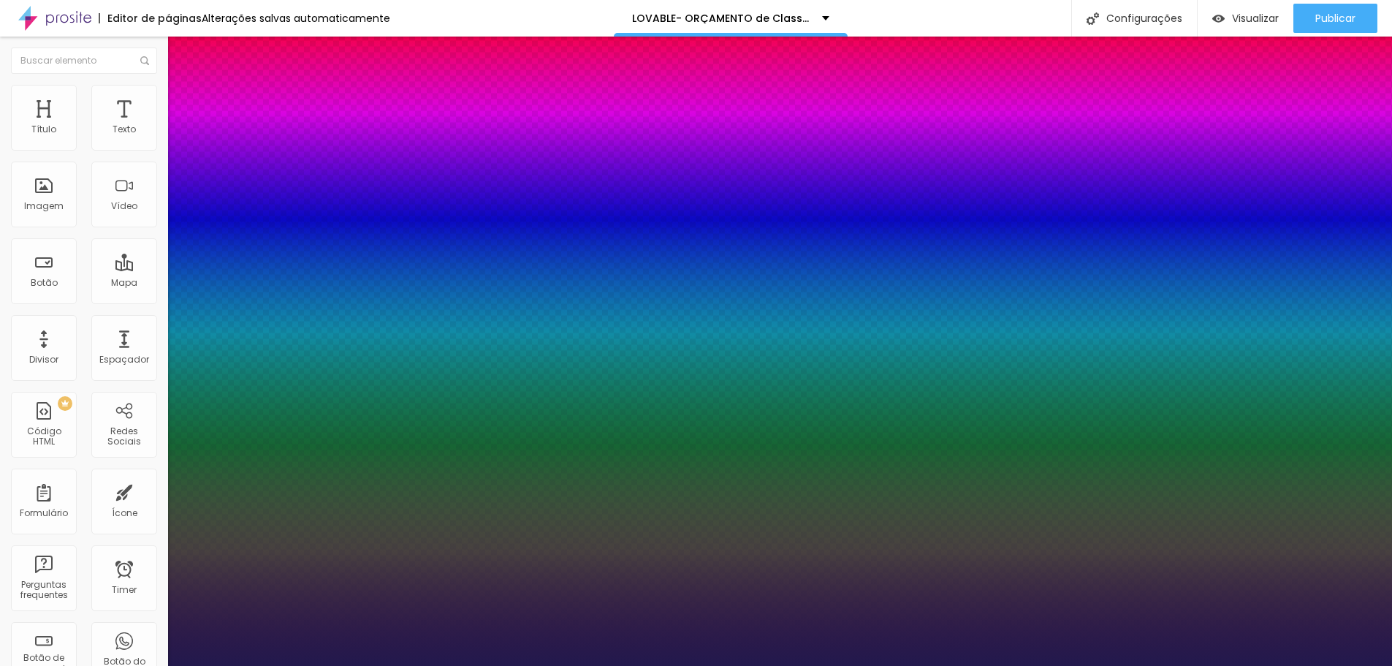
click at [654, 648] on div at bounding box center [696, 666] width 1392 height 0
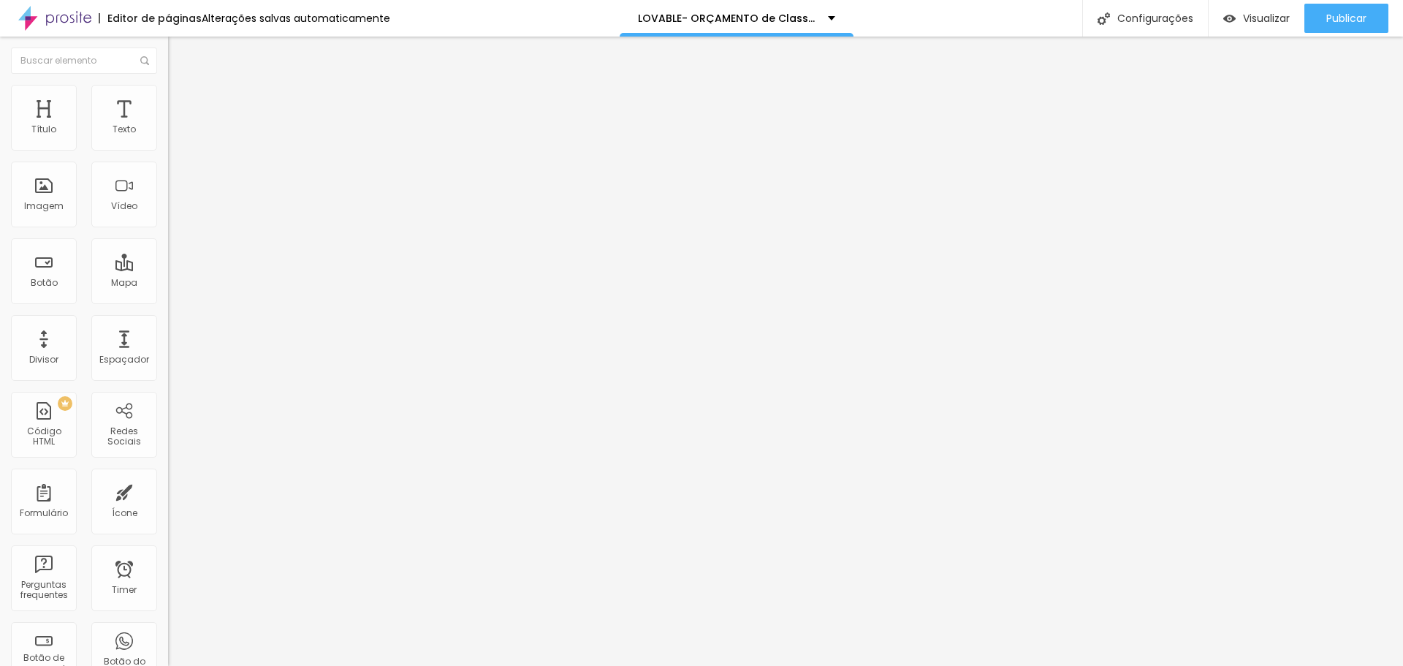
click at [168, 216] on button "button" at bounding box center [178, 208] width 20 height 15
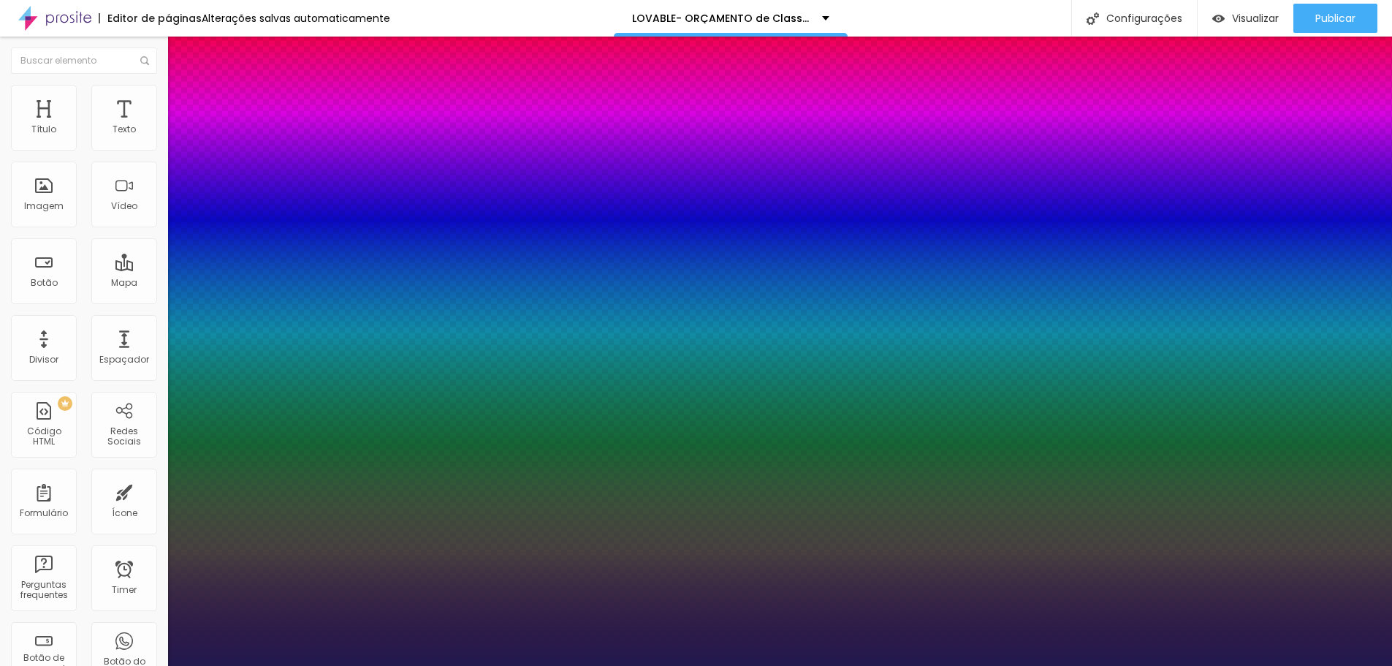
click at [323, 648] on div at bounding box center [696, 666] width 1392 height 0
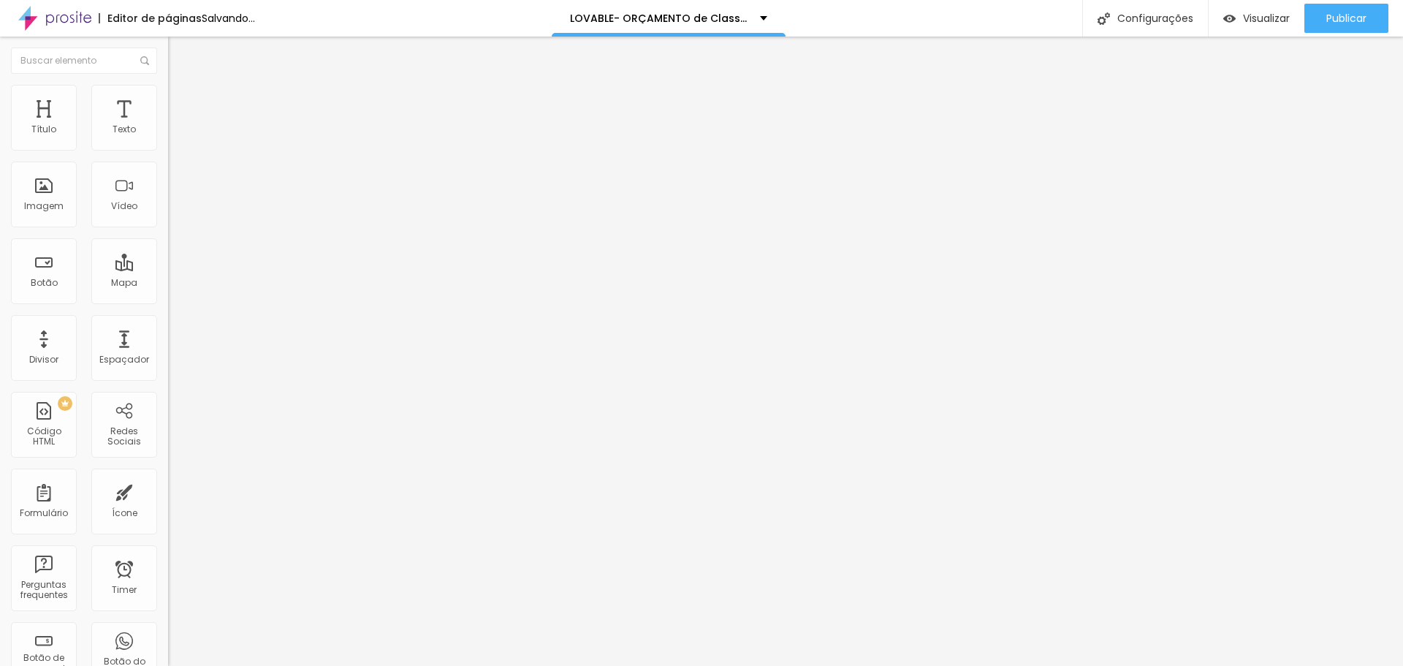
click at [179, 58] on img "button" at bounding box center [185, 53] width 12 height 12
click at [174, 136] on icon "button" at bounding box center [175, 134] width 3 height 3
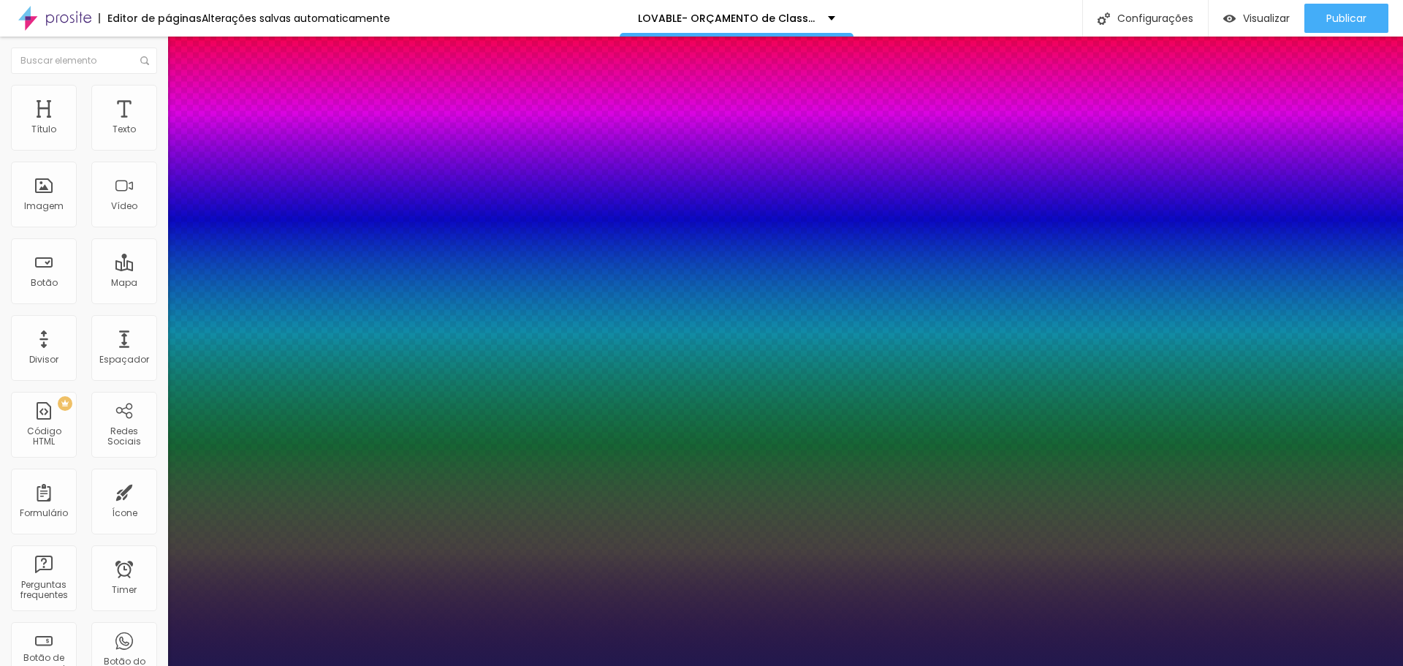
click at [487, 648] on div at bounding box center [701, 666] width 1403 height 0
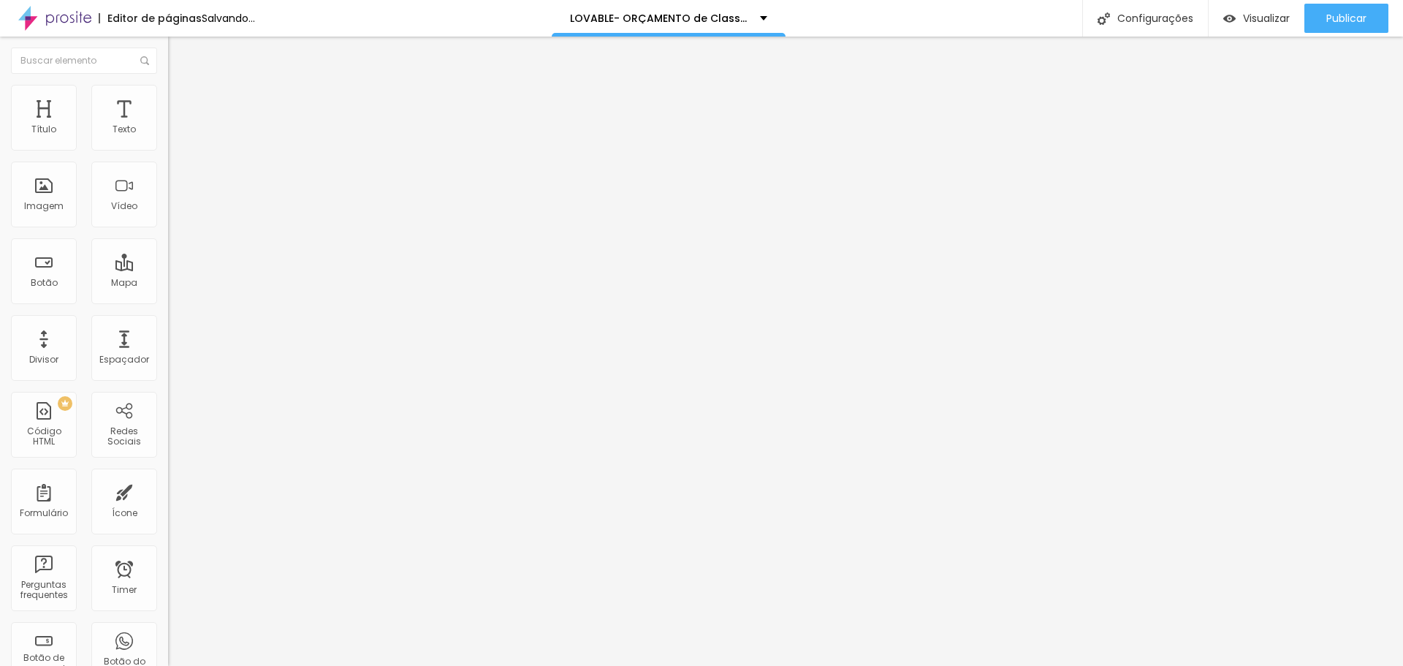
click at [174, 136] on icon "button" at bounding box center [178, 131] width 9 height 9
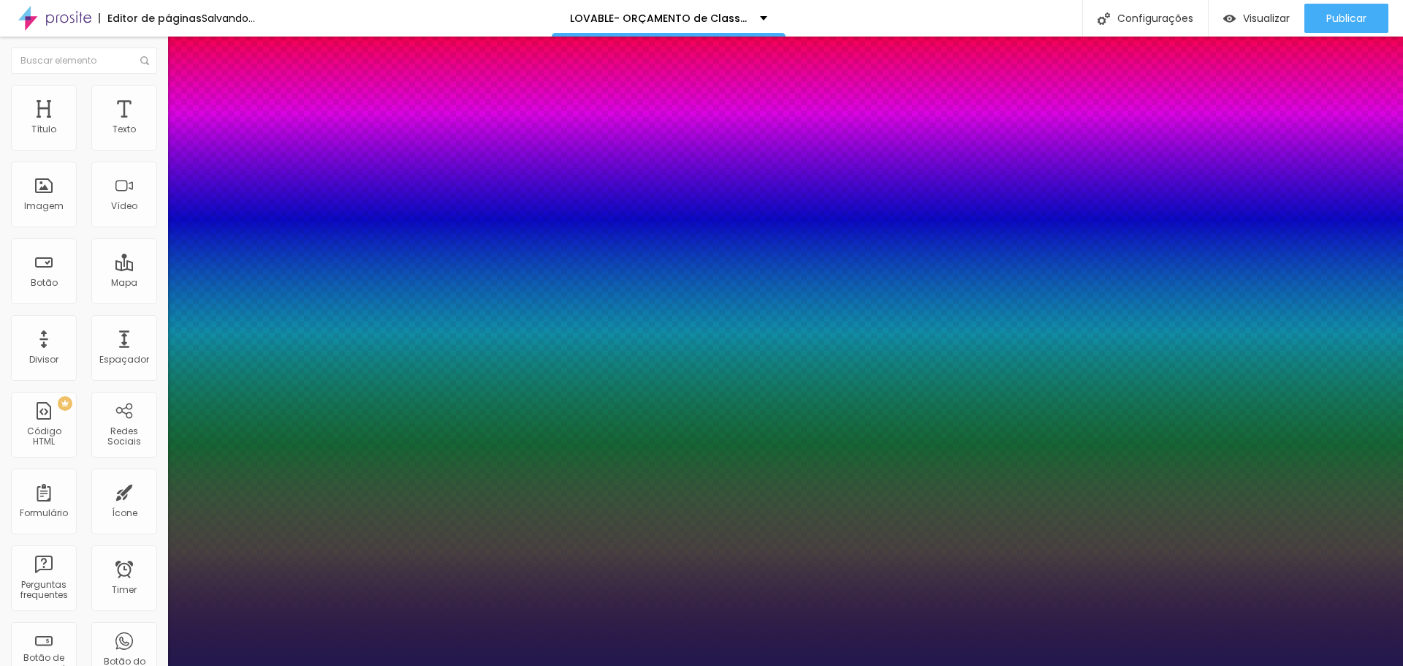
click at [579, 648] on div at bounding box center [701, 666] width 1403 height 0
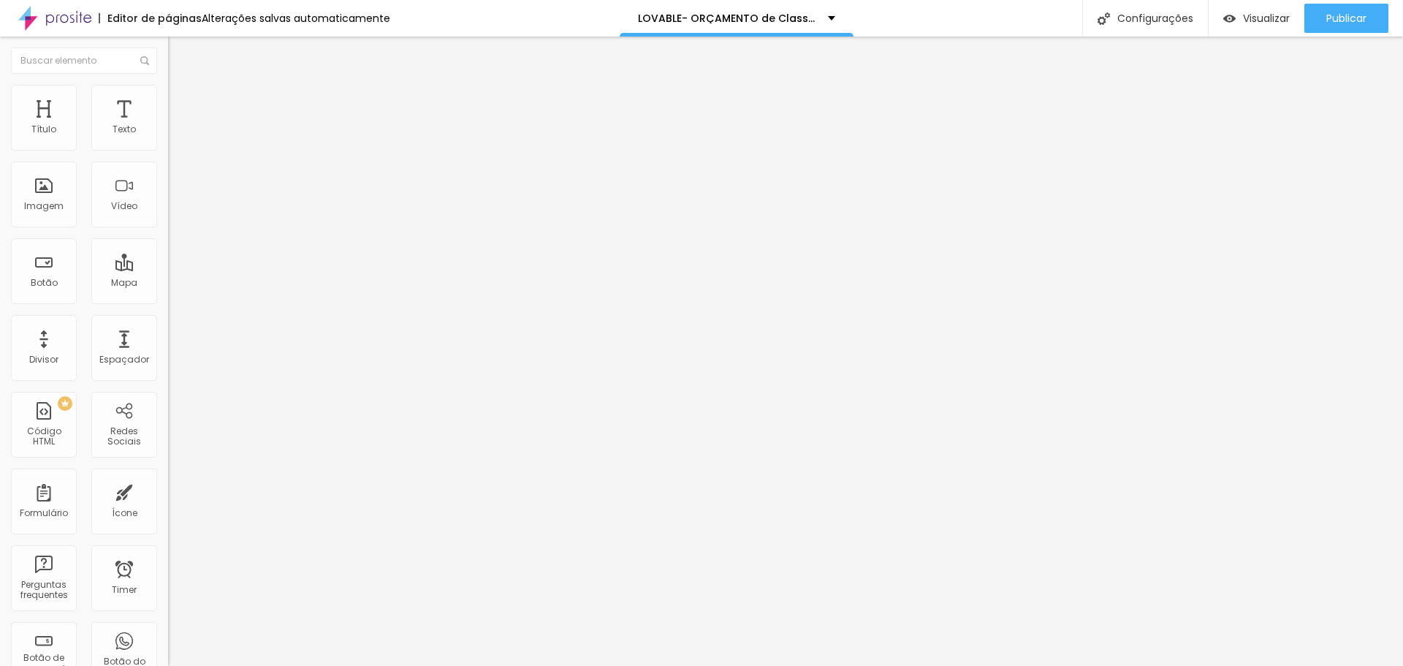
click at [174, 136] on icon "button" at bounding box center [178, 131] width 9 height 9
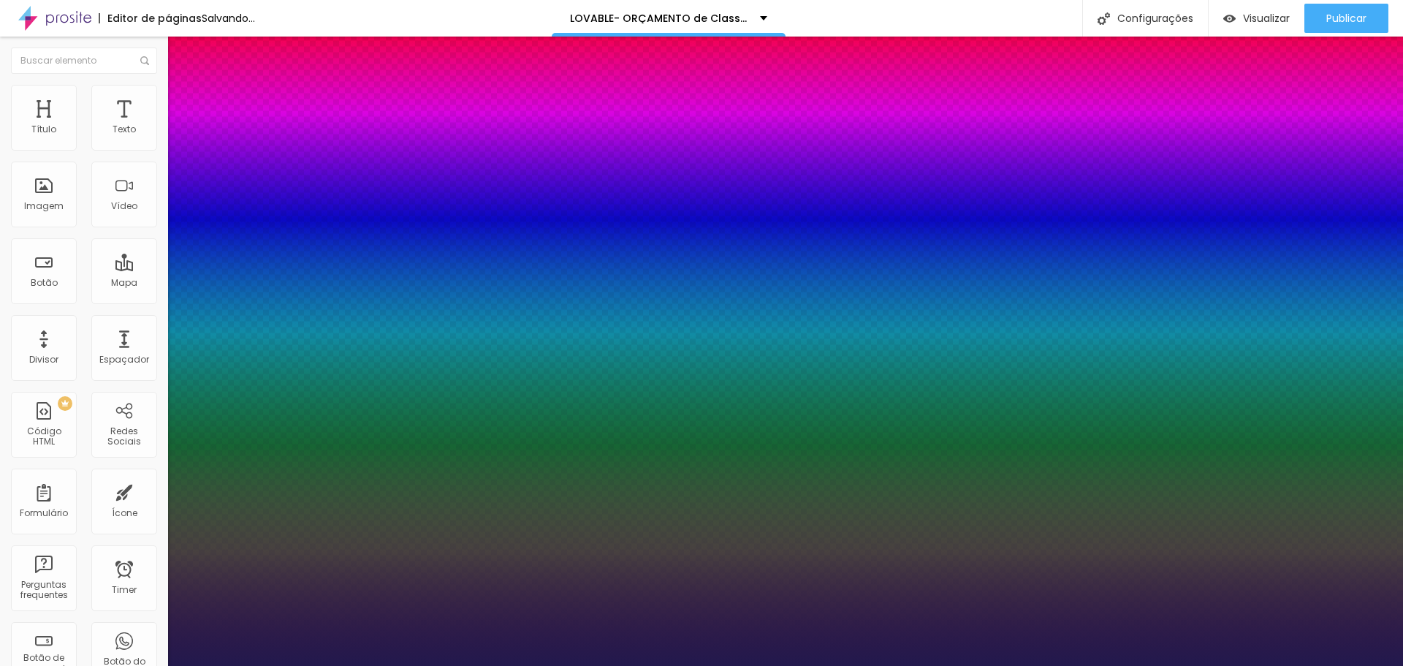
click at [470, 648] on div at bounding box center [701, 666] width 1403 height 0
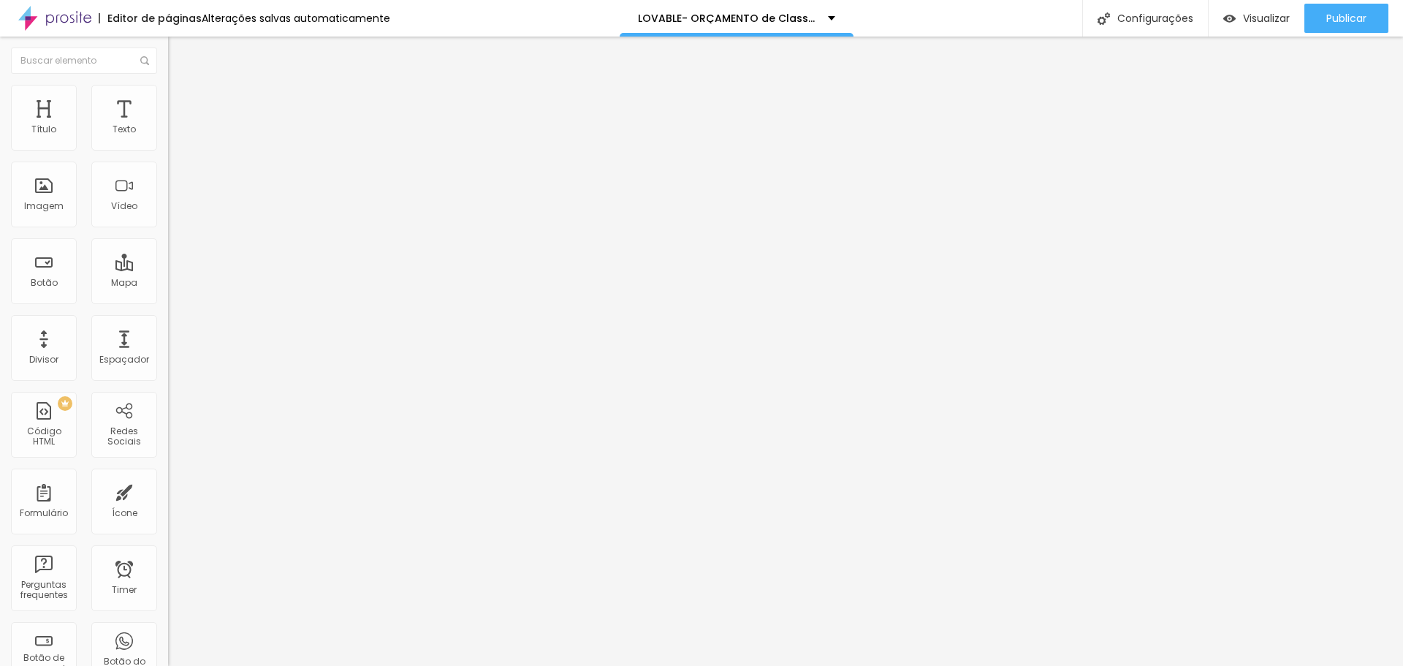
click at [174, 212] on icon "button" at bounding box center [178, 207] width 9 height 9
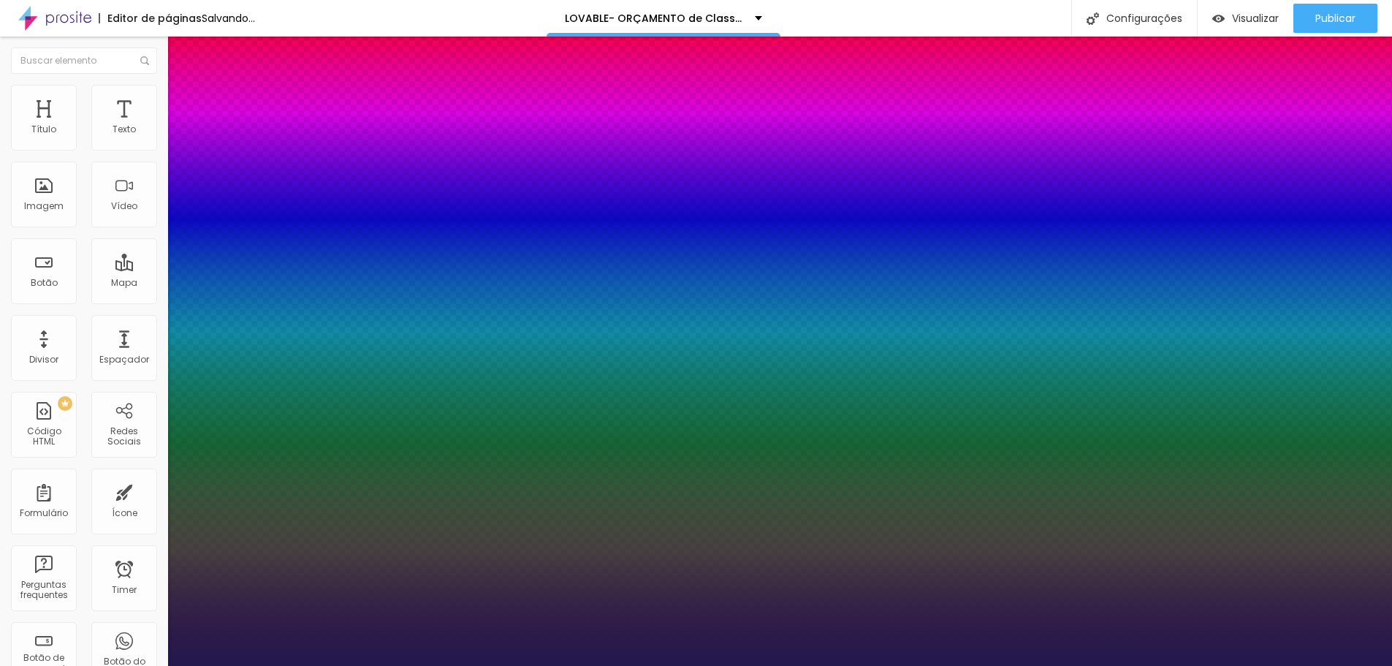
drag, startPoint x: 218, startPoint y: 411, endPoint x: 210, endPoint y: 411, distance: 7.3
click at [632, 648] on div at bounding box center [696, 666] width 1392 height 0
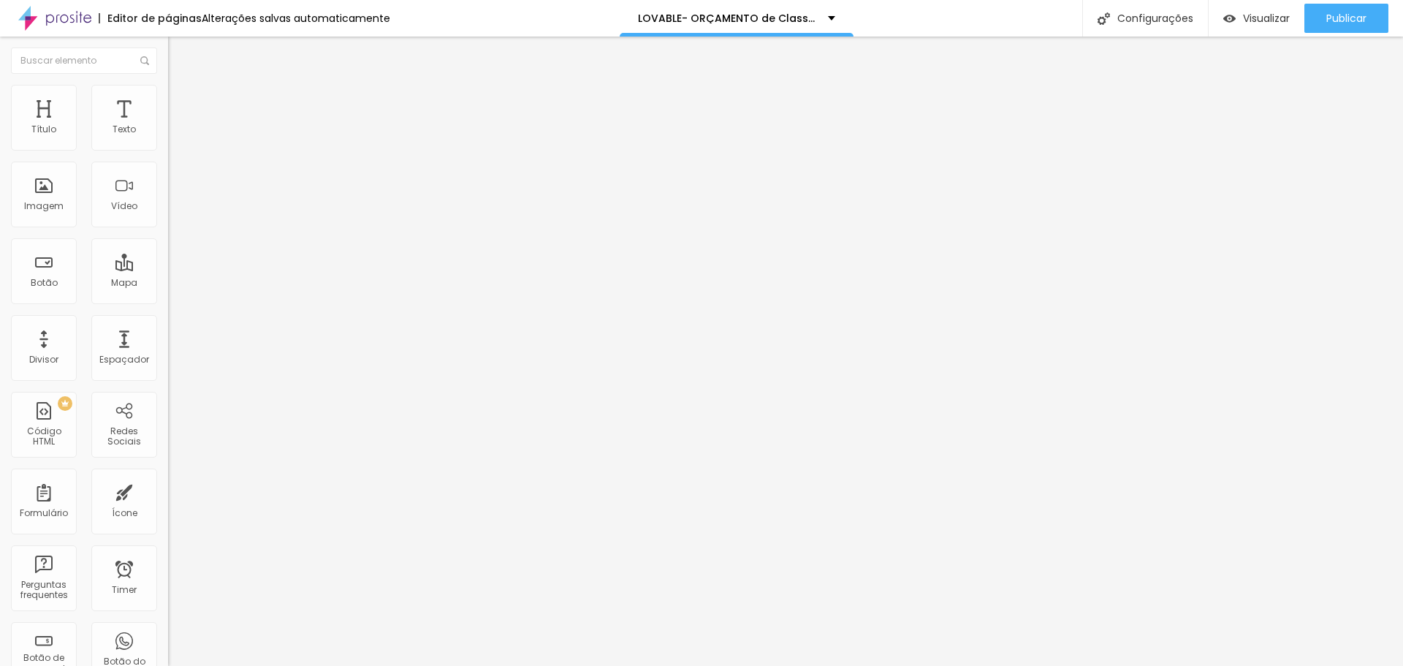
click at [175, 210] on icon "button" at bounding box center [178, 208] width 6 height 6
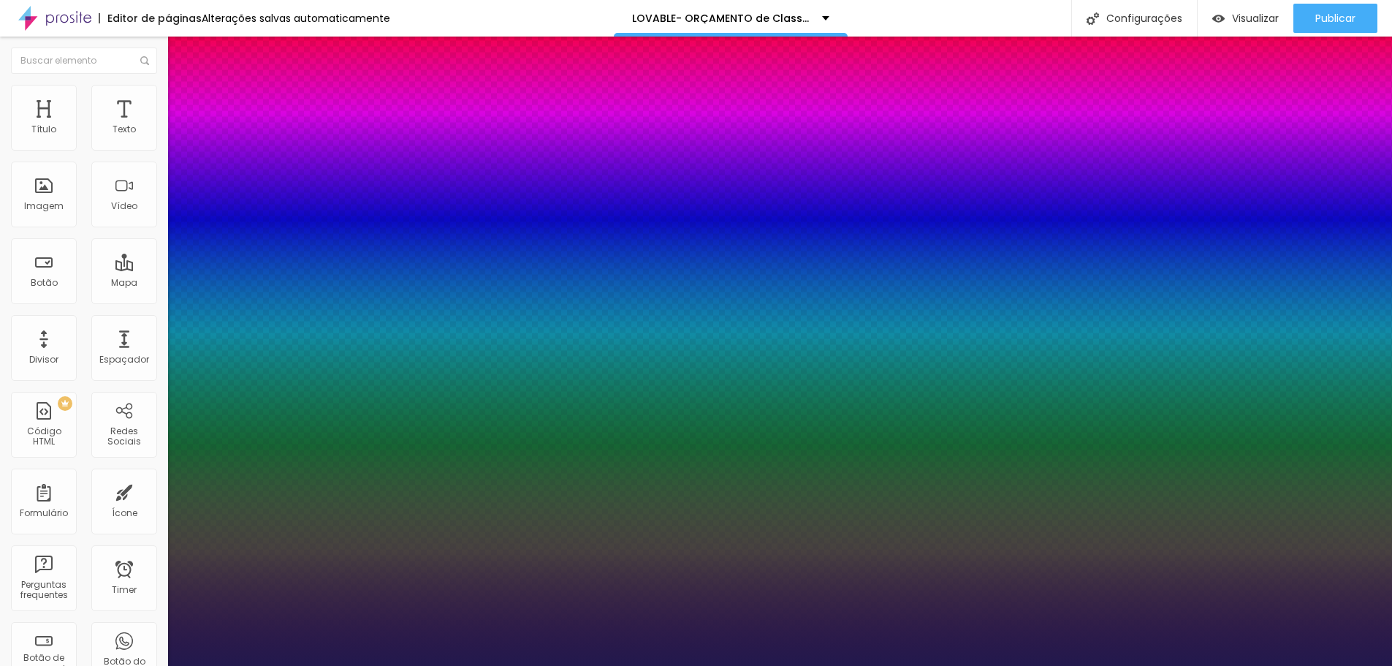
click at [688, 648] on div at bounding box center [696, 666] width 1392 height 0
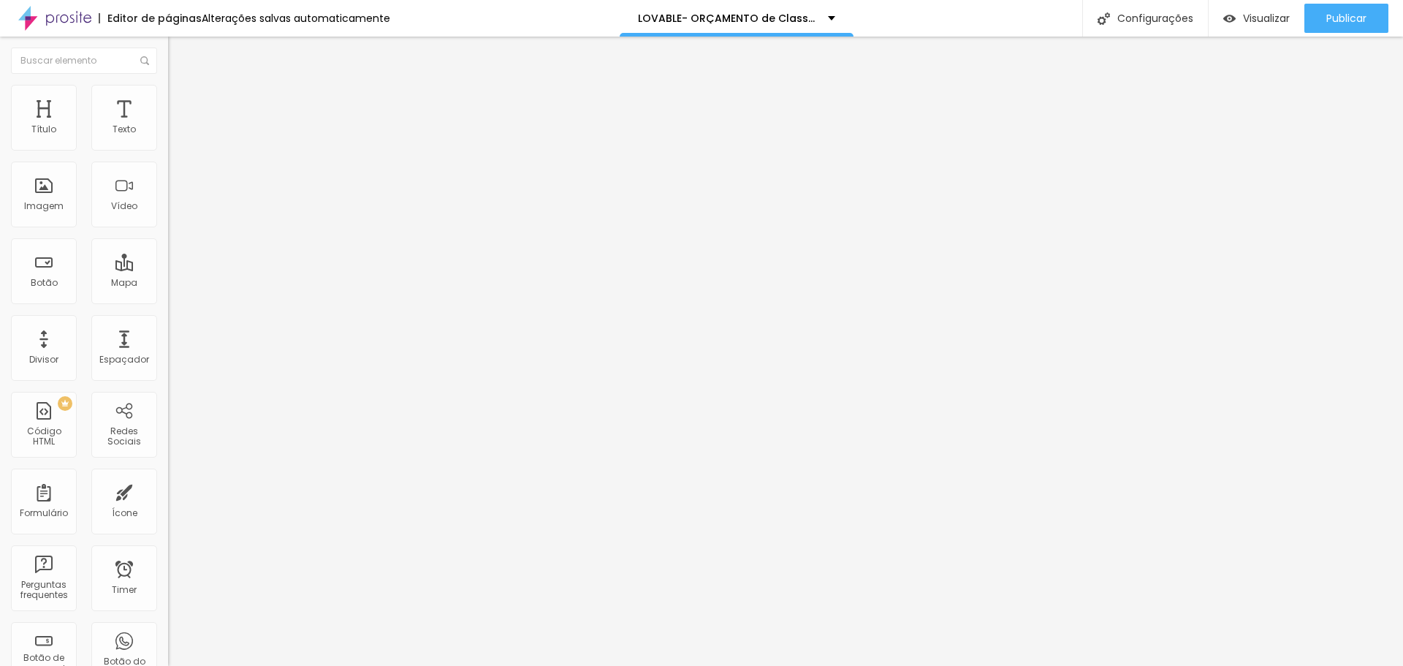
click at [168, 140] on button "button" at bounding box center [178, 132] width 20 height 15
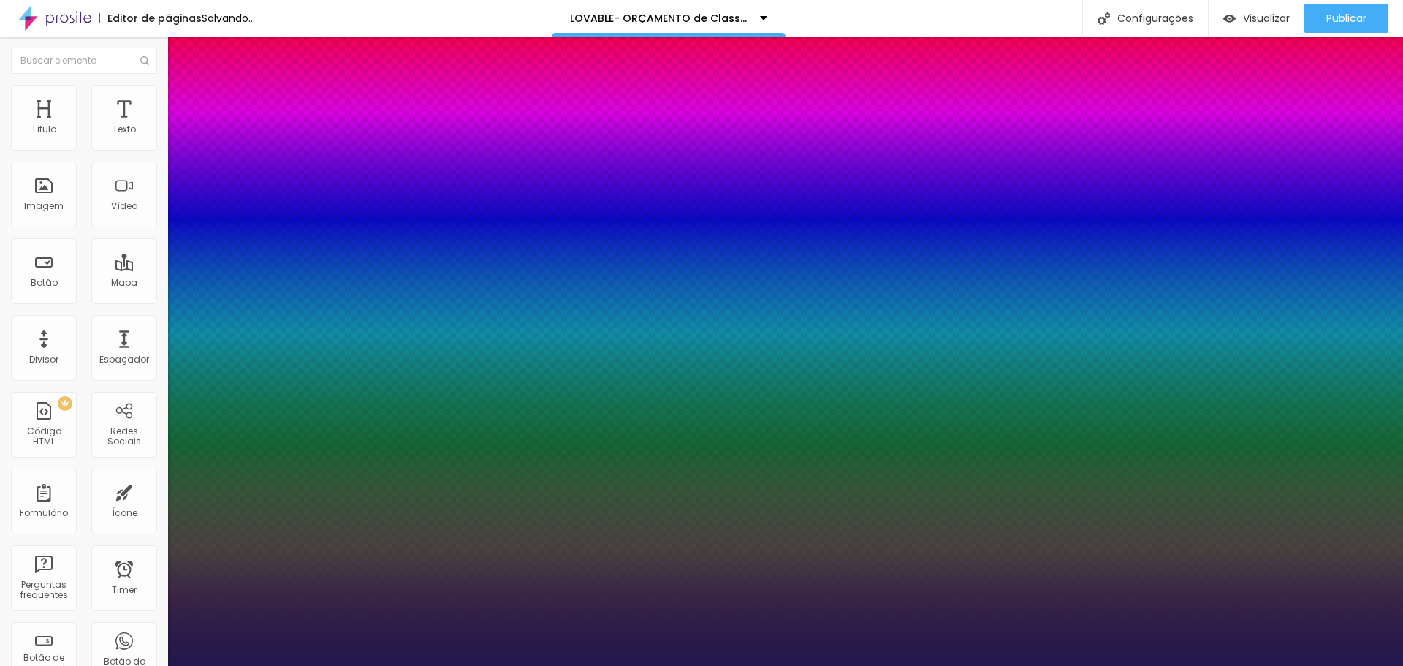
click at [550, 648] on div at bounding box center [701, 666] width 1403 height 0
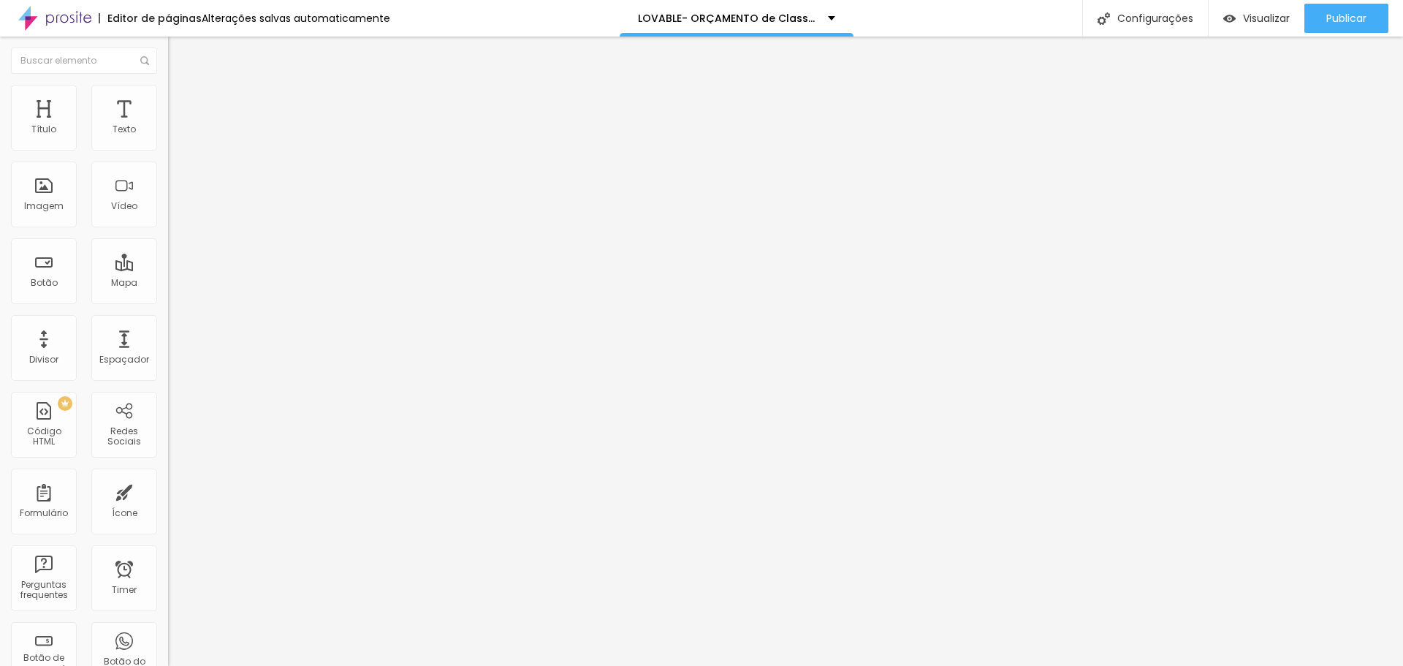
click at [168, 216] on button "button" at bounding box center [178, 208] width 20 height 15
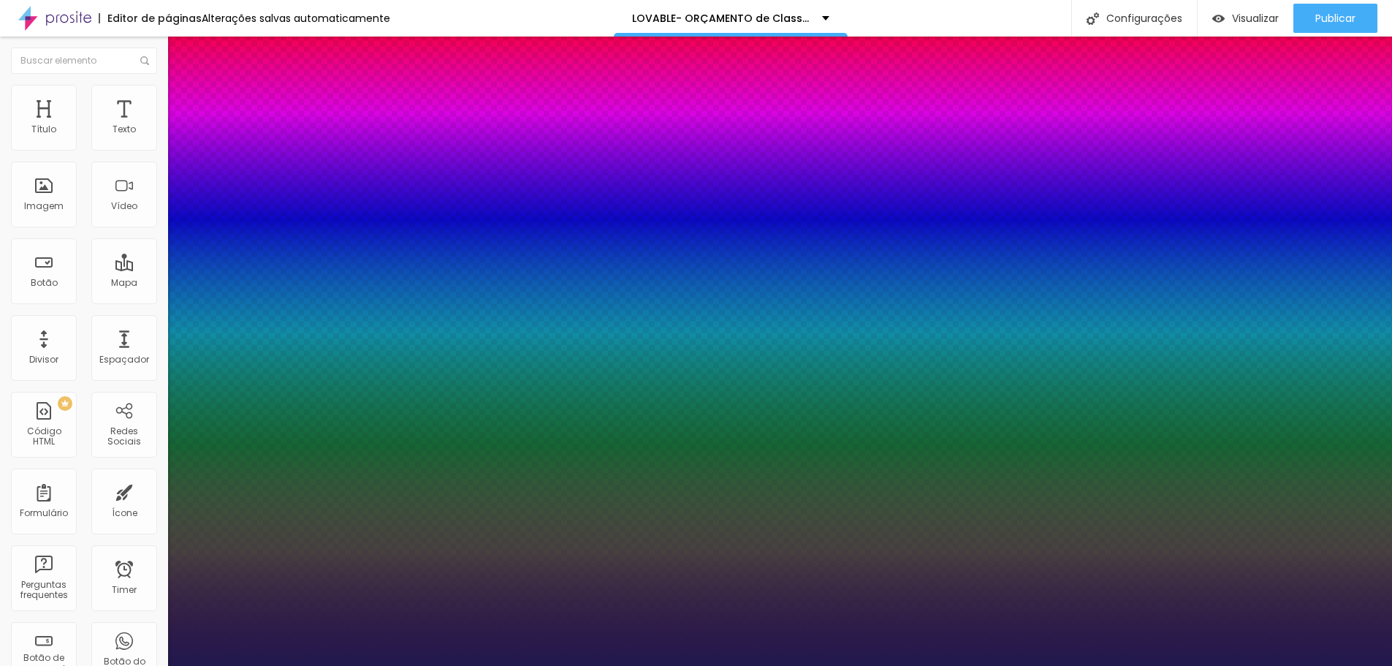
click at [604, 648] on div at bounding box center [696, 666] width 1392 height 0
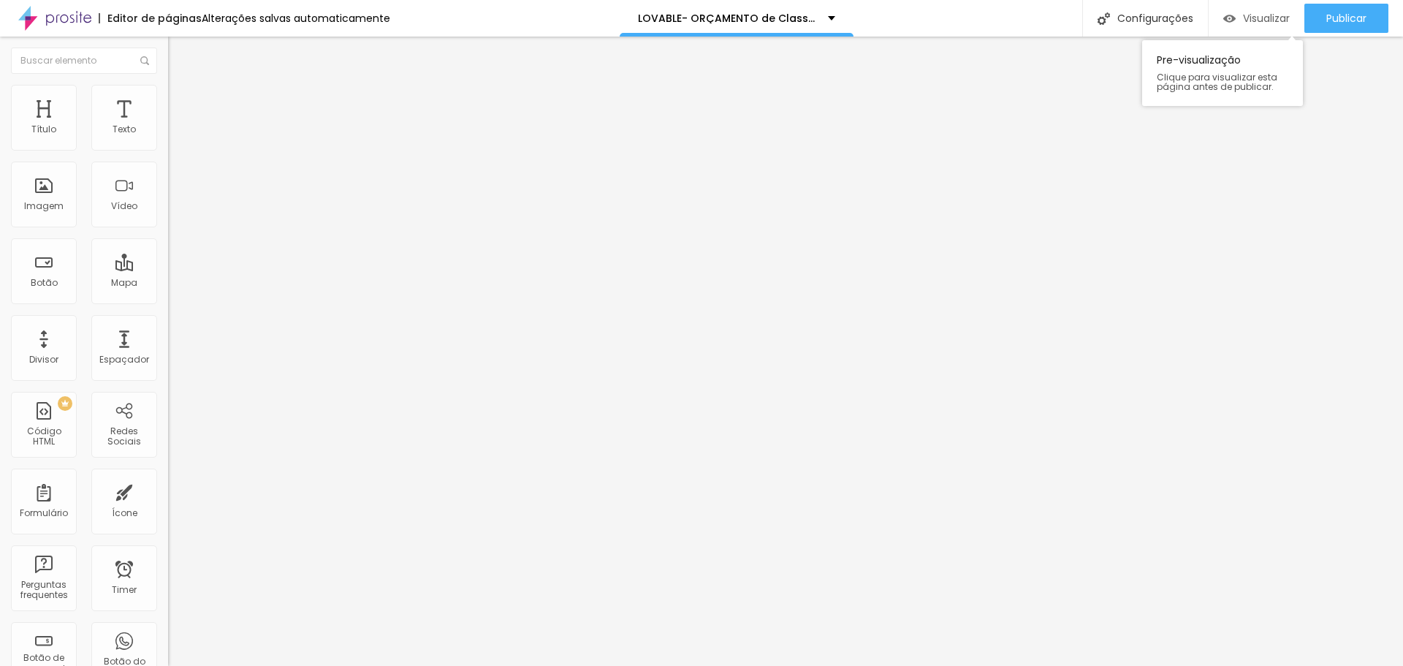
click at [688, 20] on span "Visualizar" at bounding box center [1266, 18] width 47 height 12
click at [168, 99] on ul "Conteúdo Estilo Avançado" at bounding box center [252, 92] width 168 height 44
click at [181, 99] on span "Estilo" at bounding box center [192, 94] width 23 height 12
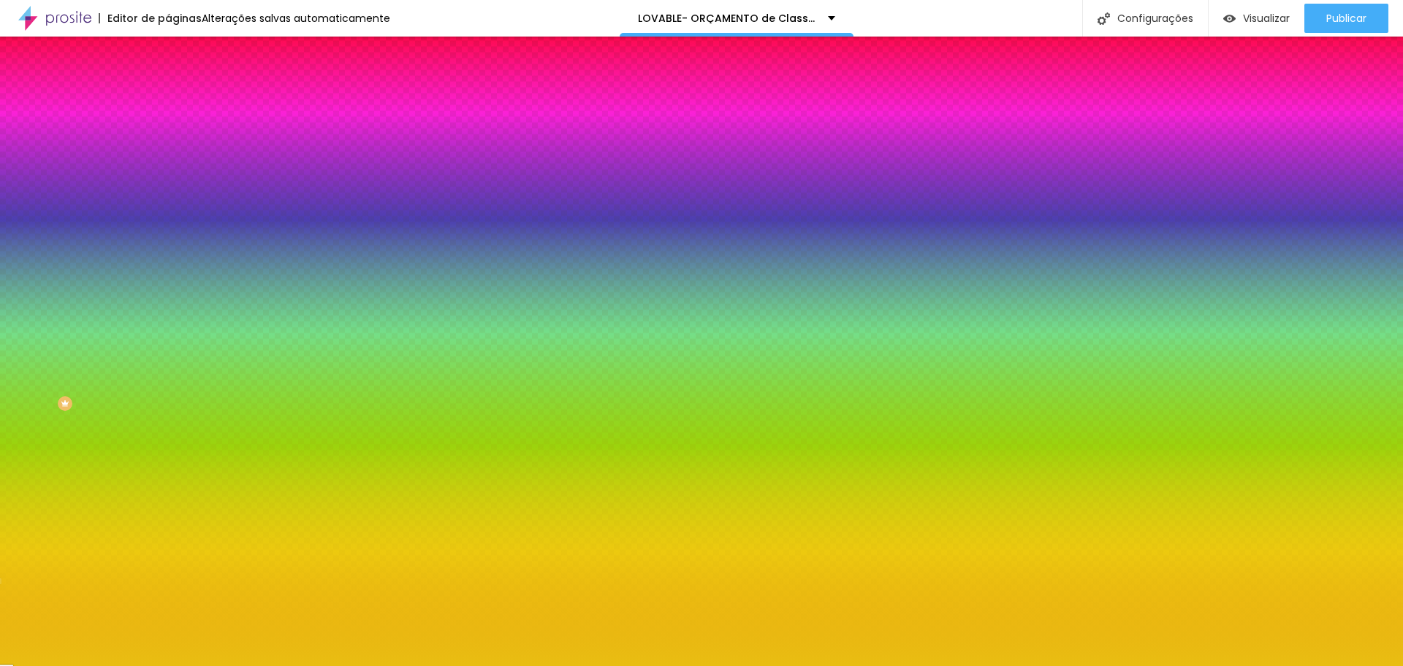
click at [181, 103] on span "Avançado" at bounding box center [205, 109] width 48 height 12
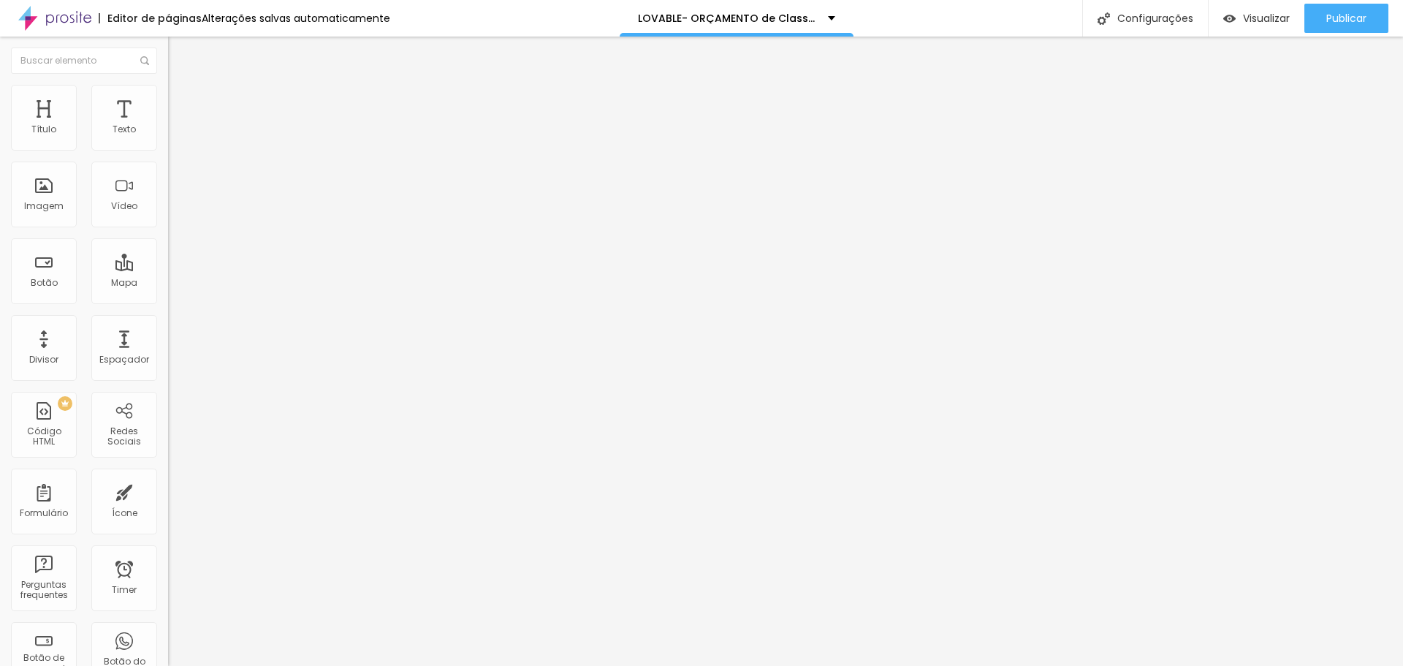
click at [168, 85] on li "Conteúdo" at bounding box center [252, 77] width 168 height 15
click at [168, 86] on img at bounding box center [174, 91] width 13 height 13
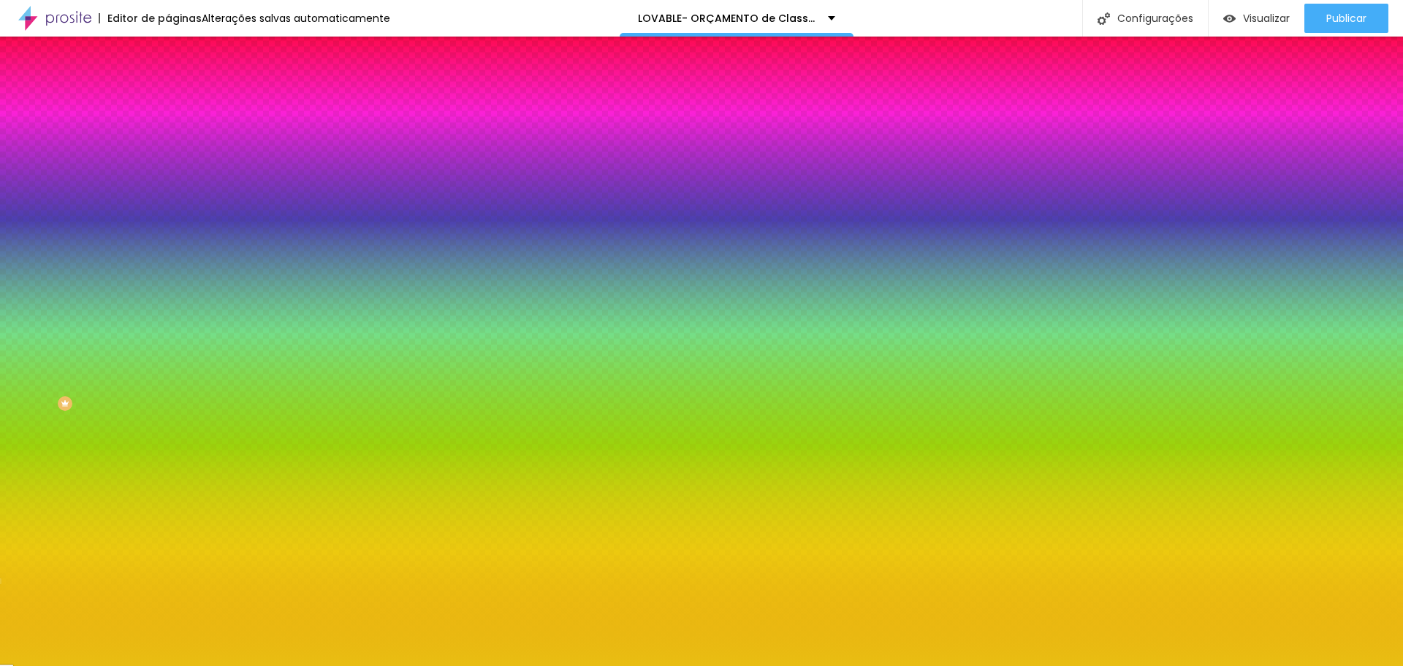
click at [181, 103] on span "Avançado" at bounding box center [205, 109] width 48 height 12
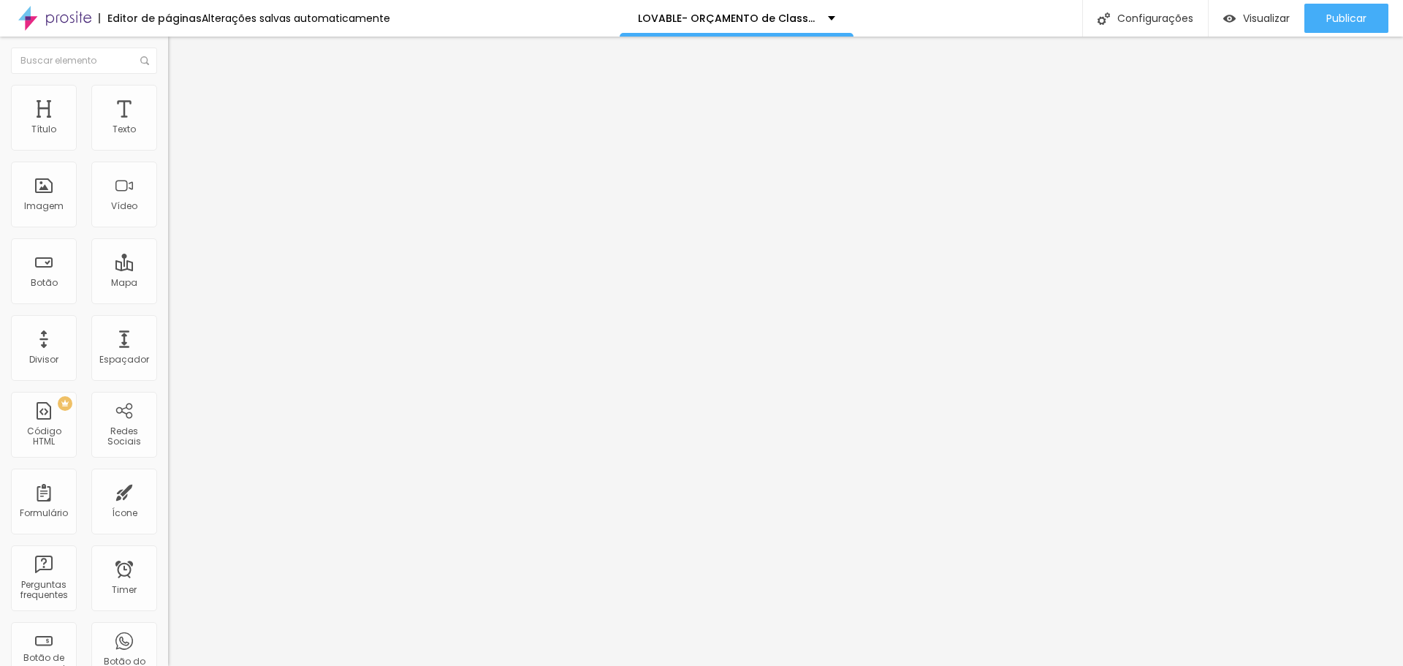
click at [168, 96] on li "Avançado" at bounding box center [252, 92] width 168 height 15
click at [181, 86] on span "Conteúdo" at bounding box center [203, 80] width 45 height 12
click at [179, 51] on img "button" at bounding box center [185, 53] width 12 height 12
click at [181, 103] on span "Avançado" at bounding box center [205, 109] width 48 height 12
click at [168, 95] on li "Estilo" at bounding box center [252, 92] width 168 height 15
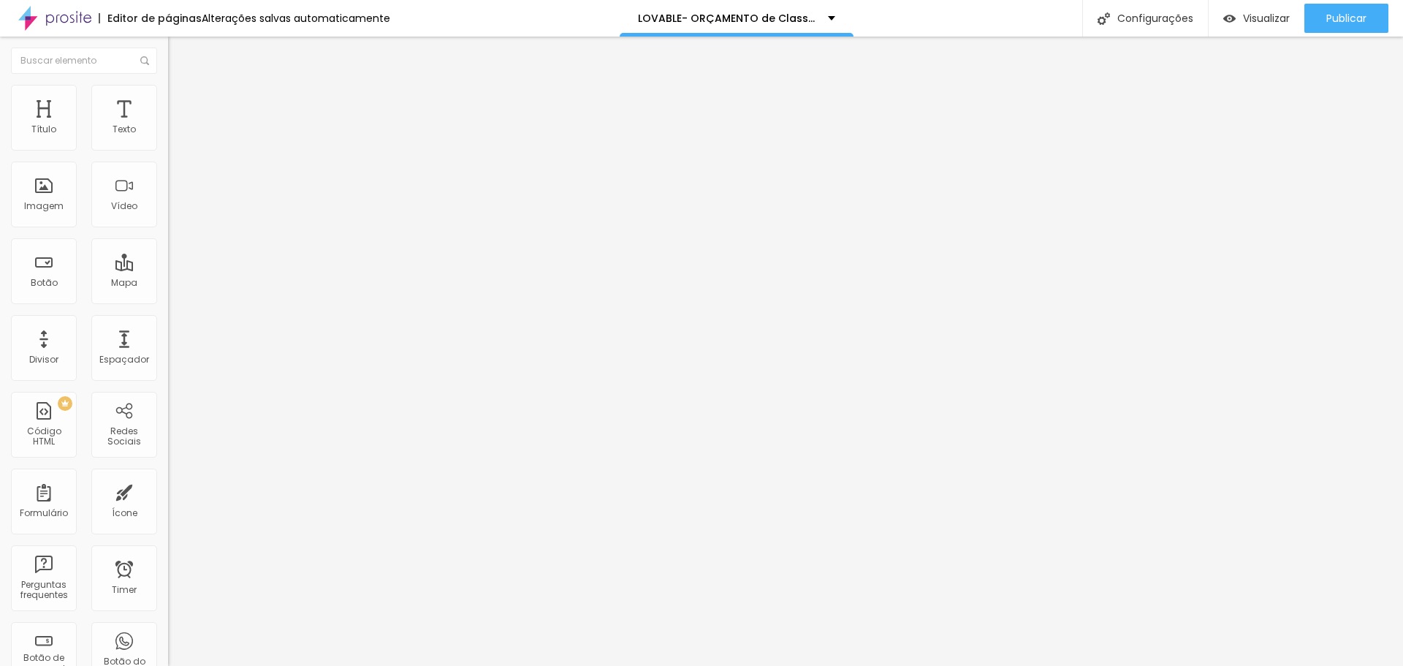
click at [168, 91] on img at bounding box center [174, 91] width 13 height 13
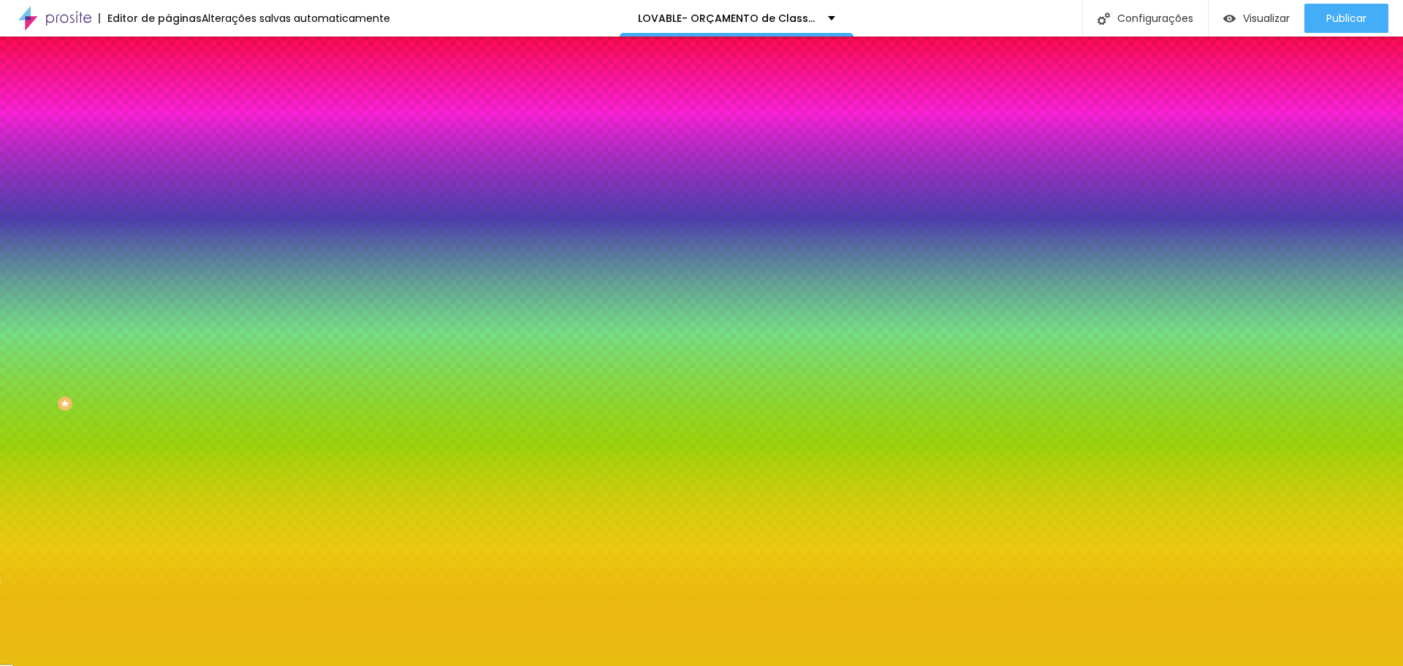
click at [181, 103] on span "Avançado" at bounding box center [205, 109] width 48 height 12
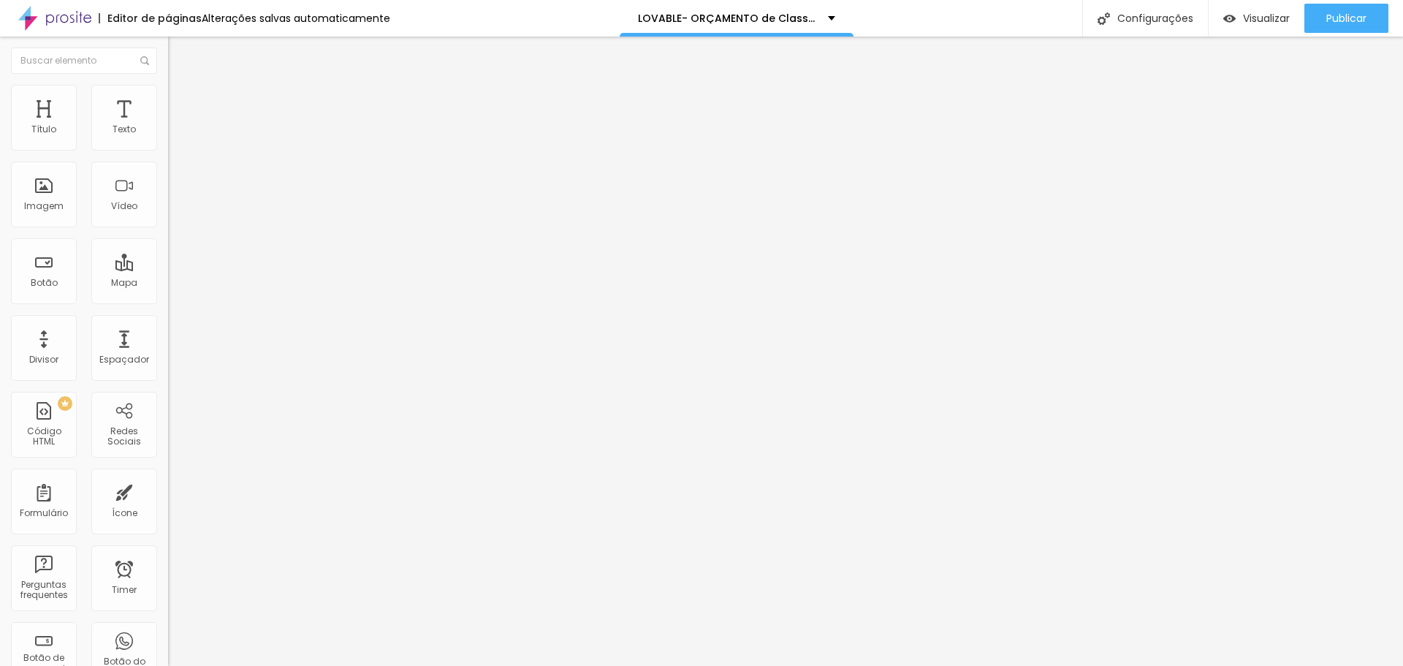
click at [168, 83] on img at bounding box center [174, 76] width 13 height 13
click at [168, 218] on div "<! DOCTYPE html > < html lang = "pt-br" > < head > < meta charset = "UTF-8" > <…" at bounding box center [831, 178] width 1327 height 102
click at [181, 98] on span "Estilo" at bounding box center [192, 94] width 23 height 12
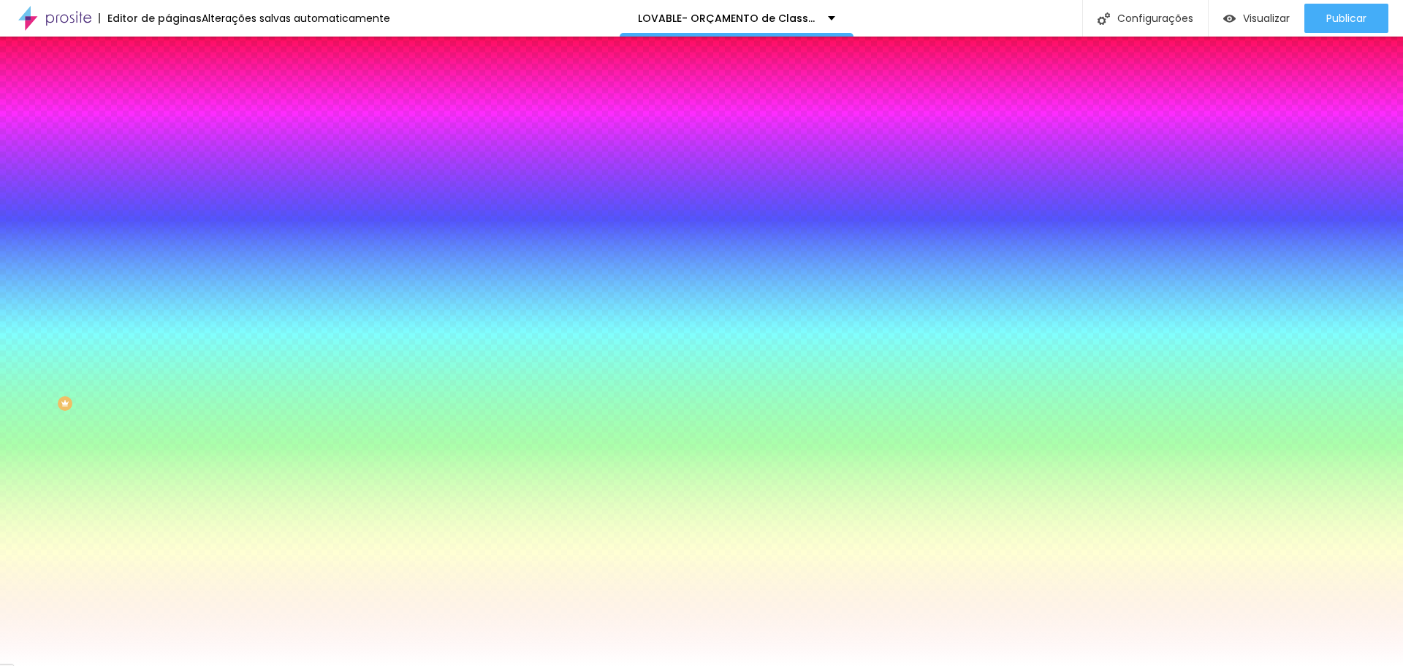
click at [181, 103] on span "Avançado" at bounding box center [205, 109] width 48 height 12
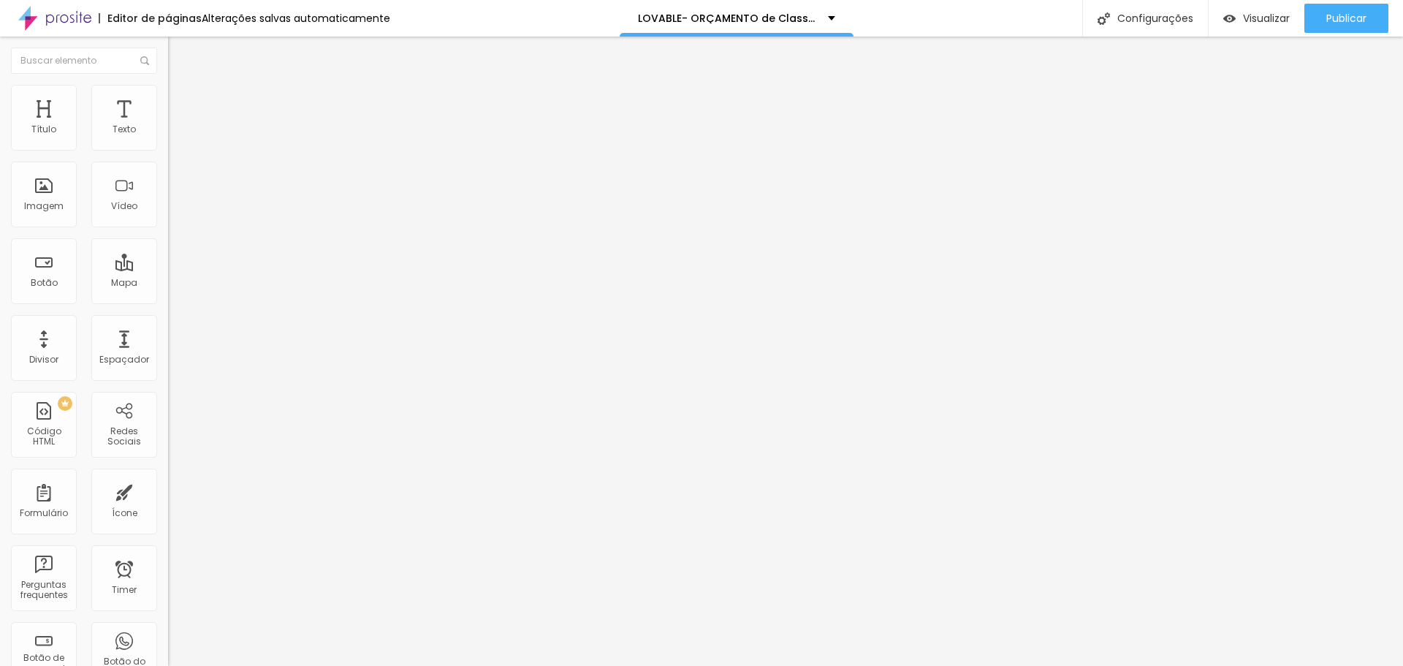
click at [181, 86] on span "Conteúdo" at bounding box center [203, 80] width 45 height 12
click at [168, 205] on div "<! DOCTYPE html > < html lang = "pt-br" > < head > < meta charset = "UTF-8" > <…" at bounding box center [831, 178] width 1327 height 102
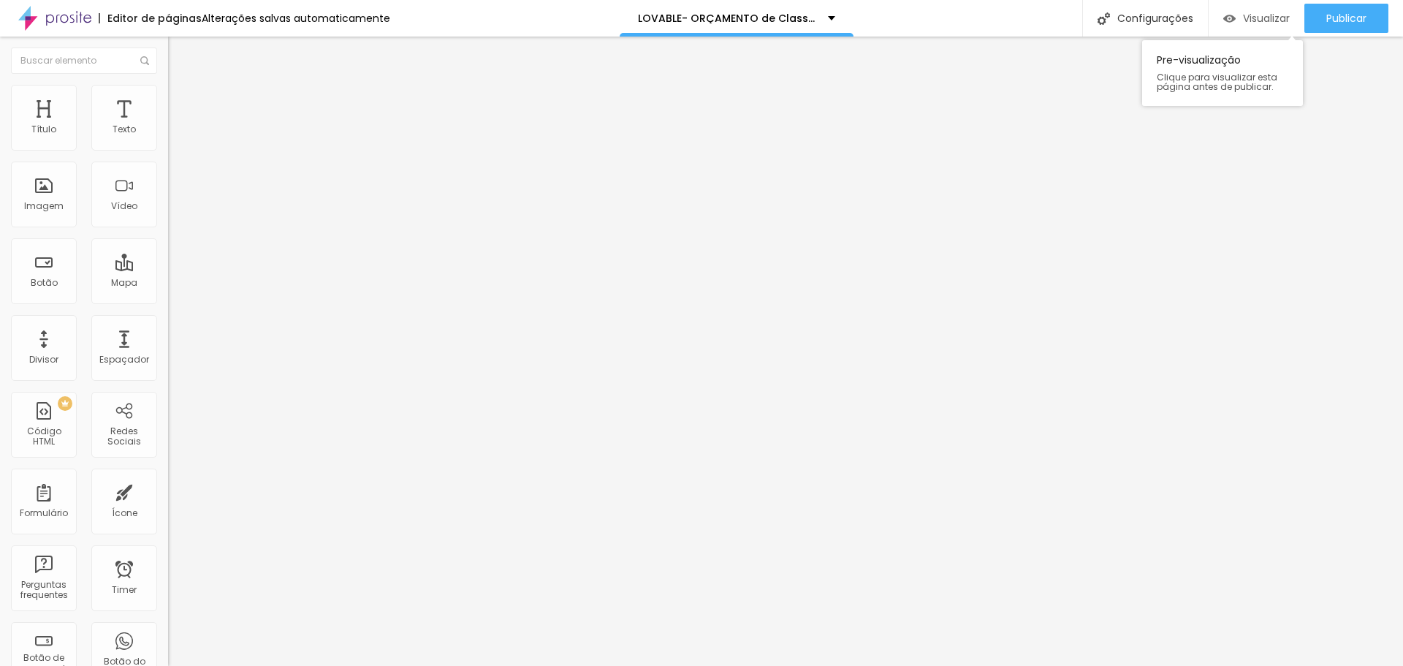
click at [688, 18] on span "Visualizar" at bounding box center [1266, 18] width 47 height 12
click at [168, 91] on li "Estilo" at bounding box center [252, 92] width 168 height 15
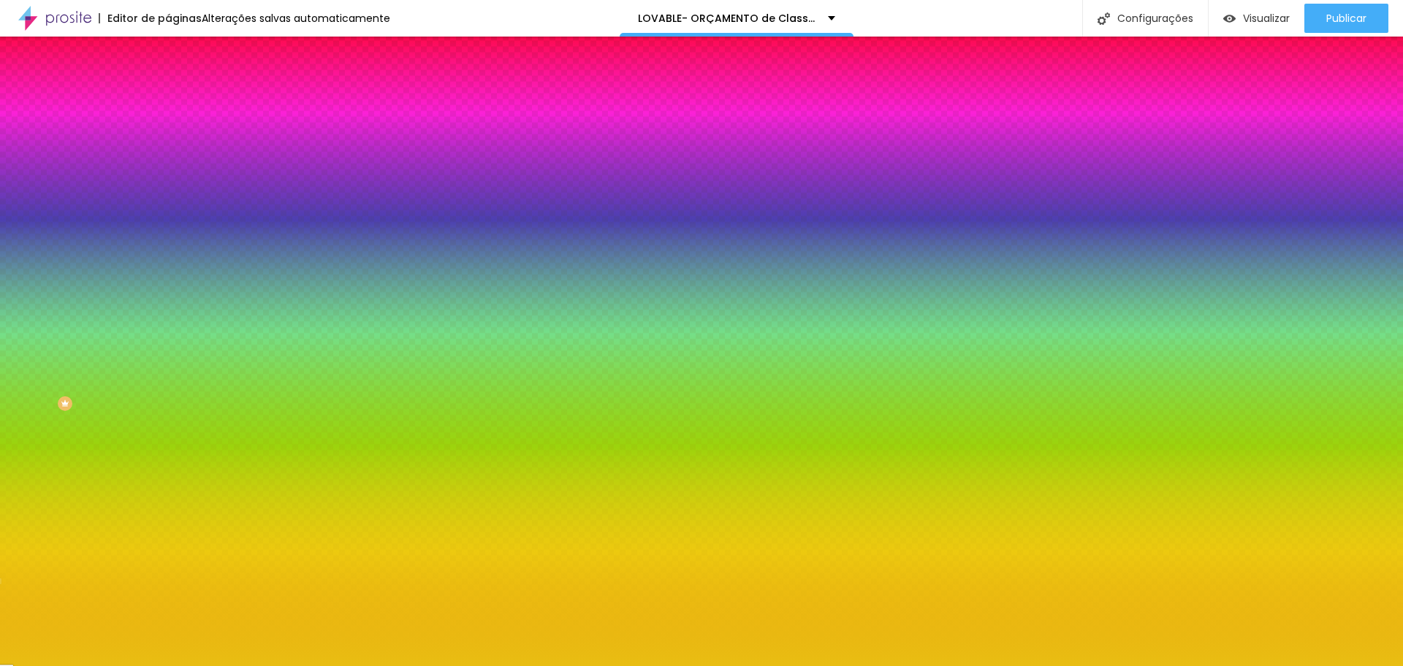
click at [174, 190] on icon "button" at bounding box center [178, 194] width 9 height 9
click at [102, 648] on div at bounding box center [701, 666] width 1403 height 0
click at [168, 140] on div at bounding box center [252, 140] width 168 height 0
click at [174, 135] on icon "button" at bounding box center [179, 130] width 10 height 10
click at [168, 188] on button "button" at bounding box center [178, 195] width 20 height 15
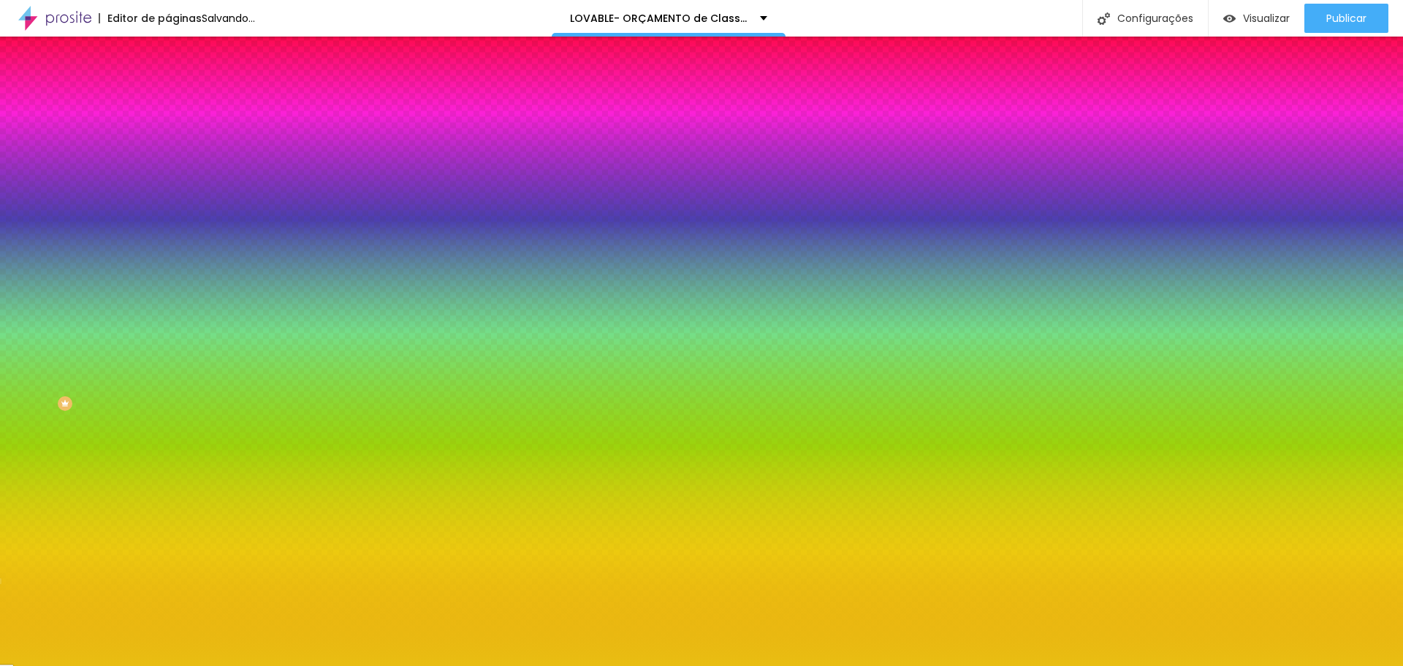
click at [266, 648] on div at bounding box center [701, 674] width 1403 height 0
click at [140, 648] on div at bounding box center [701, 666] width 1403 height 0
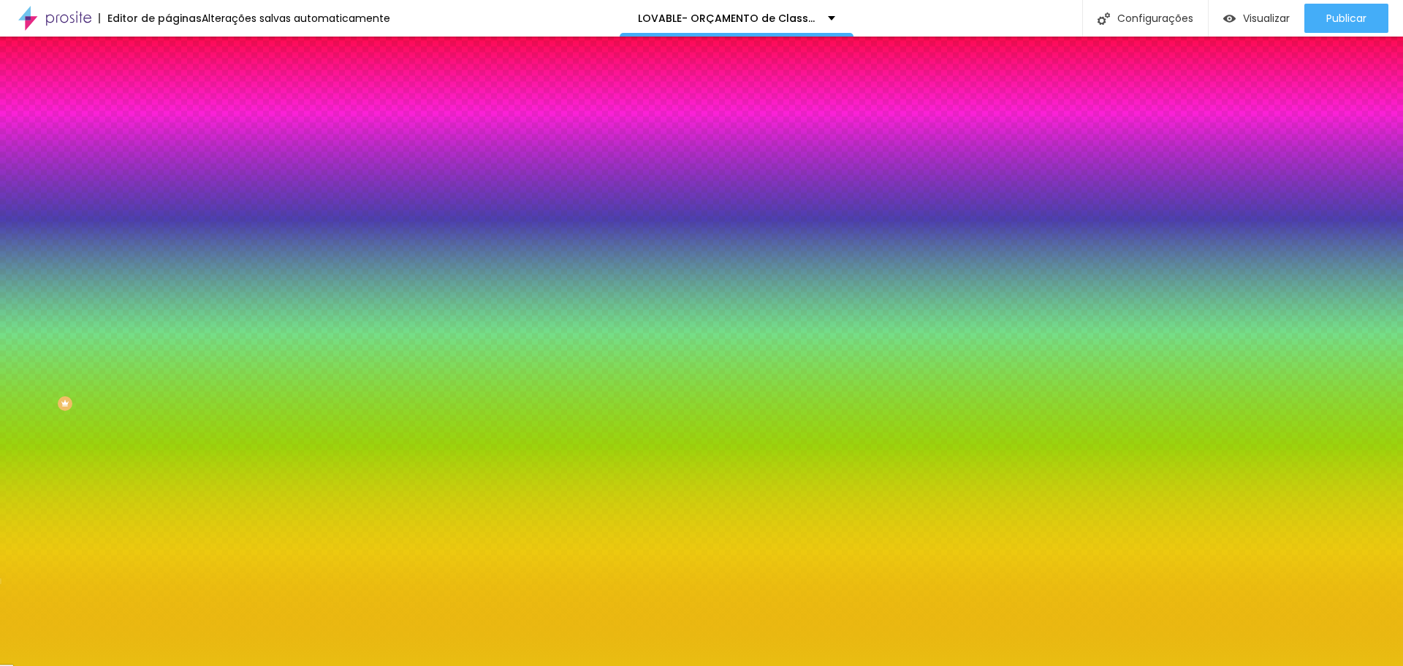
click at [168, 145] on input "#E9BE12" at bounding box center [255, 147] width 175 height 15
click at [168, 188] on button "button" at bounding box center [178, 195] width 20 height 15
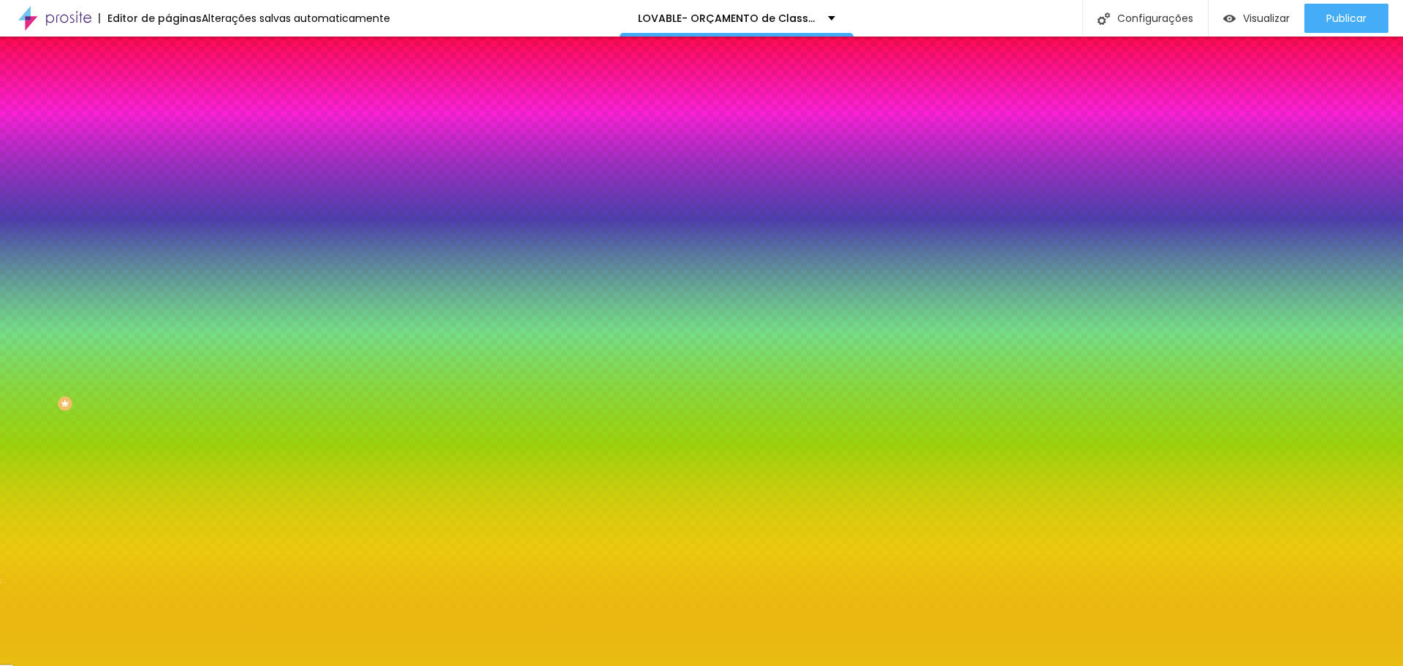
paste input "E9BE12"
click at [256, 332] on div at bounding box center [701, 333] width 1403 height 666
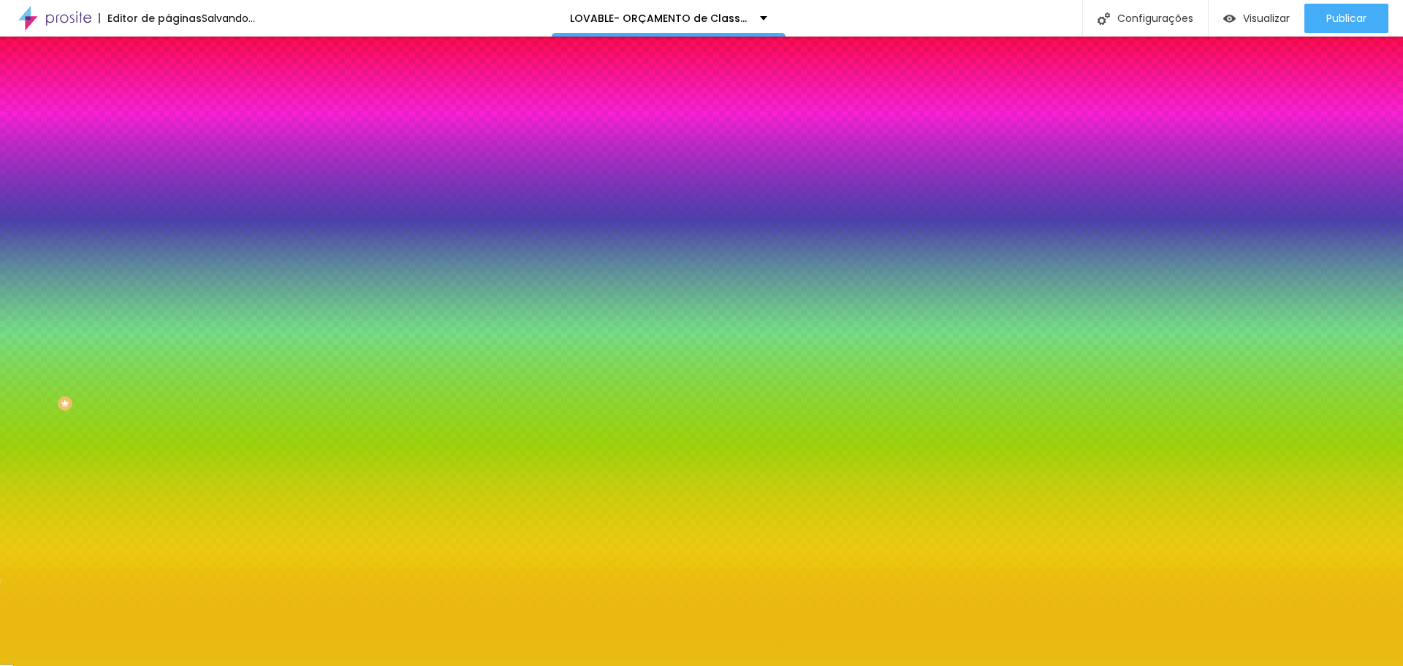
drag, startPoint x: 267, startPoint y: 315, endPoint x: 267, endPoint y: 442, distance: 127.2
click at [267, 442] on body "Editor de páginas Salvando... LOVABLE- ORÇAMENTO de Classe B+ Orçamento Configu…" at bounding box center [701, 333] width 1403 height 666
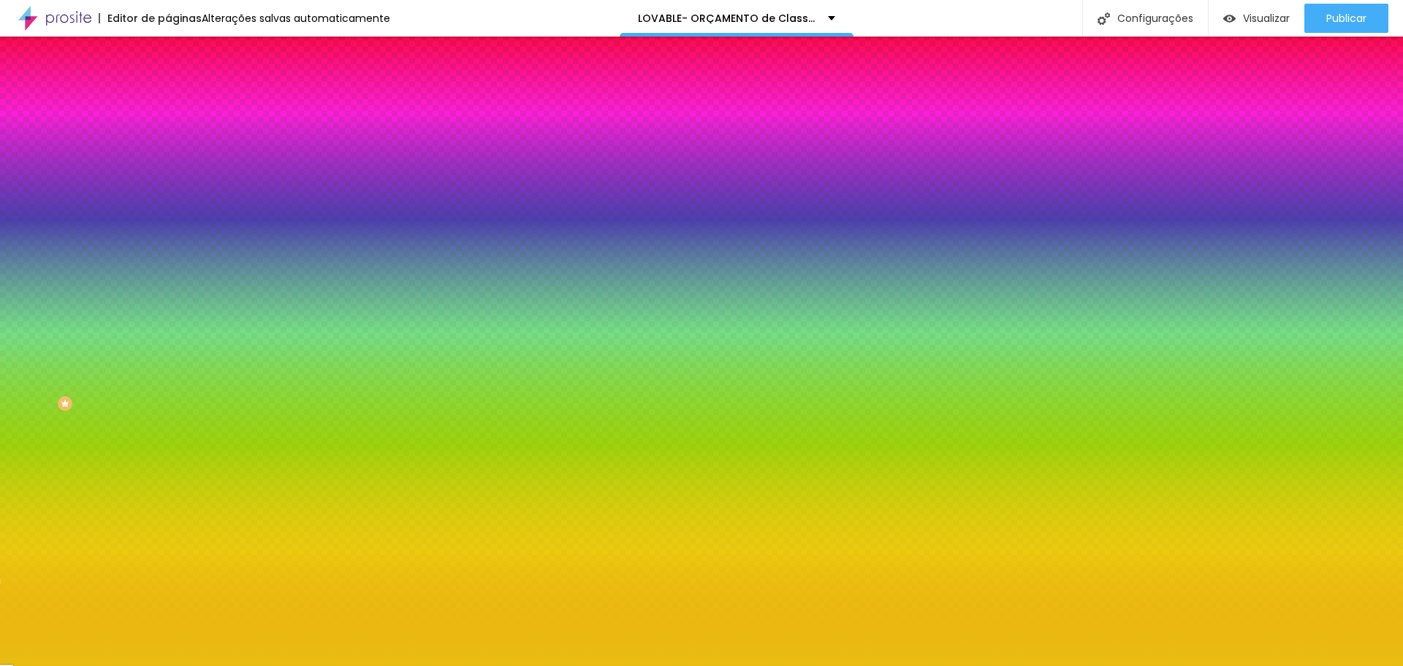
paste input "E9BE12"
drag, startPoint x: 241, startPoint y: 363, endPoint x: 81, endPoint y: 355, distance: 160.2
click at [259, 648] on div at bounding box center [701, 674] width 1403 height 0
click at [82, 648] on div at bounding box center [701, 666] width 1403 height 0
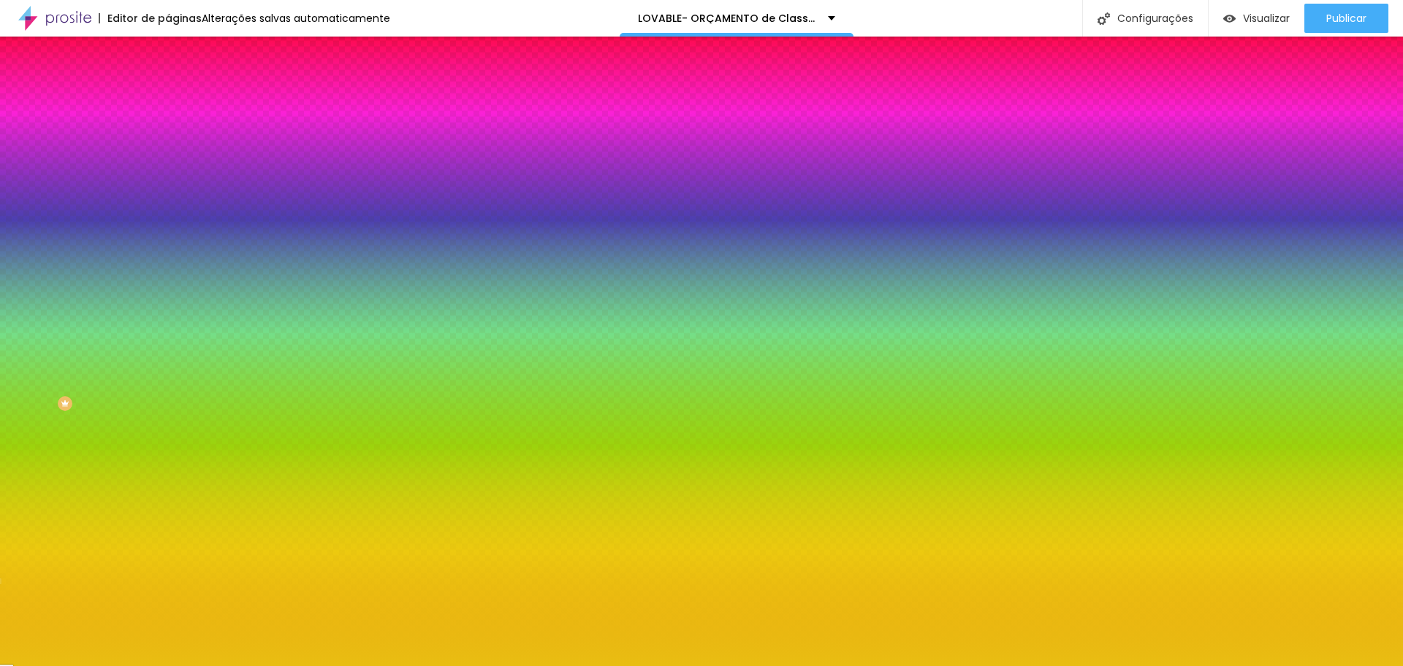
click at [174, 135] on icon "button" at bounding box center [179, 130] width 10 height 10
click at [168, 147] on input "#E9BE12" at bounding box center [255, 147] width 175 height 15
click at [168, 147] on div "#E9BE12" at bounding box center [252, 147] width 168 height 15
click at [168, 140] on div at bounding box center [252, 140] width 168 height 0
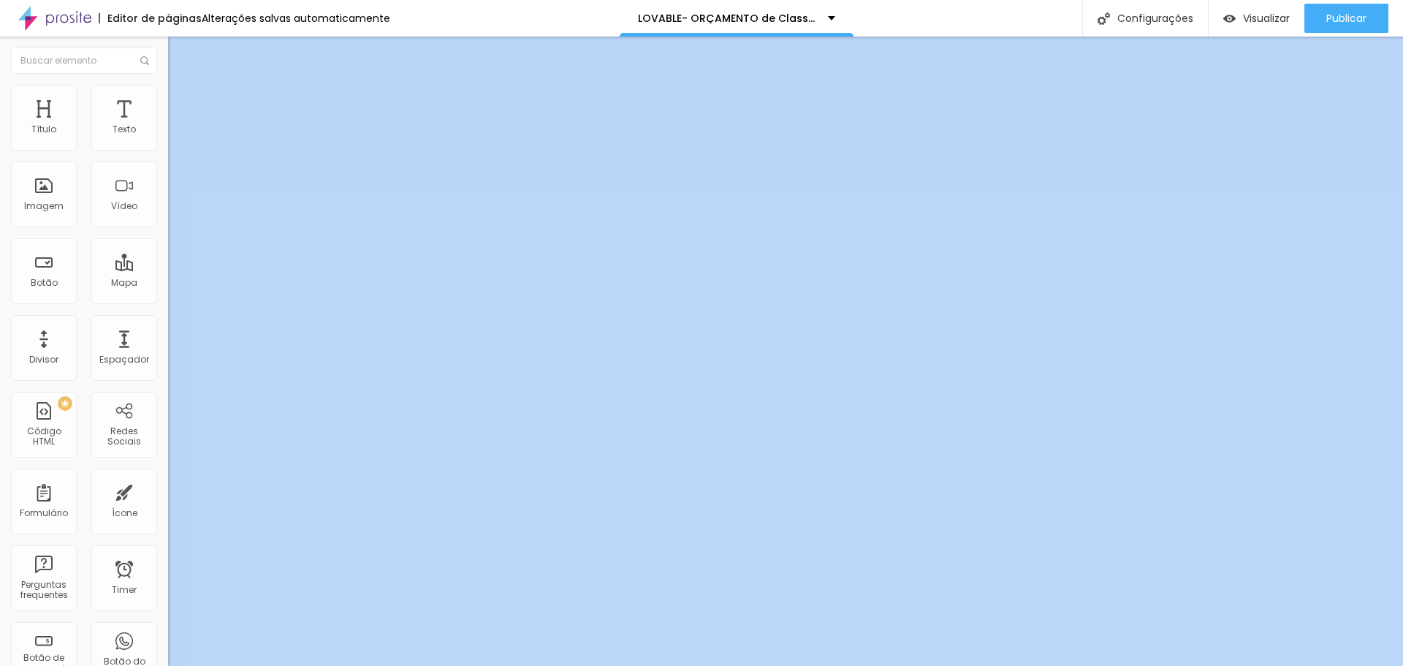
click at [181, 99] on span "Estilo" at bounding box center [192, 94] width 23 height 12
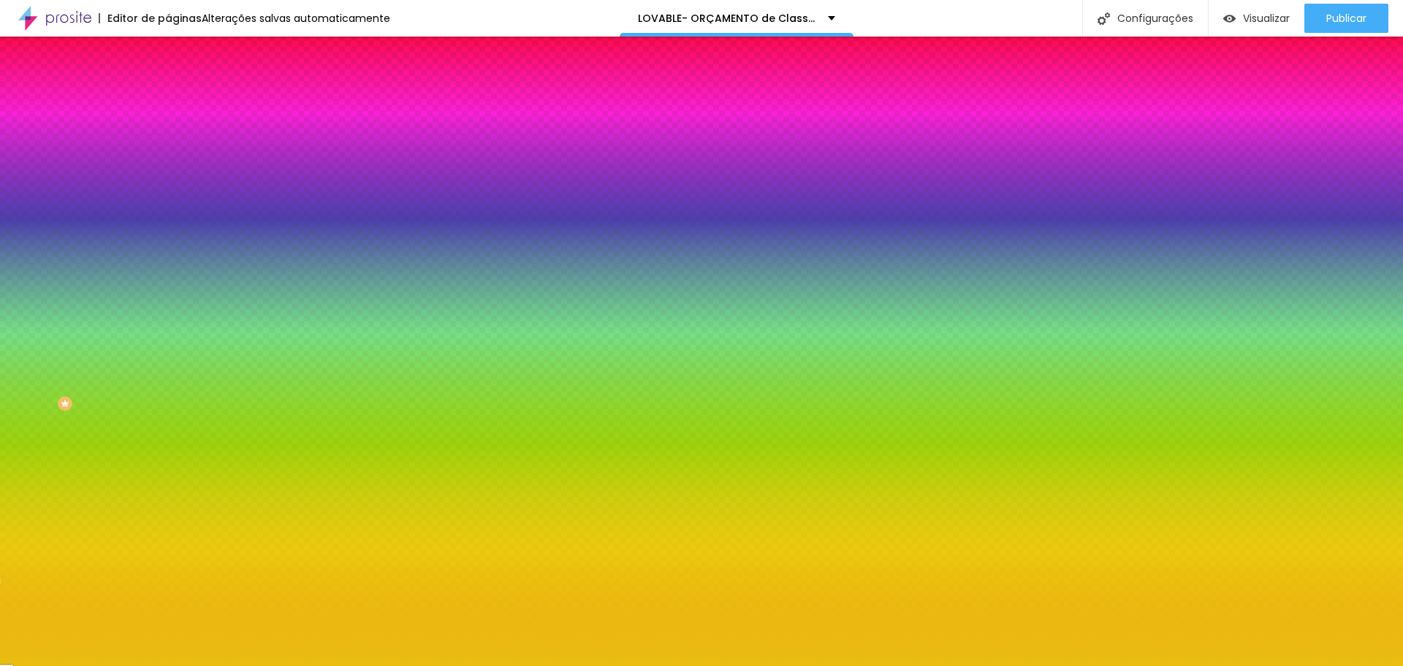
click at [181, 103] on span "Avançado" at bounding box center [205, 109] width 48 height 12
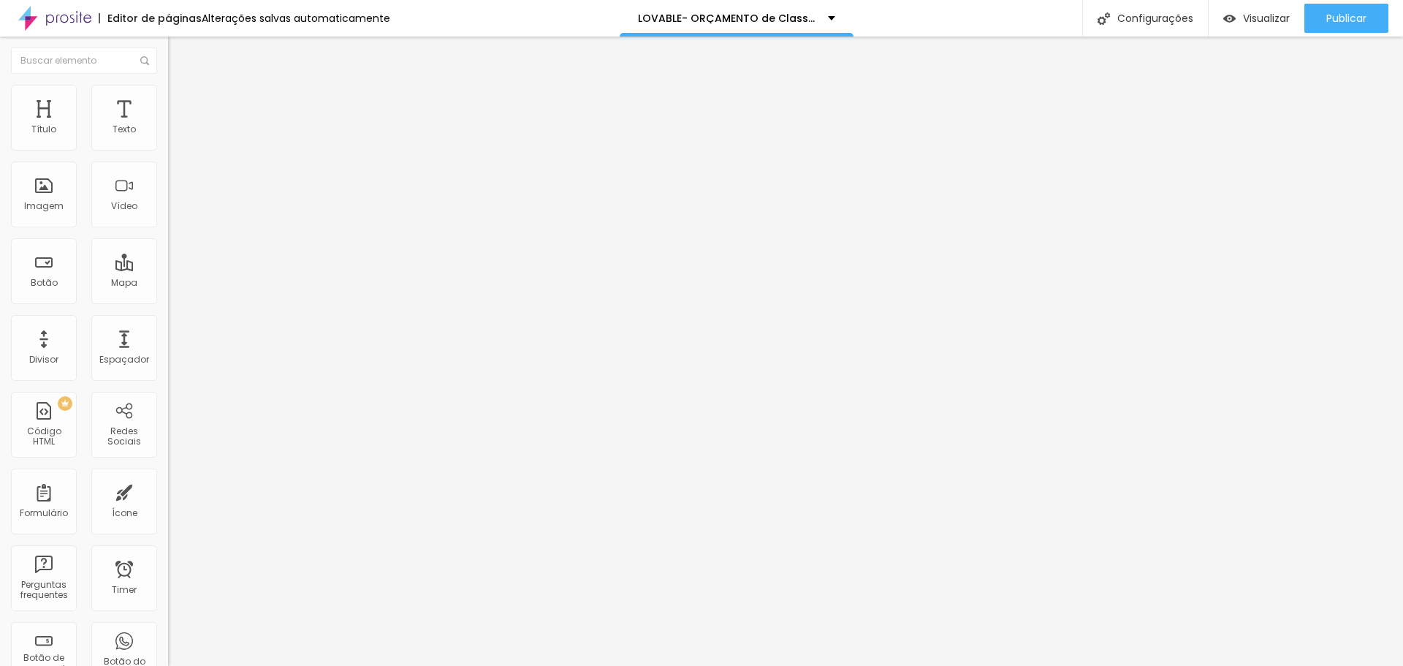
drag, startPoint x: 59, startPoint y: 146, endPoint x: 66, endPoint y: 168, distance: 23.1
click at [168, 284] on input "range" at bounding box center [215, 290] width 94 height 12
click at [168, 297] on input "25" at bounding box center [195, 304] width 55 height 15
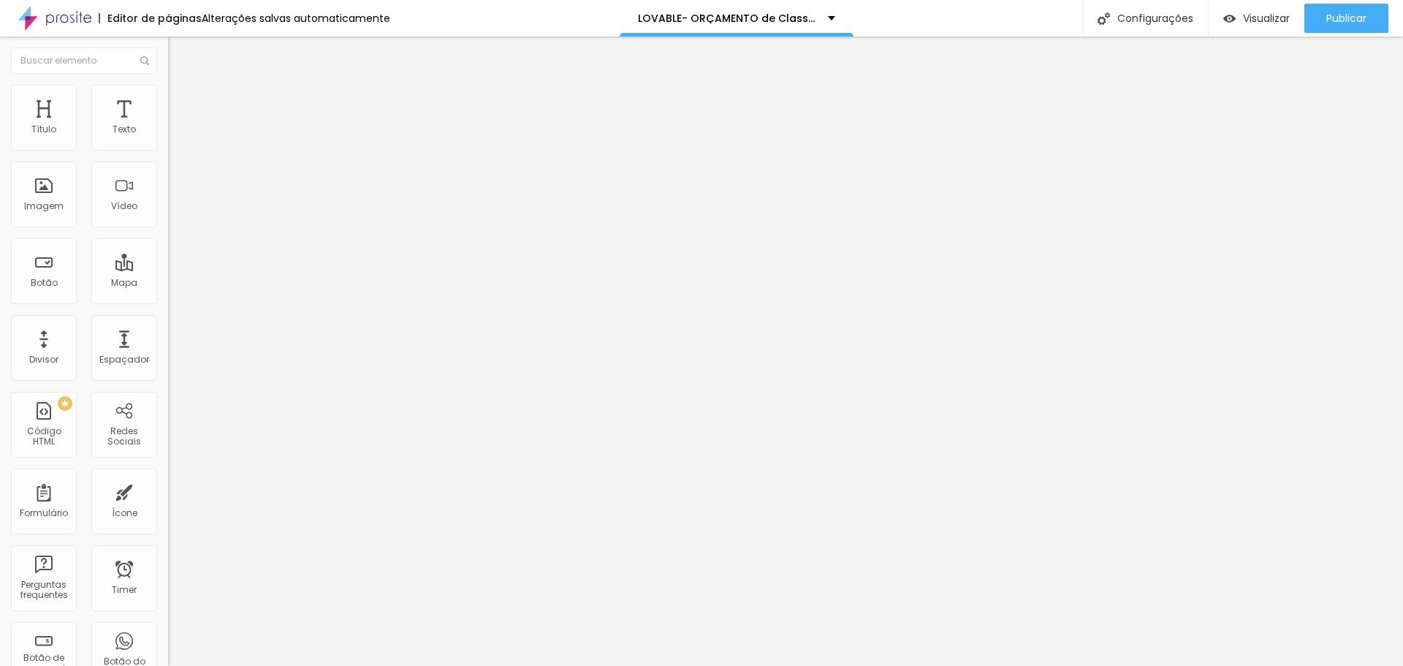
click at [168, 94] on li "Estilo" at bounding box center [252, 92] width 168 height 15
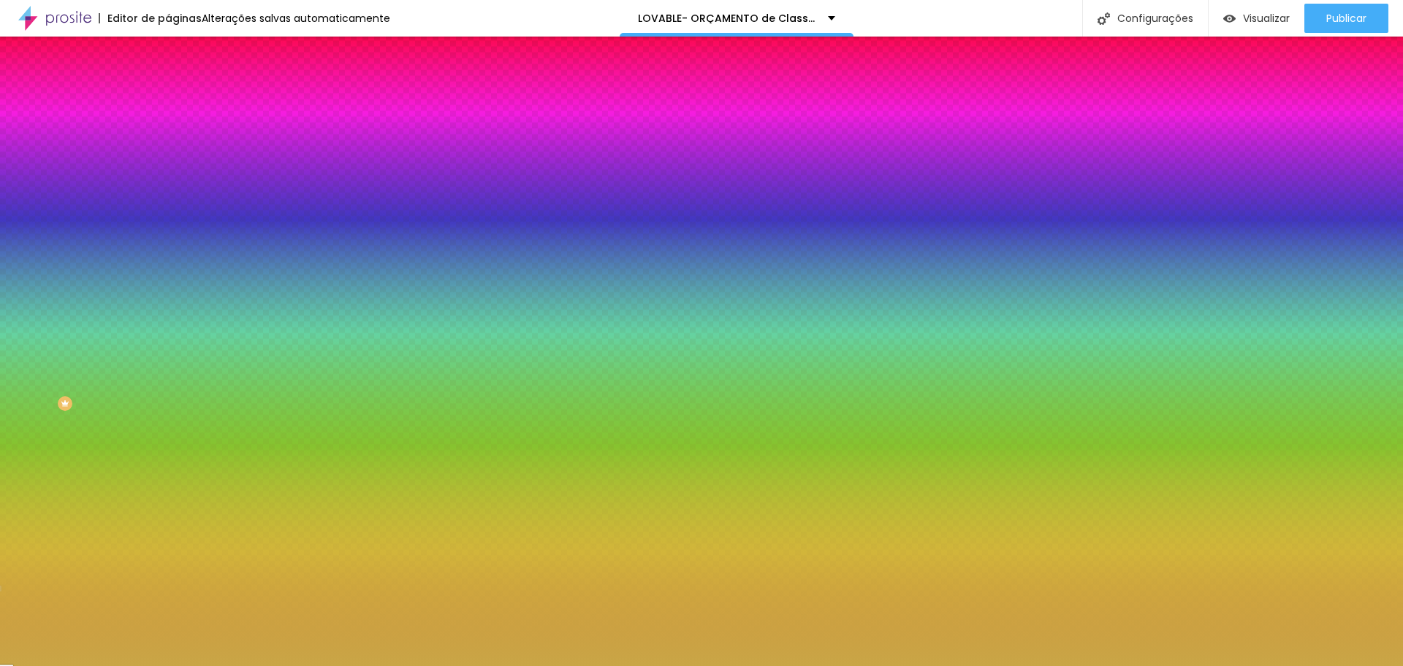
click at [168, 152] on input "#C9A646" at bounding box center [255, 147] width 175 height 15
paste input "E9BE12"
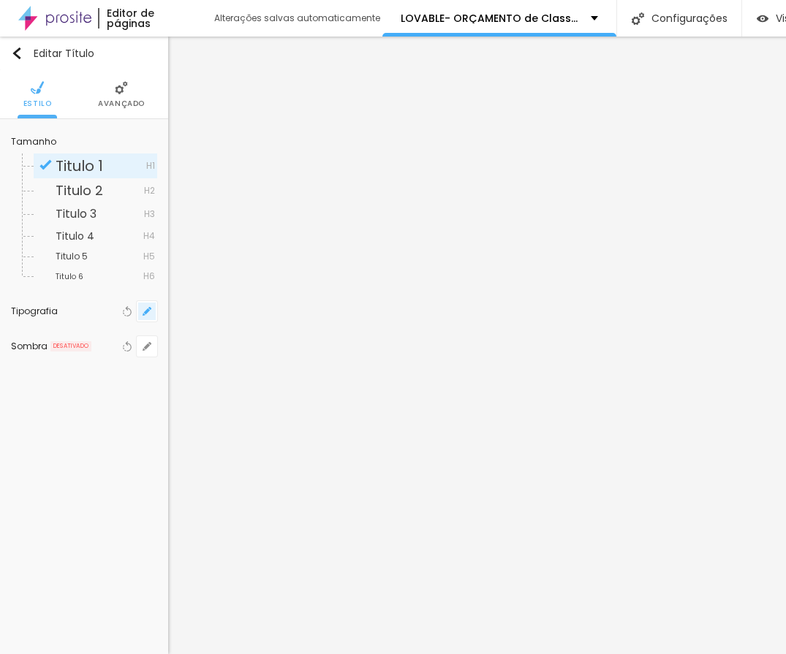
click at [150, 311] on icon "button" at bounding box center [146, 311] width 9 height 9
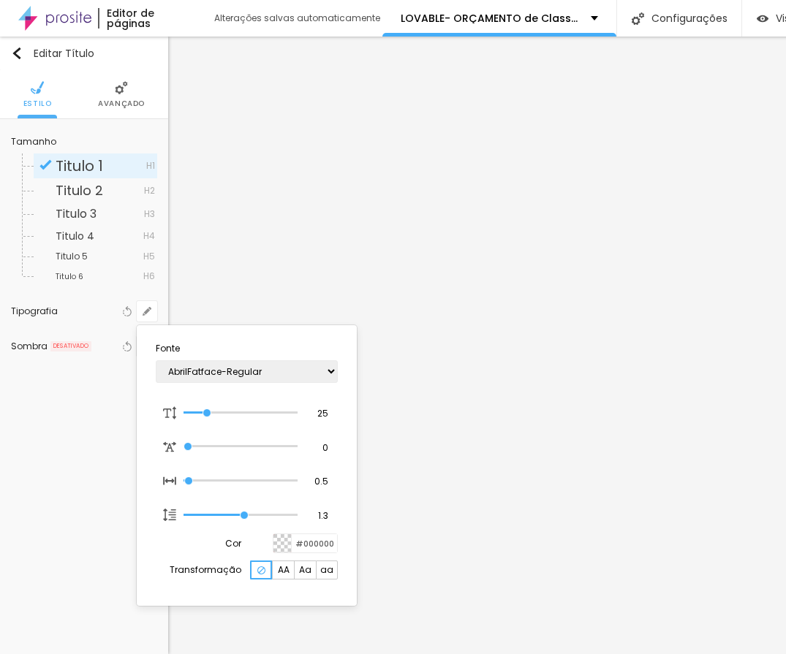
click at [278, 567] on span "AA" at bounding box center [284, 570] width 12 height 9
click at [303, 574] on span "Aa" at bounding box center [305, 570] width 12 height 9
click at [331, 568] on span "aa" at bounding box center [326, 570] width 13 height 9
type input "1"
click at [463, 432] on div at bounding box center [393, 327] width 786 height 654
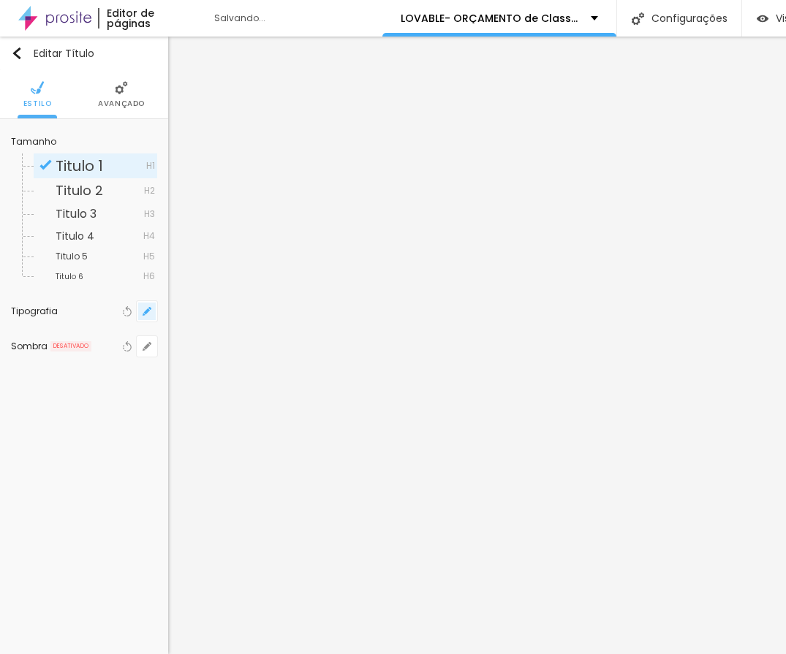
click at [144, 308] on icon "button" at bounding box center [146, 311] width 9 height 9
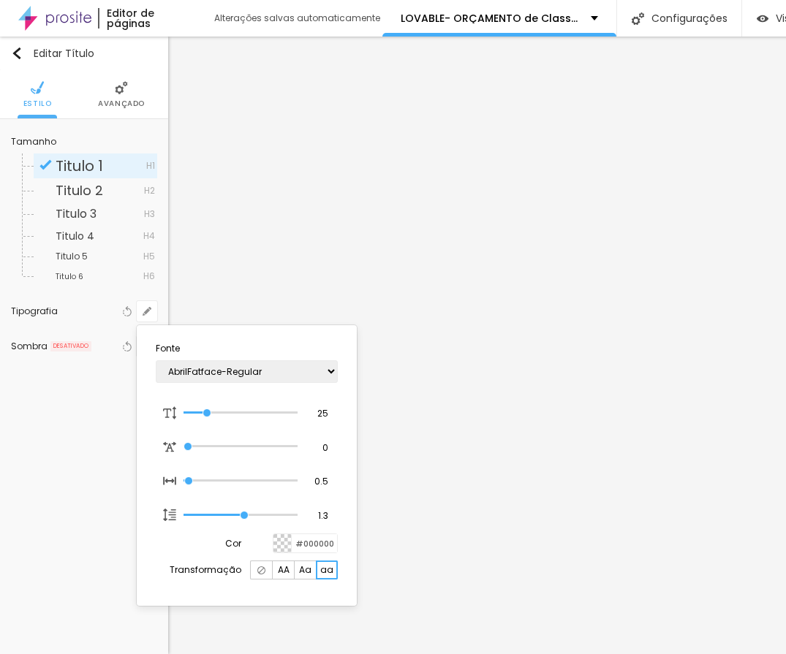
click at [261, 564] on div at bounding box center [261, 569] width 22 height 19
type input "1"
click at [404, 302] on div at bounding box center [393, 327] width 786 height 654
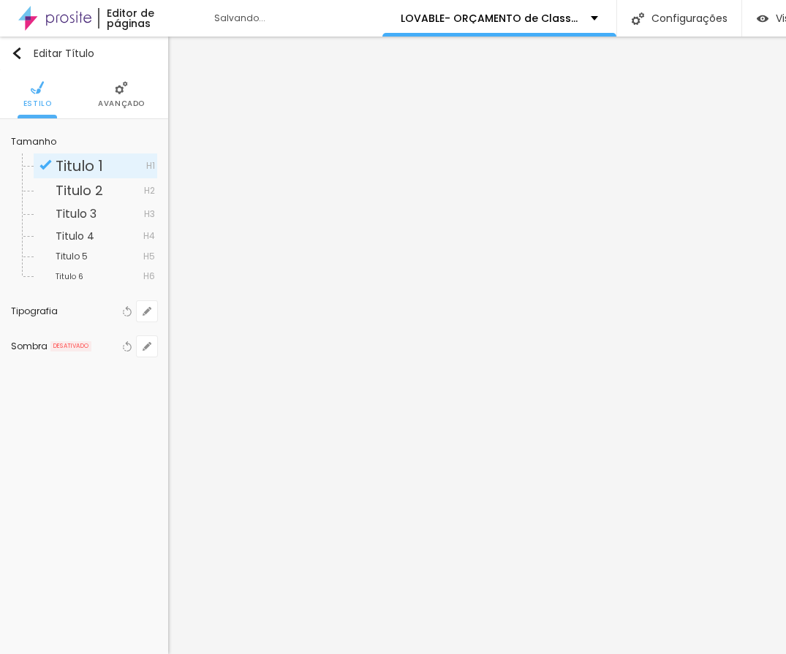
click at [96, 92] on ul "Estilo Avançado" at bounding box center [84, 94] width 168 height 49
click at [105, 83] on li "Avançado" at bounding box center [121, 94] width 47 height 48
click at [123, 100] on span "Avançado" at bounding box center [121, 103] width 47 height 7
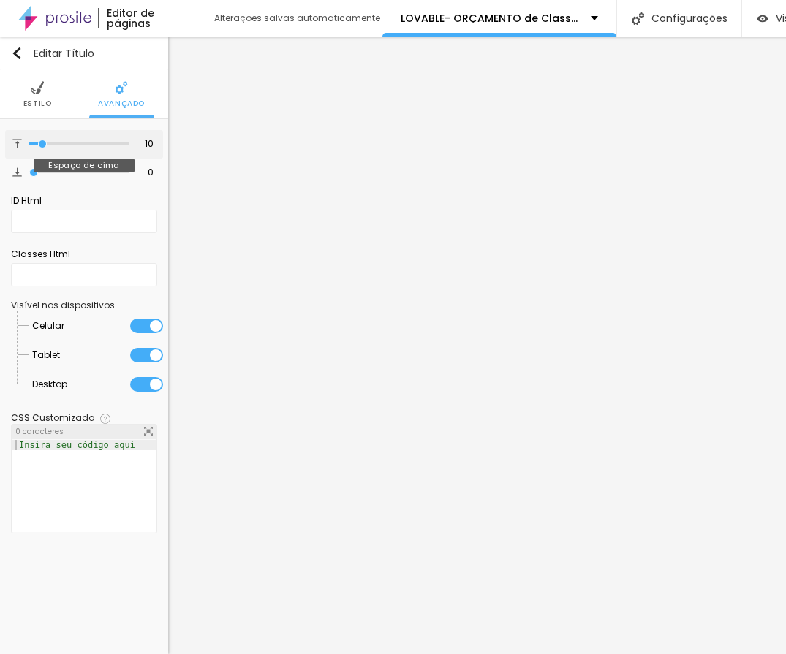
type input "3"
type input "0"
drag, startPoint x: 36, startPoint y: 142, endPoint x: -1, endPoint y: 159, distance: 39.9
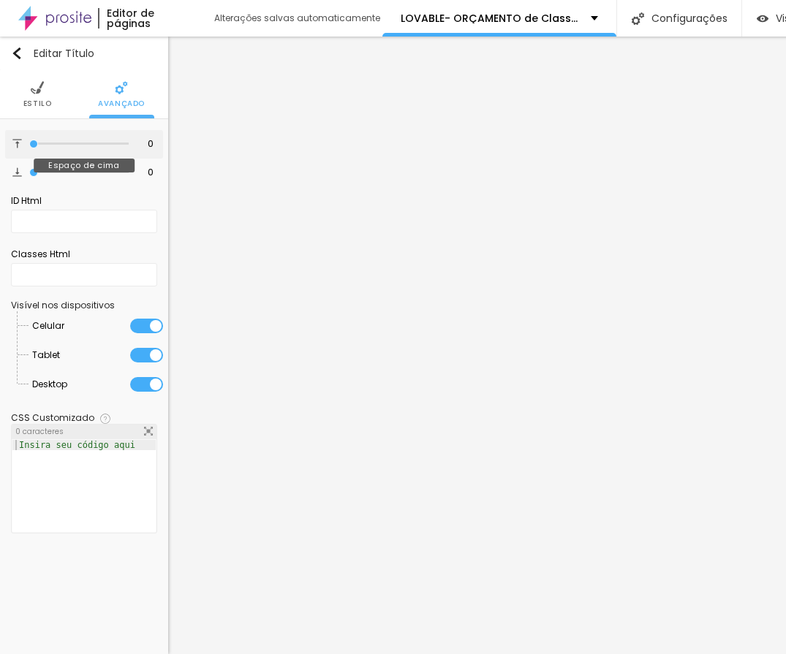
type input "0"
click at [29, 148] on input "range" at bounding box center [78, 143] width 99 height 7
click at [43, 178] on div at bounding box center [78, 172] width 99 height 15
click at [145, 166] on input "0" at bounding box center [143, 173] width 26 height 14
click at [145, 164] on div "0 Espaço de baixo" at bounding box center [84, 173] width 158 height 28
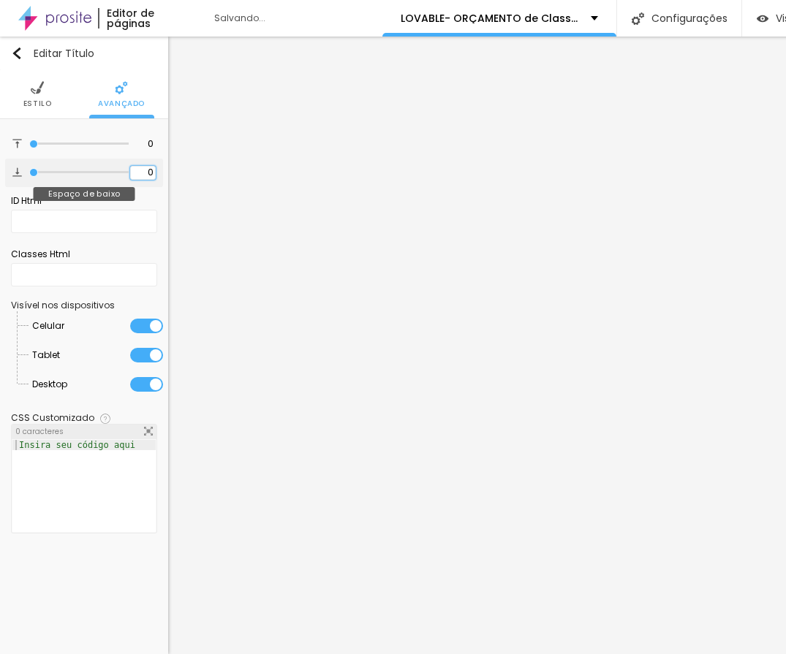
click at [144, 165] on div "0 Espaço de baixo" at bounding box center [84, 173] width 158 height 28
click at [142, 169] on input "0" at bounding box center [143, 173] width 26 height 14
type input "1"
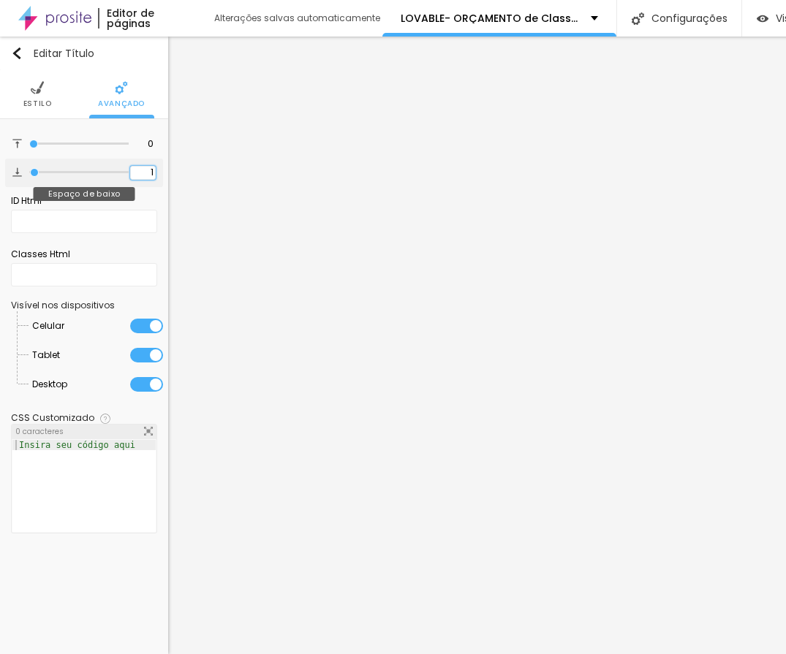
type input "10"
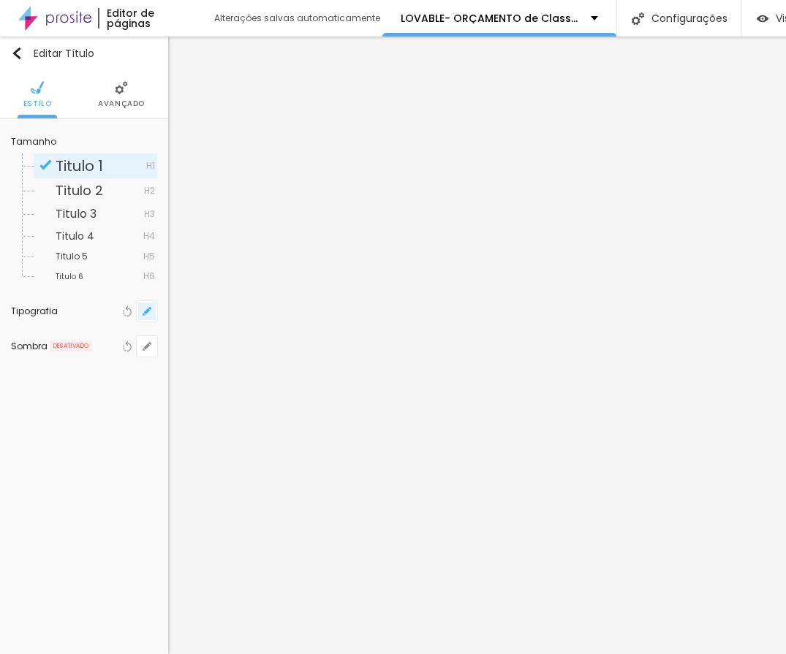
click at [153, 305] on button "button" at bounding box center [147, 311] width 20 height 20
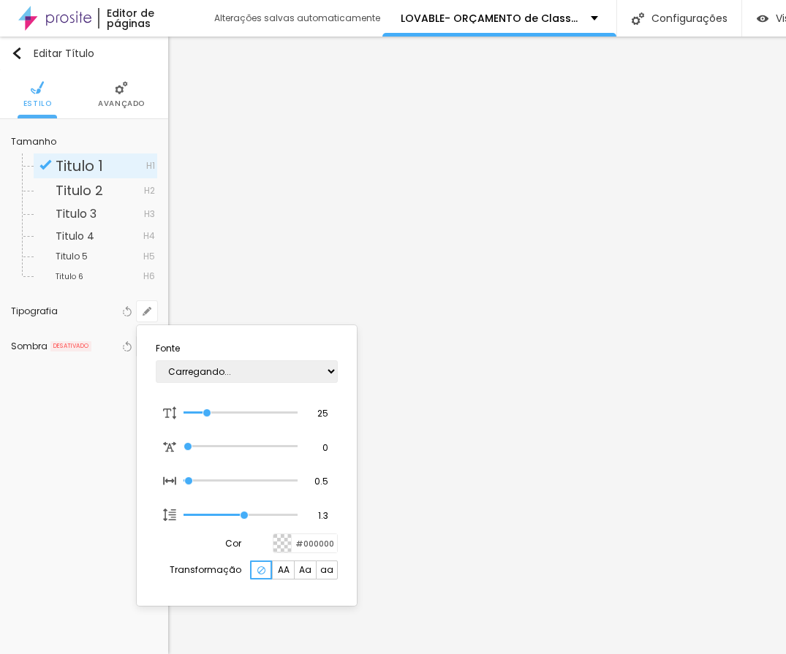
type input "1"
click at [332, 372] on select "AbrilFatface-Regular Actor-Regular Alegreya AlegreyaBlack [PERSON_NAME] [PERSON…" at bounding box center [247, 371] width 182 height 23
select select "Actor-Regular"
click at [156, 360] on select "AbrilFatface-Regular Actor-Regular Alegreya AlegreyaBlack [PERSON_NAME] [PERSON…" at bounding box center [247, 371] width 182 height 23
type input "1"
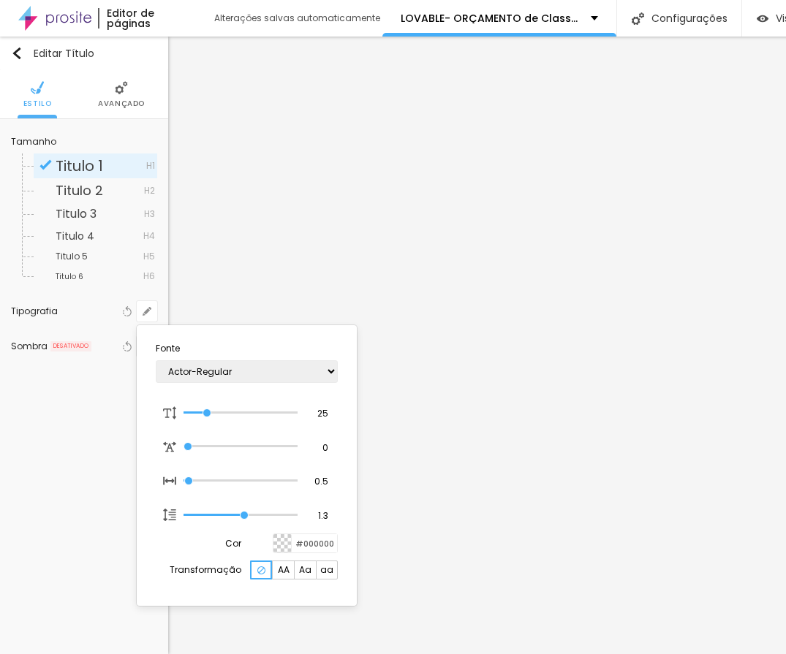
click at [483, 349] on div at bounding box center [393, 327] width 786 height 654
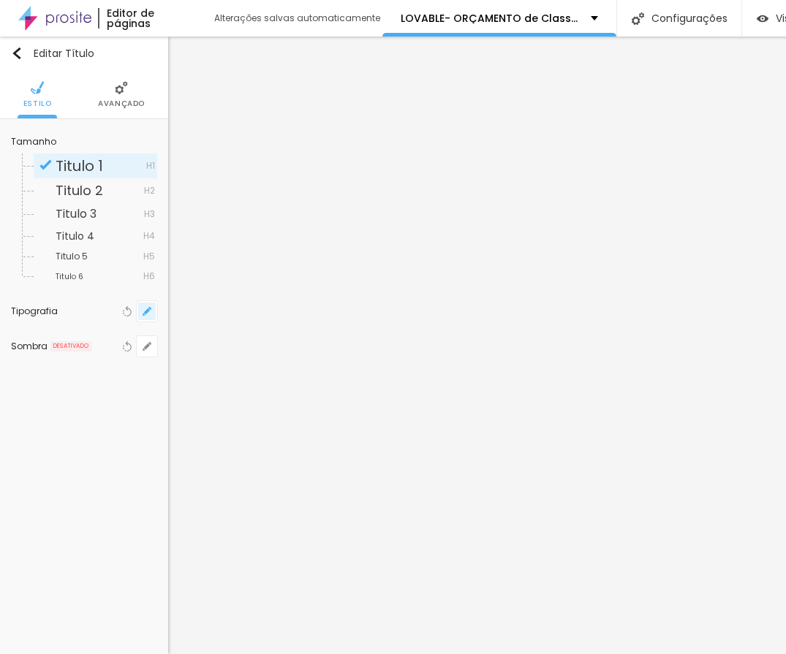
click at [152, 310] on button "button" at bounding box center [147, 311] width 20 height 20
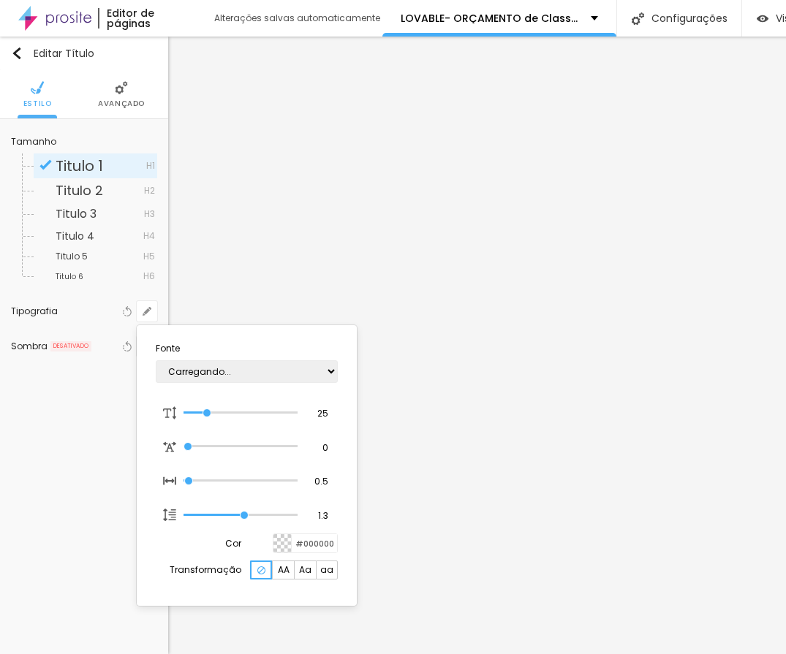
type input "1"
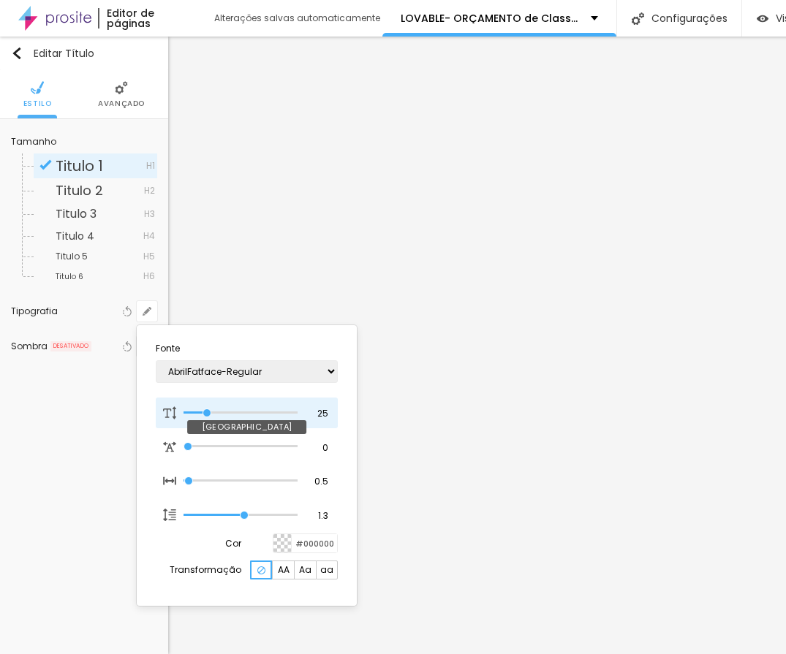
type input "24"
type input "1"
type input "32"
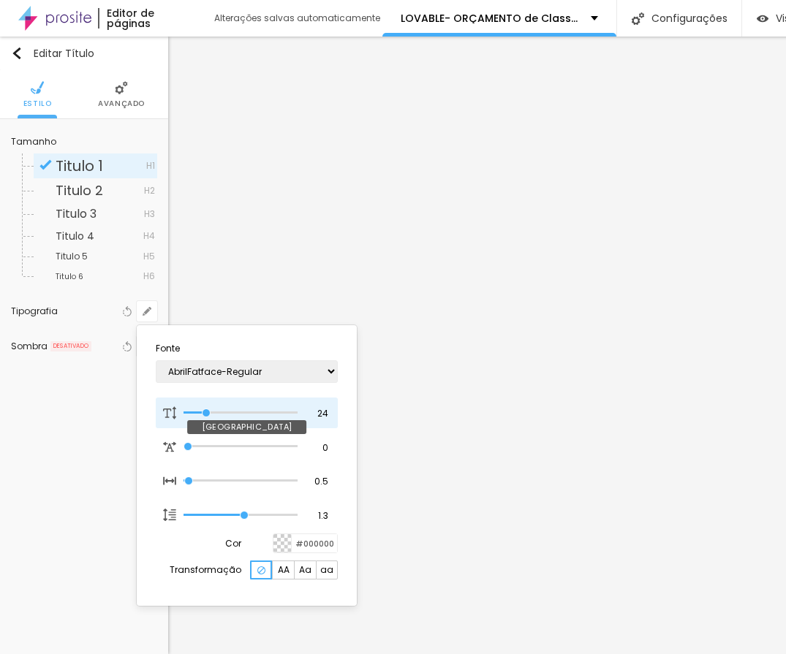
type input "1"
type input "35"
type input "1"
type input "34"
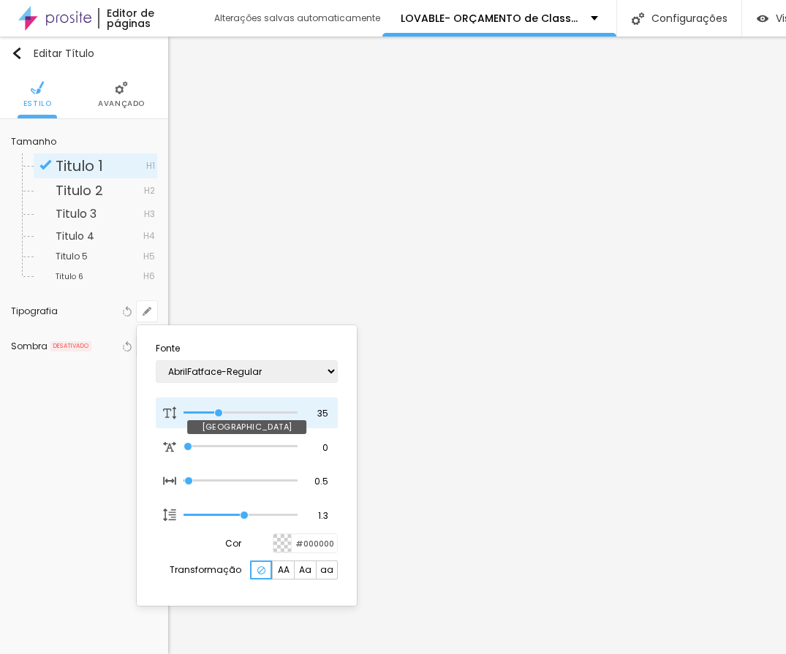
type input "34"
type input "1"
type input "33"
type input "1"
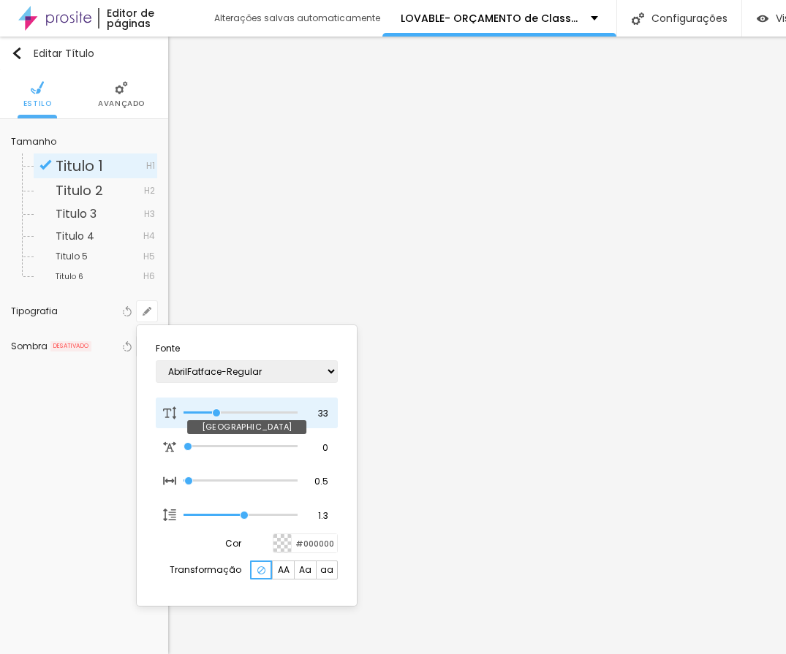
type input "32"
type input "1"
type input "31"
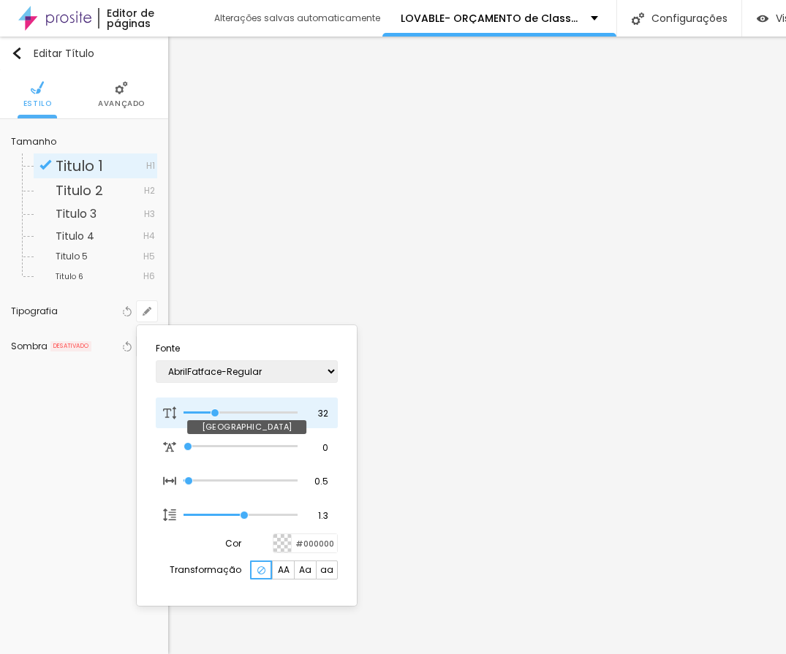
type input "1"
drag, startPoint x: 205, startPoint y: 414, endPoint x: 216, endPoint y: 414, distance: 10.3
type input "31"
click at [214, 414] on input "range" at bounding box center [240, 412] width 114 height 7
click at [329, 411] on input "31" at bounding box center [318, 413] width 26 height 13
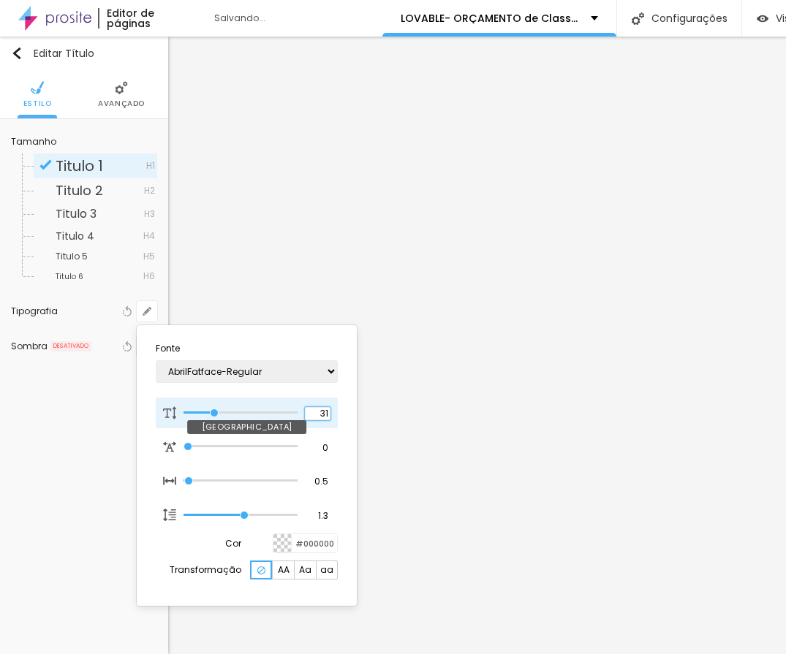
click at [329, 411] on input "31" at bounding box center [318, 413] width 26 height 13
type input "1"
type input "8"
type input "3"
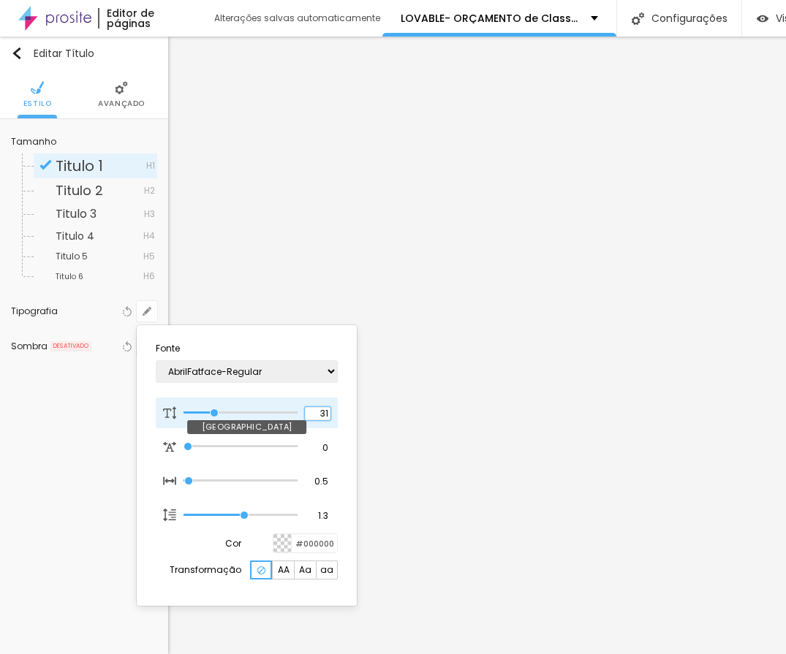
type input "1"
type input "30"
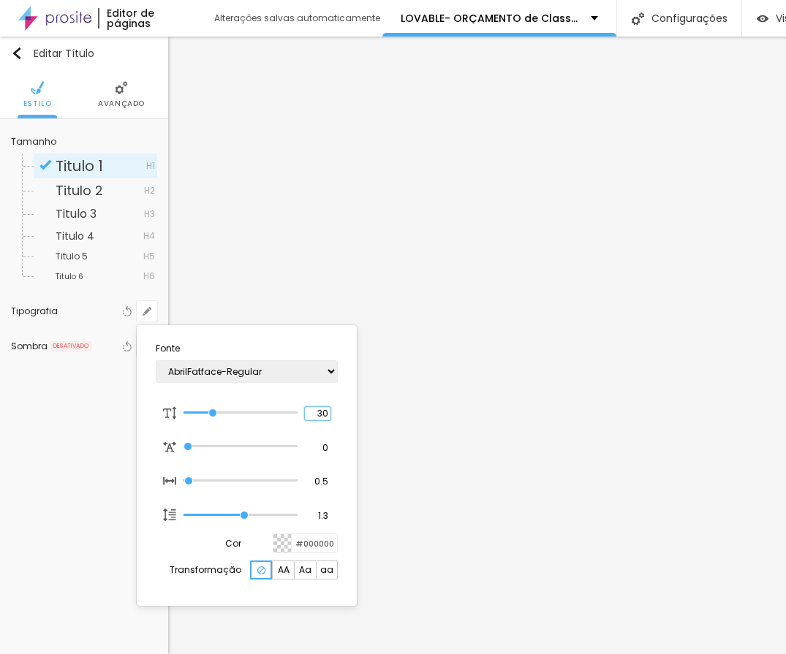
type input "1"
type input "30"
click at [457, 359] on div at bounding box center [393, 327] width 786 height 654
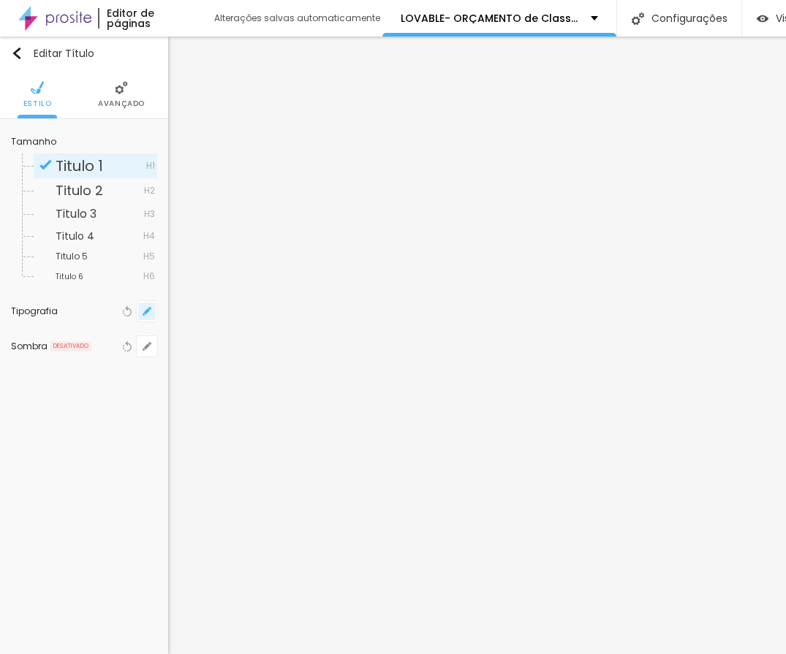
click at [151, 313] on button "button" at bounding box center [147, 311] width 20 height 20
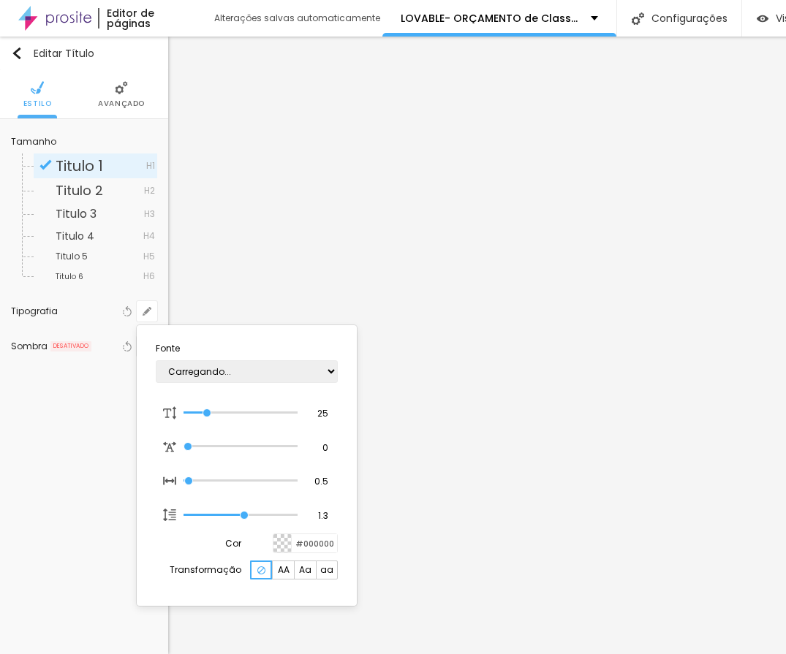
type input "1"
click at [284, 378] on select "AbrilFatface-Regular Actor-Regular Alegreya AlegreyaBlack [PERSON_NAME] [PERSON…" at bounding box center [247, 371] width 182 height 23
select select "Actor-Regular"
click at [156, 360] on select "AbrilFatface-Regular Actor-Regular Alegreya AlegreyaBlack [PERSON_NAME] [PERSON…" at bounding box center [247, 371] width 182 height 23
type input "1"
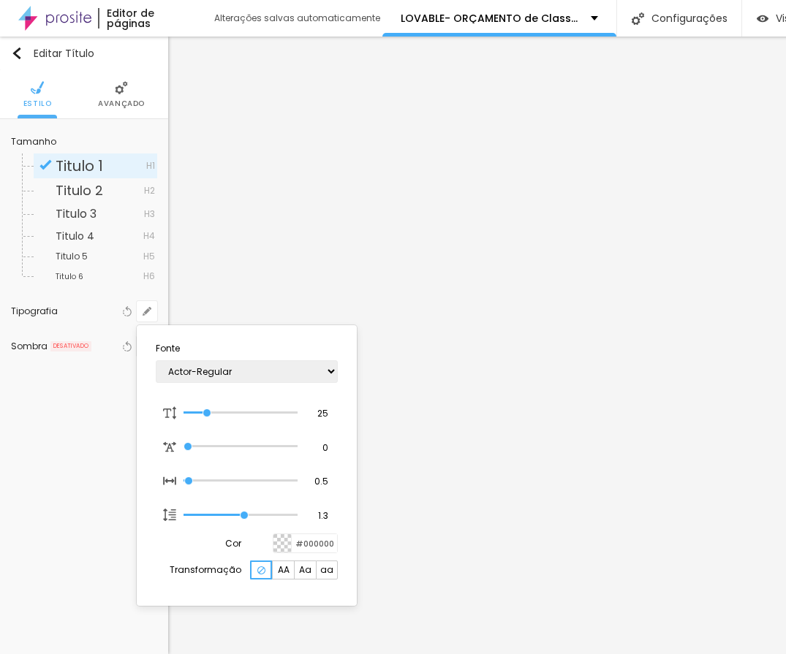
click at [628, 541] on div at bounding box center [393, 327] width 786 height 654
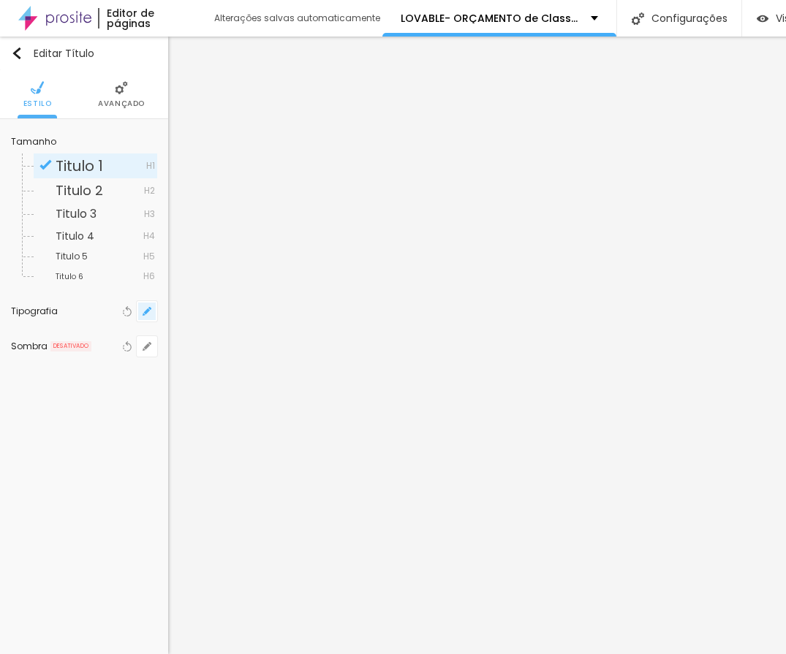
click at [147, 307] on icon "button" at bounding box center [146, 311] width 9 height 9
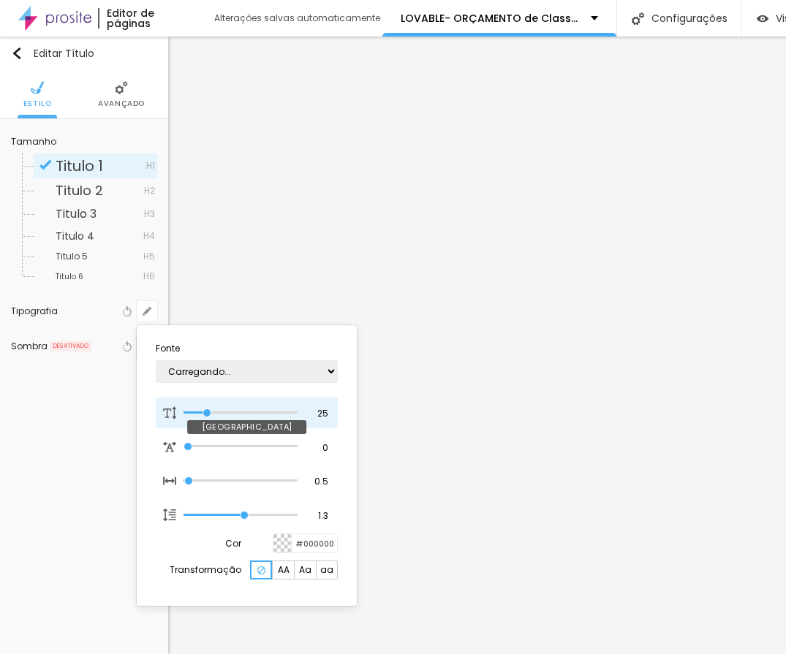
type input "1"
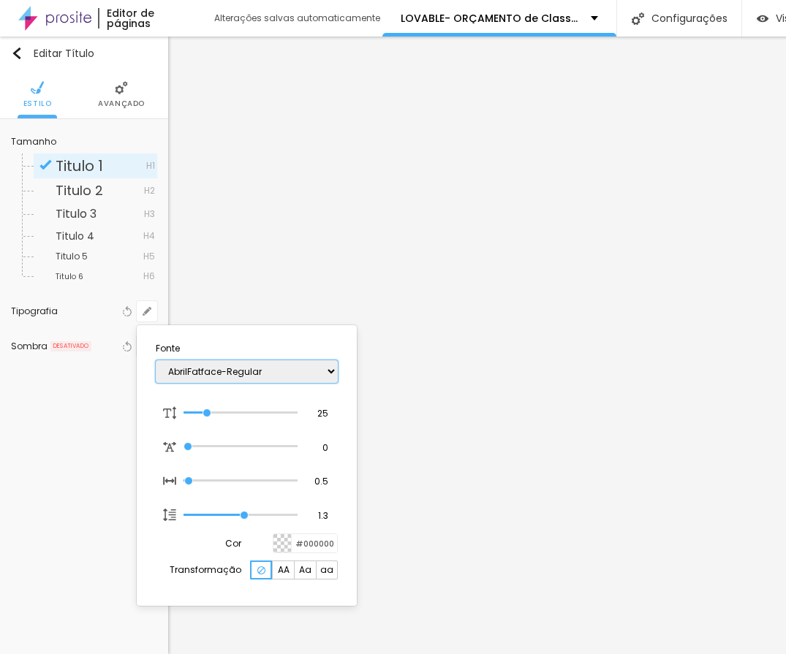
click at [274, 368] on select "AbrilFatface-Regular Actor-Regular Alegreya AlegreyaBlack [PERSON_NAME] [PERSON…" at bounding box center [247, 371] width 182 height 23
select select "Archivo-Regular"
click at [156, 360] on select "AbrilFatface-Regular Actor-Regular Alegreya AlegreyaBlack [PERSON_NAME] [PERSON…" at bounding box center [247, 371] width 182 height 23
type input "1"
click at [149, 308] on div at bounding box center [393, 327] width 786 height 654
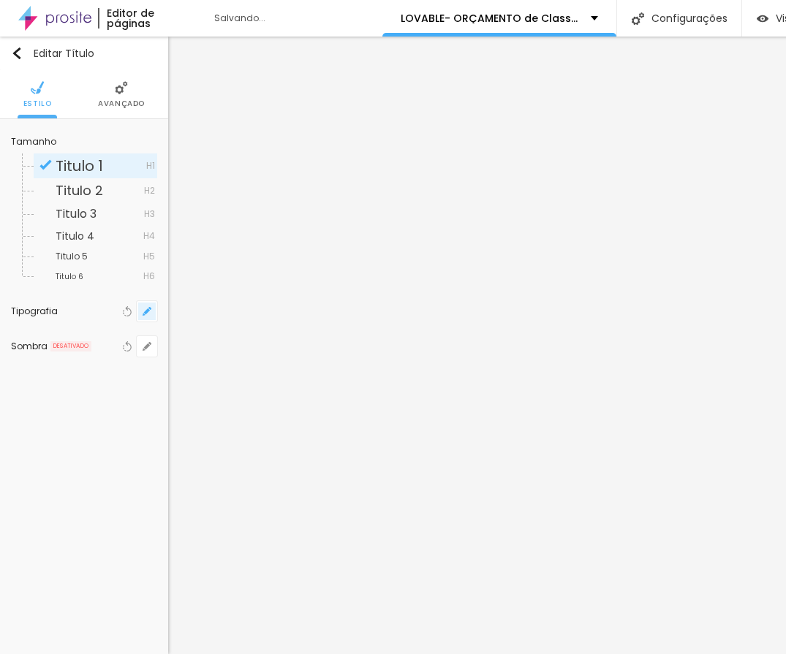
click at [151, 311] on button "button" at bounding box center [147, 311] width 20 height 20
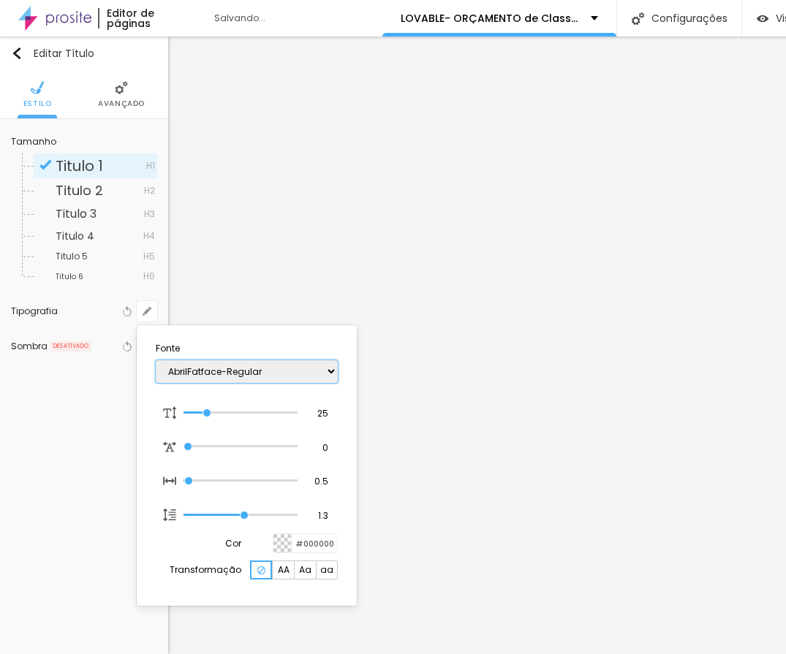
click at [280, 369] on select "AbrilFatface-Regular Actor-Regular Alegreya AlegreyaBlack [PERSON_NAME] [PERSON…" at bounding box center [247, 371] width 182 height 23
type input "1"
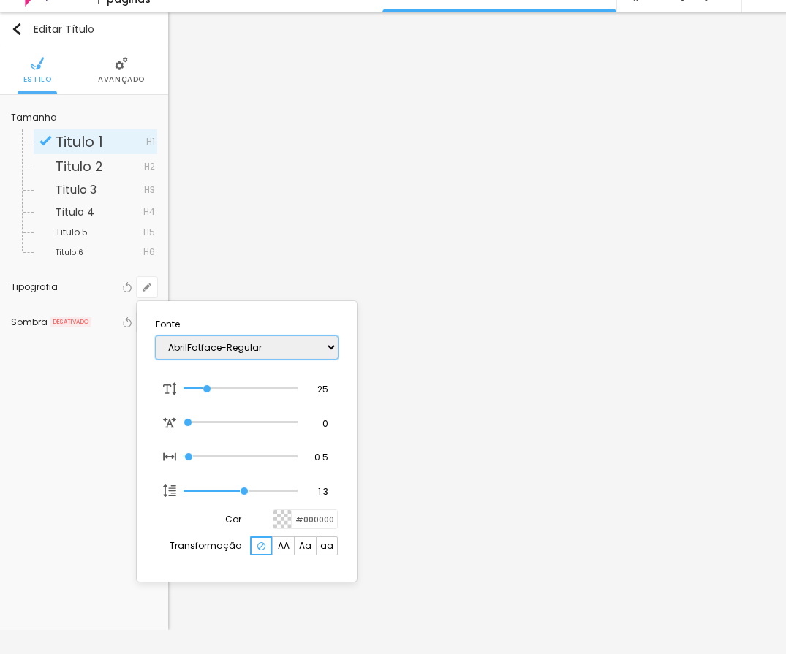
click at [303, 339] on select "AbrilFatface-Regular Actor-Regular Alegreya AlegreyaBlack [PERSON_NAME] [PERSON…" at bounding box center [247, 347] width 182 height 23
select select "CinzelDecorative-Regular"
click at [156, 336] on select "AbrilFatface-Regular Actor-Regular Alegreya AlegreyaBlack [PERSON_NAME] [PERSON…" at bounding box center [247, 347] width 182 height 23
type input "1"
click at [547, 522] on div at bounding box center [393, 327] width 786 height 654
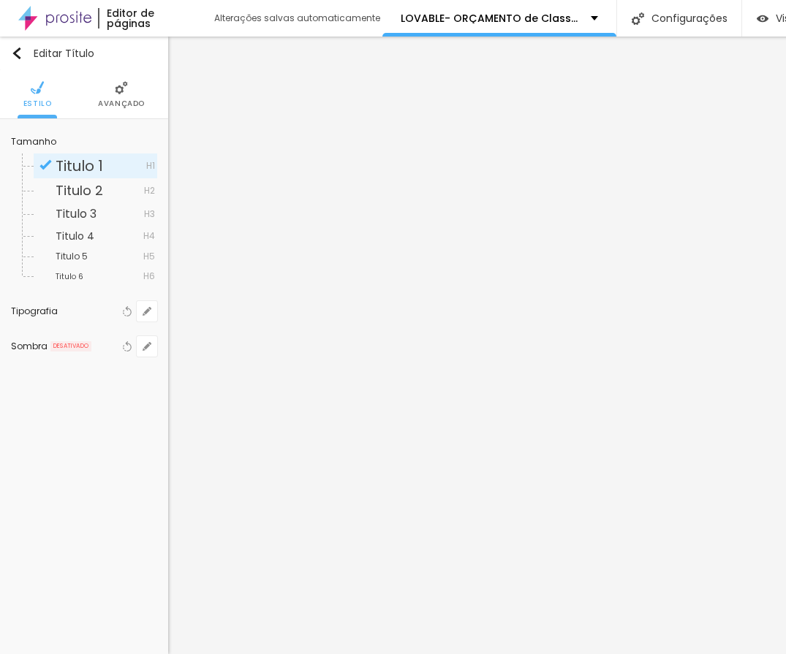
scroll to position [11, 0]
click at [141, 301] on button "button" at bounding box center [147, 311] width 20 height 20
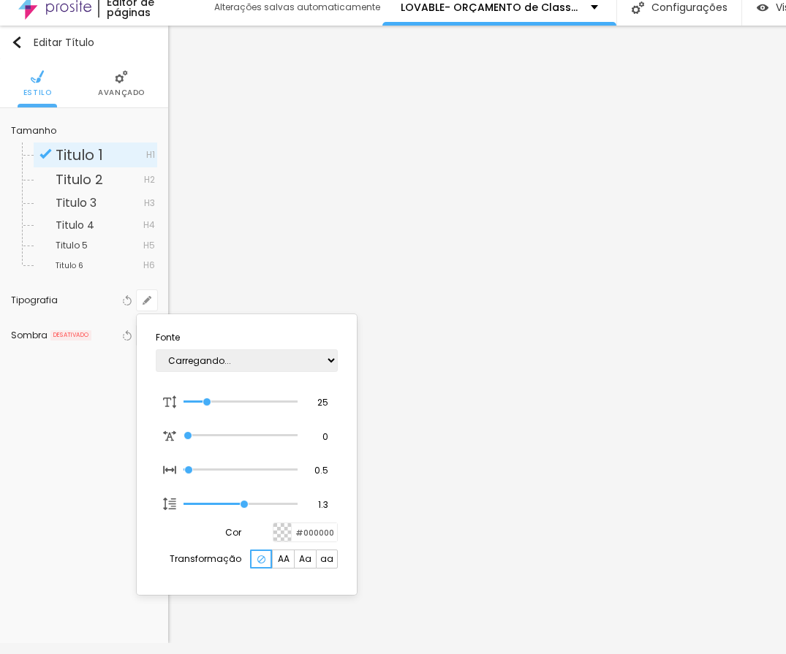
type input "1"
click at [208, 359] on select "AbrilFatface-Regular Actor-Regular Alegreya AlegreyaBlack [PERSON_NAME] [PERSON…" at bounding box center [247, 360] width 182 height 23
select select "Actor-Regular"
click at [156, 349] on select "AbrilFatface-Regular Actor-Regular Alegreya AlegreyaBlack [PERSON_NAME] [PERSON…" at bounding box center [247, 360] width 182 height 23
type input "1"
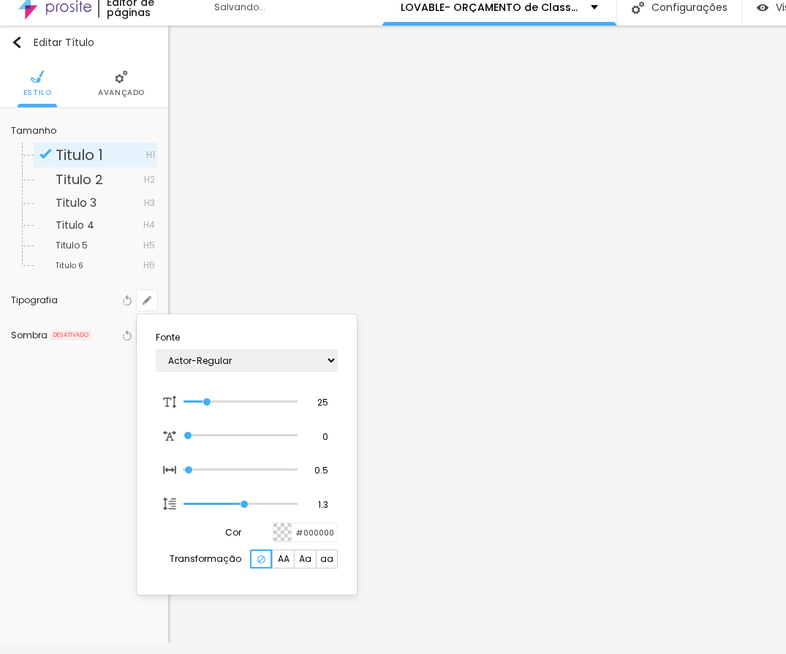
click at [550, 370] on div at bounding box center [393, 327] width 786 height 654
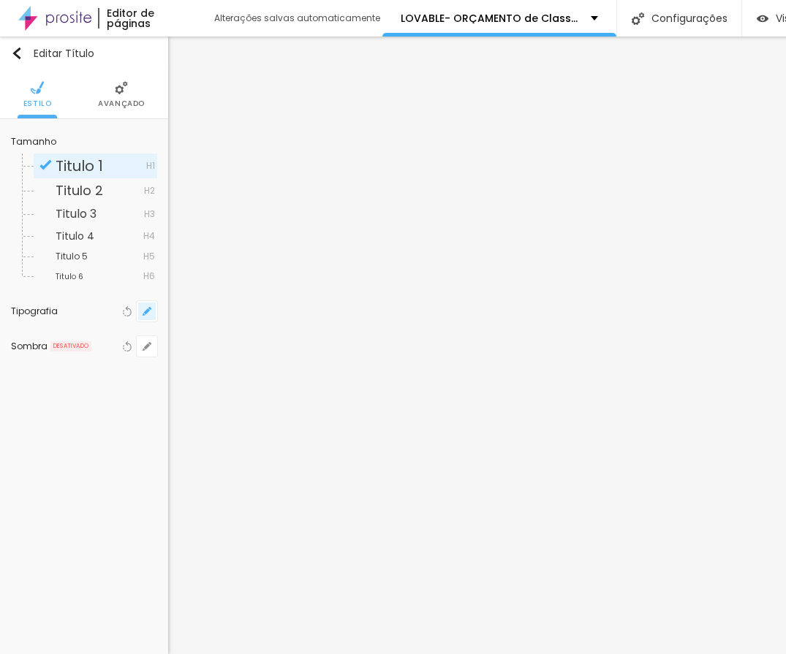
click at [145, 307] on icon "button" at bounding box center [146, 311] width 9 height 9
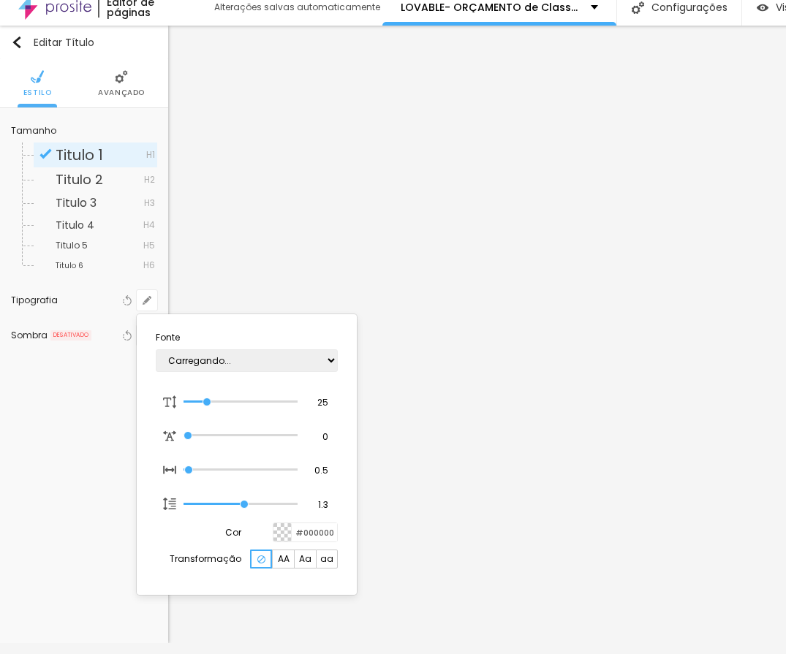
type input "1"
click at [226, 358] on select "AbrilFatface-Regular Actor-Regular Alegreya AlegreyaBlack [PERSON_NAME] [PERSON…" at bounding box center [247, 360] width 182 height 23
select select "CinzelDecorative-Regular"
click at [156, 349] on select "AbrilFatface-Regular Actor-Regular Alegreya AlegreyaBlack [PERSON_NAME] [PERSON…" at bounding box center [247, 360] width 182 height 23
type input "1"
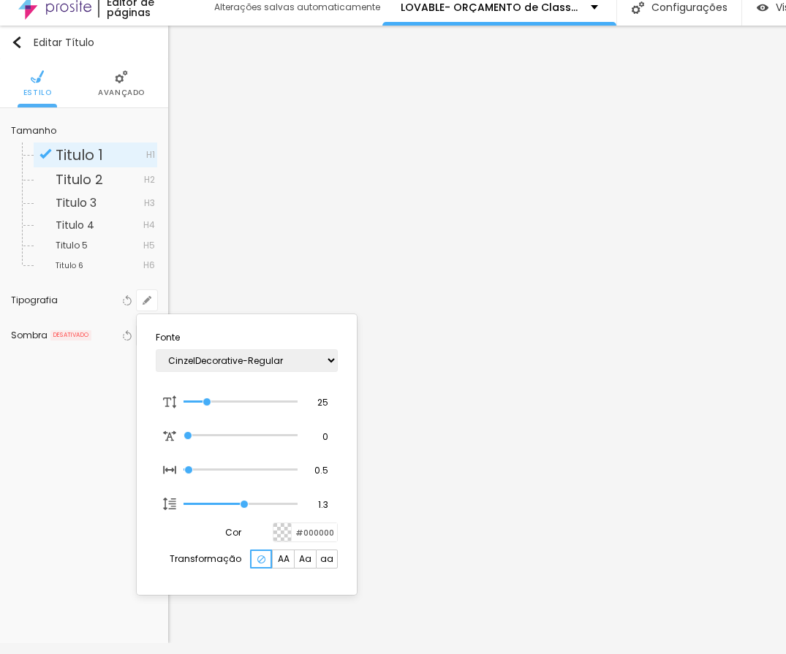
click at [501, 367] on div at bounding box center [393, 327] width 786 height 654
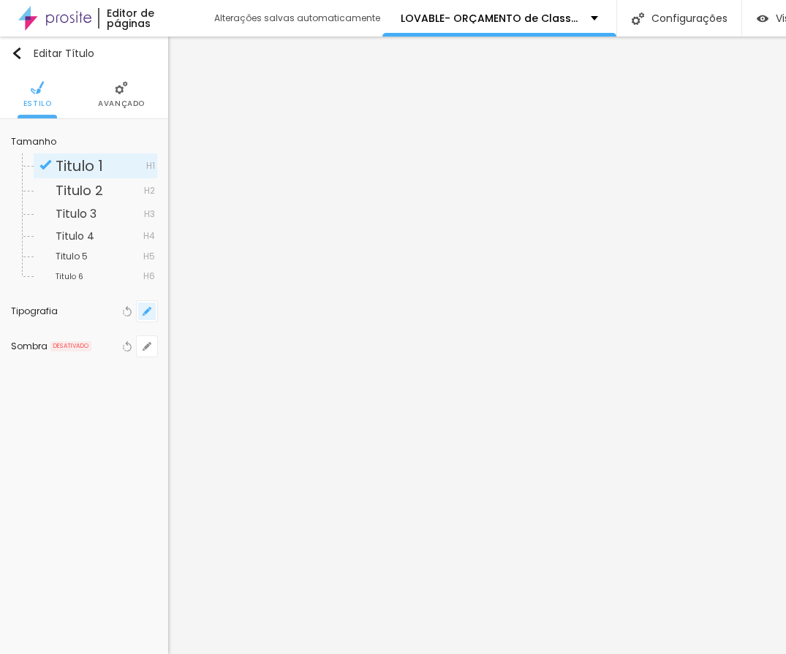
click at [148, 307] on icon "button" at bounding box center [146, 311] width 9 height 9
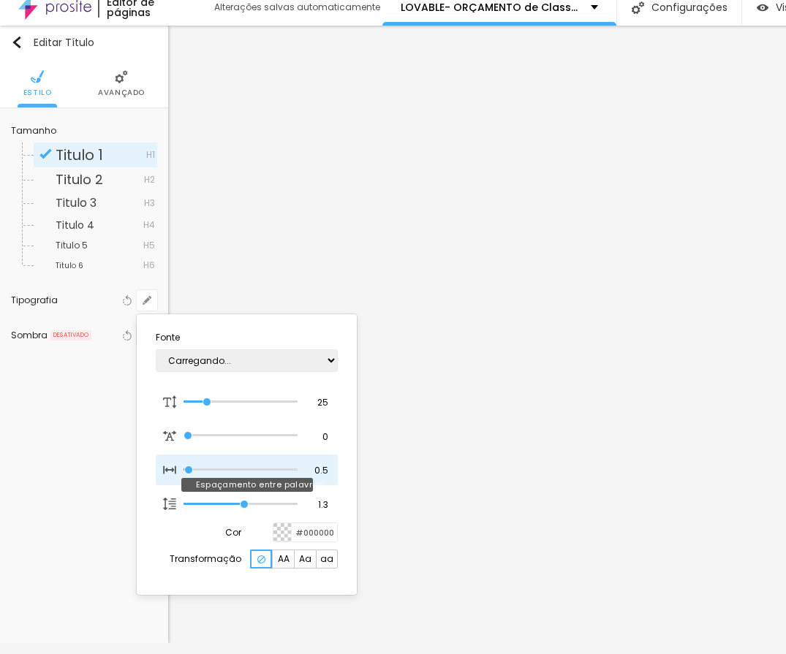
type input "1"
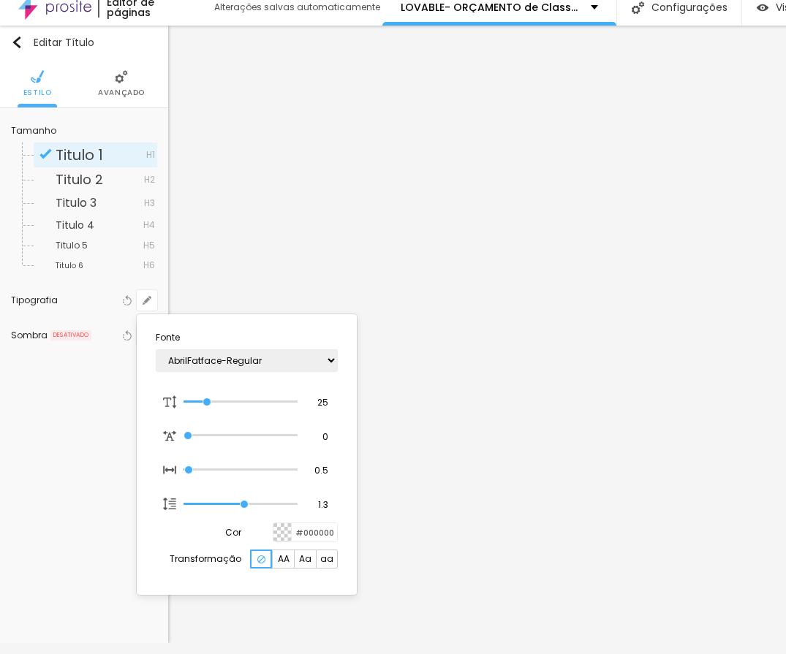
click at [556, 553] on div at bounding box center [393, 327] width 786 height 654
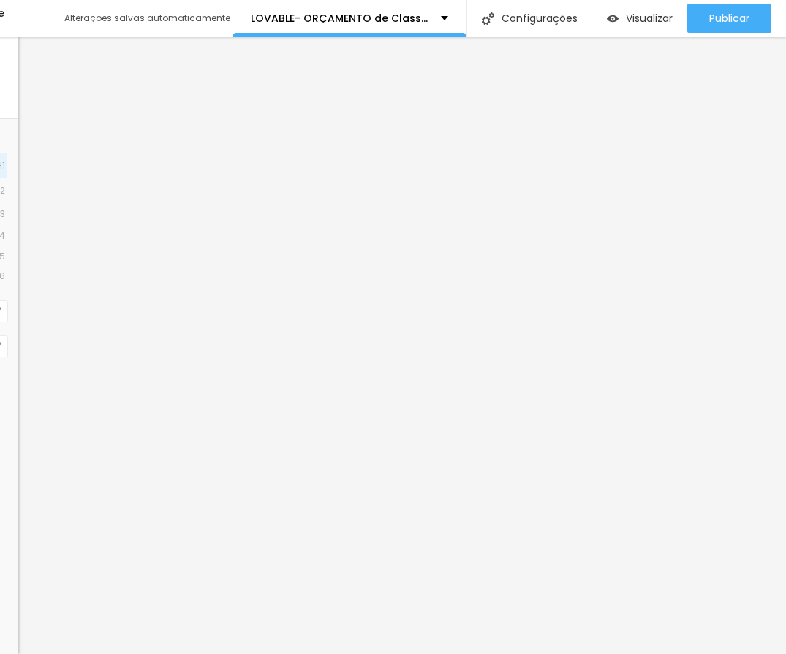
scroll to position [11, 45]
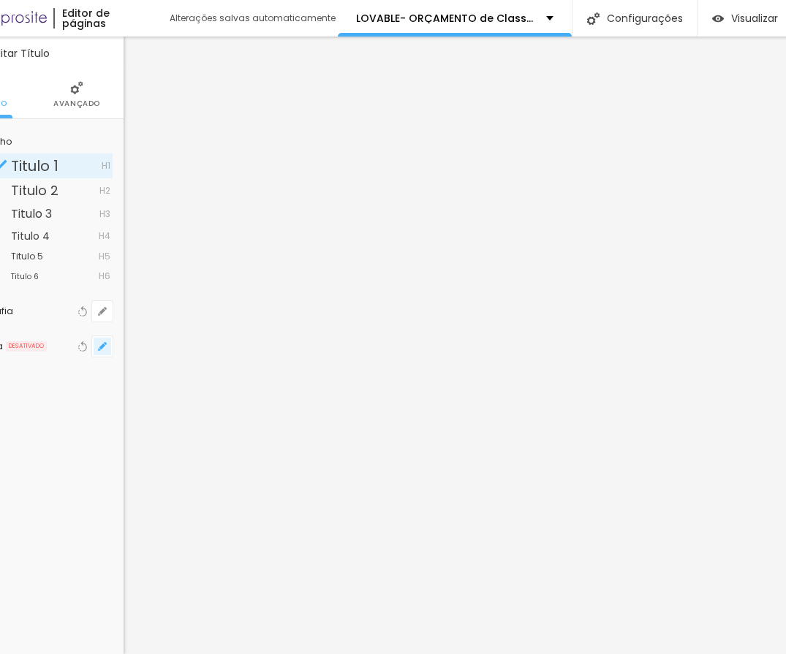
click at [102, 342] on icon "button" at bounding box center [102, 346] width 9 height 9
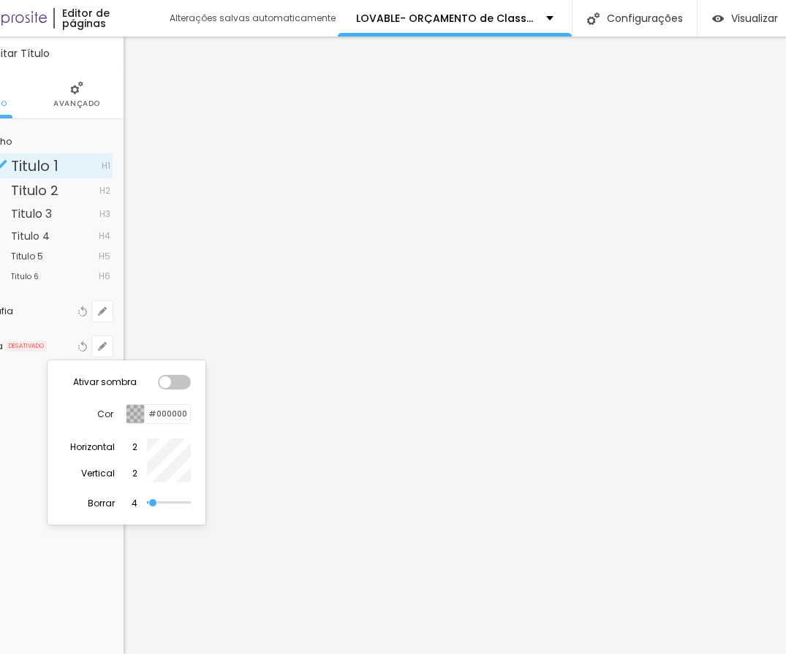
click at [166, 375] on div at bounding box center [174, 382] width 33 height 15
click at [349, 462] on div at bounding box center [393, 327] width 786 height 654
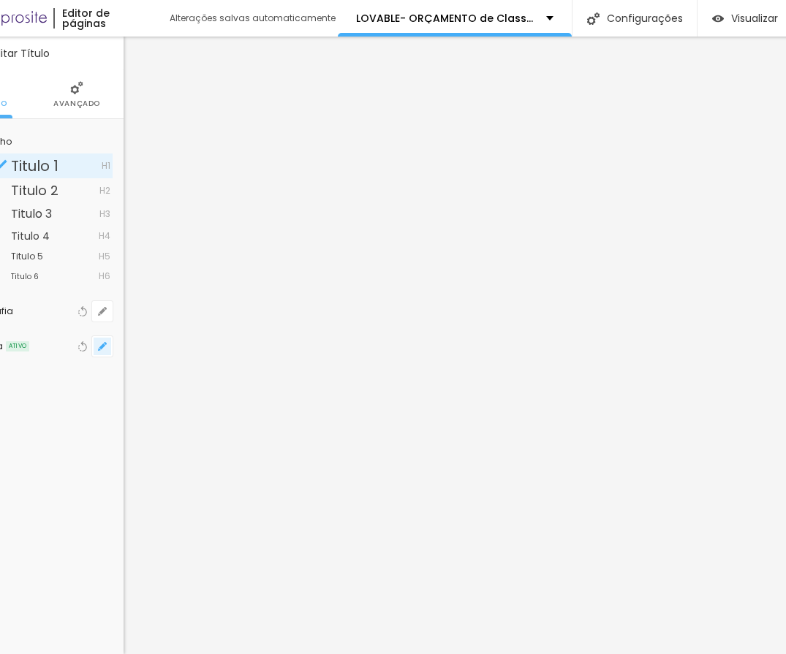
click at [104, 342] on icon "button" at bounding box center [102, 346] width 9 height 9
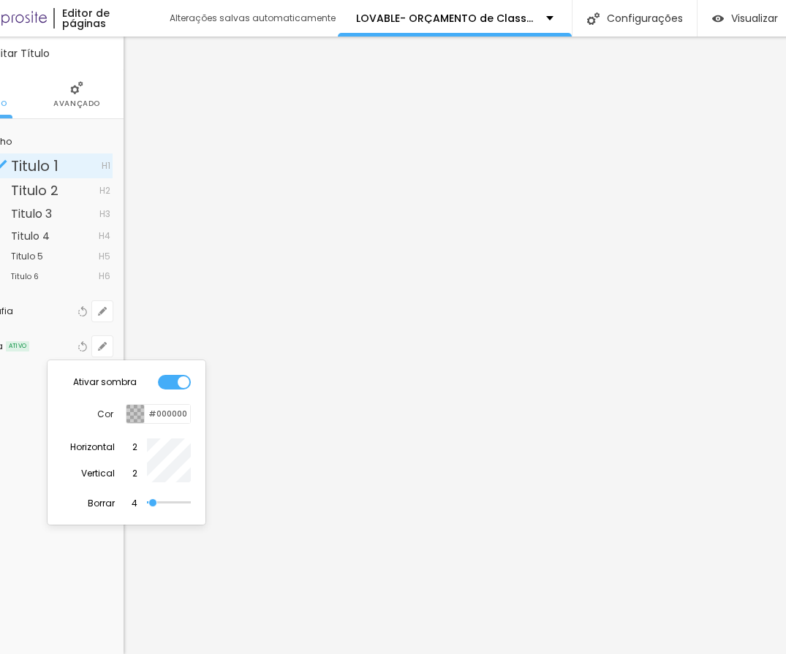
click at [134, 407] on div at bounding box center [135, 414] width 18 height 18
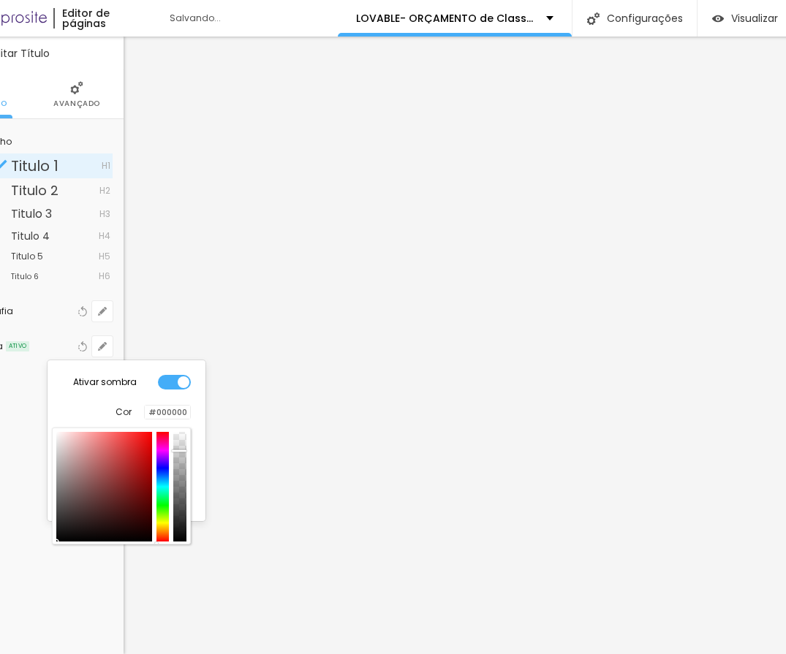
drag, startPoint x: 175, startPoint y: 438, endPoint x: 162, endPoint y: 439, distance: 12.5
click at [162, 439] on div at bounding box center [121, 487] width 130 height 110
type input "#000000"
drag, startPoint x: 79, startPoint y: 521, endPoint x: 57, endPoint y: 540, distance: 29.0
click at [57, 540] on body "Editor de páginas Alterações salvas automaticamente LOVABLE- ORÇAMENTO de Class…" at bounding box center [348, 327] width 786 height 654
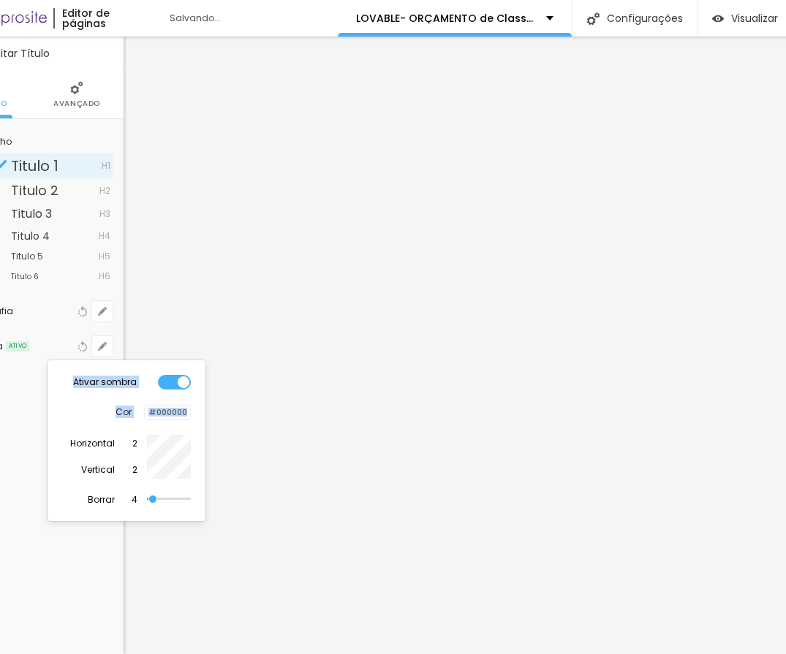
click at [358, 380] on div at bounding box center [393, 327] width 786 height 654
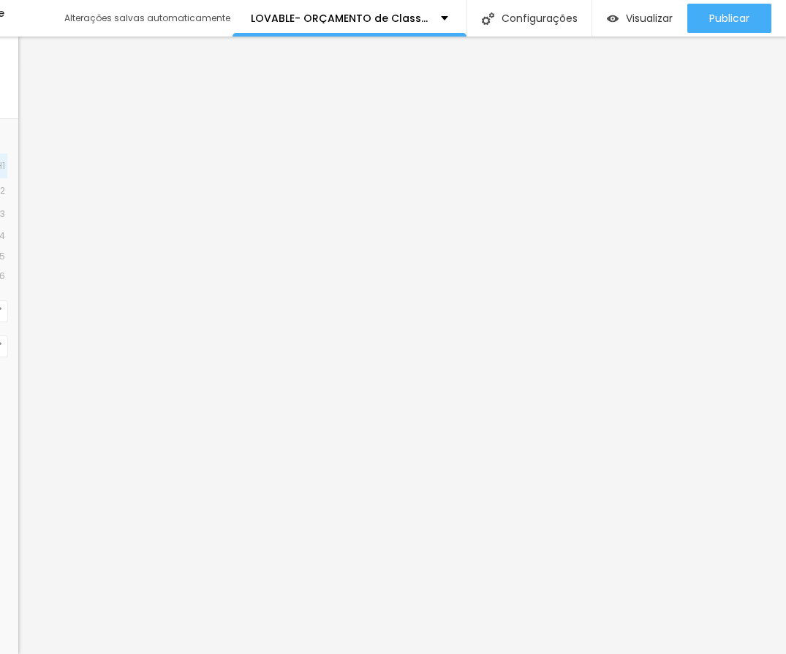
scroll to position [11, 0]
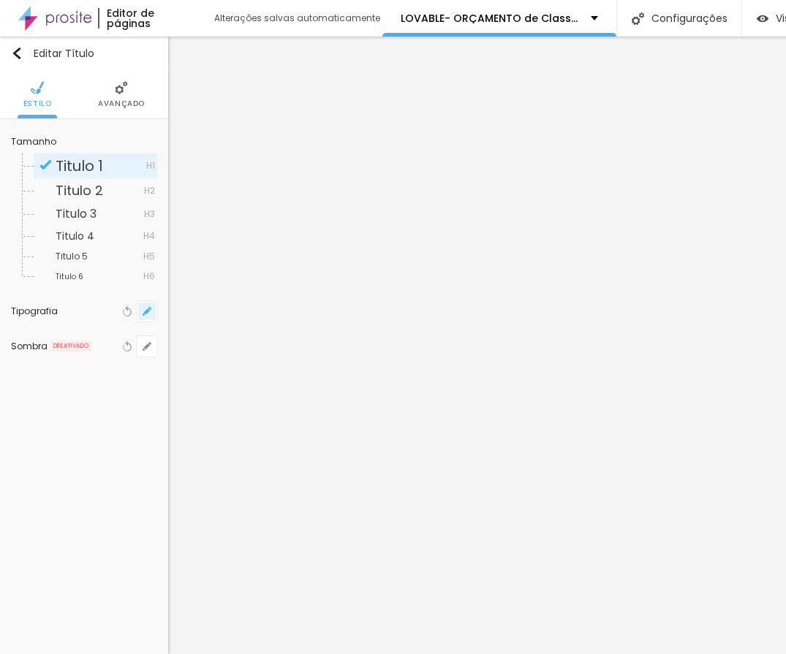
click at [148, 308] on icon "button" at bounding box center [147, 311] width 6 height 6
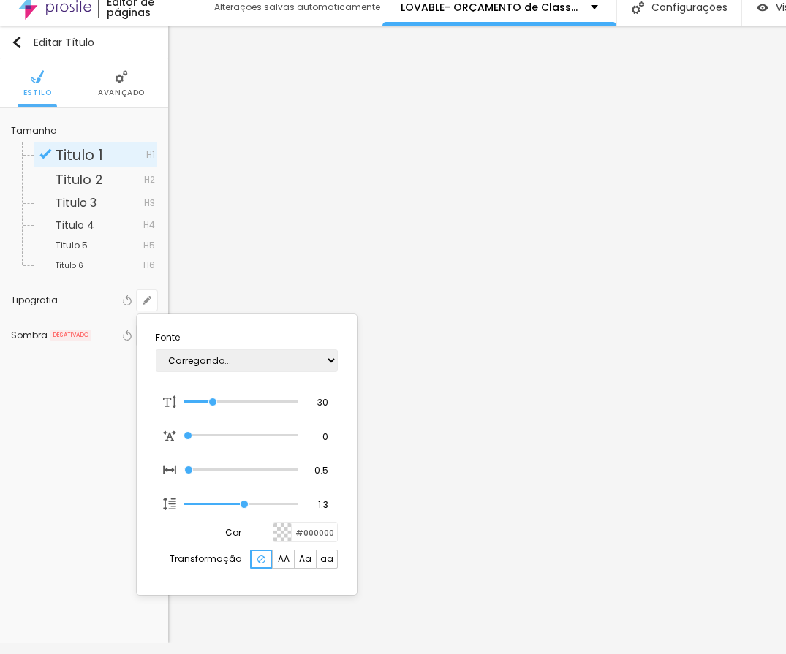
type input "1"
type input "24"
type input "1"
type input "22"
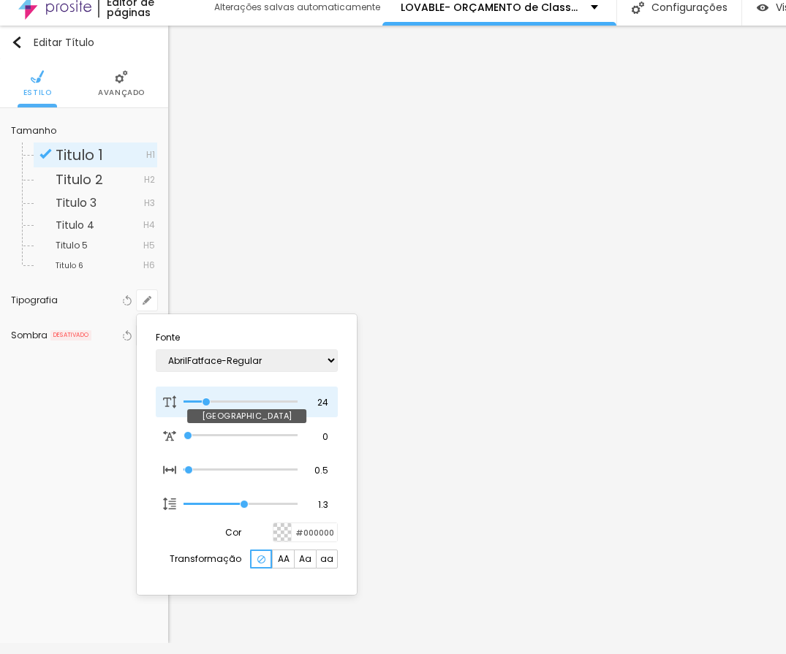
type input "22"
type input "1"
type input "23"
type input "1"
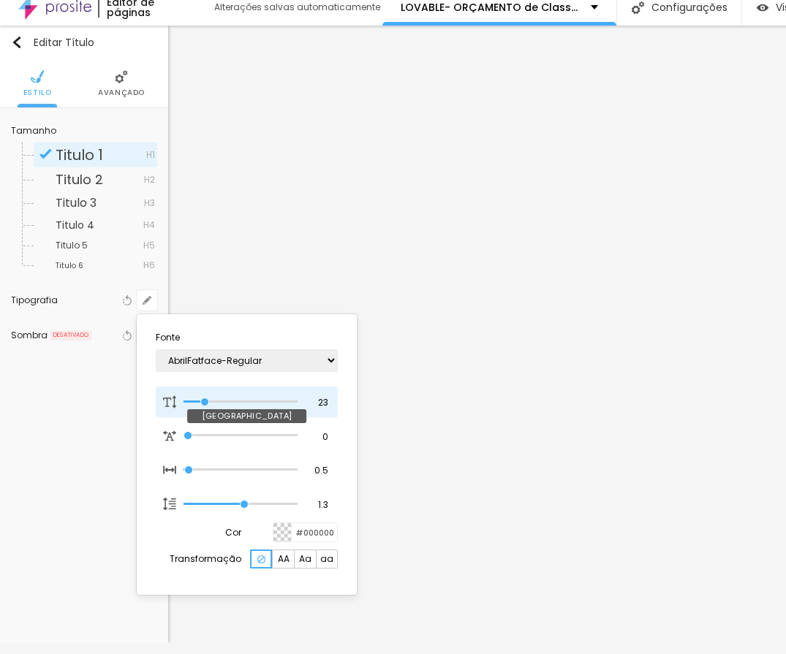
type input "24"
type input "1"
type input "24"
click at [206, 406] on input "range" at bounding box center [240, 401] width 114 height 7
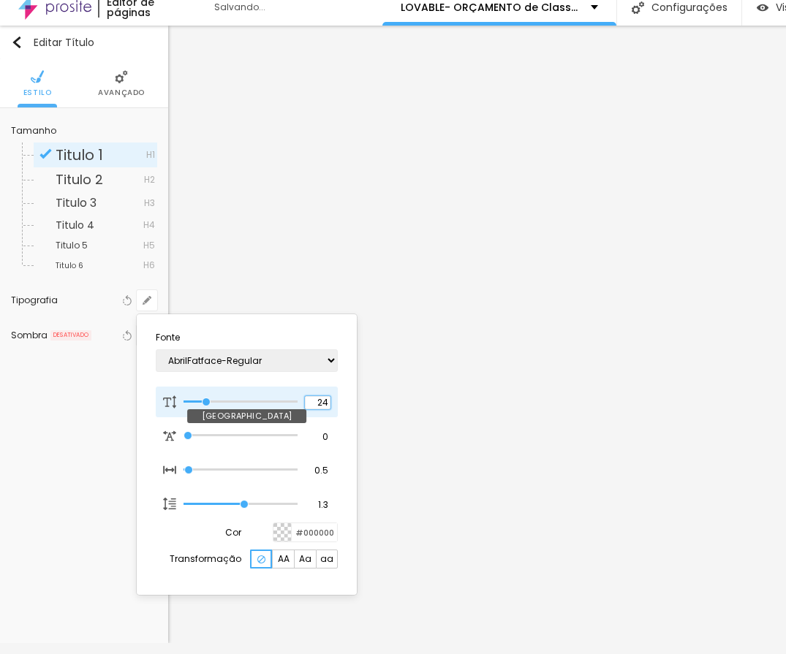
click at [324, 403] on input "24" at bounding box center [318, 402] width 26 height 13
type input "1"
click at [324, 403] on input "24" at bounding box center [318, 402] width 26 height 13
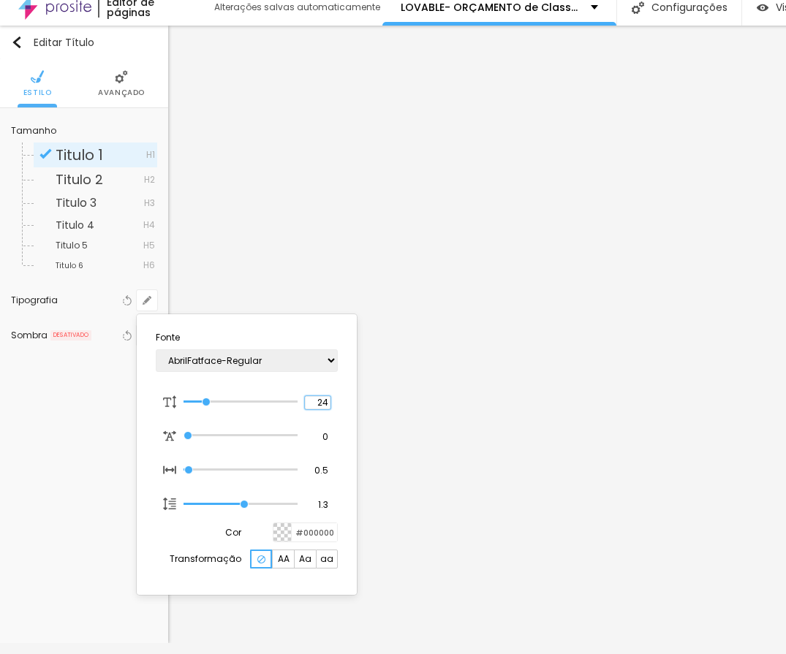
type input "8"
type input "2"
type input "1"
type input "20"
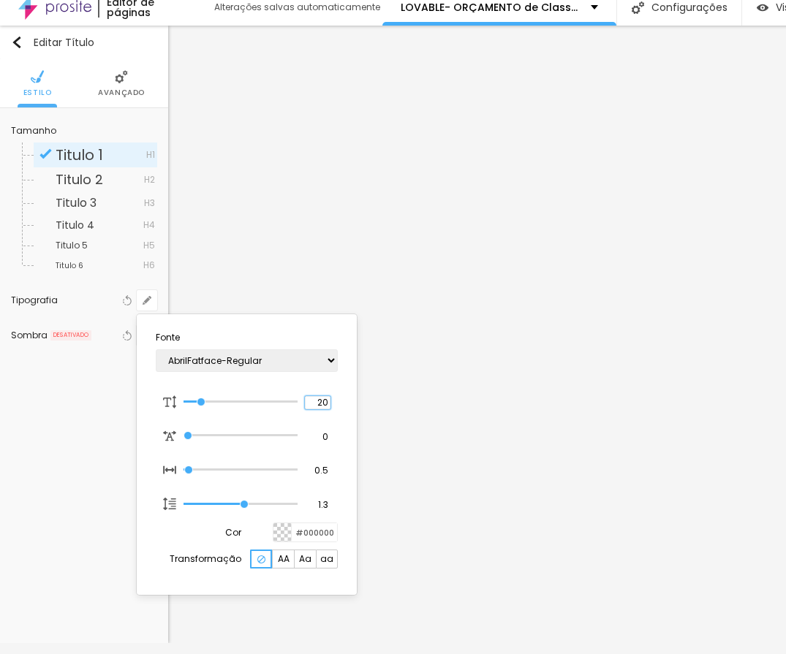
type input "1"
type input "20"
click at [676, 410] on div at bounding box center [393, 327] width 786 height 654
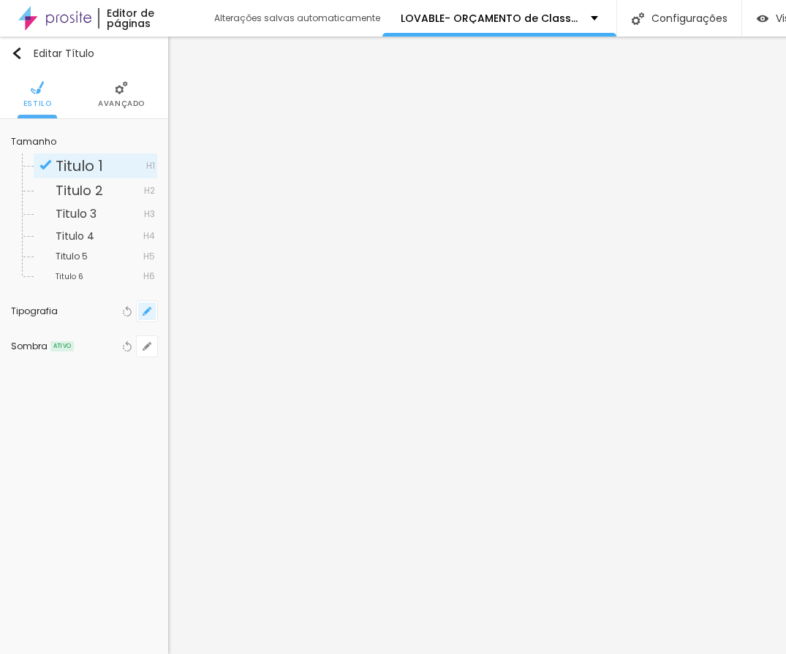
click at [138, 301] on button "button" at bounding box center [147, 311] width 20 height 20
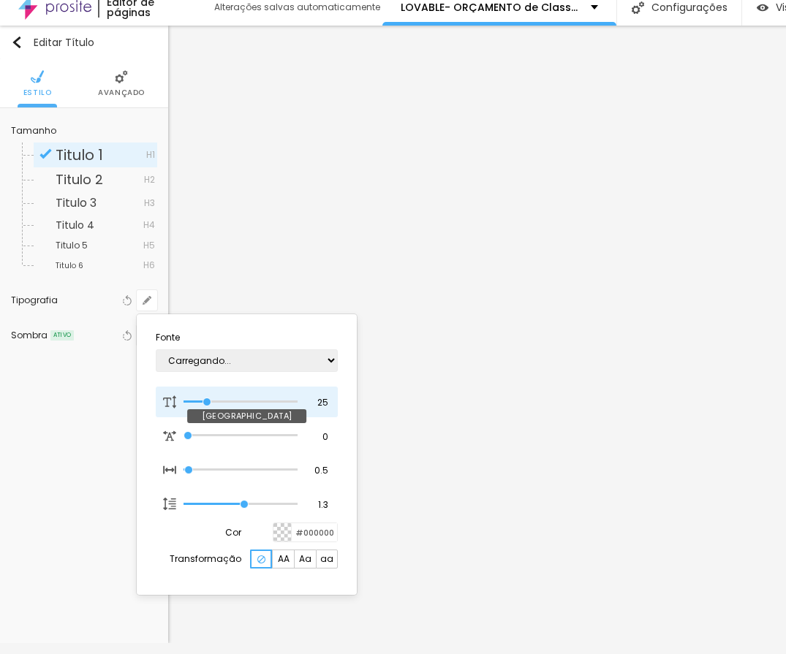
type input "1"
type input "20"
type input "1"
type input "18"
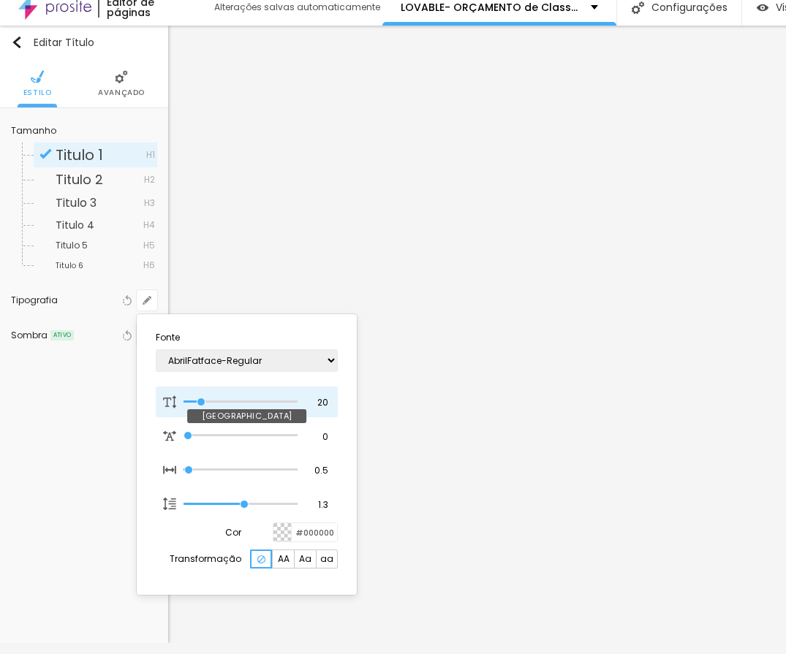
type input "18"
type input "1"
type input "18"
click at [199, 399] on input "range" at bounding box center [240, 401] width 114 height 7
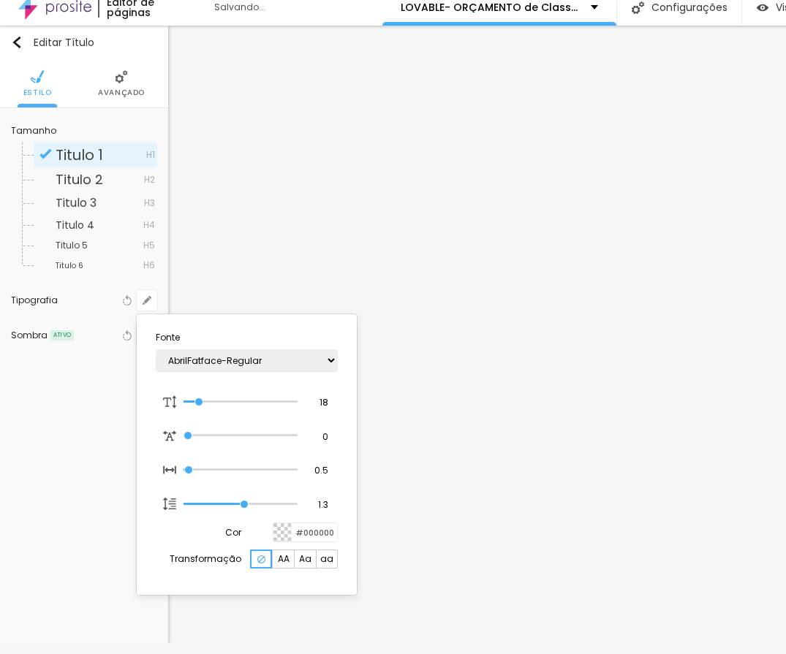
click at [658, 455] on div at bounding box center [393, 327] width 786 height 654
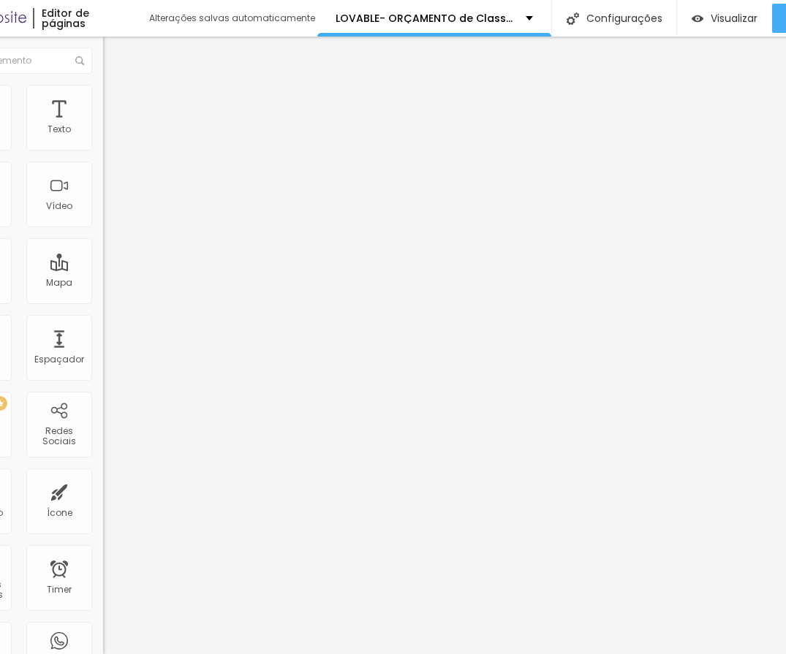
scroll to position [11, 57]
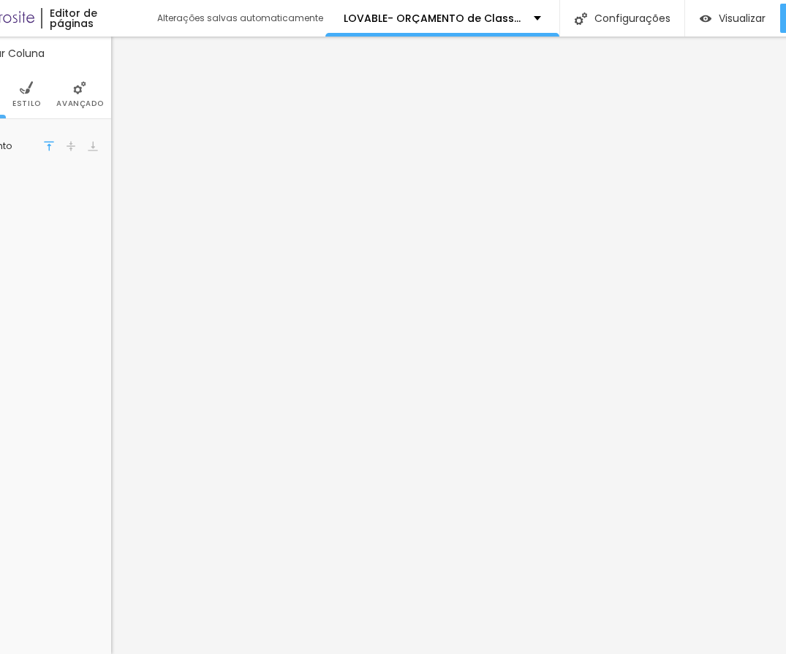
click at [75, 100] on span "Avançado" at bounding box center [79, 103] width 47 height 7
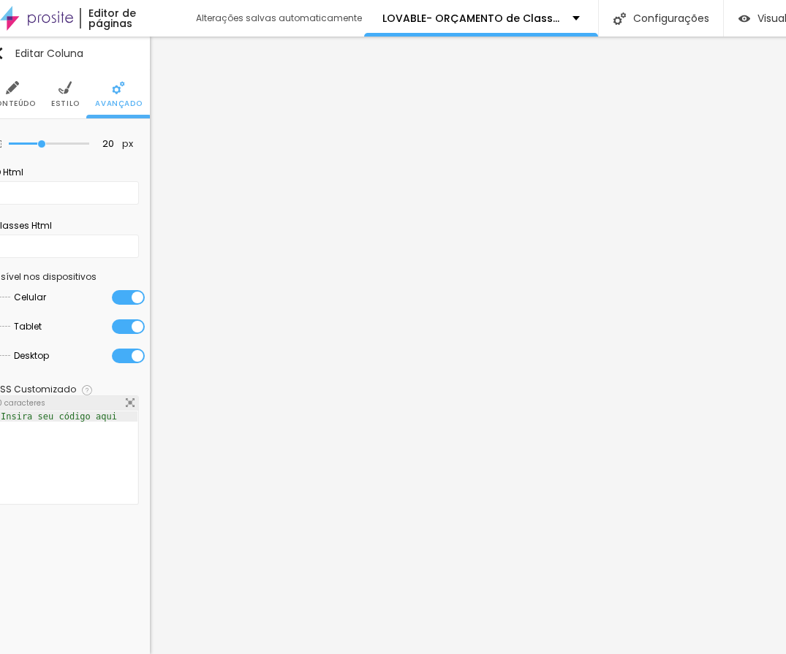
scroll to position [11, 0]
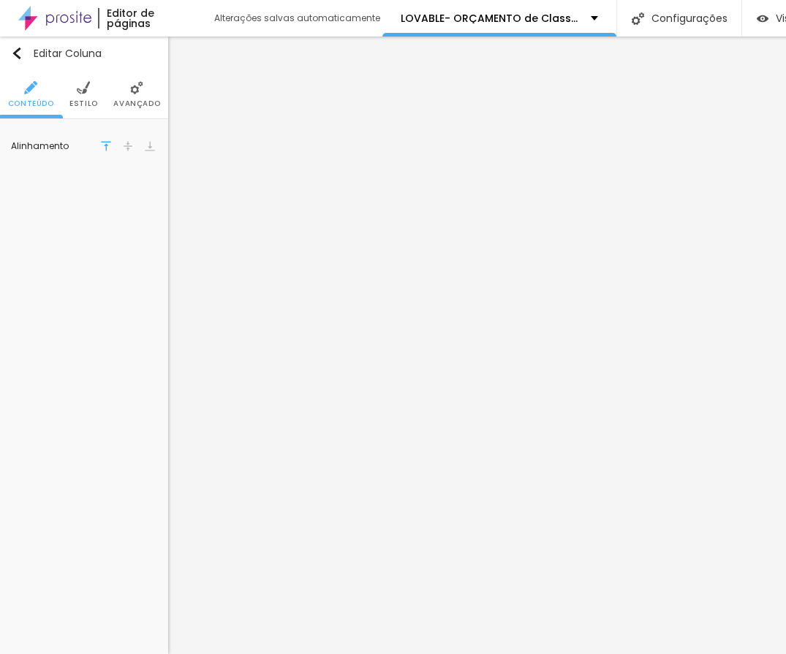
click at [127, 100] on span "Avançado" at bounding box center [136, 103] width 47 height 7
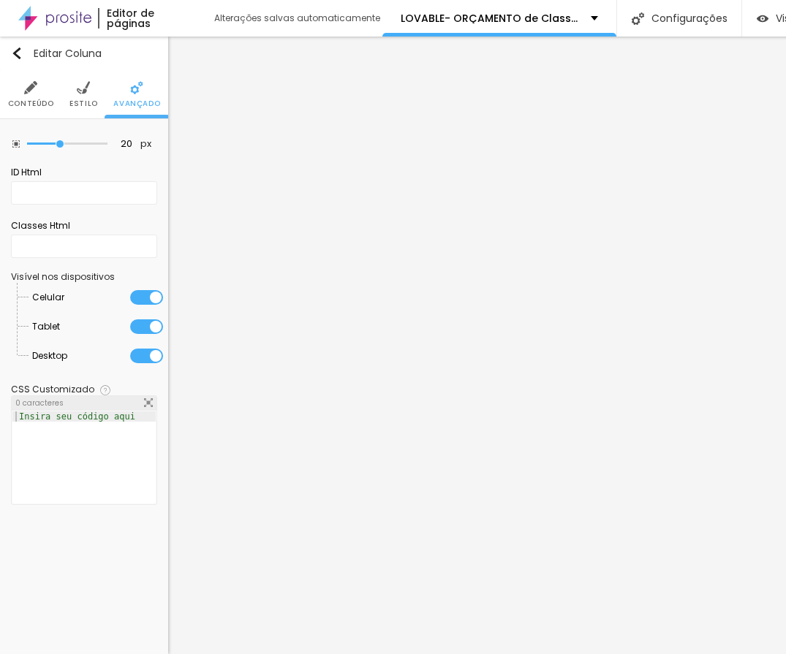
click at [145, 349] on div at bounding box center [146, 356] width 33 height 15
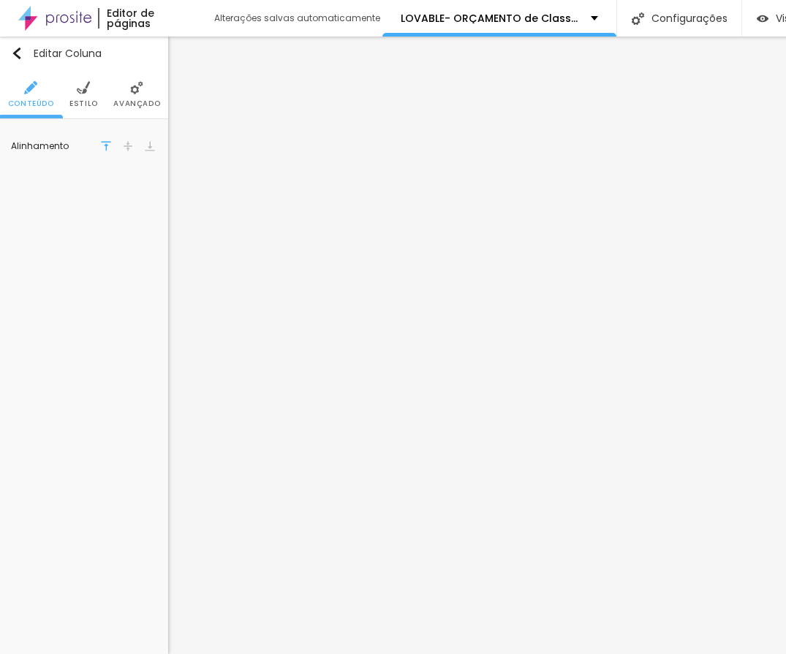
click at [129, 78] on li "Avançado" at bounding box center [136, 94] width 47 height 48
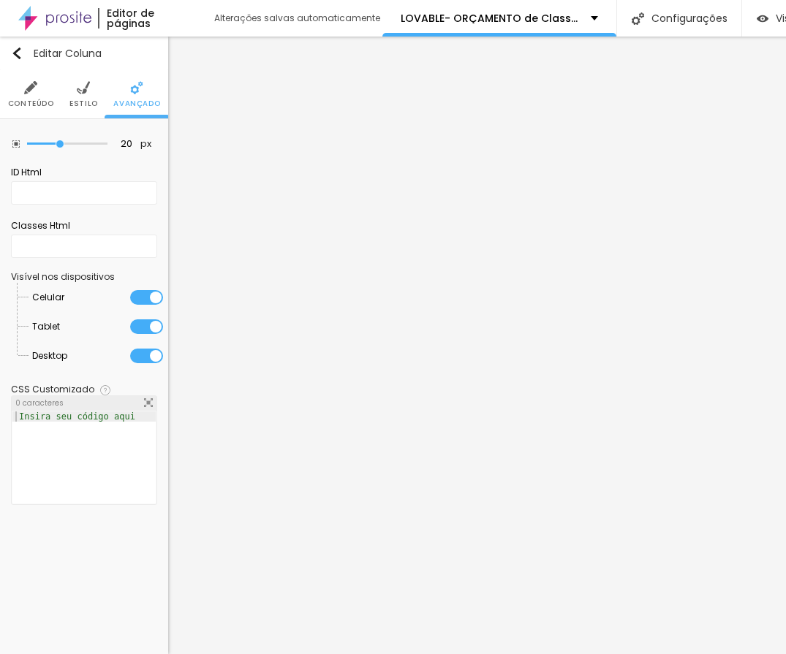
click at [148, 319] on div at bounding box center [146, 326] width 33 height 15
click at [146, 290] on div at bounding box center [146, 297] width 33 height 15
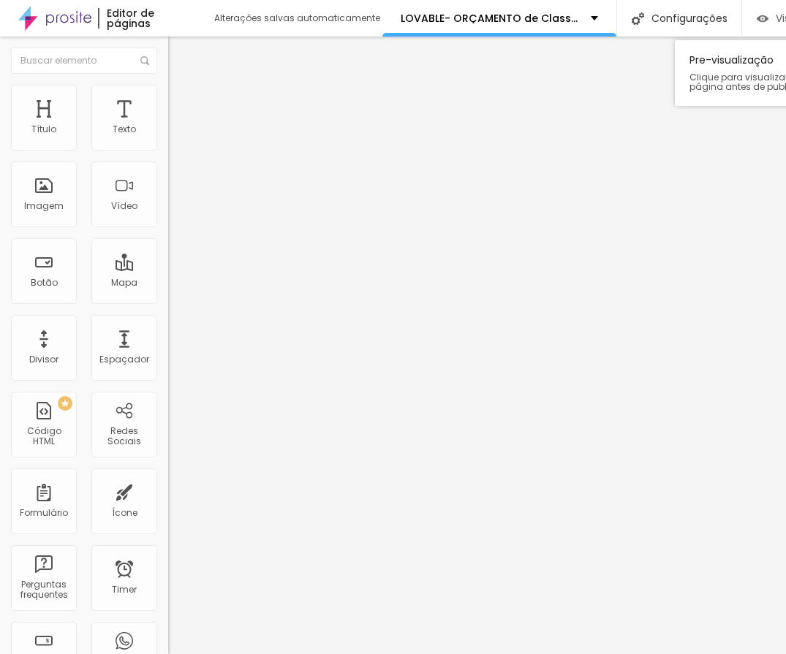
click at [768, 15] on div "Visualizar" at bounding box center [789, 18] width 66 height 29
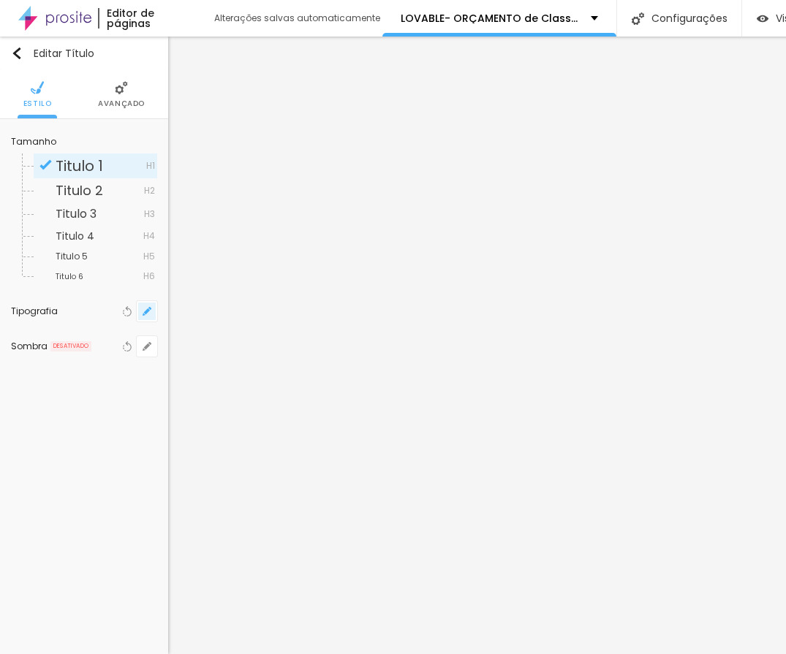
click at [150, 307] on icon "button" at bounding box center [149, 308] width 3 height 3
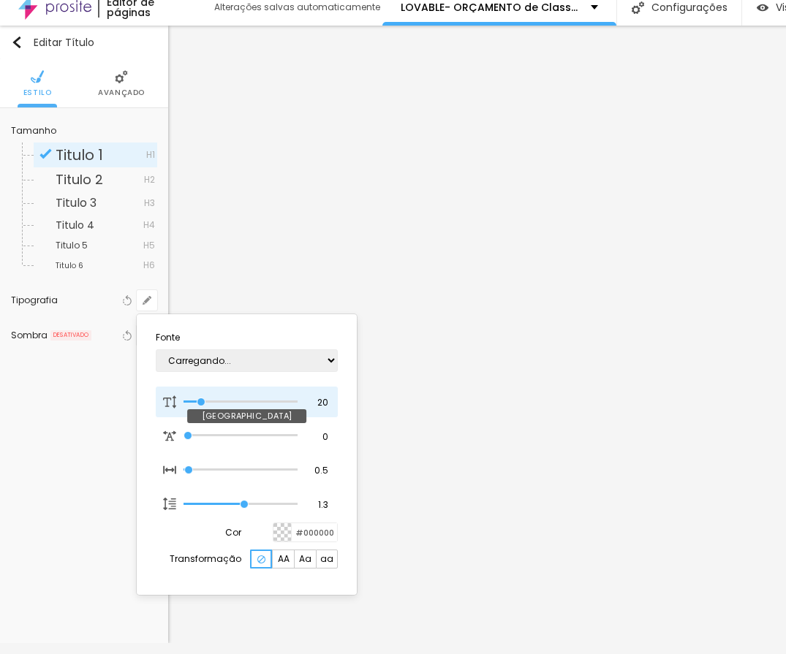
type input "1"
click at [320, 403] on input "20" at bounding box center [318, 402] width 26 height 13
click at [322, 403] on input "20" at bounding box center [318, 402] width 26 height 13
type input "8"
type input "2"
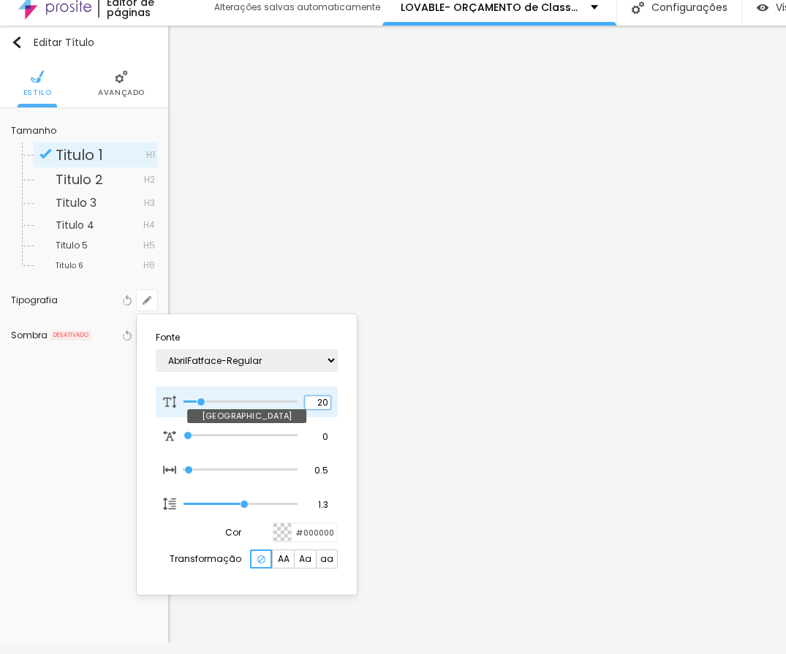
type input "1"
type input "25"
type input "1"
type input "25"
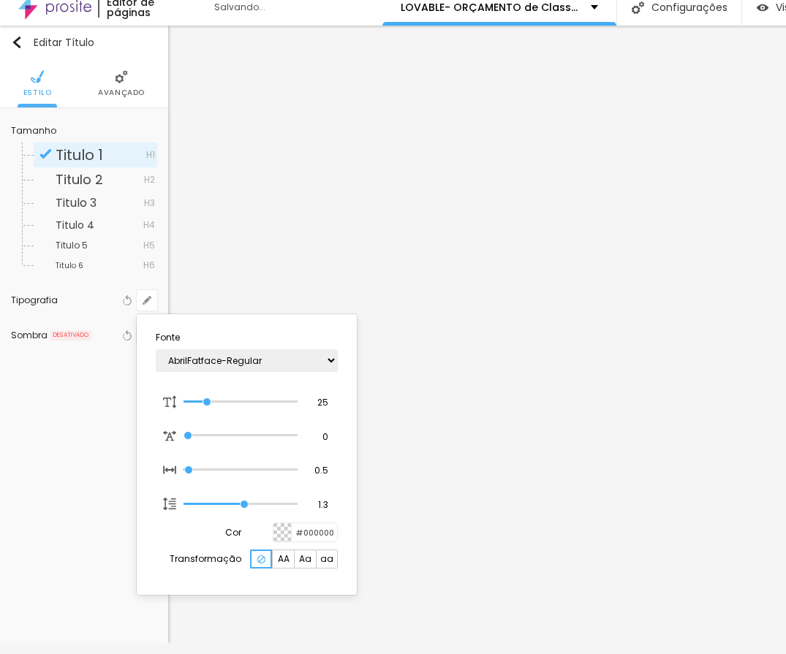
click at [448, 398] on div at bounding box center [393, 327] width 786 height 654
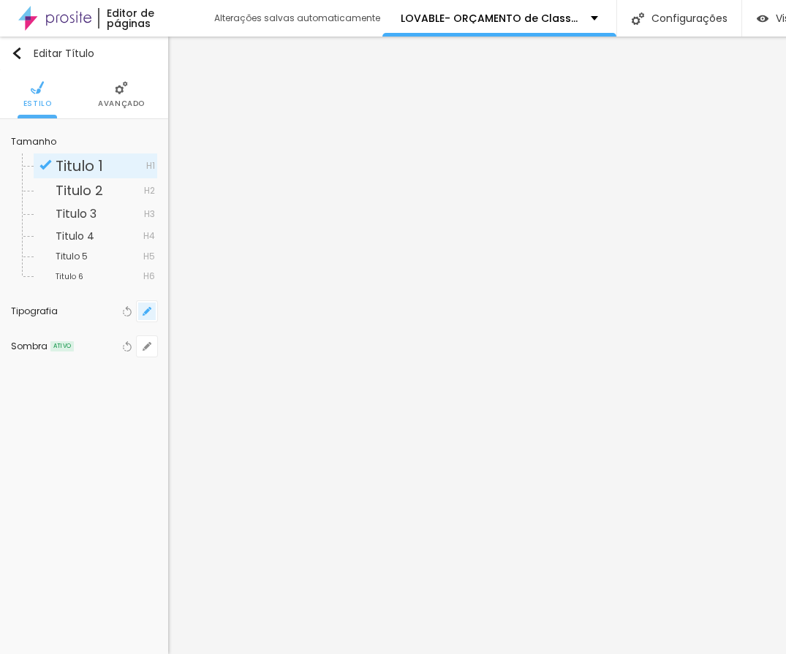
click at [139, 301] on button "button" at bounding box center [147, 311] width 20 height 20
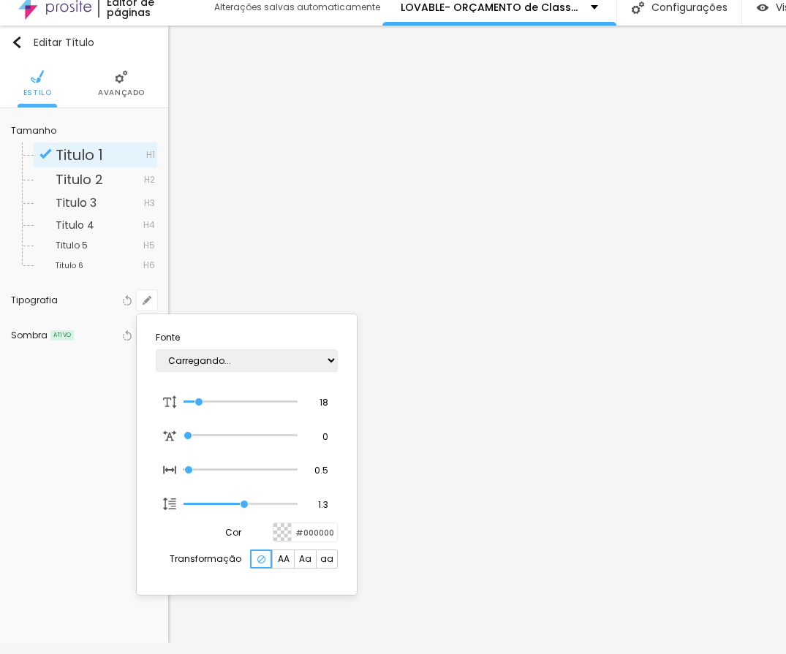
type input "1"
click at [317, 406] on input "18" at bounding box center [318, 402] width 26 height 13
click at [319, 406] on input "18" at bounding box center [318, 402] width 26 height 13
type input "8"
type input "2"
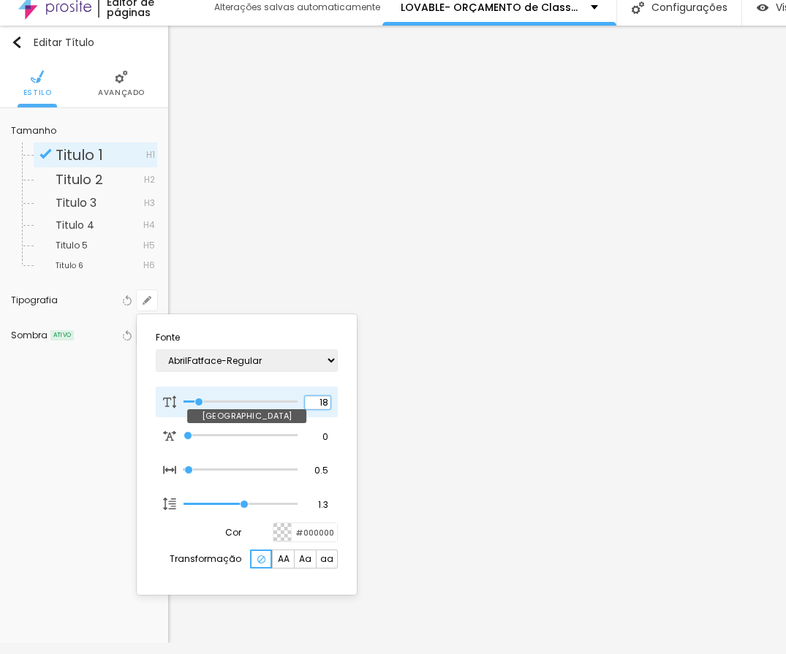
type input "1"
type input "28"
type input "1"
type input "8"
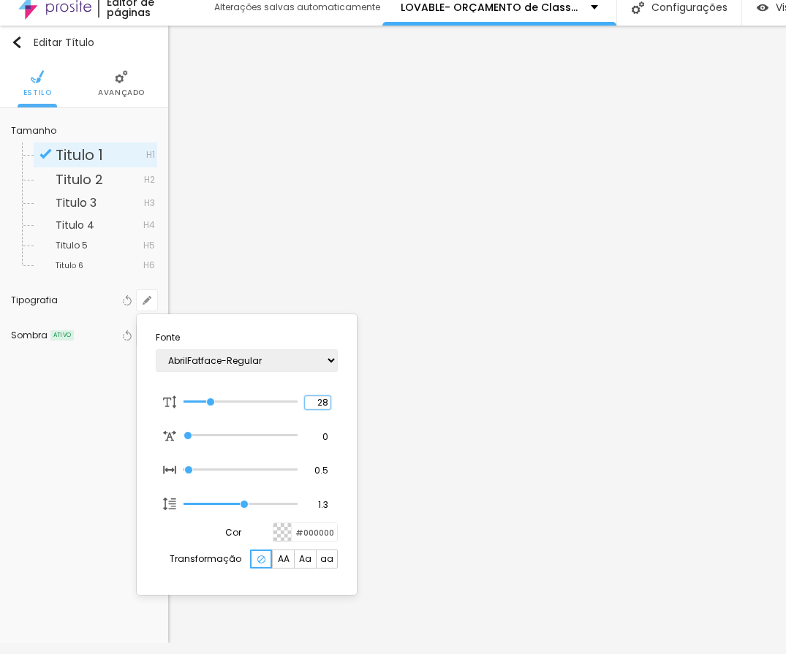
type input "2"
type input "1"
type input "26"
type input "1"
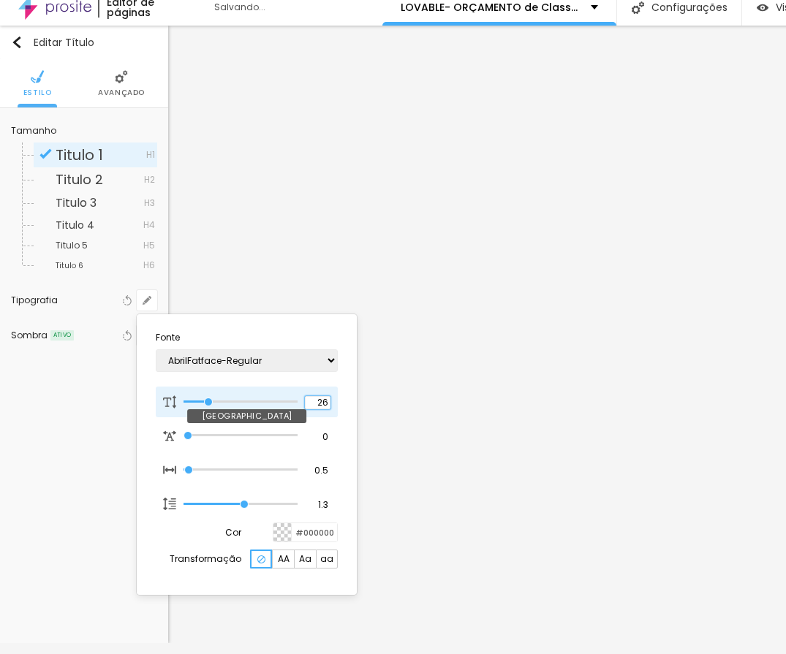
type input "8"
type input "2"
type input "1"
type input "26"
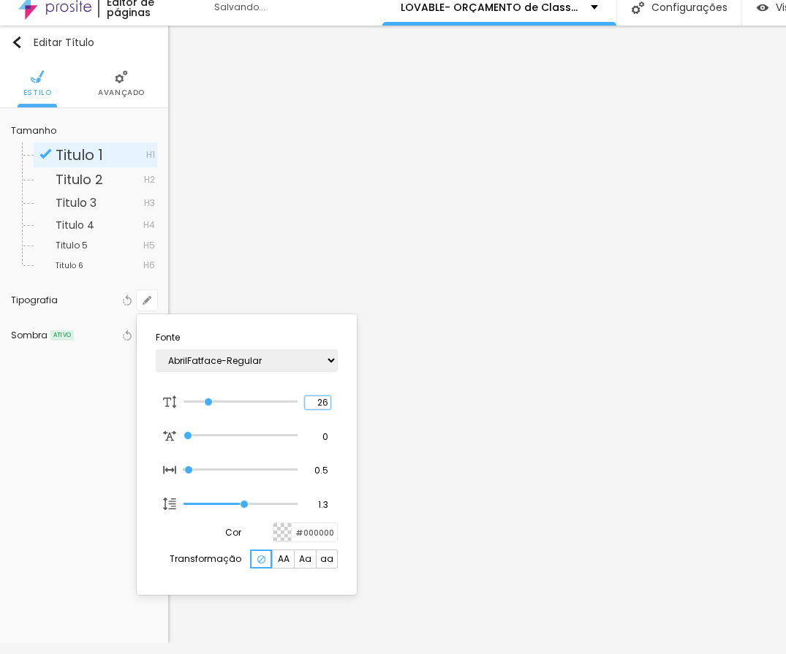
type input "1"
type input "26"
click at [391, 219] on div at bounding box center [393, 327] width 786 height 654
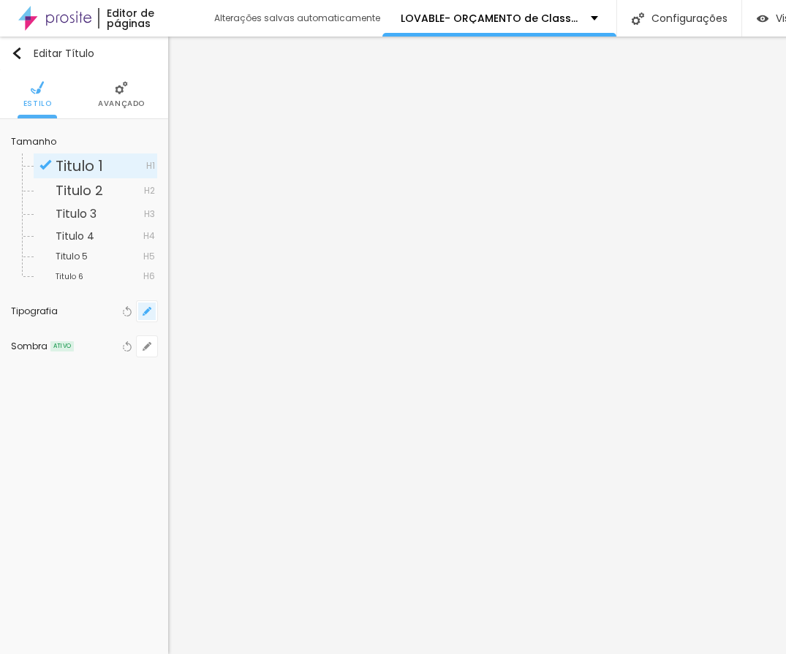
click at [152, 301] on button "button" at bounding box center [147, 311] width 20 height 20
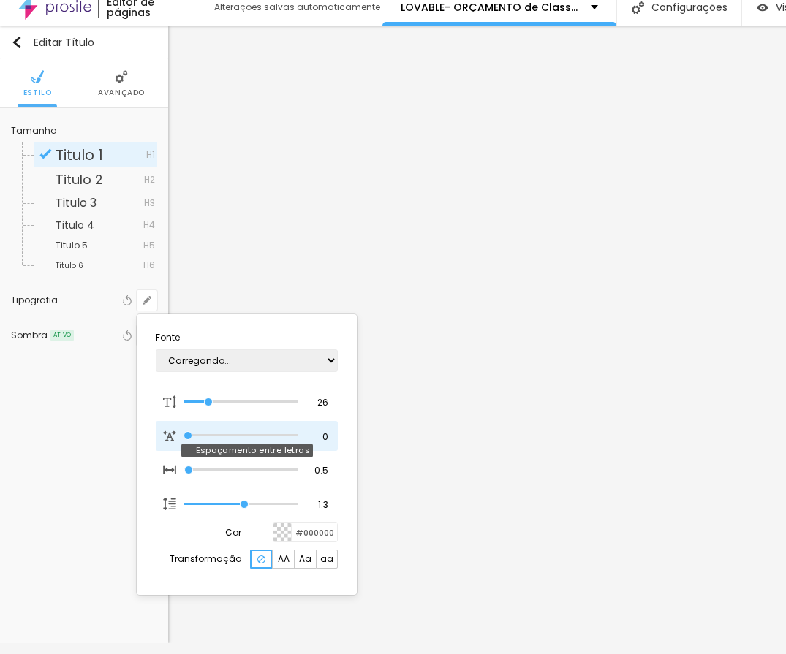
type input "1"
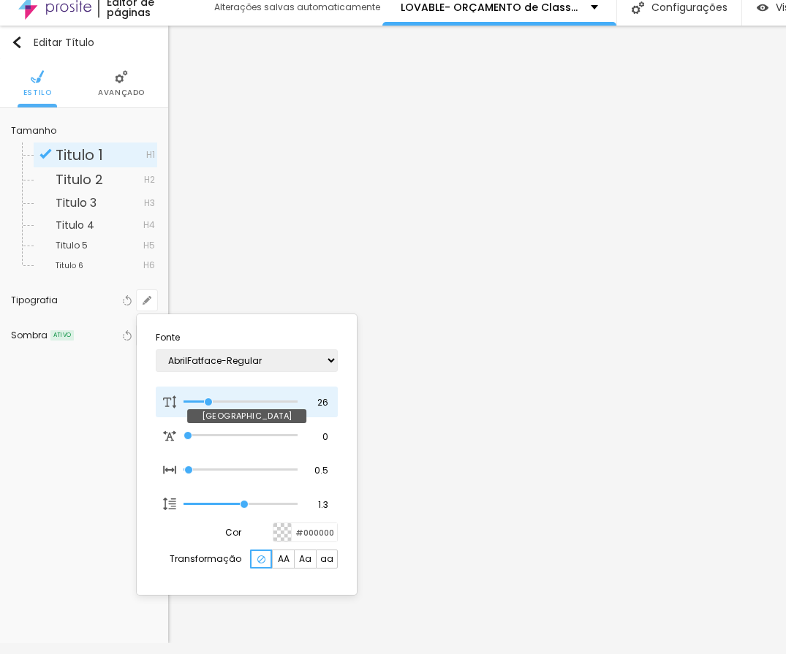
type input "24"
type input "1"
type input "23"
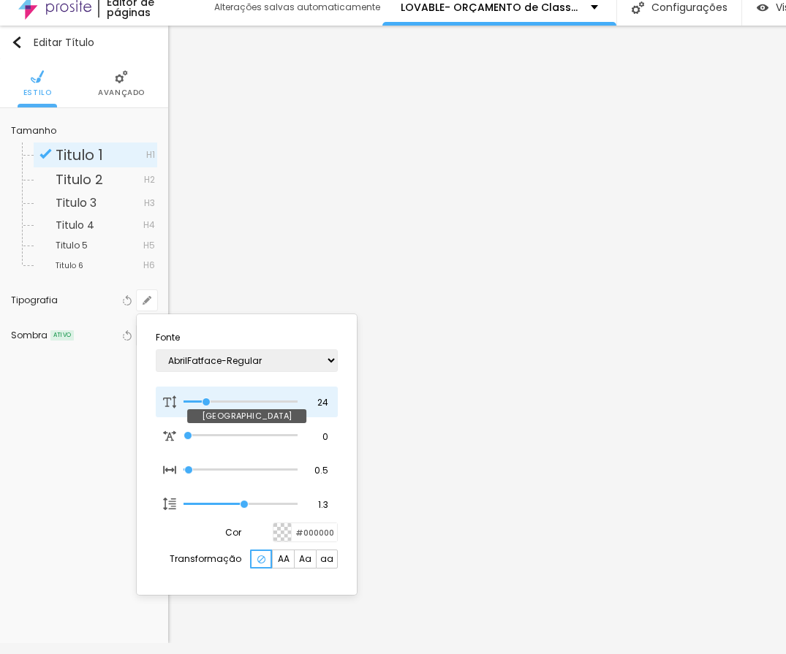
type input "1"
type input "23"
click at [205, 401] on input "range" at bounding box center [230, 402] width 94 height 12
click at [389, 217] on div at bounding box center [393, 327] width 786 height 654
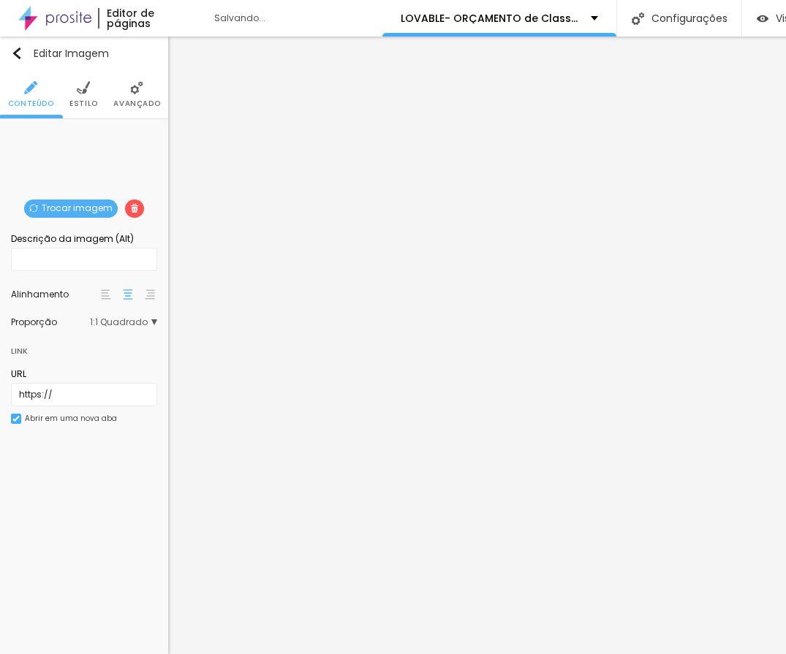
click at [122, 86] on li "Avançado" at bounding box center [136, 94] width 47 height 48
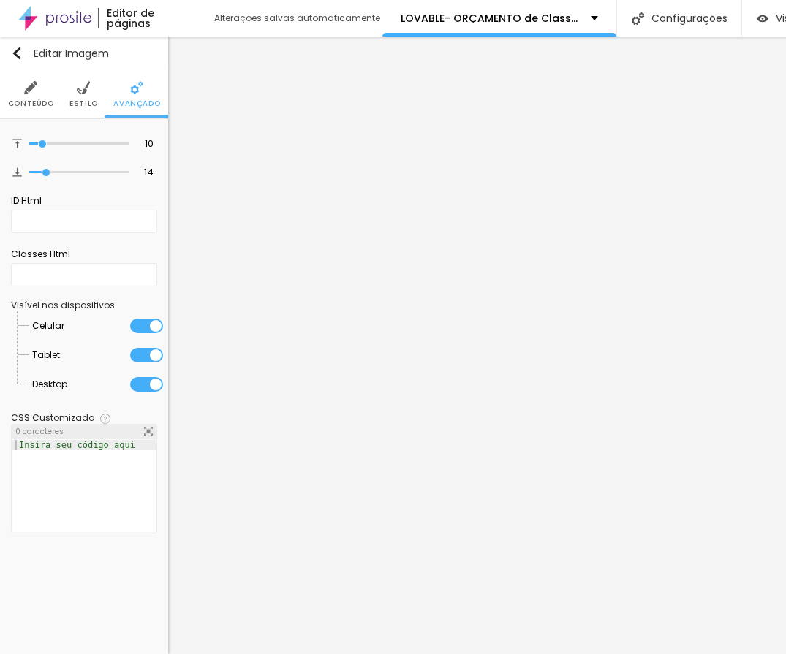
drag, startPoint x: 15, startPoint y: 405, endPoint x: 76, endPoint y: 411, distance: 61.7
click at [76, 414] on div "CSS Customizado" at bounding box center [52, 418] width 83 height 9
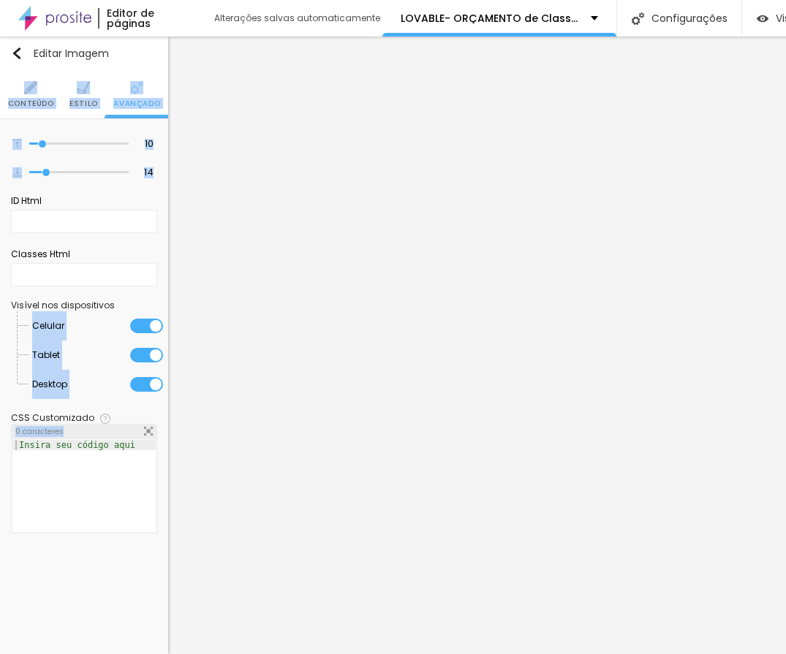
drag, startPoint x: 73, startPoint y: 412, endPoint x: -1, endPoint y: 402, distance: 74.5
click at [0, 402] on html "Editor de páginas Alterações salvas automaticamente LOVABLE- ORÇAMENTO de Class…" at bounding box center [393, 327] width 786 height 654
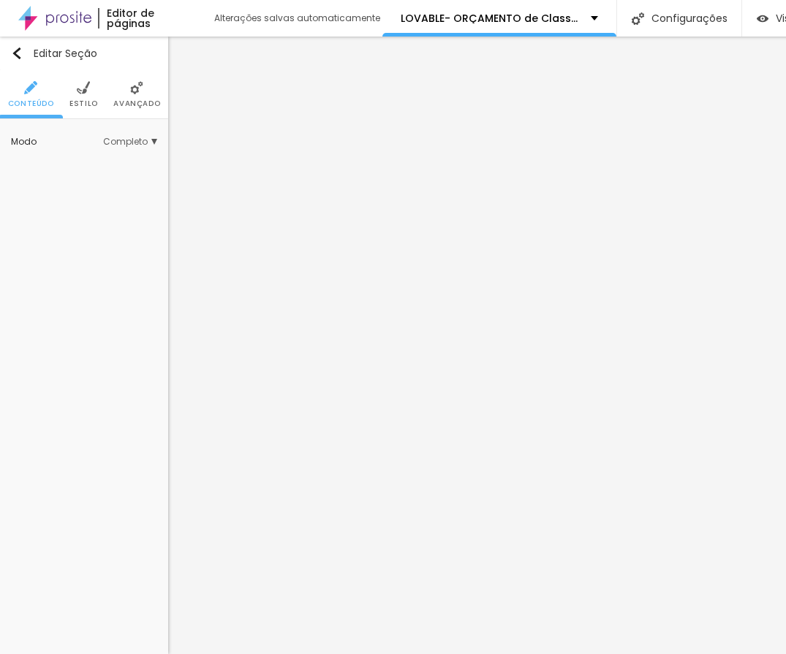
click at [72, 82] on li "Estilo" at bounding box center [83, 94] width 28 height 48
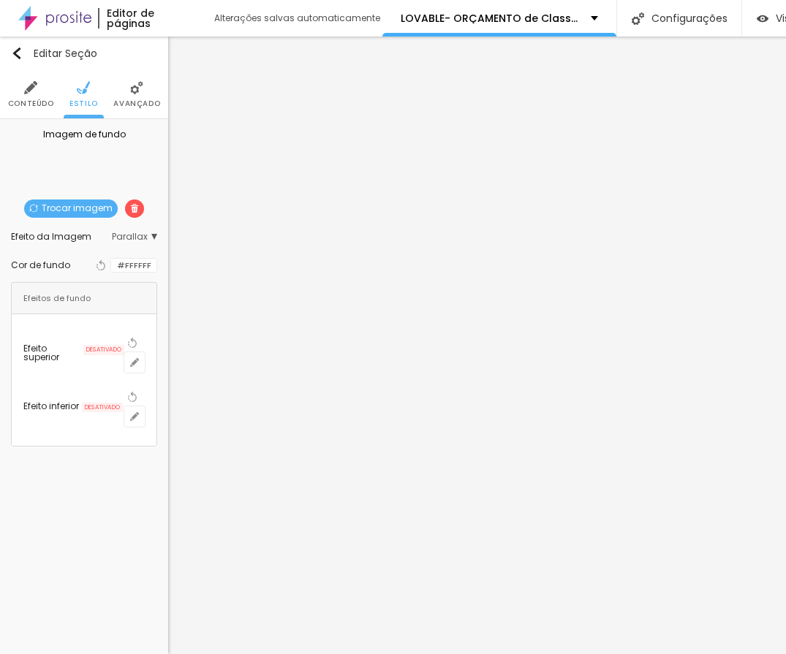
click at [135, 82] on img at bounding box center [136, 87] width 13 height 13
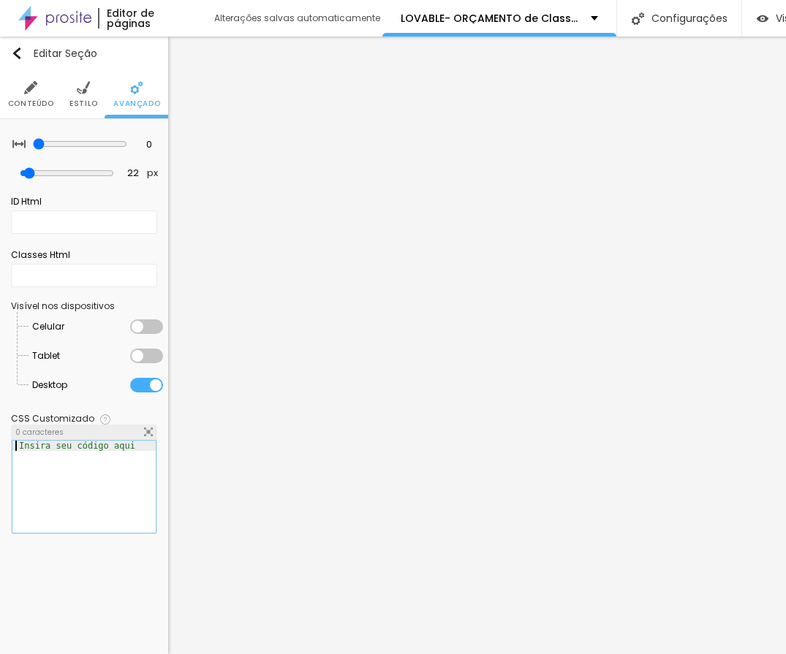
click at [93, 441] on div "Insira seu código aqui" at bounding box center [76, 446] width 129 height 10
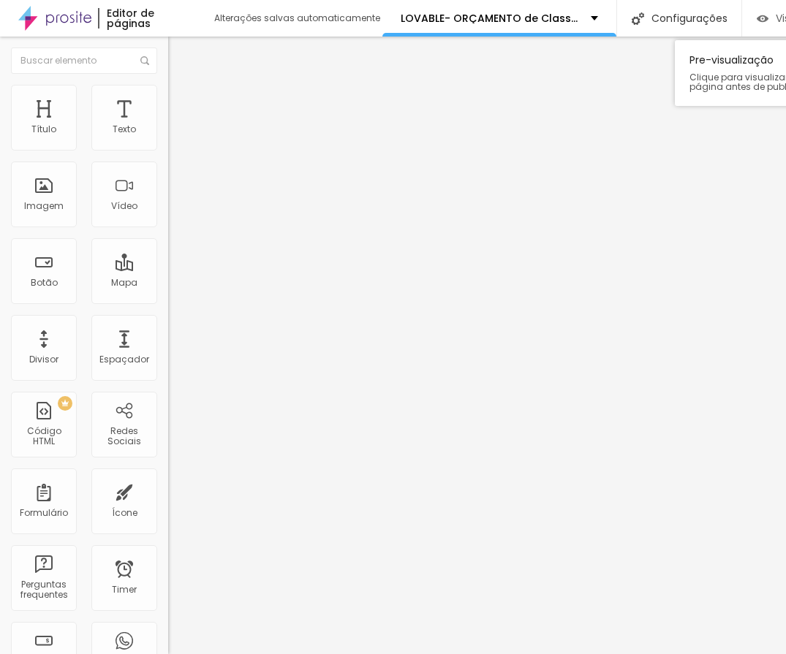
click at [766, 12] on div "Visualizar" at bounding box center [789, 18] width 66 height 12
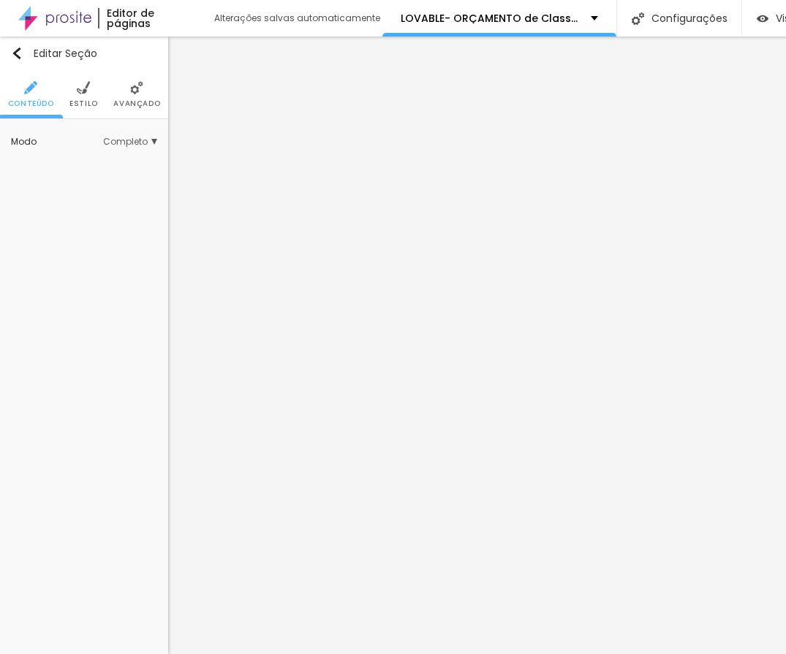
click at [88, 100] on span "Estilo" at bounding box center [83, 103] width 28 height 7
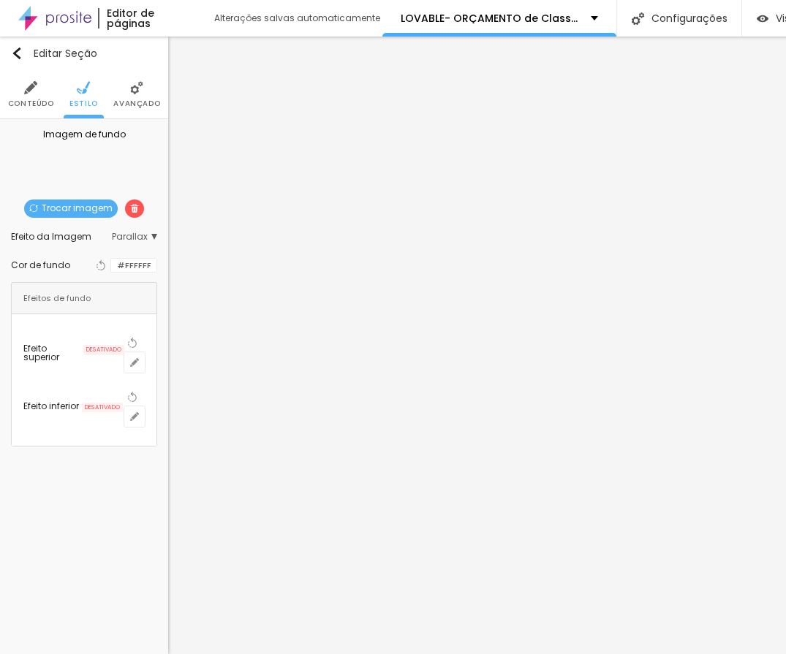
click at [145, 85] on li "Avançado" at bounding box center [136, 94] width 47 height 48
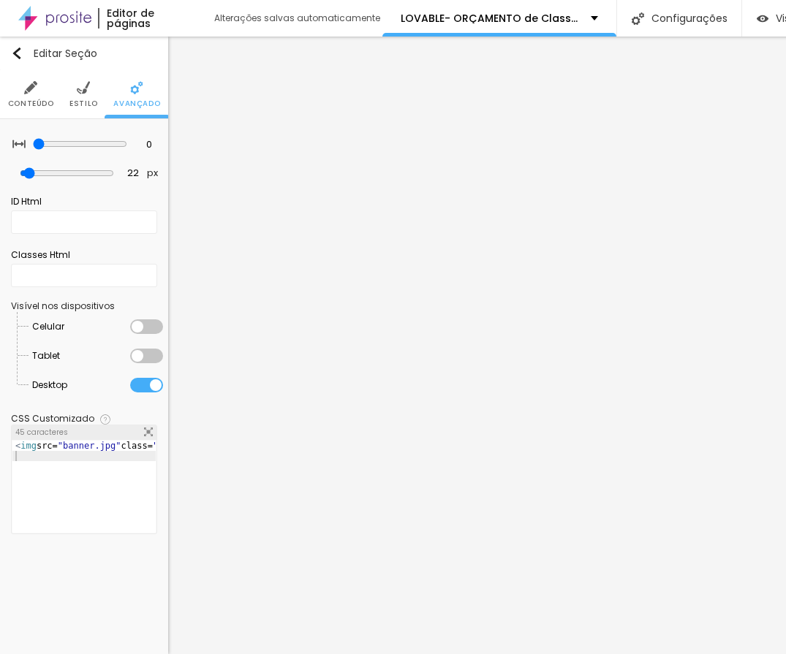
click at [142, 441] on div "< img src= "banner.jpg" class= "efeito-hover" >" at bounding box center [118, 492] width 213 height 102
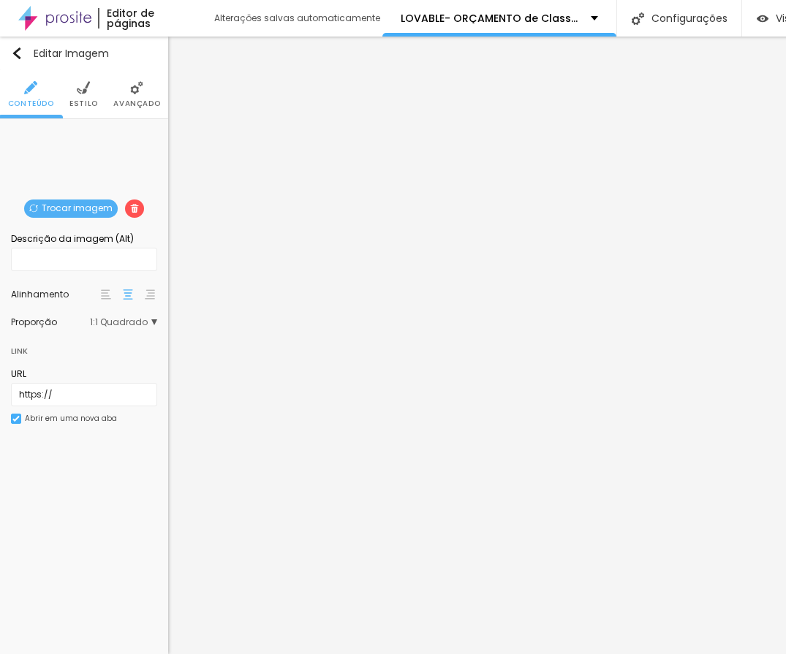
click at [133, 100] on span "Avançado" at bounding box center [136, 103] width 47 height 7
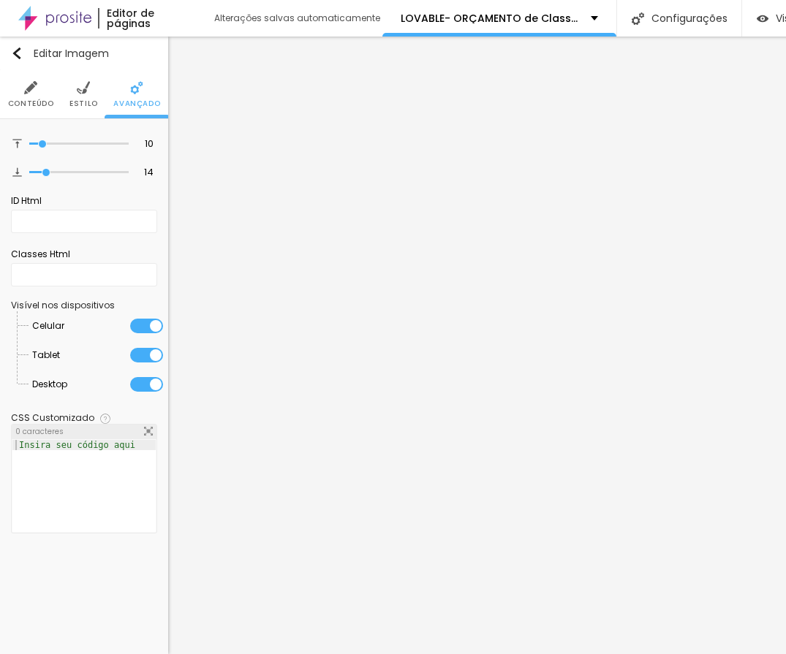
click at [54, 440] on div "Insira seu código aqui" at bounding box center [76, 445] width 129 height 10
click at [103, 558] on div "Editar Imagem Conteúdo Estilo Avançado 10 Espaço de cima 14 Espaço de baixo ID …" at bounding box center [84, 345] width 168 height 617
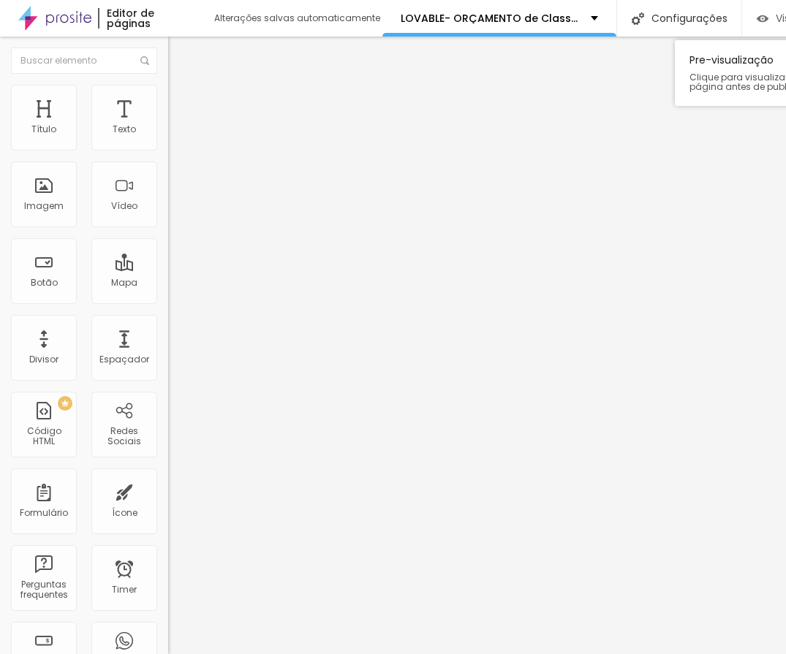
click at [758, 12] on img "button" at bounding box center [762, 18] width 12 height 12
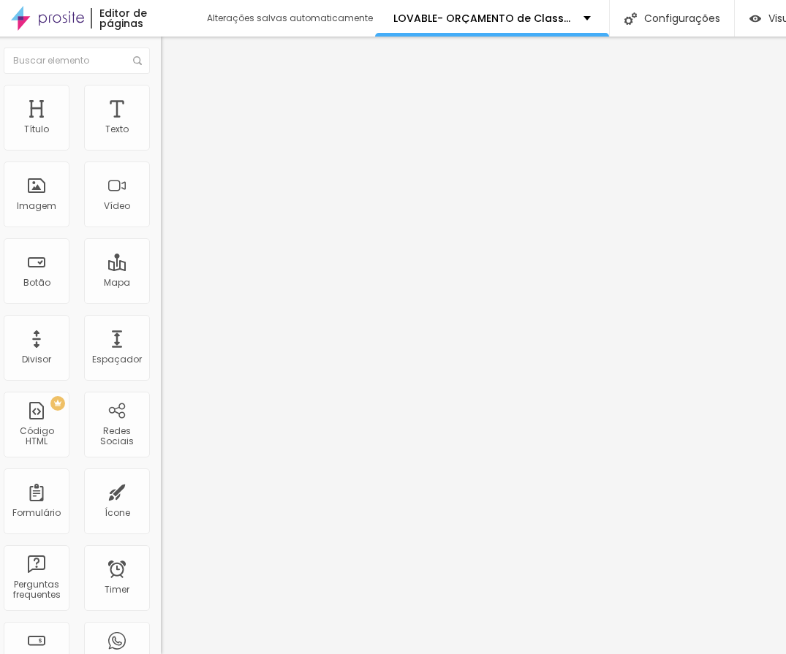
scroll to position [11, 150]
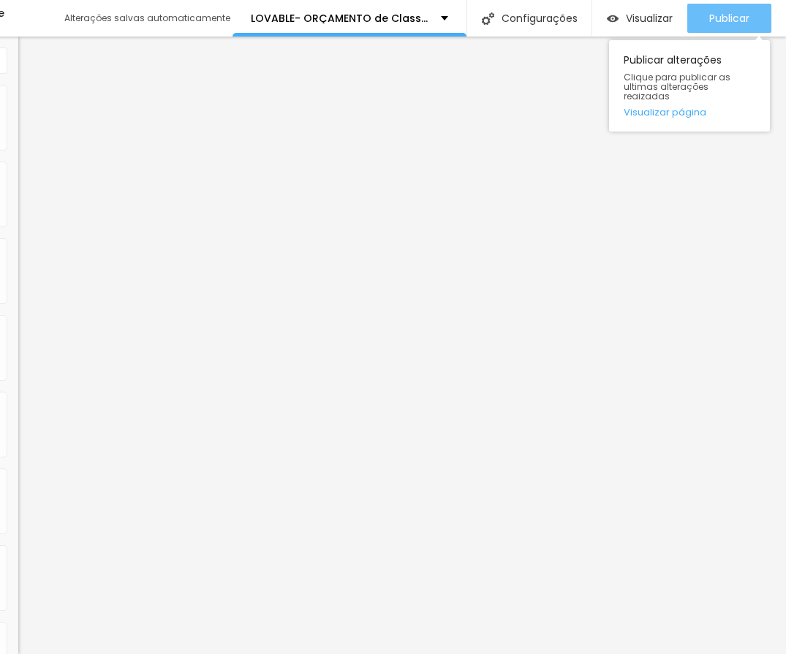
click at [733, 12] on span "Publicar" at bounding box center [729, 18] width 40 height 12
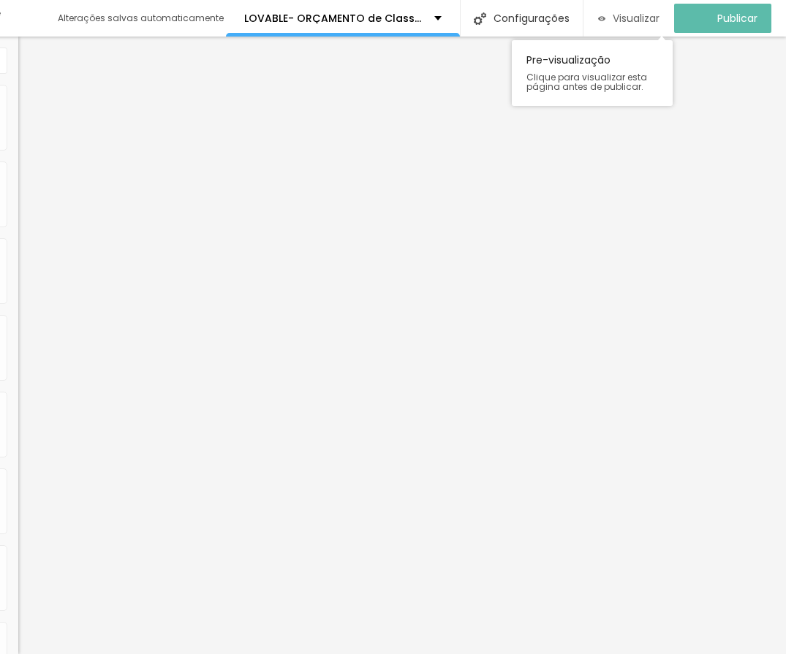
click at [637, 12] on span "Visualizar" at bounding box center [635, 18] width 47 height 12
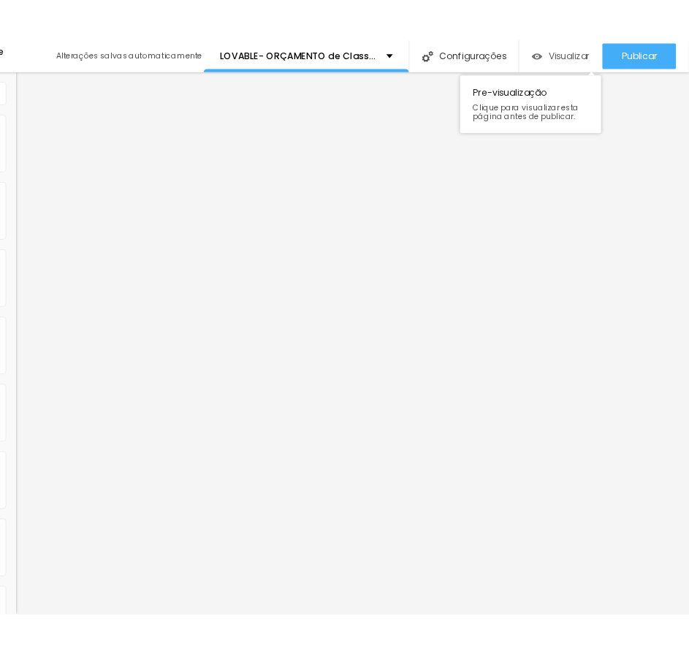
scroll to position [0, 0]
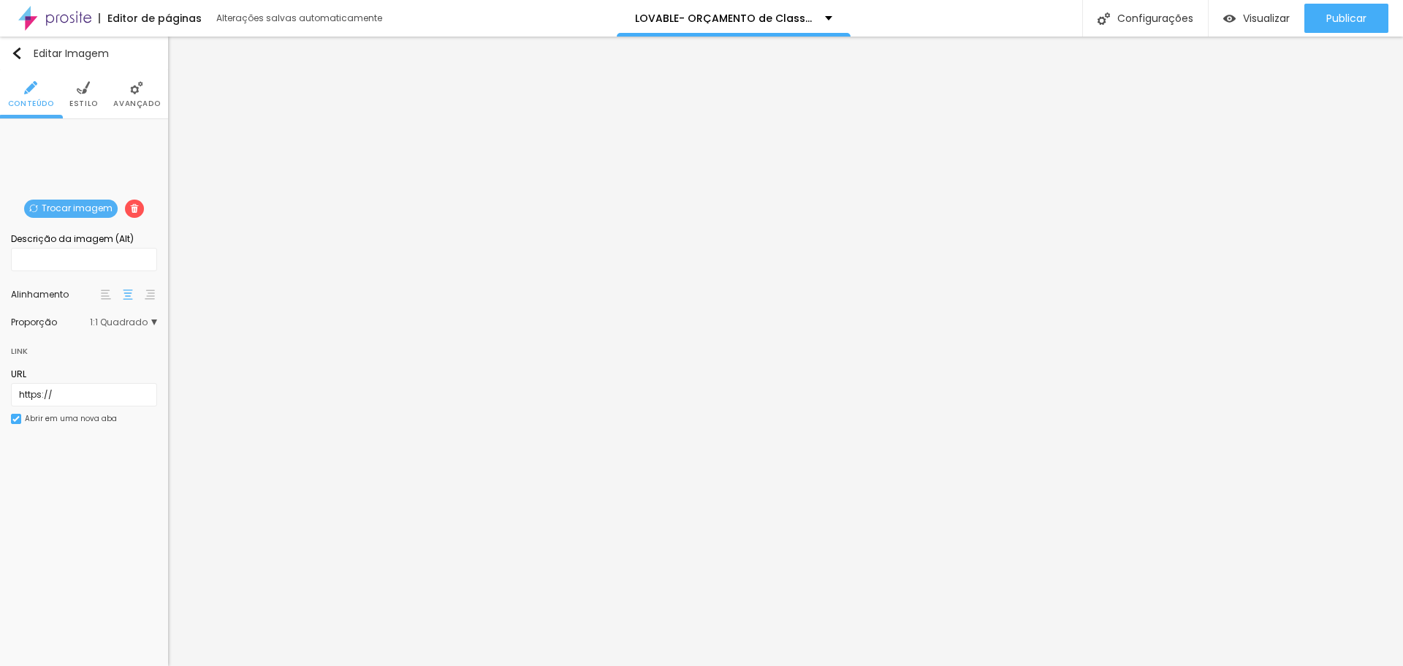
click at [136, 85] on img at bounding box center [136, 87] width 13 height 13
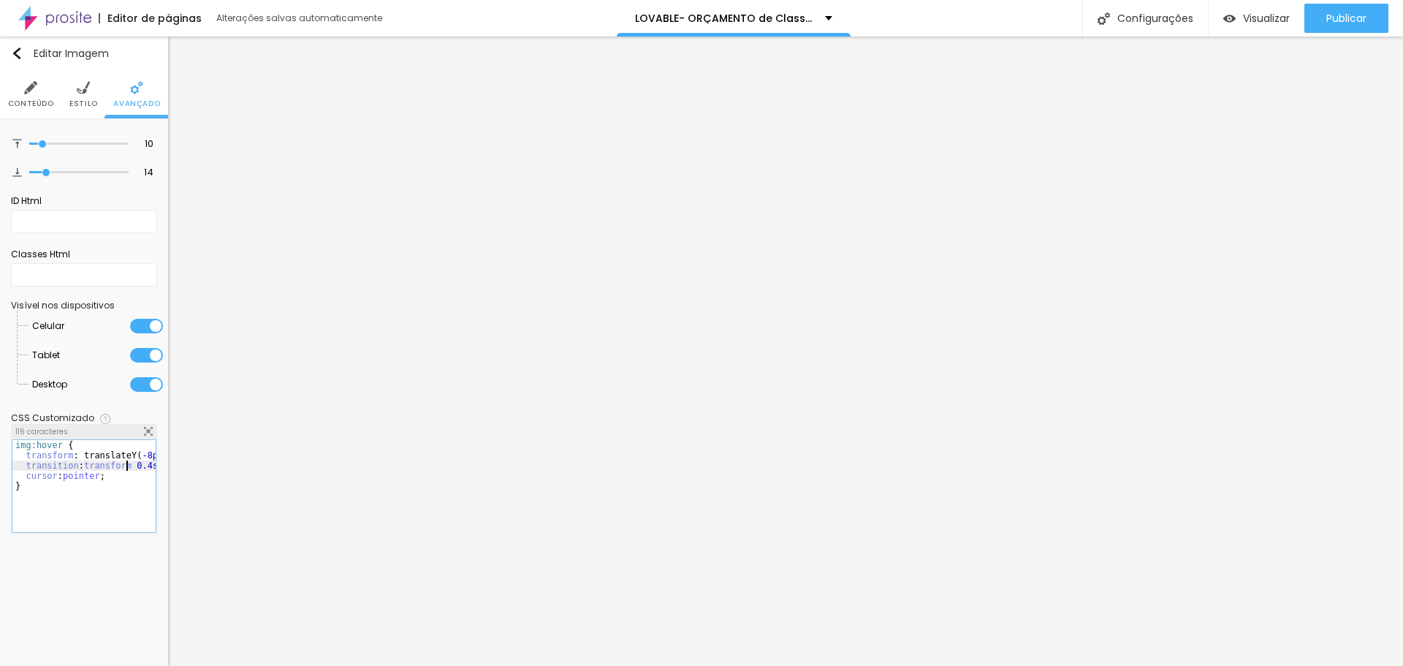
click at [124, 469] on div "img:hover { transform : translateY ( -8px ) scale ( 1.03 ) ; transition : trans…" at bounding box center [116, 491] width 208 height 102
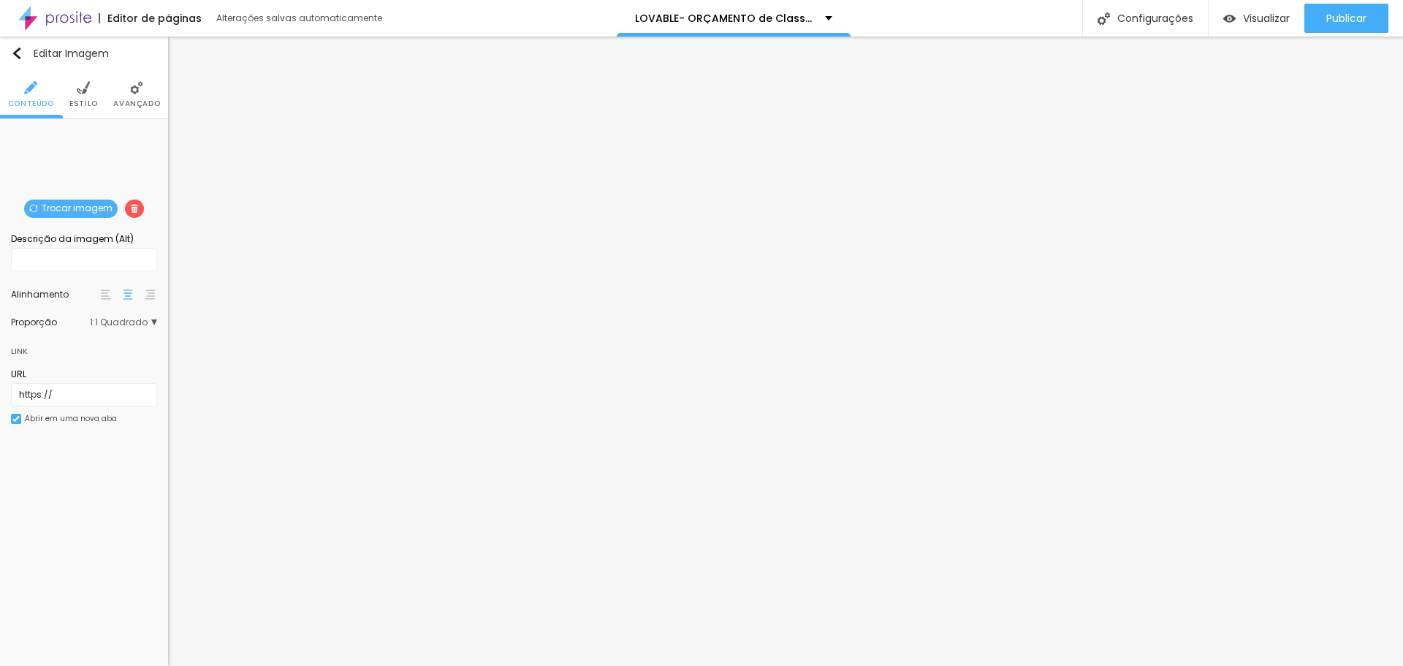
click at [88, 104] on span "Estilo" at bounding box center [83, 103] width 28 height 7
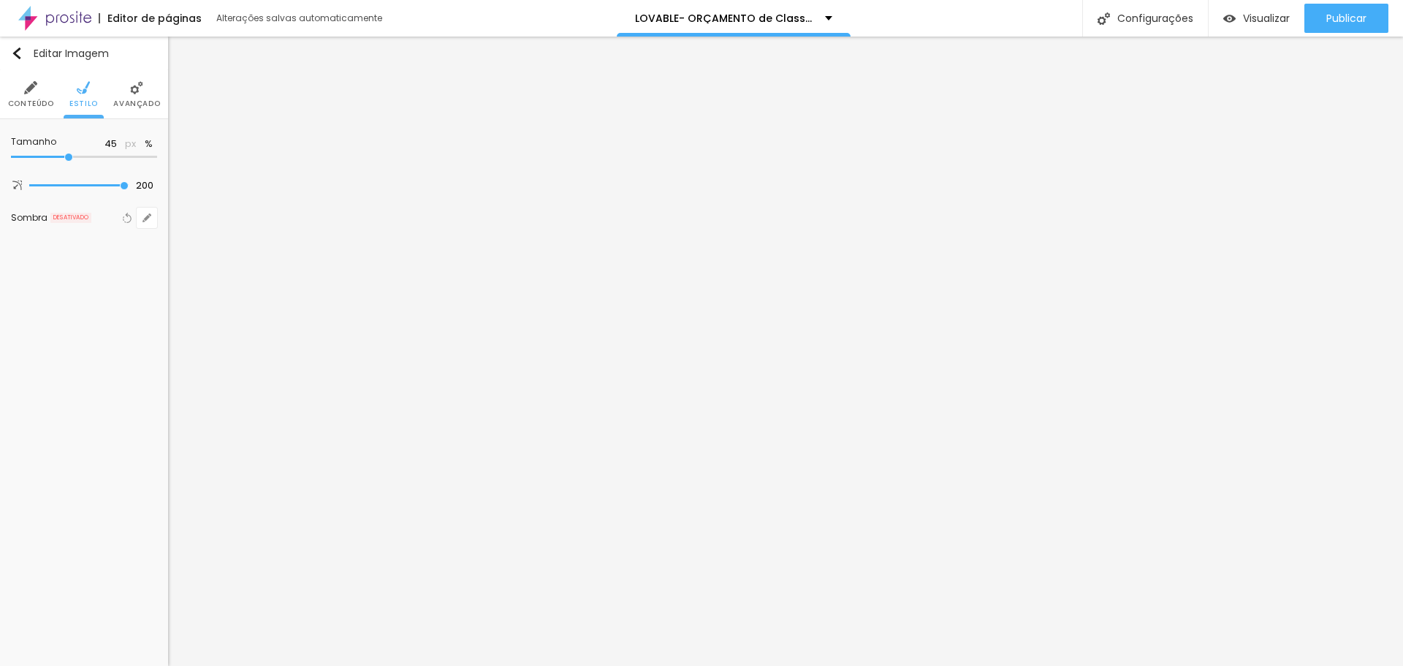
click at [144, 92] on li "Avançado" at bounding box center [136, 94] width 47 height 48
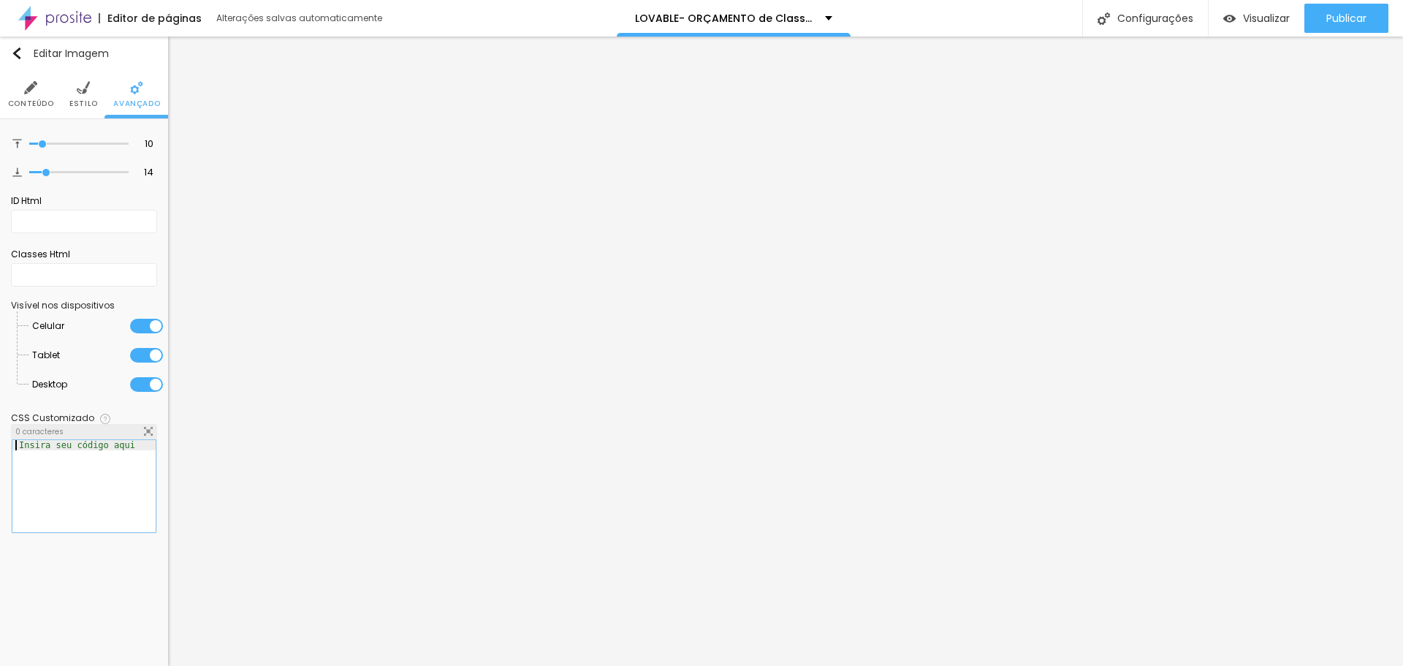
click at [102, 448] on div "Insira seu código aqui" at bounding box center [76, 445] width 129 height 10
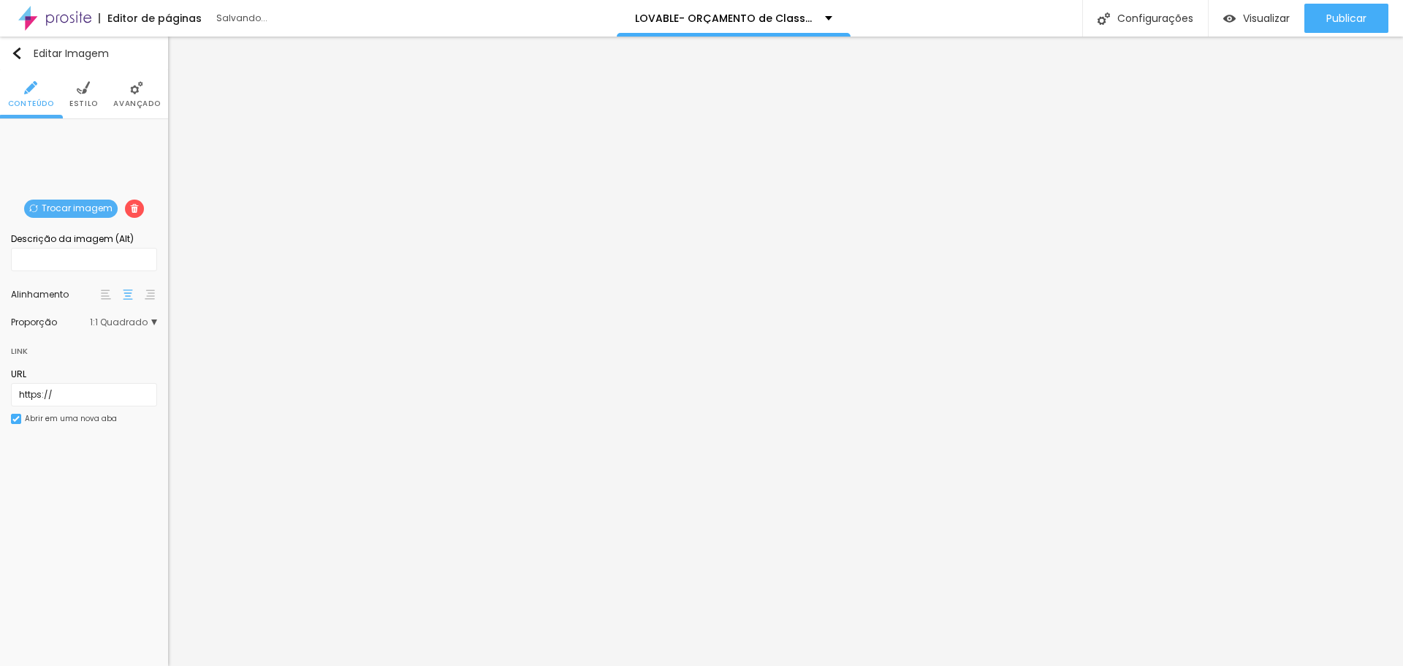
click at [132, 91] on img at bounding box center [136, 87] width 13 height 13
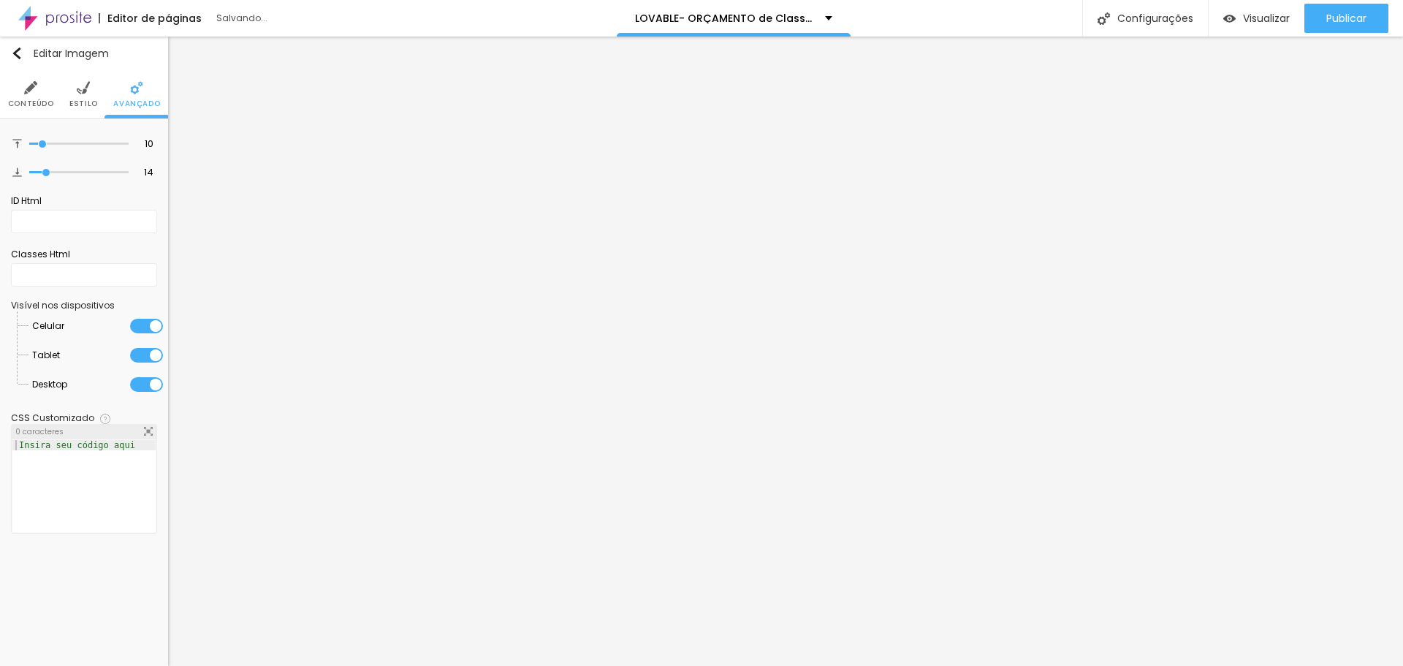
click at [137, 454] on div at bounding box center [83, 496] width 143 height 113
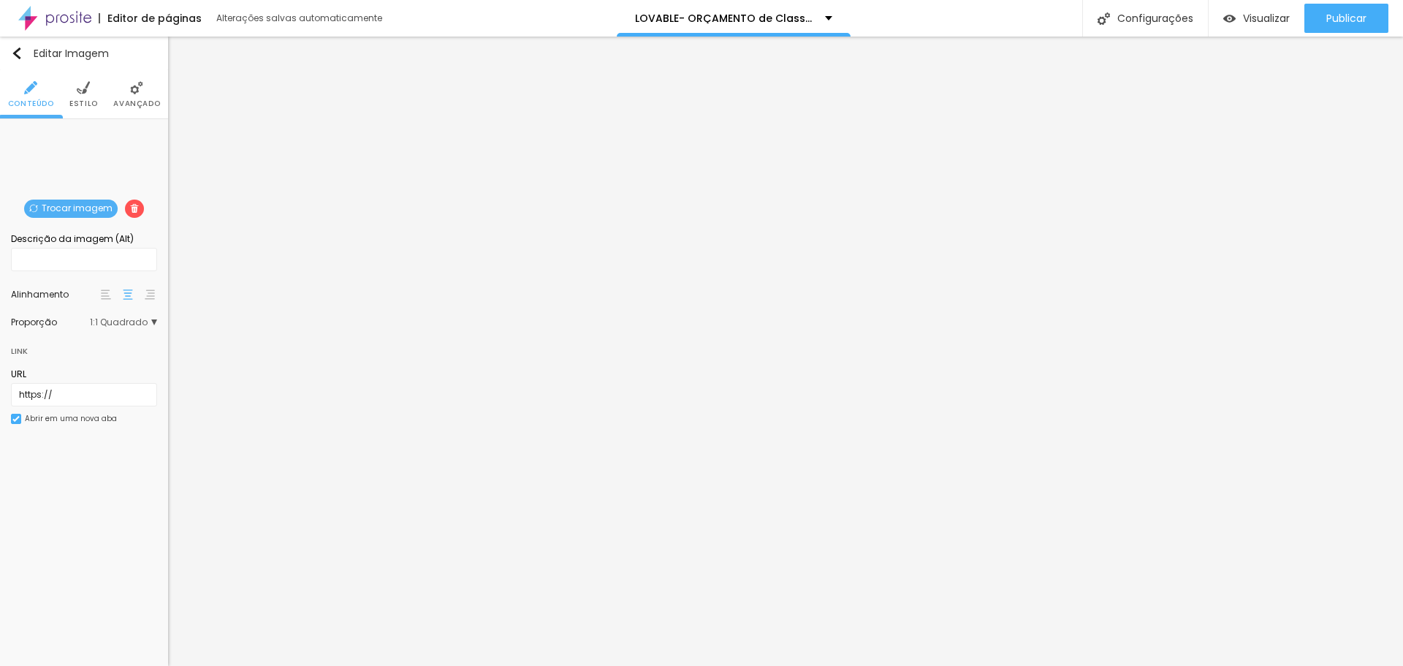
click at [140, 80] on li "Avançado" at bounding box center [136, 94] width 47 height 48
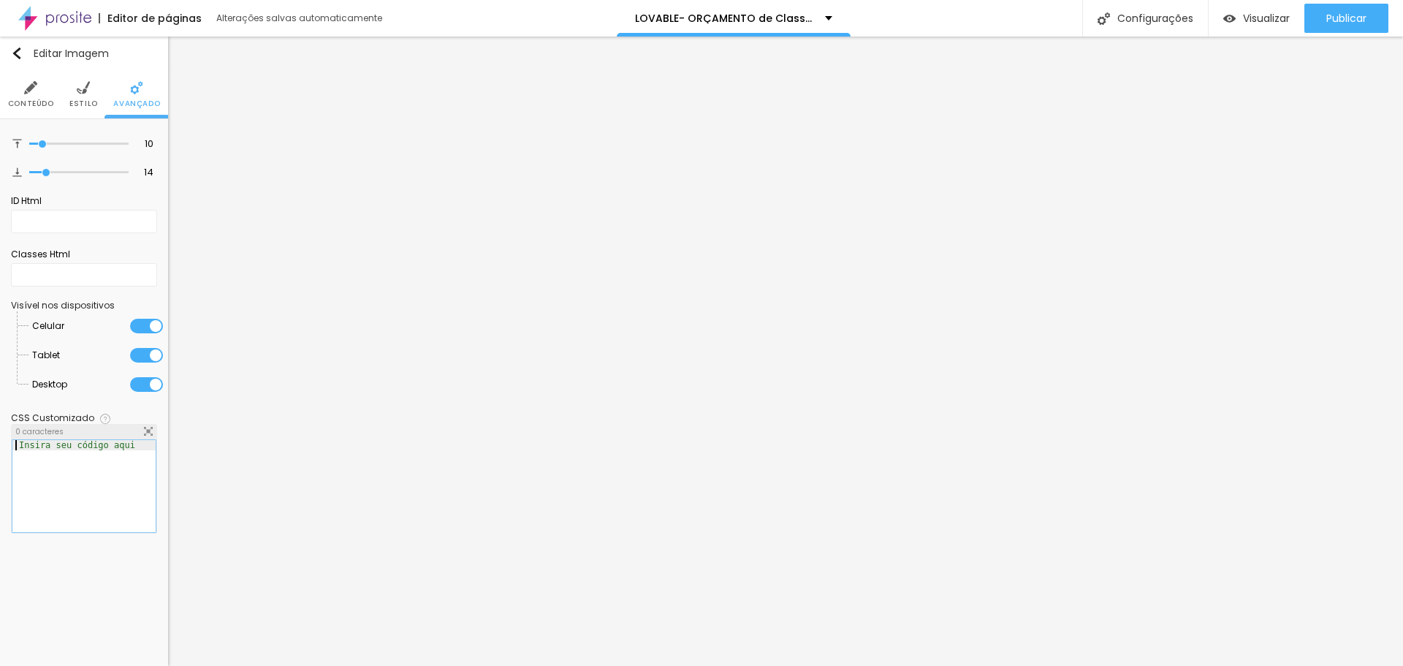
click at [124, 452] on div at bounding box center [83, 496] width 143 height 113
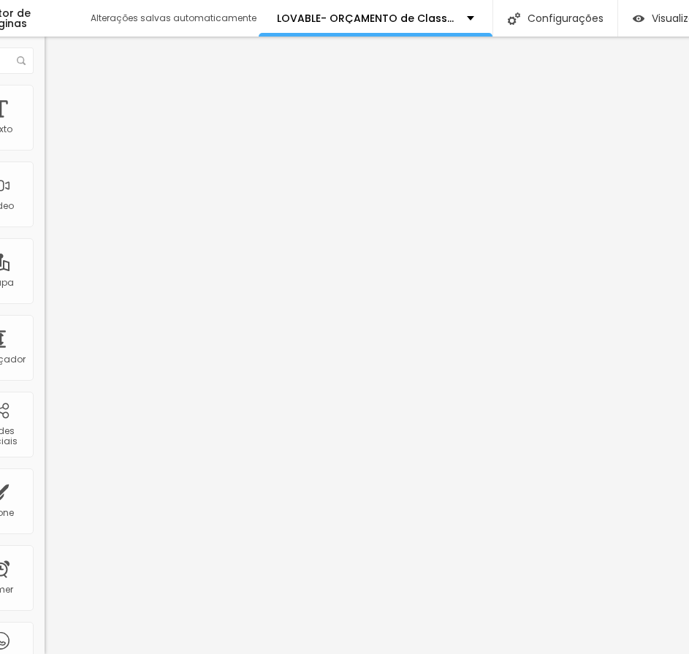
scroll to position [0, 39]
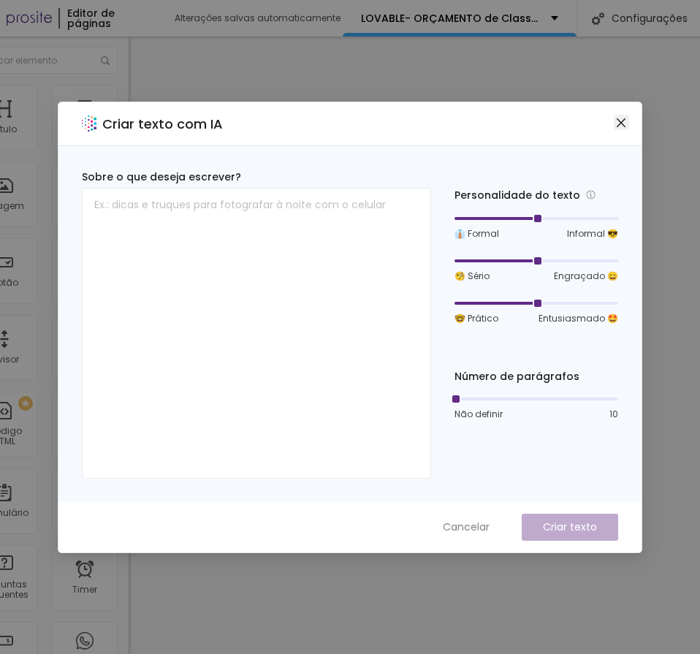
click at [617, 126] on icon "close" at bounding box center [621, 122] width 9 height 9
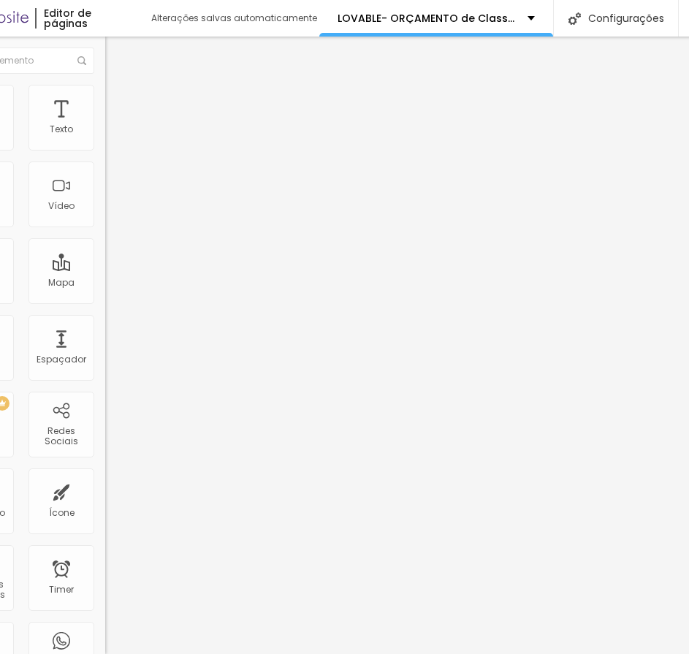
scroll to position [0, 0]
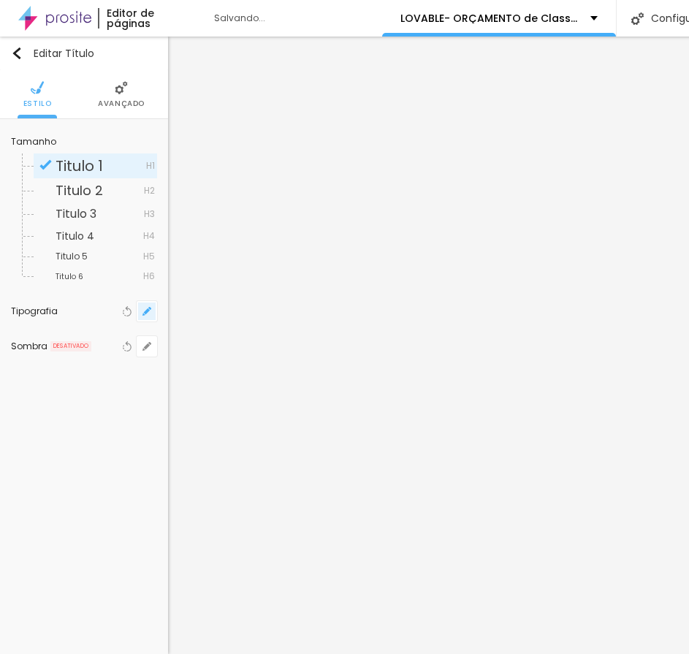
click at [151, 310] on button "button" at bounding box center [147, 311] width 20 height 20
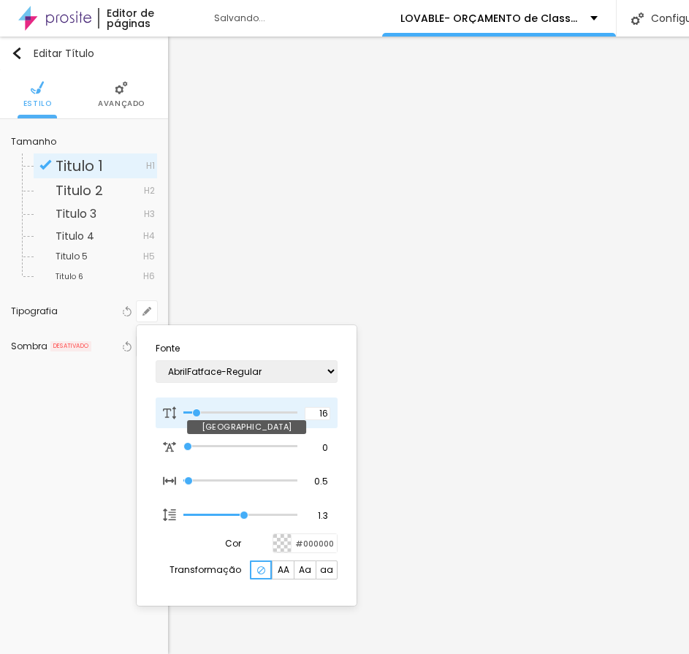
type input "1"
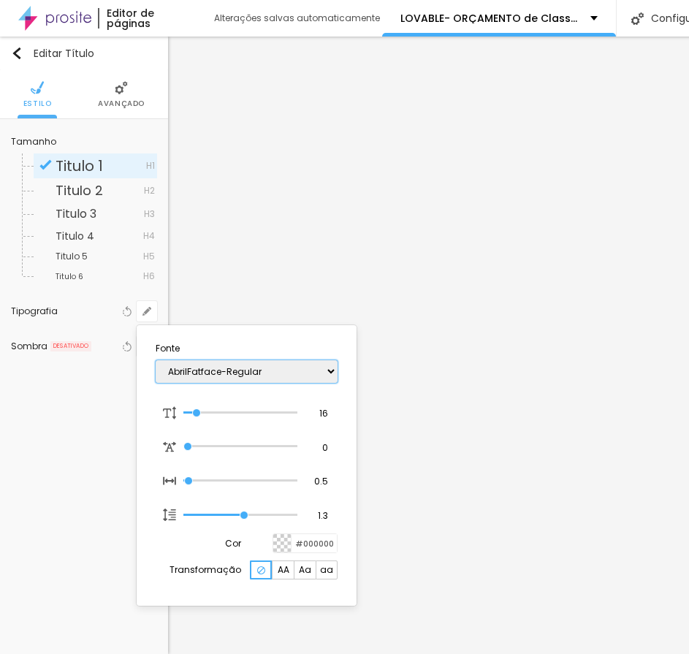
click at [327, 370] on select "AbrilFatface-Regular Actor-Regular Alegreya AlegreyaBlack [PERSON_NAME] [PERSON…" at bounding box center [247, 371] width 182 height 23
select select "Actor-Regular"
click at [156, 360] on select "AbrilFatface-Regular Actor-Regular Alegreya AlegreyaBlack [PERSON_NAME] [PERSON…" at bounding box center [247, 371] width 182 height 23
type input "1"
click at [455, 330] on div at bounding box center [344, 327] width 689 height 654
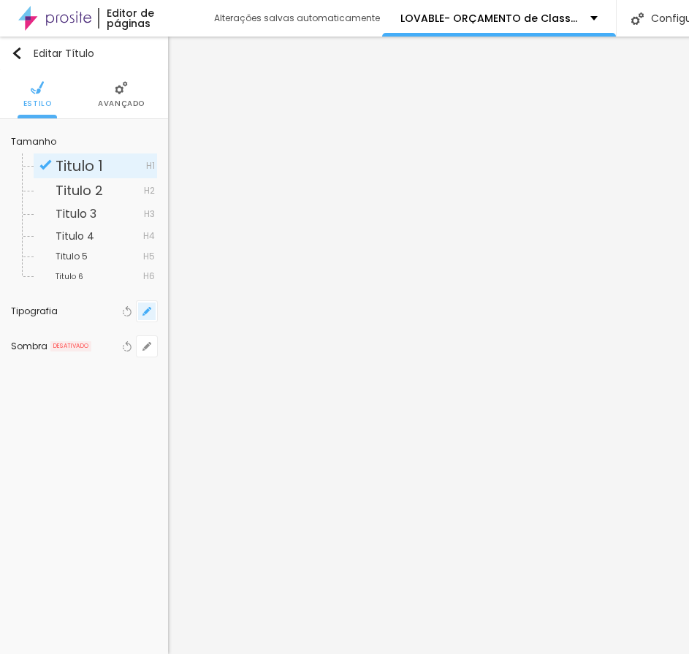
click at [145, 308] on icon "button" at bounding box center [146, 311] width 9 height 9
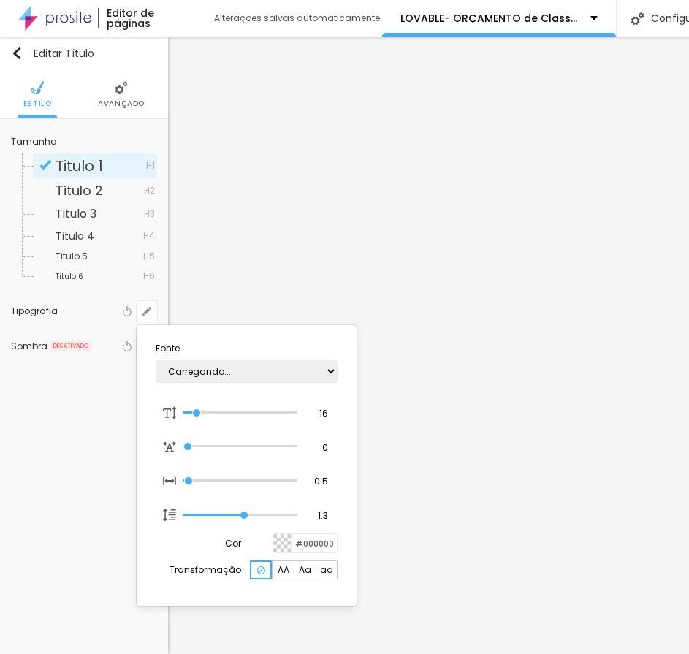
type input "1"
click at [200, 377] on select "AbrilFatface-Regular Actor-Regular Alegreya AlegreyaBlack [PERSON_NAME] [PERSON…" at bounding box center [247, 371] width 182 height 23
select select "Actor-Regular"
click at [156, 360] on select "AbrilFatface-Regular Actor-Regular Alegreya AlegreyaBlack [PERSON_NAME] [PERSON…" at bounding box center [247, 371] width 182 height 23
type input "1"
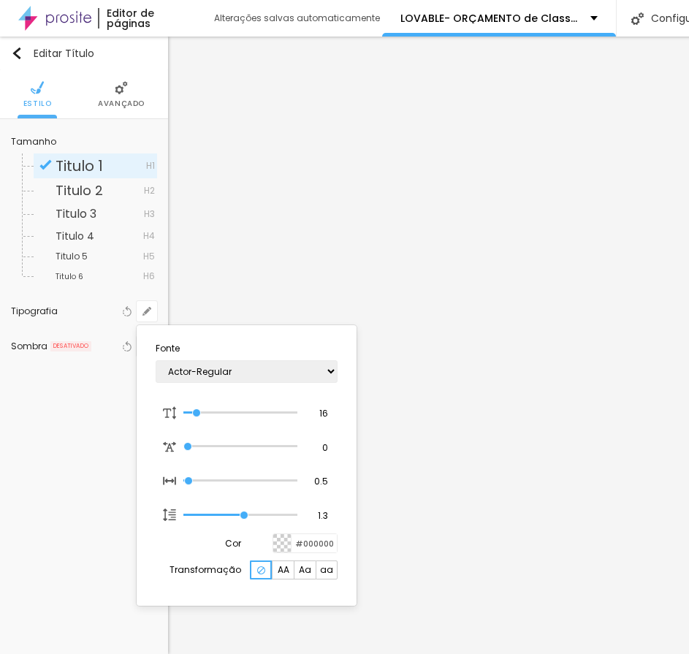
click at [569, 305] on div at bounding box center [344, 327] width 689 height 654
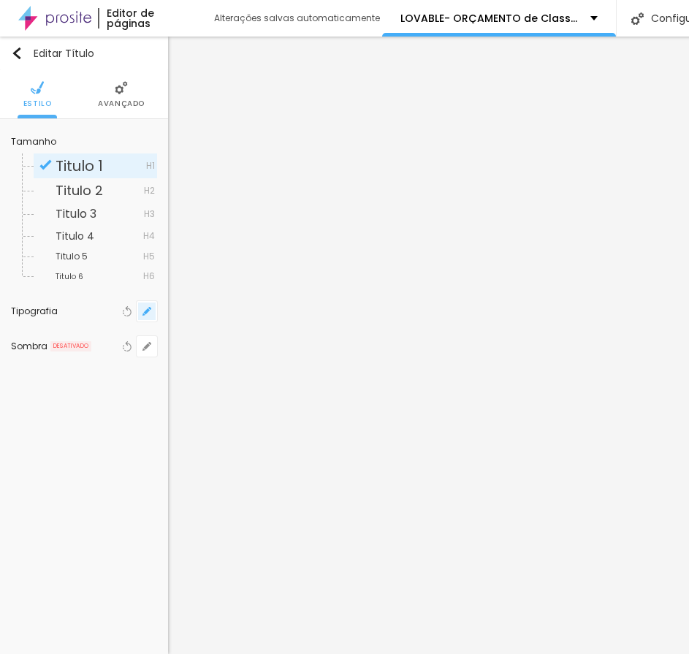
click at [150, 305] on button "button" at bounding box center [147, 311] width 20 height 20
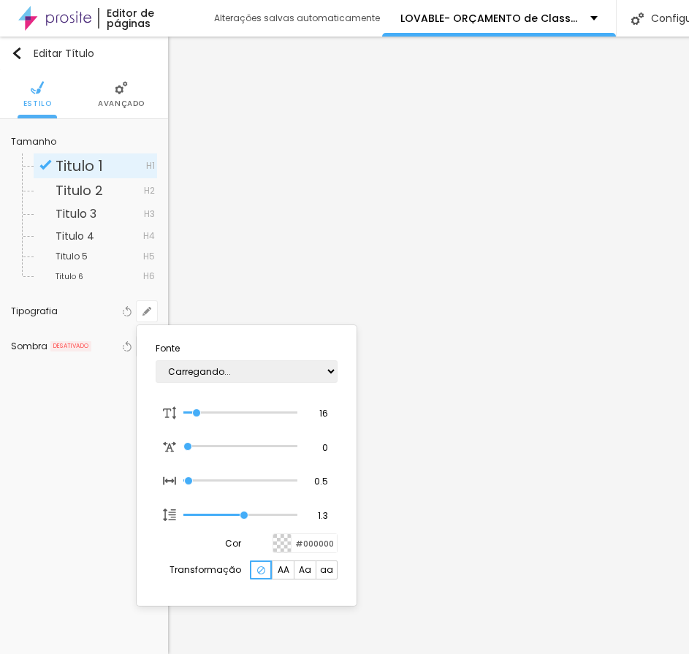
type input "1"
click at [206, 372] on select "AbrilFatface-Regular Actor-Regular Alegreya AlegreyaBlack [PERSON_NAME] [PERSON…" at bounding box center [247, 371] width 182 height 23
select select "Actor-Regular"
click at [156, 360] on select "AbrilFatface-Regular Actor-Regular Alegreya AlegreyaBlack [PERSON_NAME] [PERSON…" at bounding box center [247, 371] width 182 height 23
type input "1"
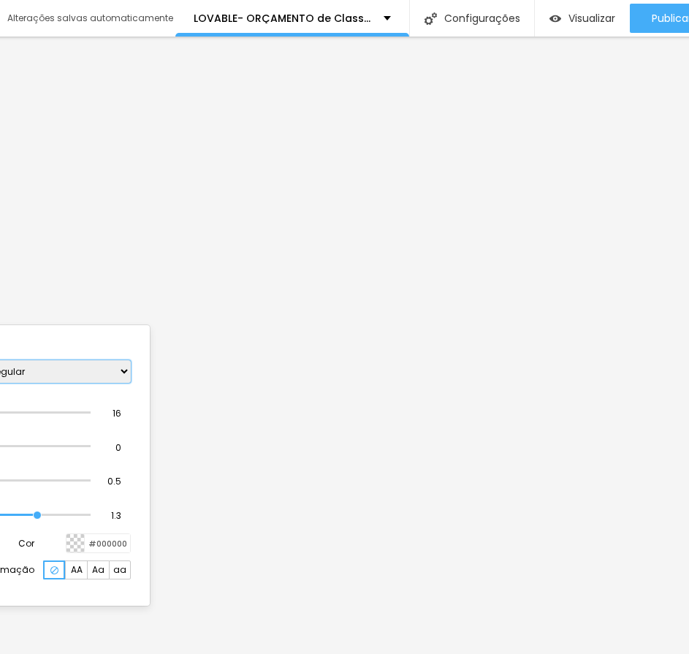
scroll to position [0, 246]
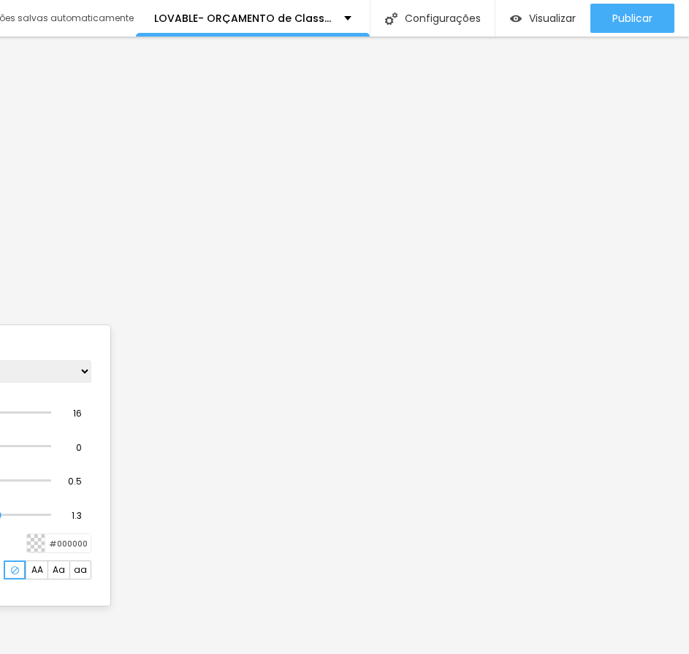
click at [593, 314] on div at bounding box center [344, 327] width 689 height 654
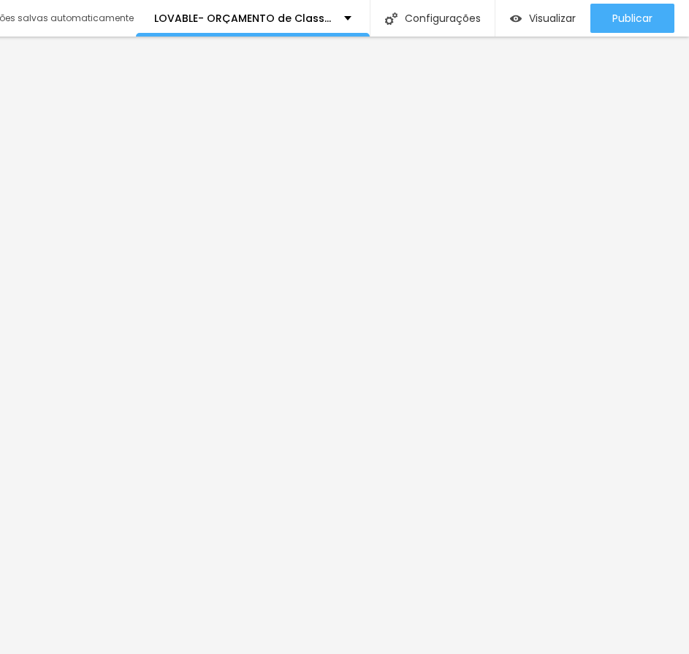
scroll to position [0, 235]
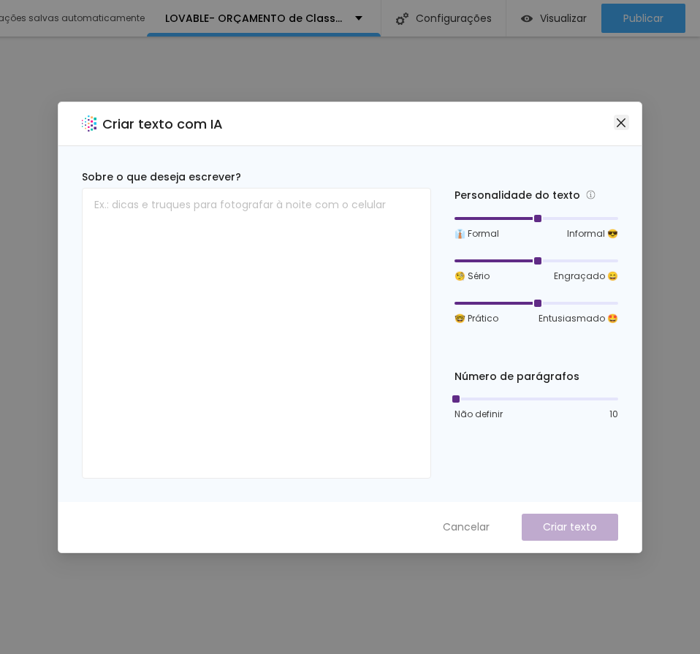
click at [620, 120] on icon "close" at bounding box center [621, 123] width 12 height 12
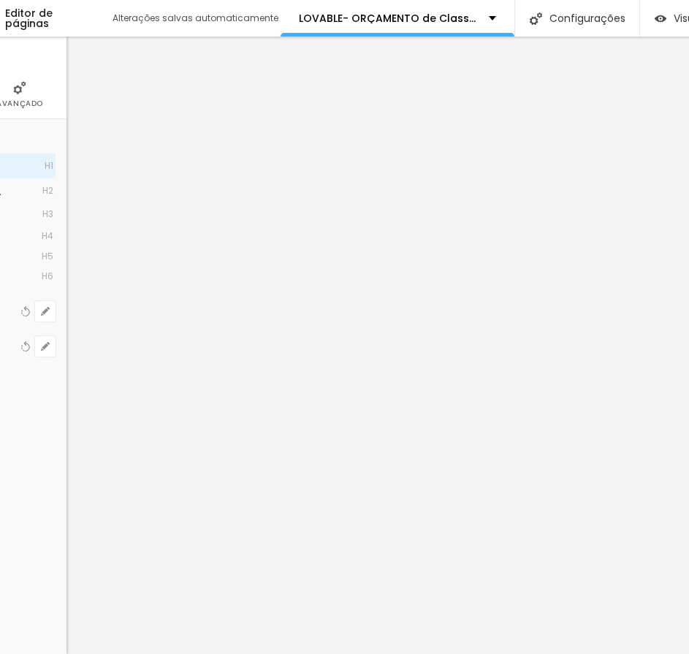
scroll to position [0, 0]
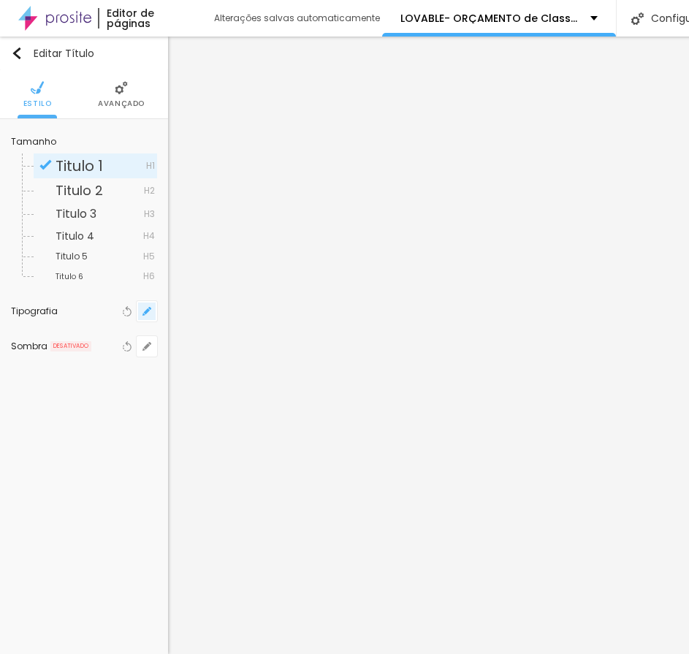
click at [147, 315] on icon "button" at bounding box center [146, 311] width 9 height 9
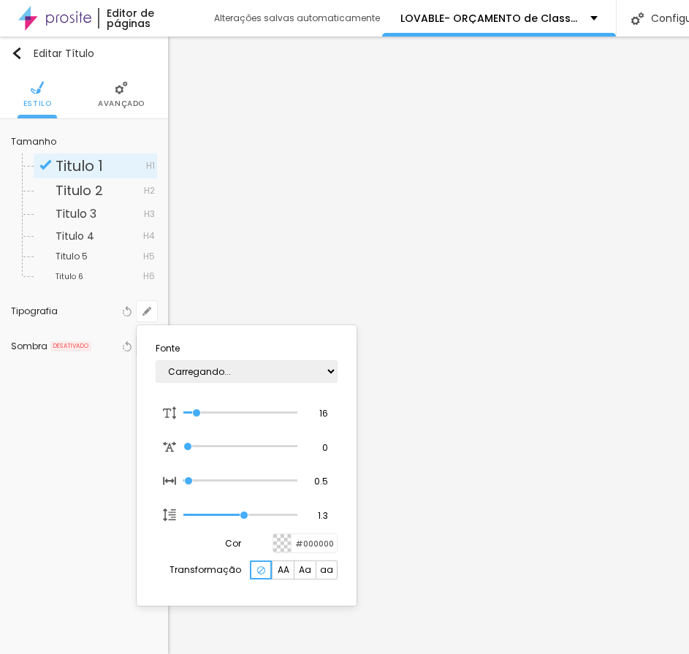
type input "1"
click at [210, 373] on select "AbrilFatface-Regular Actor-Regular Alegreya AlegreyaBlack [PERSON_NAME] [PERSON…" at bounding box center [247, 371] width 182 height 23
select select "Actor-Regular"
click at [156, 360] on select "AbrilFatface-Regular Actor-Regular Alegreya AlegreyaBlack [PERSON_NAME] [PERSON…" at bounding box center [247, 371] width 182 height 23
type input "1"
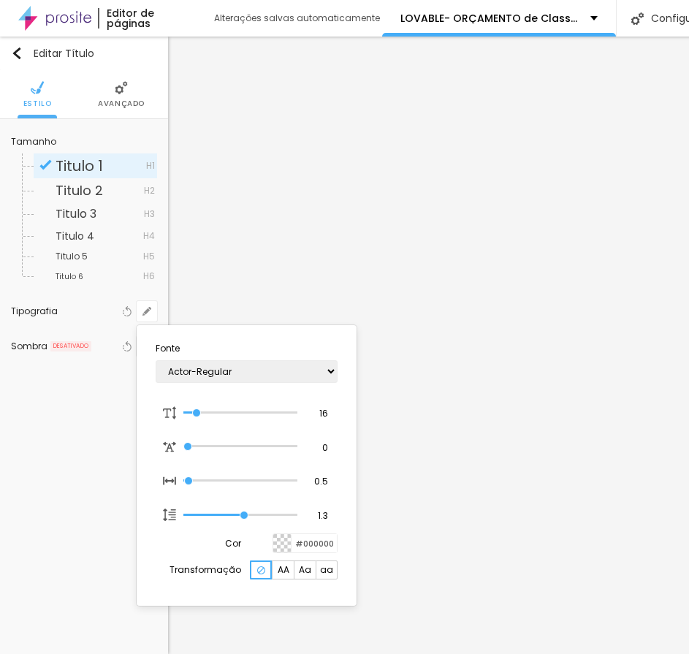
click at [541, 469] on div at bounding box center [344, 327] width 689 height 654
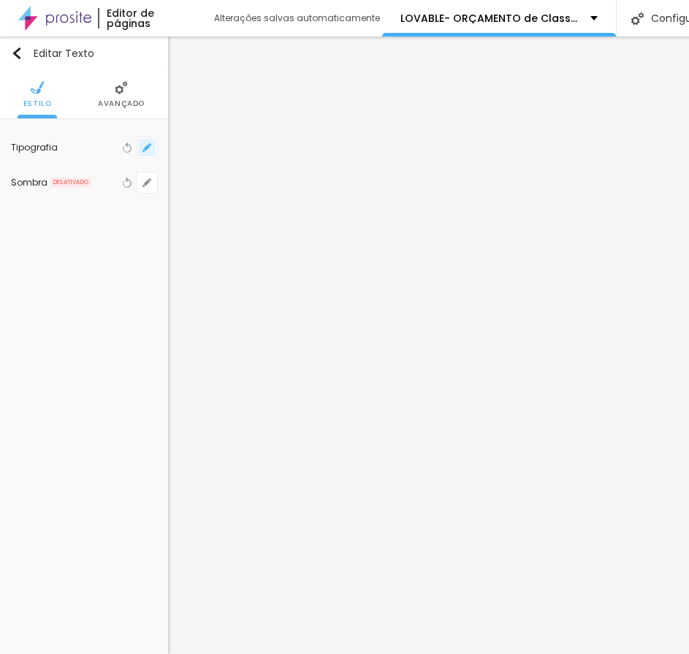
click at [151, 141] on button "button" at bounding box center [147, 147] width 20 height 20
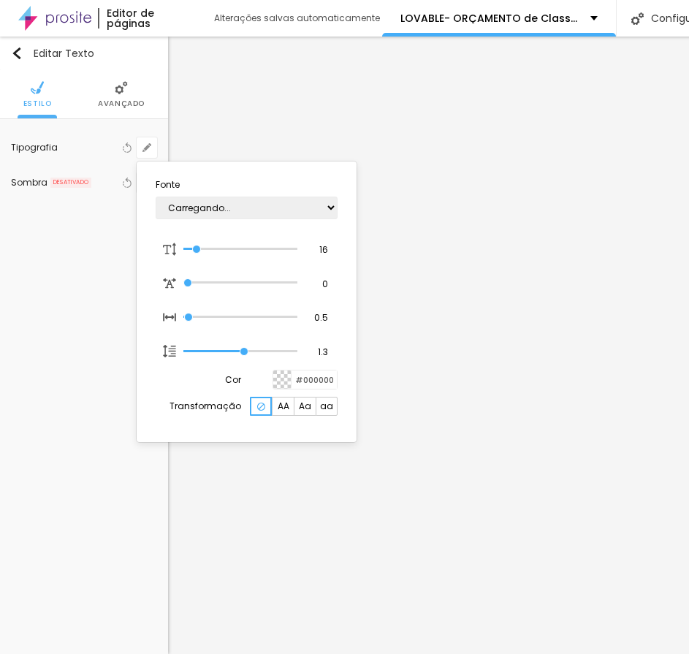
type input "1"
click at [210, 205] on select "AbrilFatface-Regular Actor-Regular Alegreya AlegreyaBlack [PERSON_NAME] [PERSON…" at bounding box center [247, 208] width 182 height 23
select select "Actor-Regular"
click at [156, 197] on select "AbrilFatface-Regular Actor-Regular Alegreya AlegreyaBlack [PERSON_NAME] [PERSON…" at bounding box center [247, 208] width 182 height 23
type input "1"
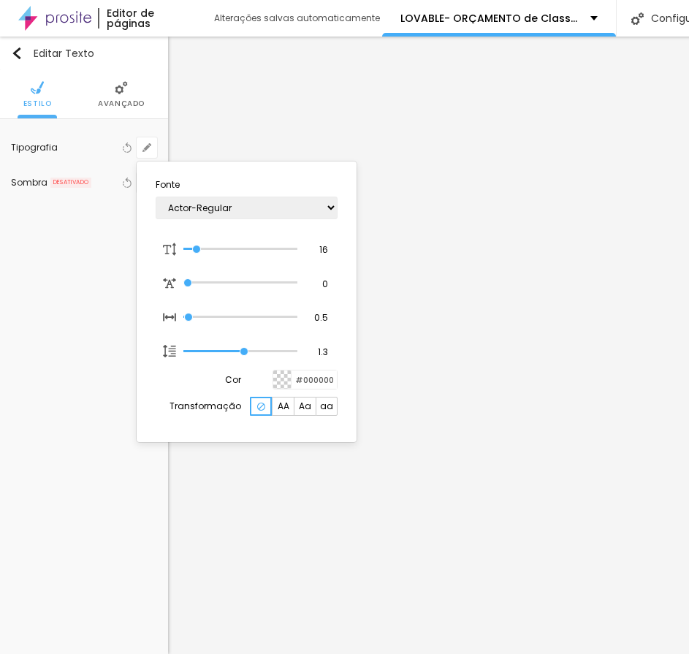
click at [629, 368] on div at bounding box center [344, 327] width 689 height 654
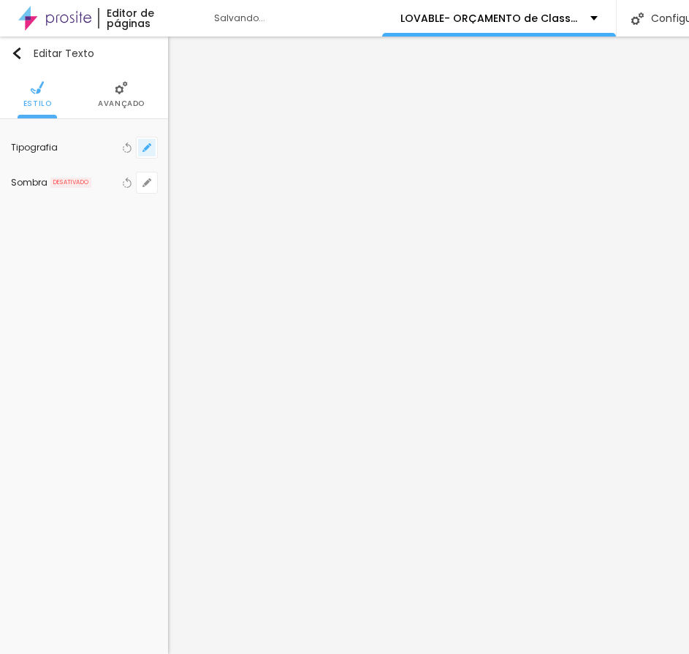
click at [151, 146] on icon "button" at bounding box center [146, 147] width 9 height 9
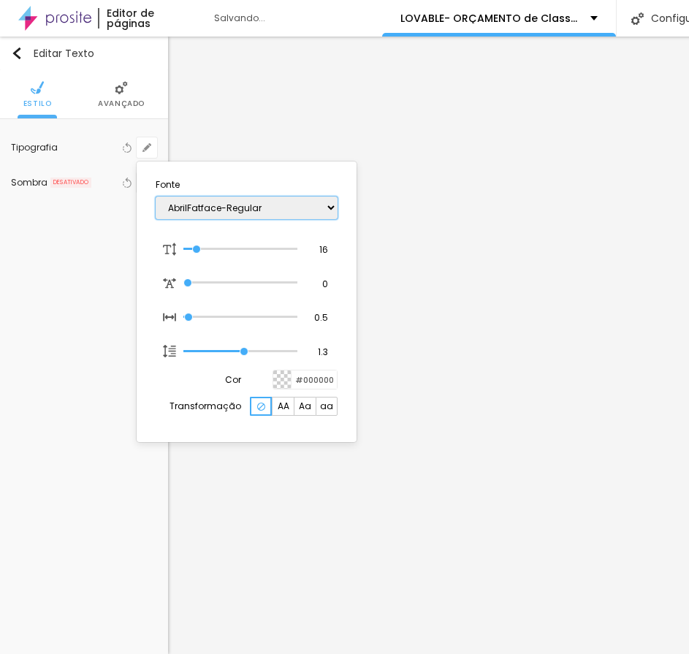
drag, startPoint x: 183, startPoint y: 211, endPoint x: 185, endPoint y: 203, distance: 8.2
click at [183, 211] on select "AbrilFatface-Regular Actor-Regular Alegreya AlegreyaBlack [PERSON_NAME] [PERSON…" at bounding box center [247, 208] width 182 height 23
type input "1"
select select "Actor-Regular"
click at [156, 197] on select "AbrilFatface-Regular Actor-Regular Alegreya AlegreyaBlack [PERSON_NAME] [PERSON…" at bounding box center [247, 208] width 182 height 23
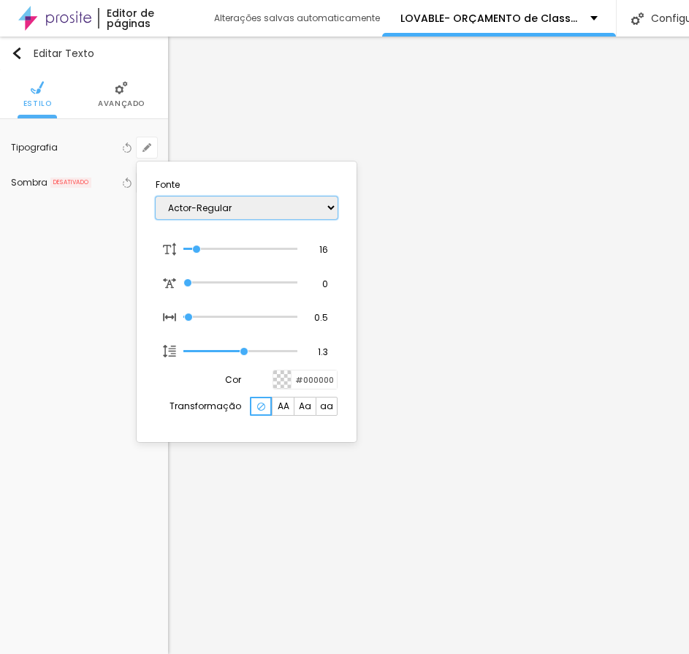
type input "1"
click at [387, 354] on div at bounding box center [344, 327] width 689 height 654
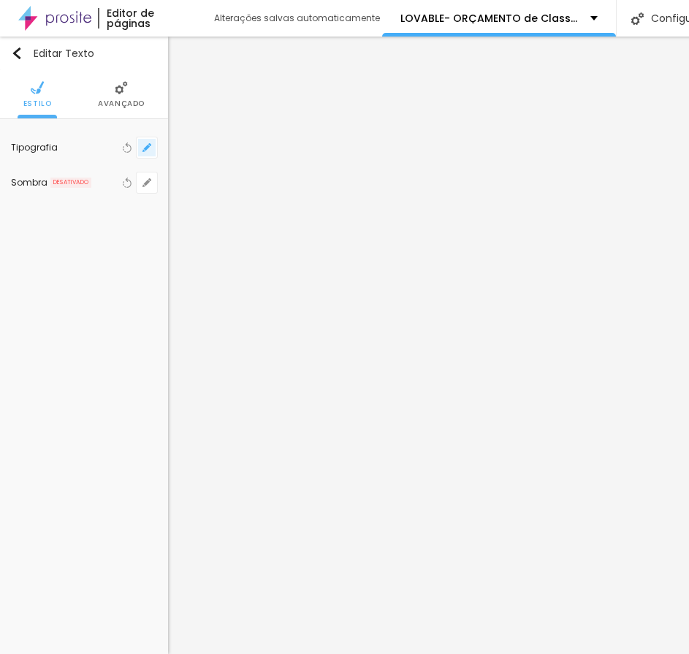
click at [153, 142] on button "button" at bounding box center [147, 147] width 20 height 20
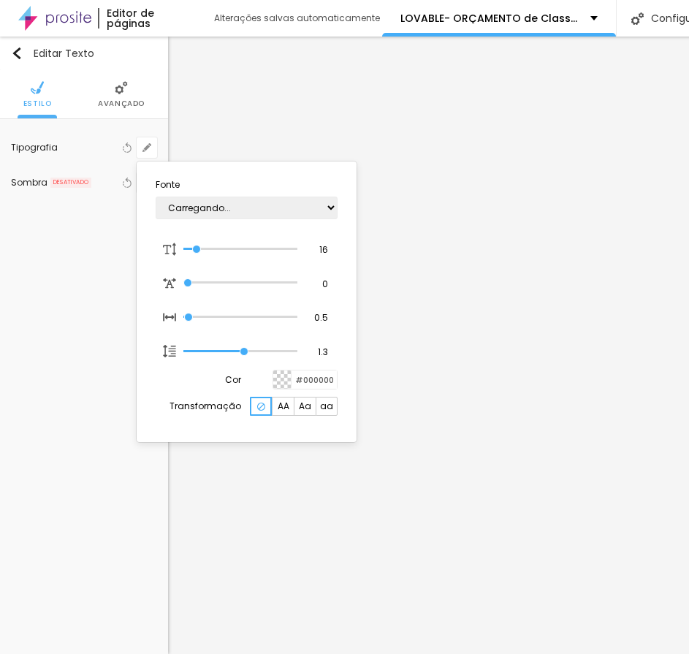
type input "1"
click at [176, 202] on select "AbrilFatface-Regular Actor-Regular Alegreya AlegreyaBlack [PERSON_NAME] [PERSON…" at bounding box center [247, 208] width 182 height 23
select select "Actor-Regular"
click at [156, 197] on select "AbrilFatface-Regular Actor-Regular Alegreya AlegreyaBlack [PERSON_NAME] [PERSON…" at bounding box center [247, 208] width 182 height 23
type input "1"
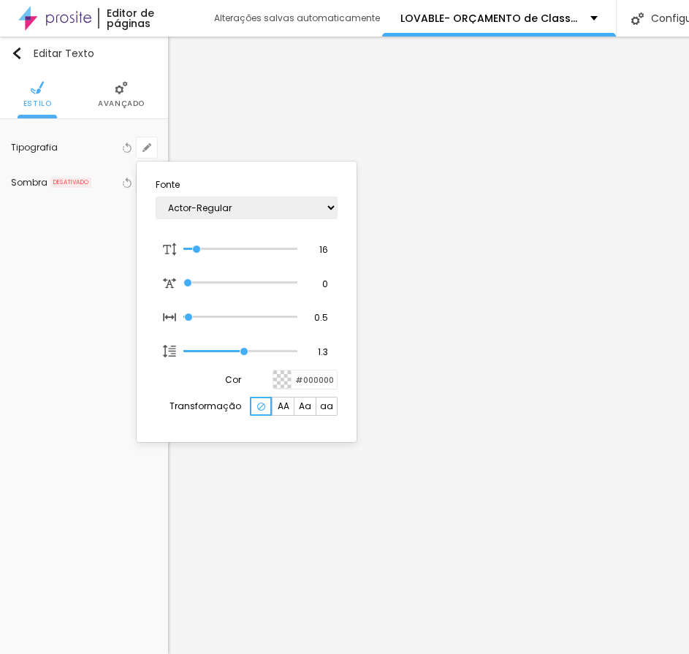
click at [372, 173] on div at bounding box center [344, 327] width 689 height 654
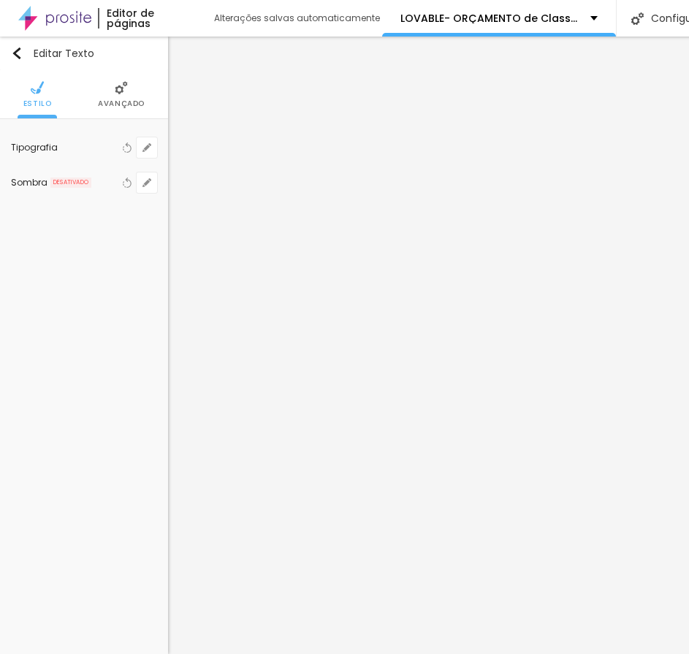
click at [105, 75] on li "Avançado" at bounding box center [121, 94] width 47 height 48
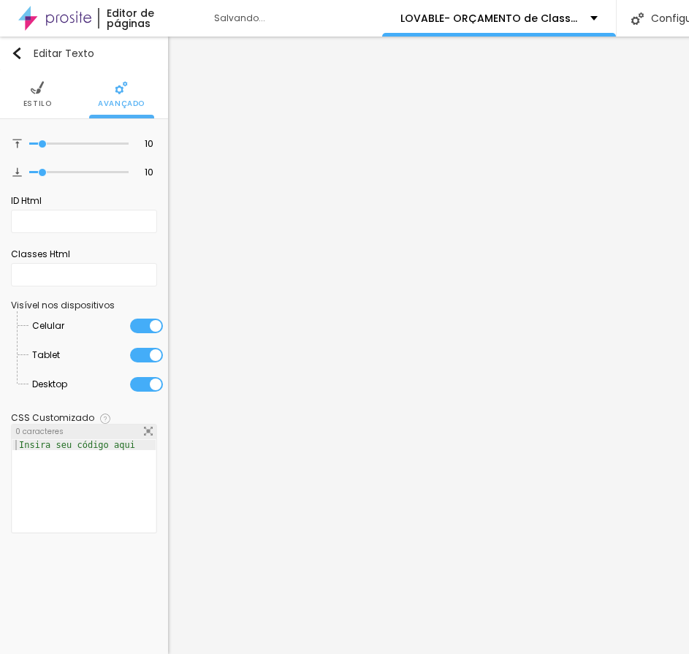
click at [39, 82] on img at bounding box center [37, 87] width 13 height 13
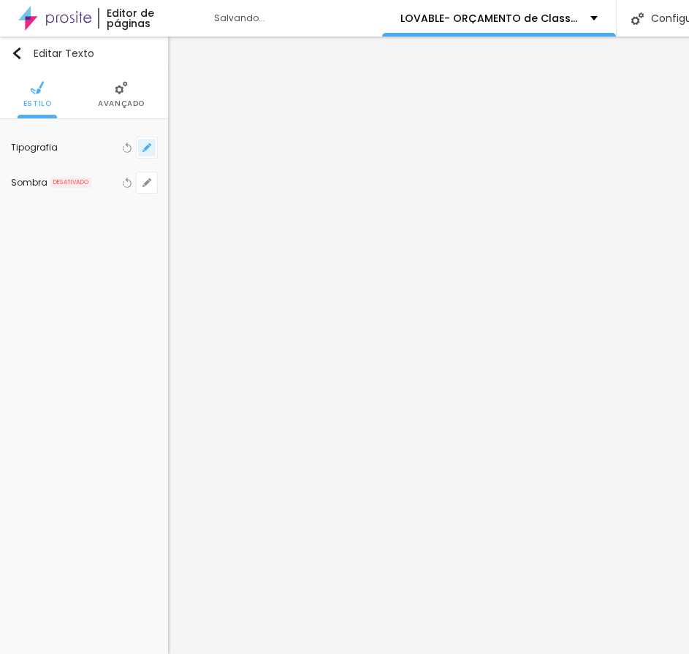
click at [150, 146] on icon "button" at bounding box center [146, 147] width 9 height 9
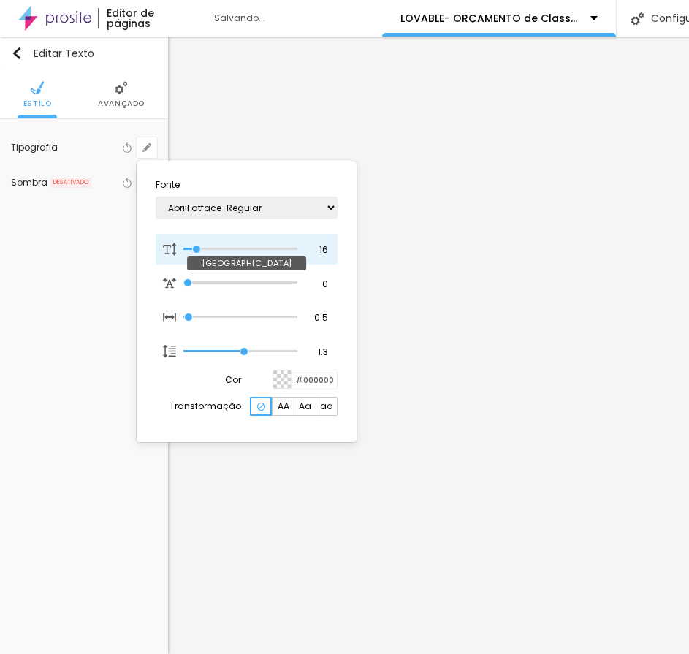
type input "1"
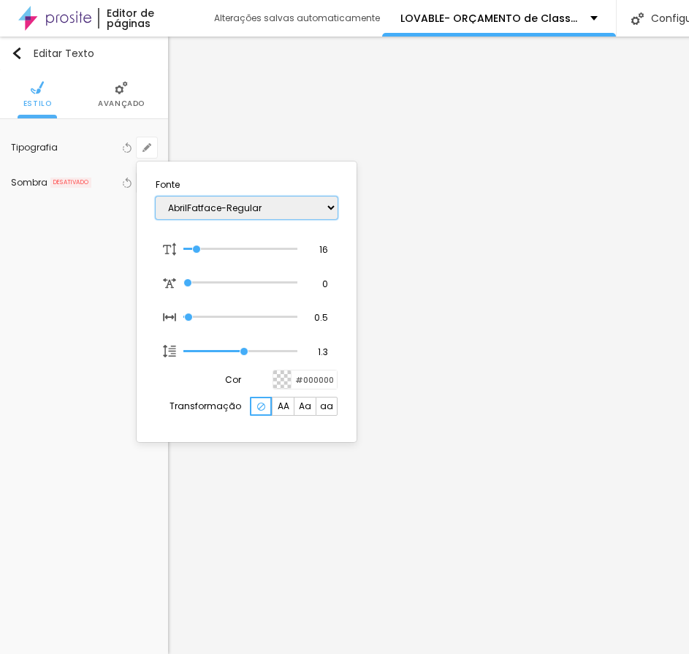
click at [216, 206] on select "AbrilFatface-Regular Actor-Regular Alegreya AlegreyaBlack [PERSON_NAME] [PERSON…" at bounding box center [247, 208] width 182 height 23
select select "Actor-Regular"
click at [156, 197] on select "AbrilFatface-Regular Actor-Regular Alegreya AlegreyaBlack [PERSON_NAME] [PERSON…" at bounding box center [247, 208] width 182 height 23
type input "1"
click at [376, 159] on div at bounding box center [344, 327] width 689 height 654
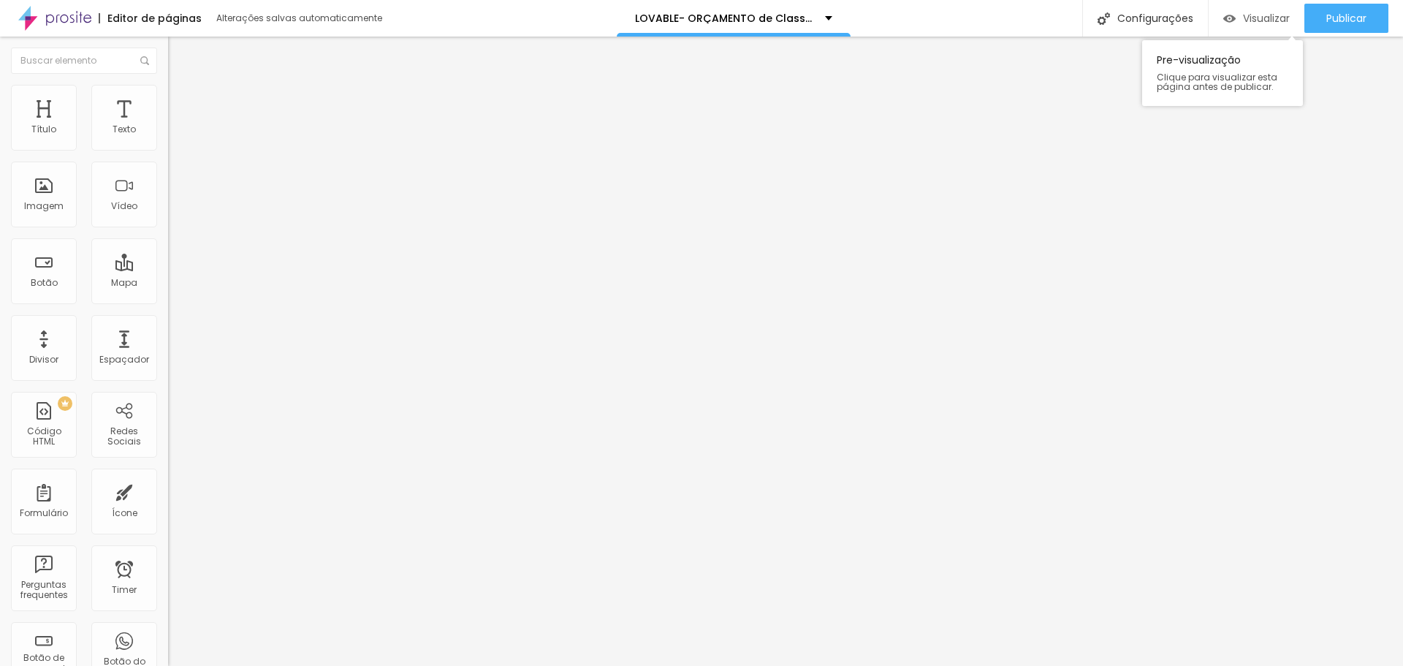
click at [1253, 21] on span "Visualizar" at bounding box center [1266, 18] width 47 height 12
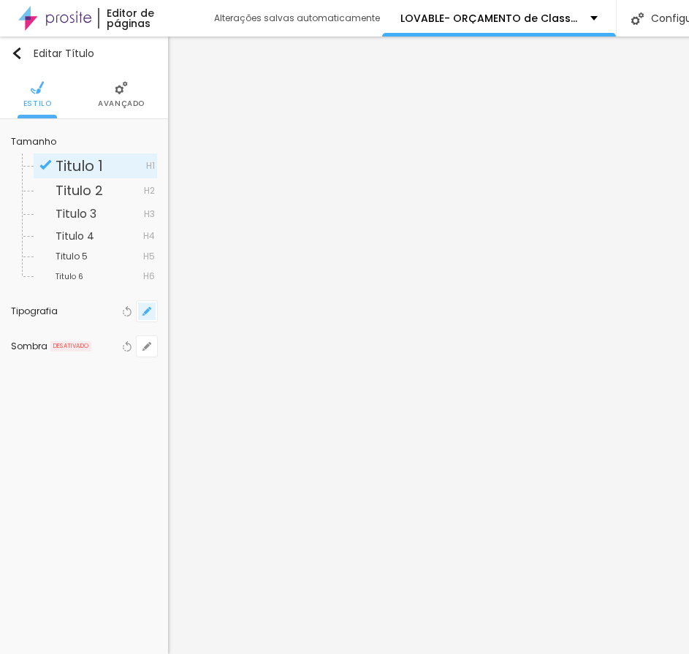
click at [153, 308] on button "button" at bounding box center [147, 311] width 20 height 20
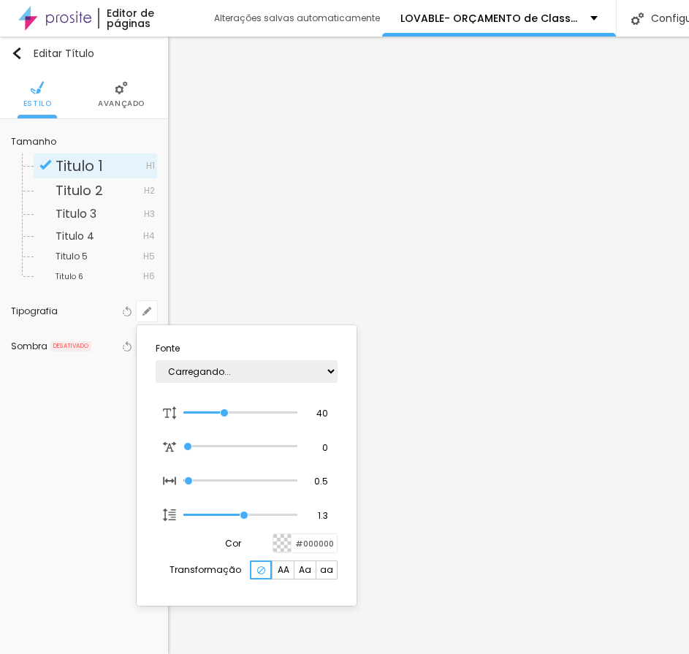
type input "1"
drag, startPoint x: 277, startPoint y: 376, endPoint x: 262, endPoint y: 362, distance: 19.7
click at [277, 376] on select "AbrilFatface-Regular Actor-Regular Alegreya AlegreyaBlack [PERSON_NAME] [PERSON…" at bounding box center [247, 371] width 182 height 23
select select "CinzelDecorative-Regular"
click at [156, 360] on select "AbrilFatface-Regular Actor-Regular Alegreya AlegreyaBlack [PERSON_NAME] [PERSON…" at bounding box center [247, 371] width 182 height 23
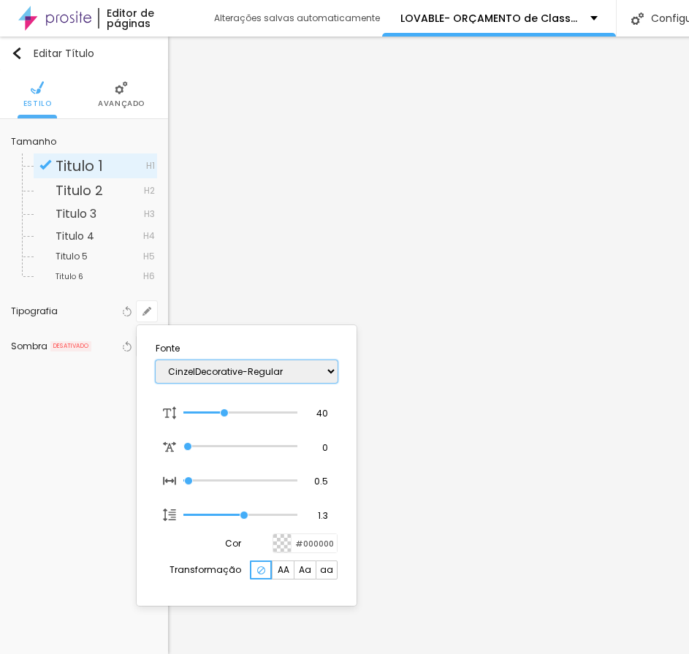
type input "1"
click at [539, 347] on div at bounding box center [344, 327] width 689 height 654
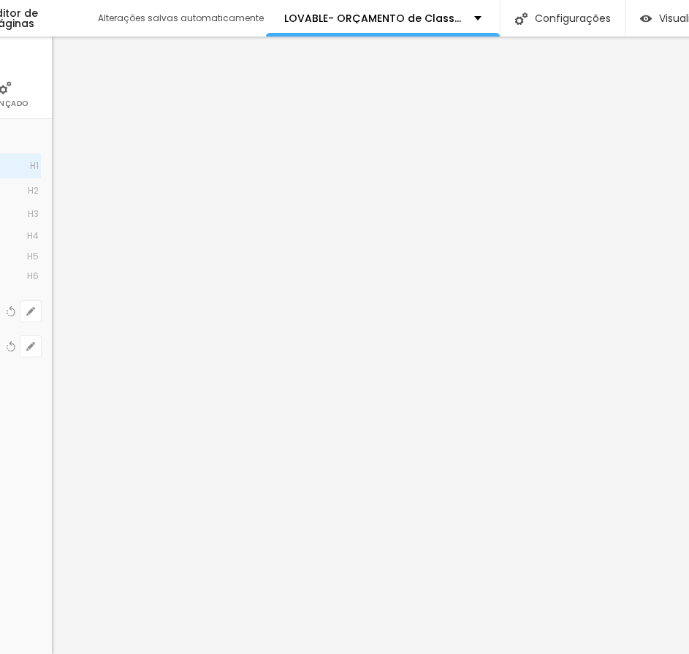
scroll to position [0, 118]
click at [30, 309] on icon "button" at bounding box center [29, 311] width 6 height 6
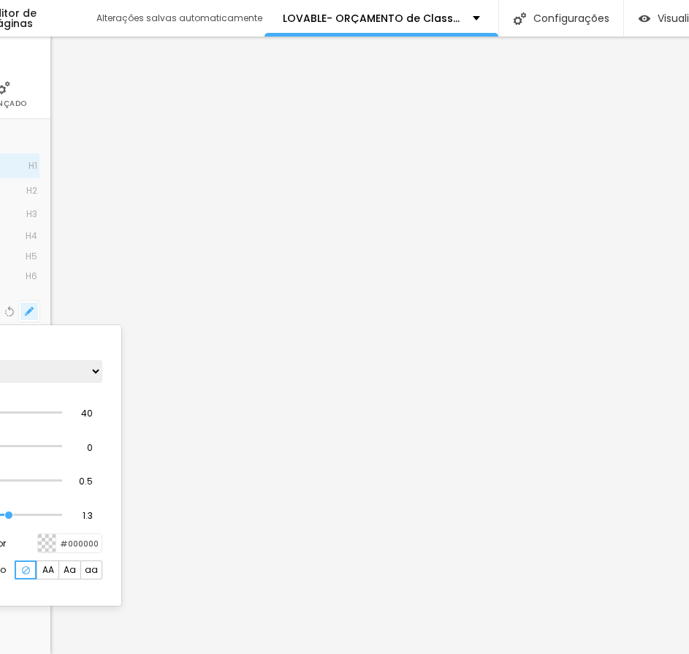
type input "1"
click at [78, 368] on select "AbrilFatface-Regular Actor-Regular Alegreya AlegreyaBlack [PERSON_NAME] [PERSON…" at bounding box center [11, 371] width 182 height 23
select select "Actor-Regular"
click at [0, 360] on select "AbrilFatface-Regular Actor-Regular Alegreya AlegreyaBlack [PERSON_NAME] [PERSON…" at bounding box center [11, 371] width 182 height 23
type input "1"
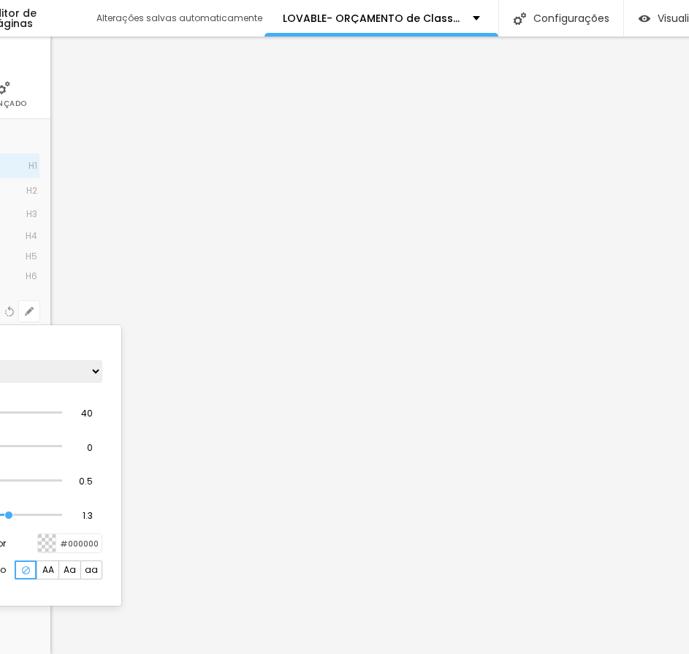
click at [420, 387] on div at bounding box center [344, 327] width 689 height 654
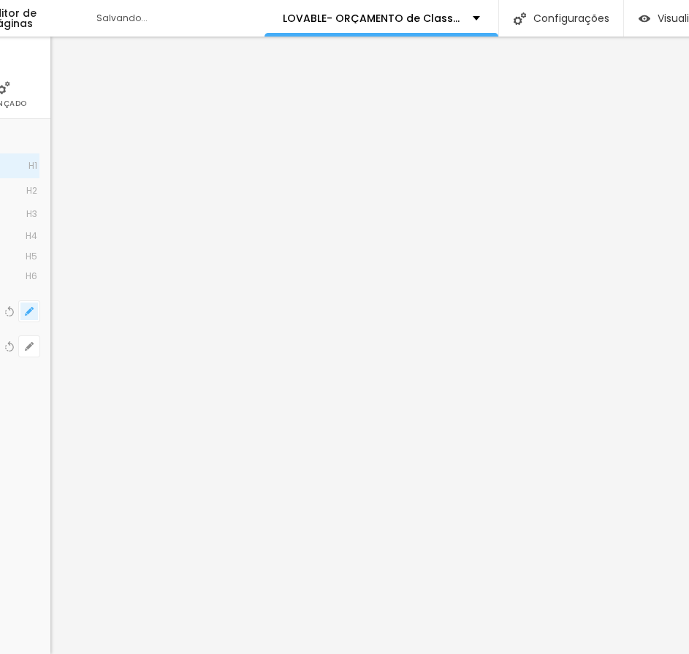
click at [28, 311] on icon "button" at bounding box center [29, 311] width 6 height 6
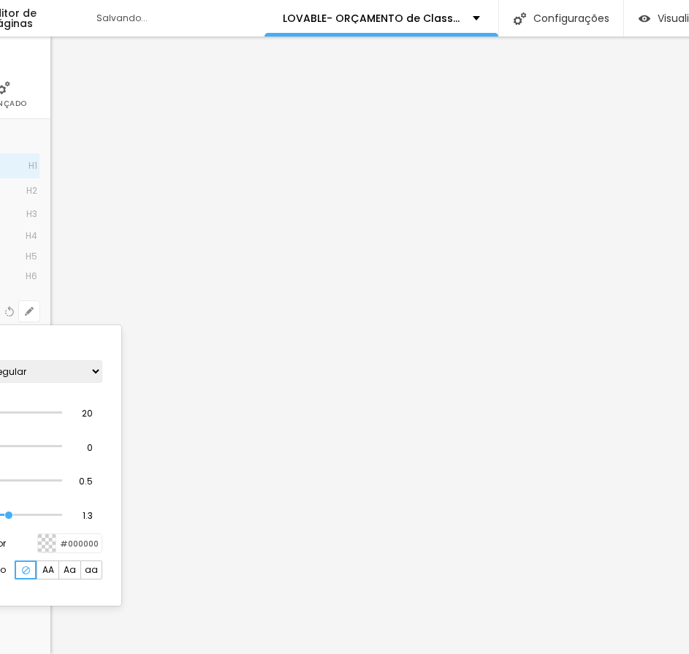
type input "1"
click at [64, 370] on select "AbrilFatface-Regular Actor-Regular Alegreya AlegreyaBlack [PERSON_NAME] [PERSON…" at bounding box center [11, 371] width 182 height 23
select select "Actor-Regular"
click at [0, 360] on select "AbrilFatface-Regular Actor-Regular Alegreya AlegreyaBlack [PERSON_NAME] [PERSON…" at bounding box center [11, 371] width 182 height 23
type input "1"
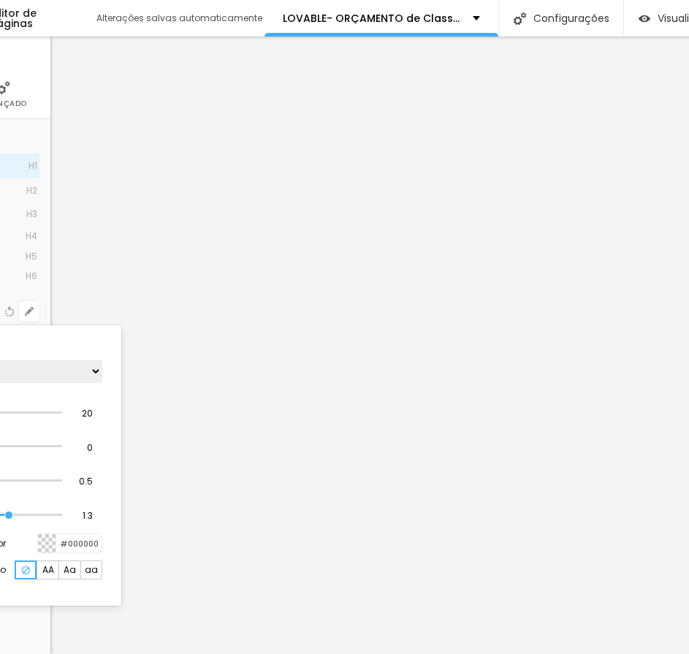
click at [360, 446] on div at bounding box center [344, 327] width 689 height 654
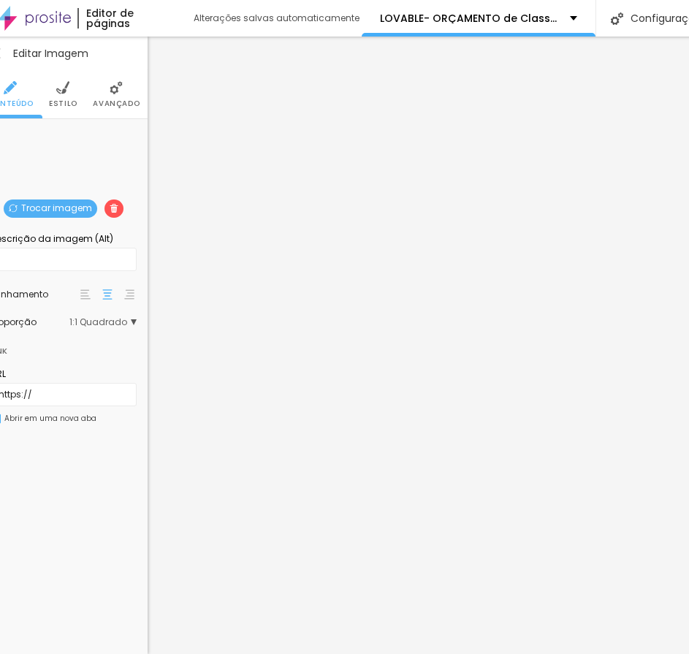
scroll to position [0, 0]
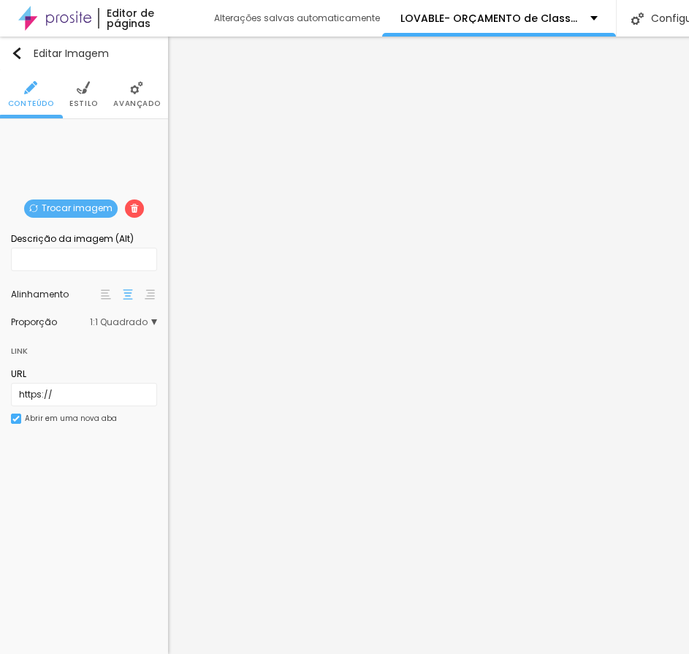
click at [89, 100] on span "Estilo" at bounding box center [83, 103] width 28 height 7
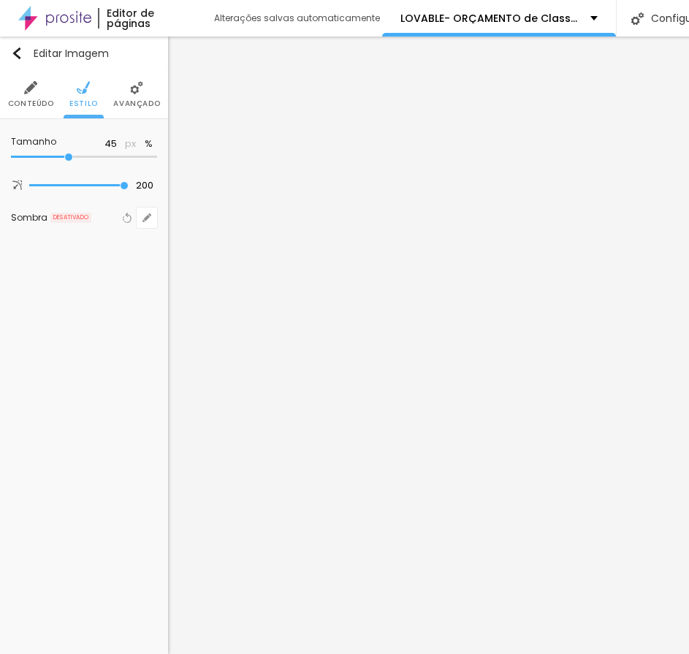
click at [121, 92] on li "Avançado" at bounding box center [136, 94] width 47 height 48
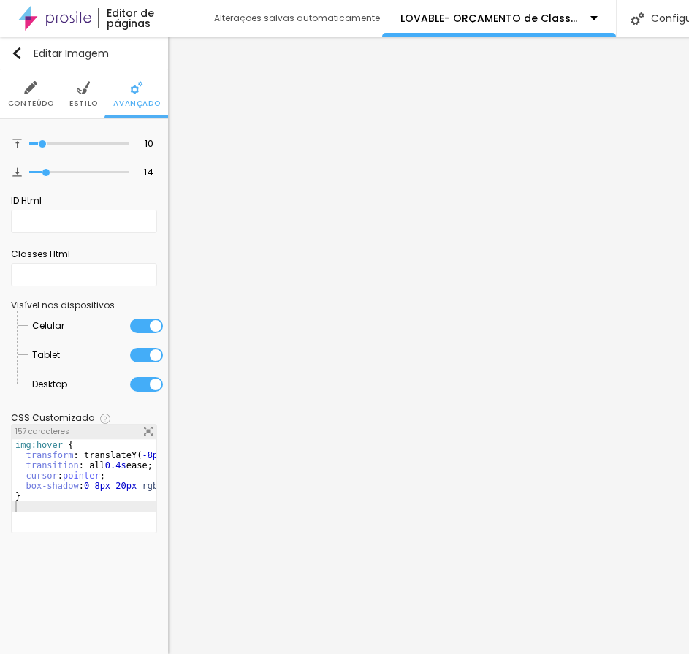
click at [83, 104] on span "Estilo" at bounding box center [83, 103] width 28 height 7
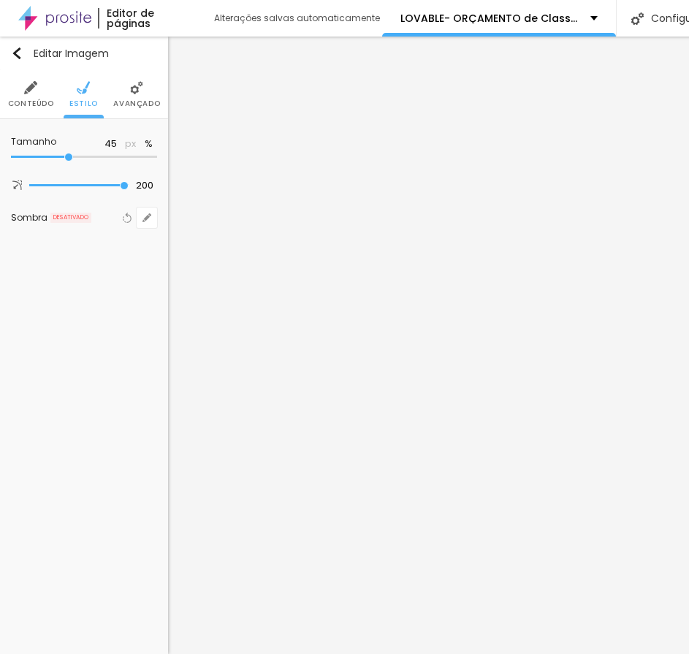
click at [25, 93] on img at bounding box center [30, 87] width 13 height 13
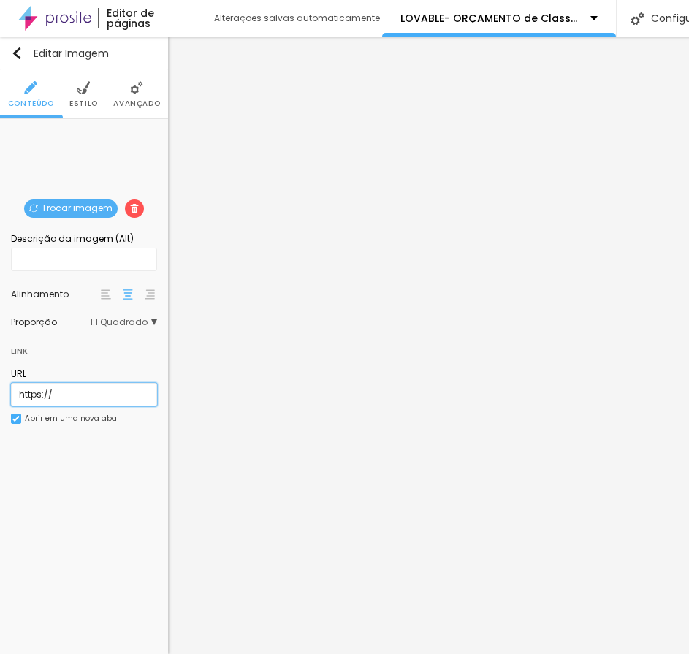
click at [103, 395] on input "https://" at bounding box center [84, 394] width 146 height 23
paste input "img-bounce"
drag, startPoint x: 122, startPoint y: 391, endPoint x: 0, endPoint y: 392, distance: 122.0
click at [0, 392] on div "Trocar imagem Descrição da imagem (Alt) Alinhamento Proporção 1:1 Quadrado Cine…" at bounding box center [84, 285] width 168 height 333
click at [47, 397] on input "https://img-bounce" at bounding box center [84, 394] width 146 height 23
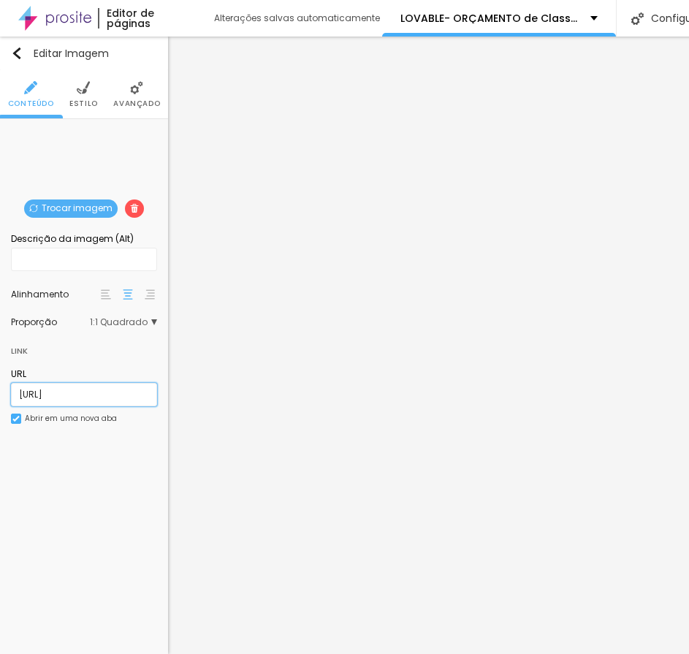
click at [52, 397] on input "https://img-bounce" at bounding box center [84, 394] width 146 height 23
type input "img-bounce"
drag, startPoint x: 20, startPoint y: 419, endPoint x: 43, endPoint y: 441, distance: 32.1
click at [21, 420] on div "Abrir em uma nova aba" at bounding box center [64, 419] width 106 height 10
click at [84, 96] on li "Estilo" at bounding box center [83, 94] width 28 height 48
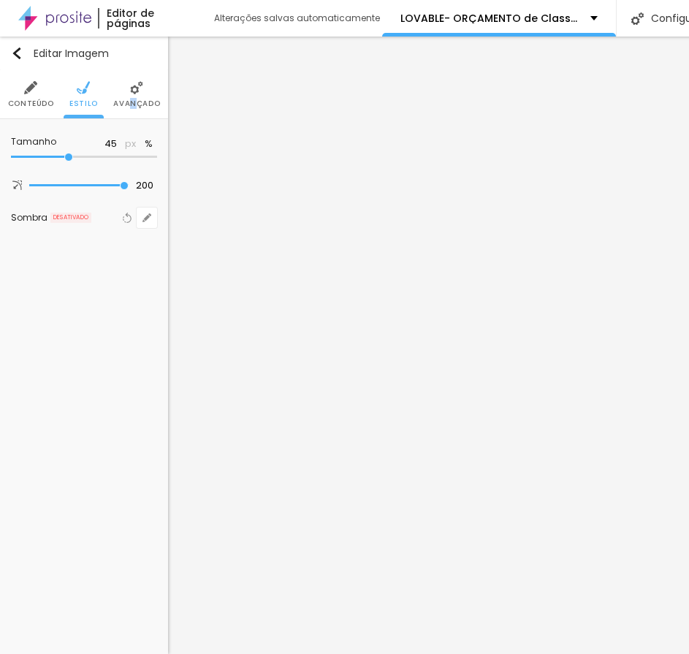
click at [134, 103] on span "Avançado" at bounding box center [136, 103] width 47 height 7
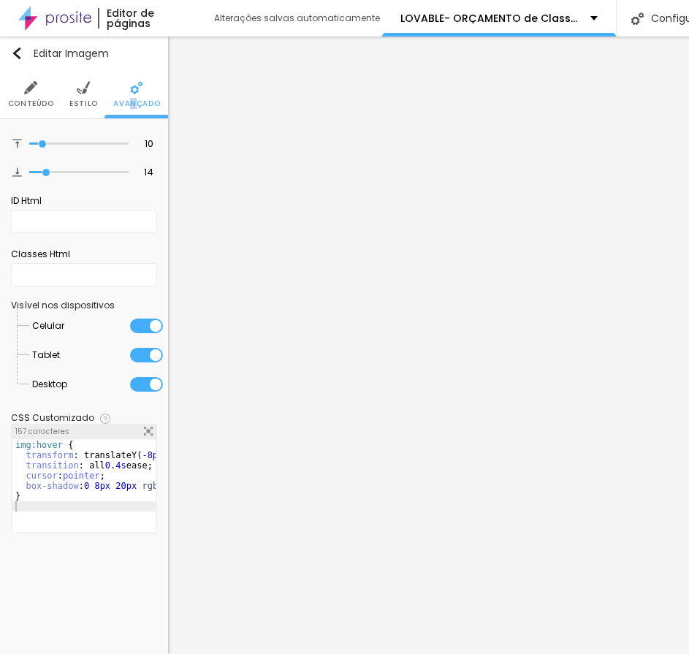
click at [85, 92] on img at bounding box center [83, 87] width 13 height 13
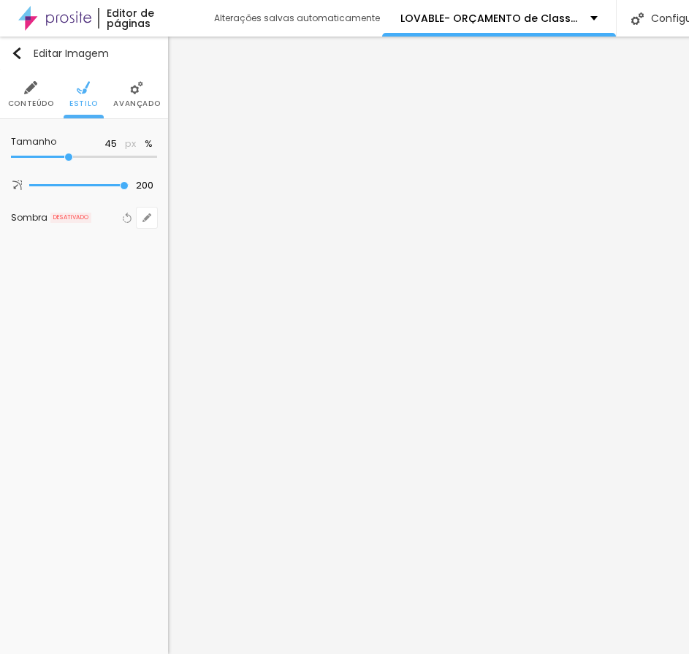
click at [31, 100] on span "Conteúdo" at bounding box center [31, 103] width 46 height 7
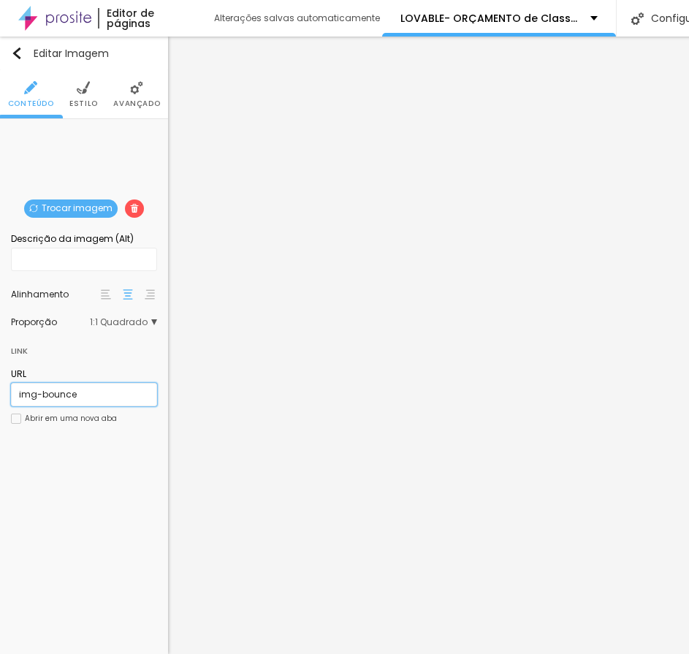
click at [85, 400] on input "img-bounce" at bounding box center [84, 394] width 146 height 23
click at [69, 399] on input "https://" at bounding box center [84, 394] width 146 height 23
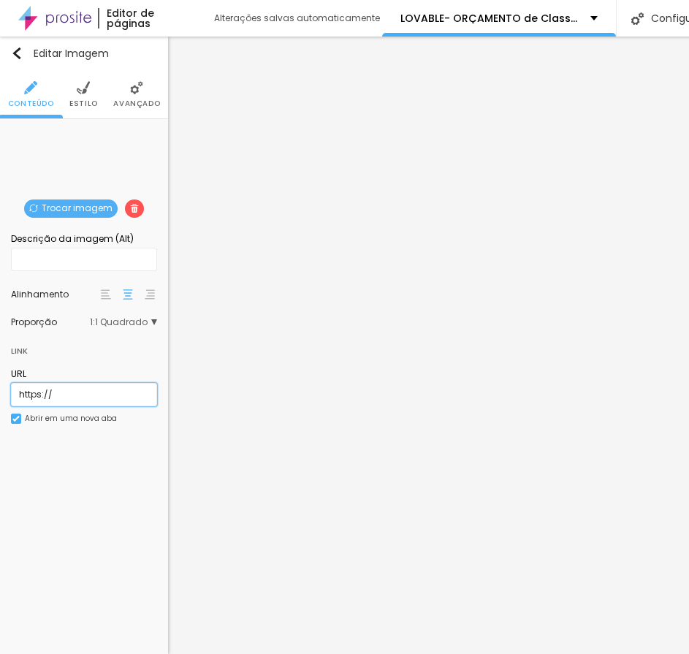
click at [69, 399] on input "https://" at bounding box center [84, 394] width 146 height 23
click at [17, 414] on div at bounding box center [16, 419] width 10 height 10
click at [94, 391] on input "https://" at bounding box center [84, 394] width 146 height 23
click at [94, 390] on input "https://" at bounding box center [84, 394] width 146 height 23
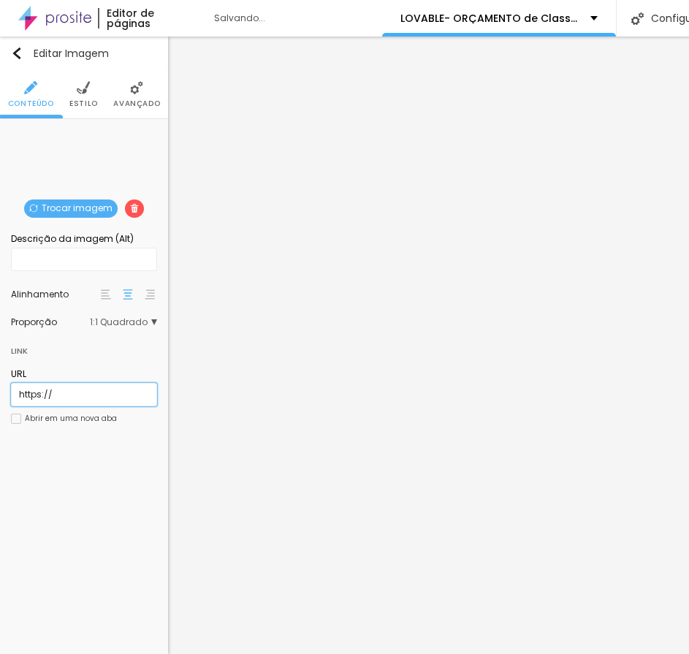
paste input "img-bounce"
type input "img-bounce"
click at [47, 417] on div "Abrir em uma nova aba" at bounding box center [71, 418] width 92 height 7
click at [68, 392] on input "https://" at bounding box center [84, 394] width 146 height 23
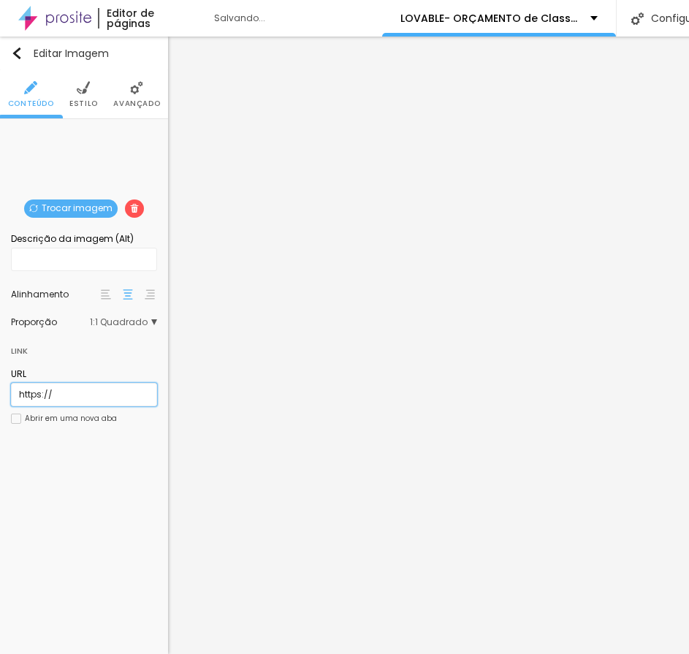
click at [68, 392] on input "https://" at bounding box center [84, 394] width 146 height 23
paste input "img-bounce"
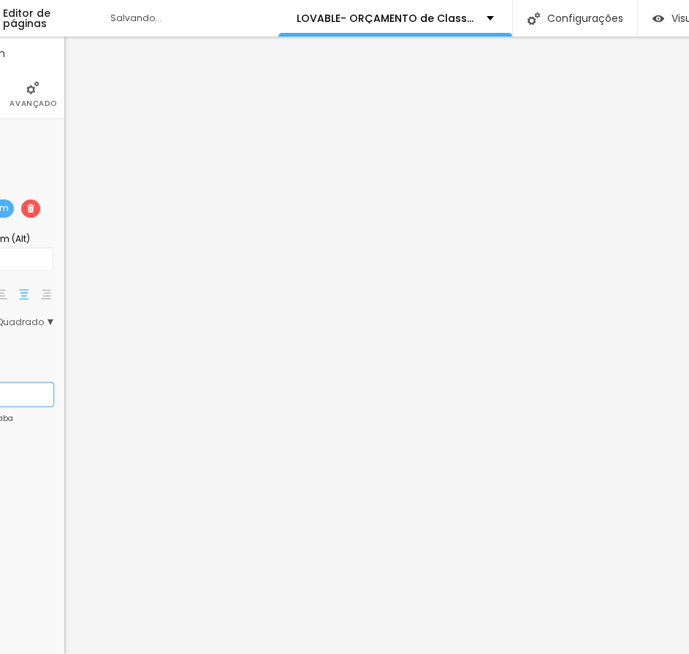
scroll to position [0, 246]
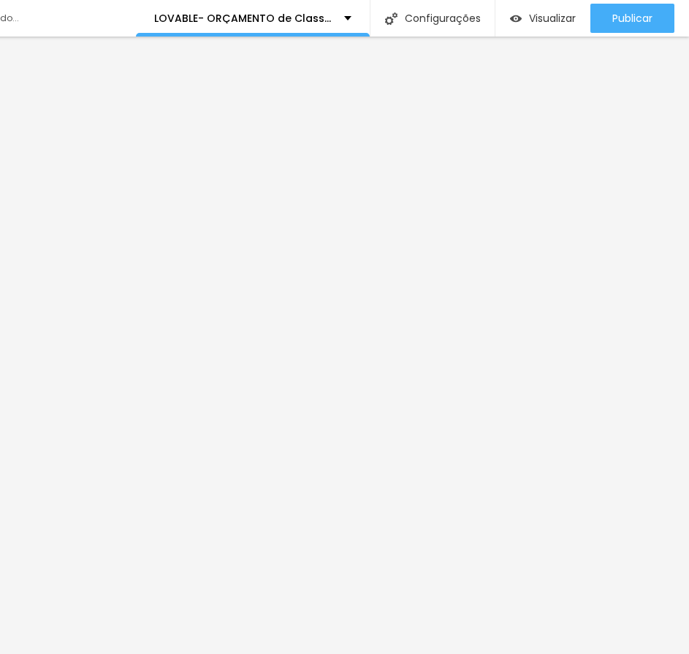
type input "img-bounce"
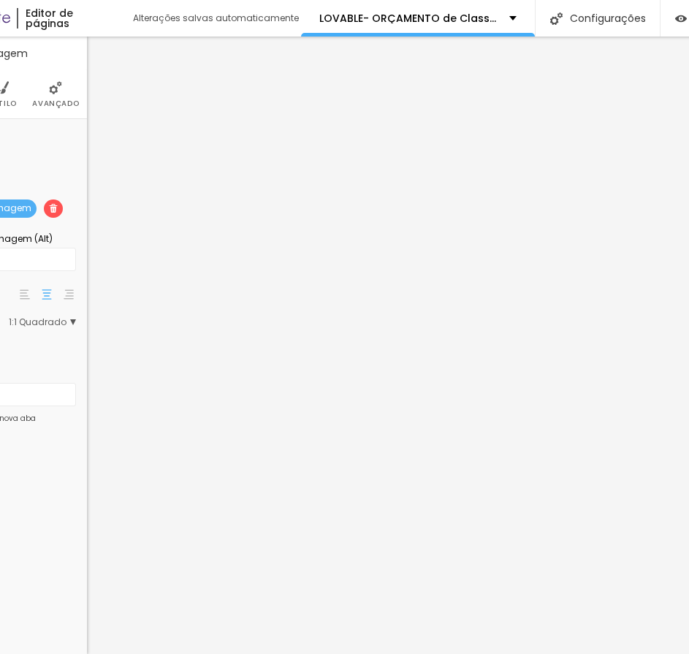
scroll to position [0, 0]
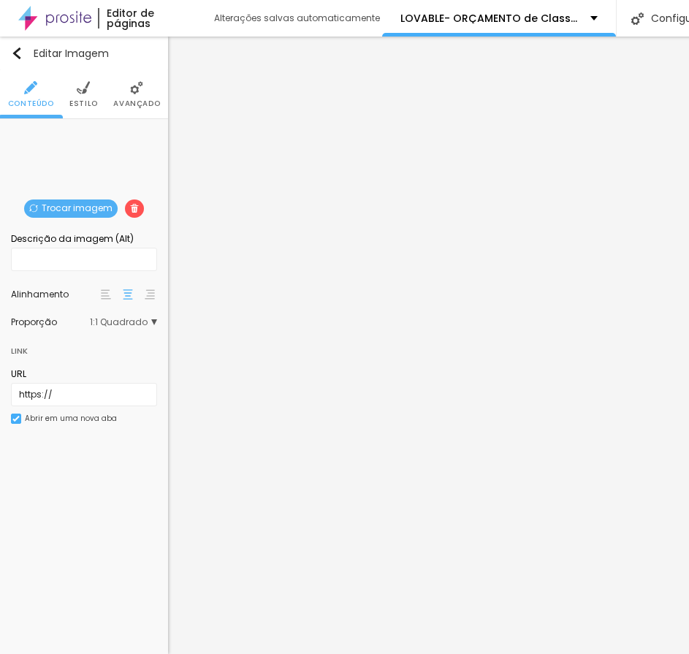
click at [44, 413] on div "URL https://" at bounding box center [84, 386] width 146 height 53
click at [17, 419] on img at bounding box center [15, 418] width 7 height 7
click at [58, 400] on input "https://" at bounding box center [84, 394] width 146 height 23
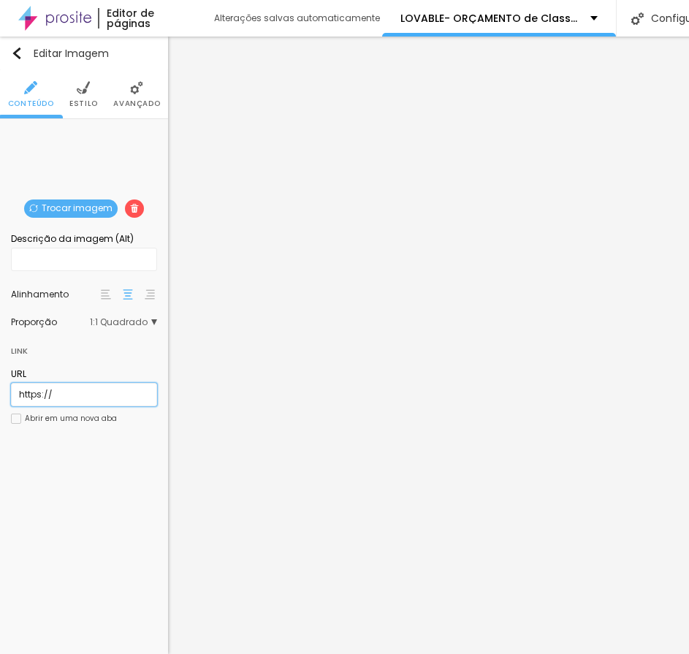
paste input "img-bounce"
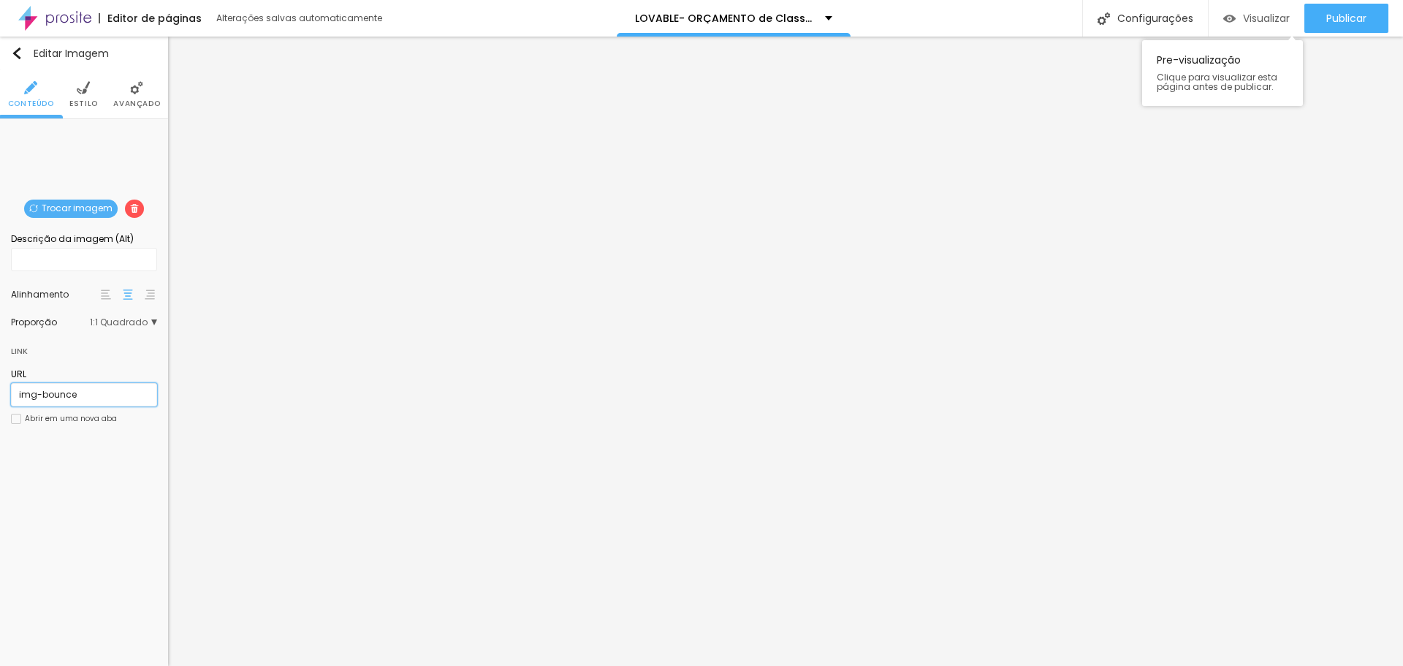
type input "img-bounce"
click at [1230, 16] on img "button" at bounding box center [1229, 18] width 12 height 12
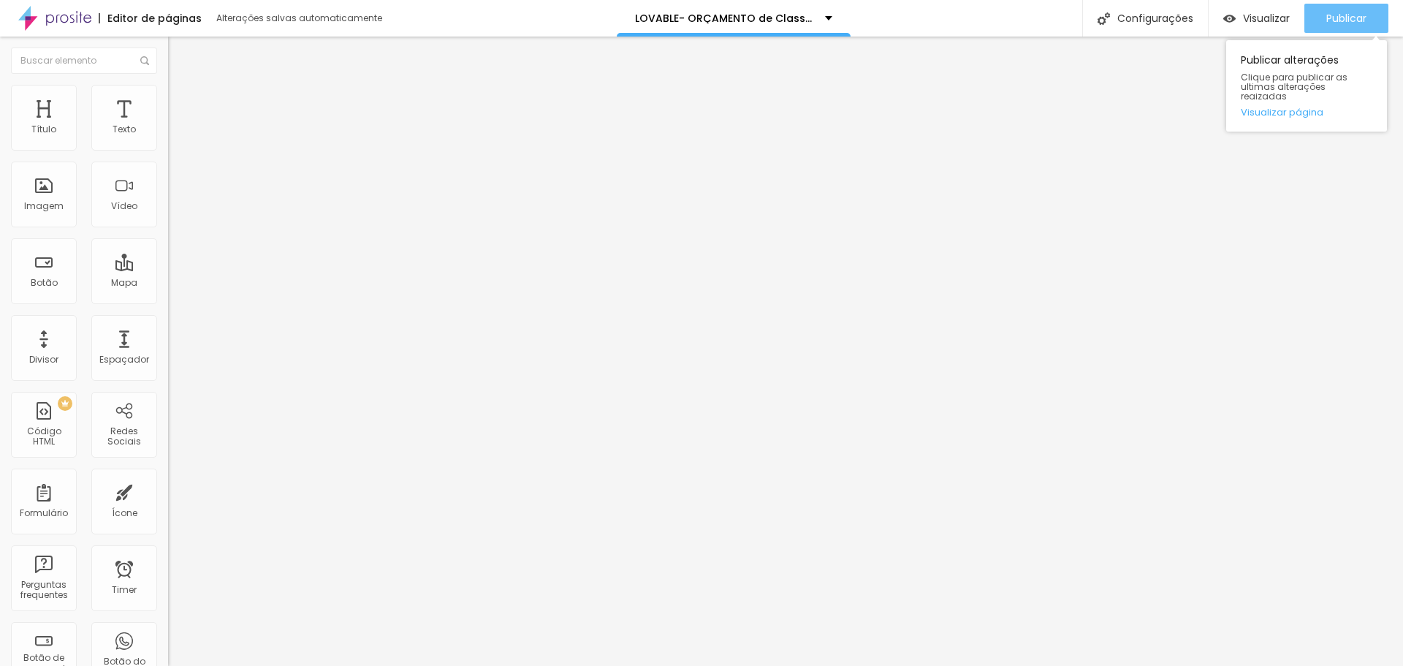
click at [1353, 28] on div "Publicar" at bounding box center [1346, 18] width 40 height 29
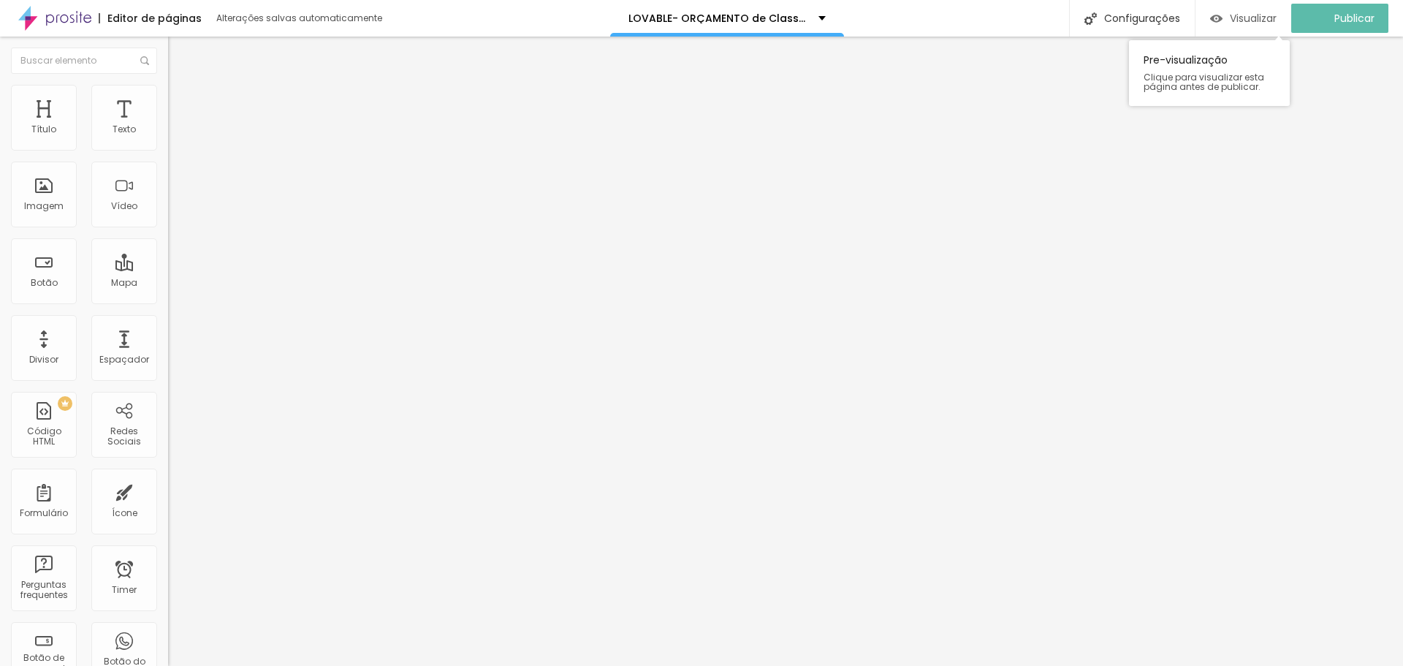
click at [1277, 16] on span "Visualizar" at bounding box center [1253, 18] width 47 height 12
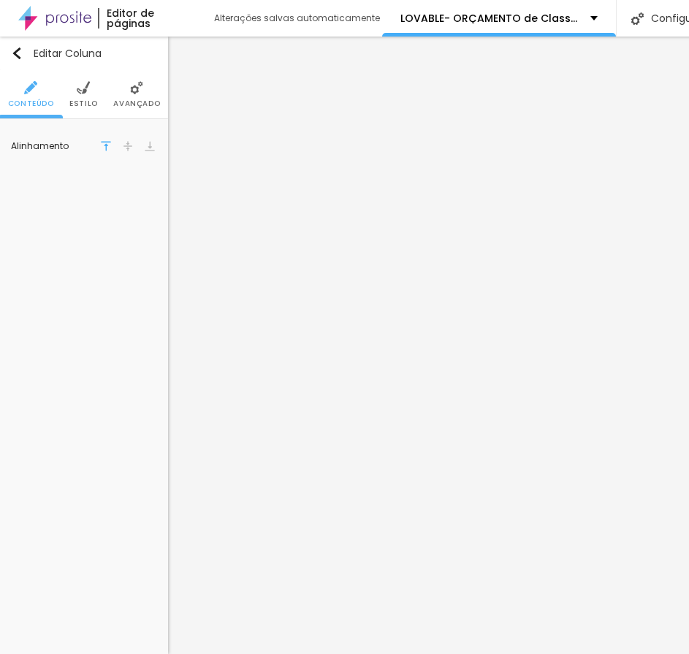
click at [75, 89] on li "Estilo" at bounding box center [83, 94] width 28 height 48
click at [128, 100] on span "Avançado" at bounding box center [136, 103] width 47 height 7
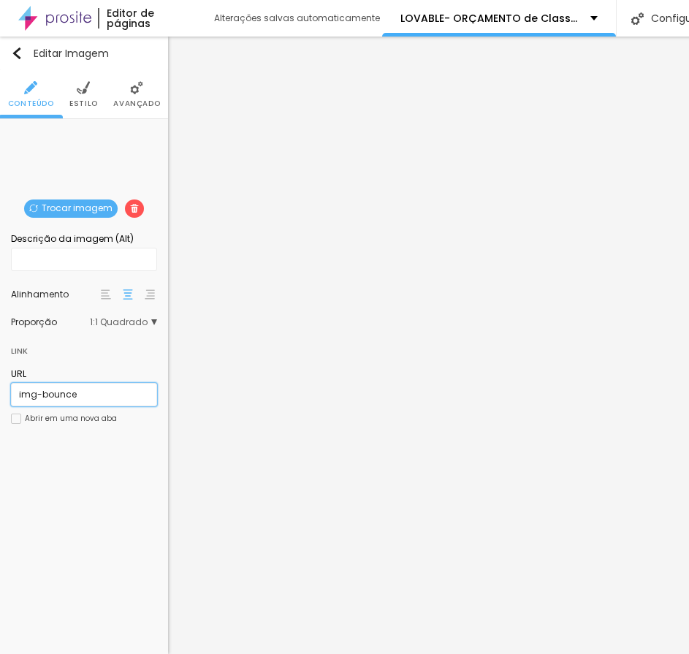
click at [25, 397] on input "img-bounce" at bounding box center [84, 394] width 146 height 23
click at [98, 461] on div "Editar Imagem Conteúdo Estilo Avançado Trocar imagem Descrição da imagem (Alt) …" at bounding box center [84, 345] width 168 height 617
click at [67, 394] on input "img-bounce" at bounding box center [84, 394] width 146 height 23
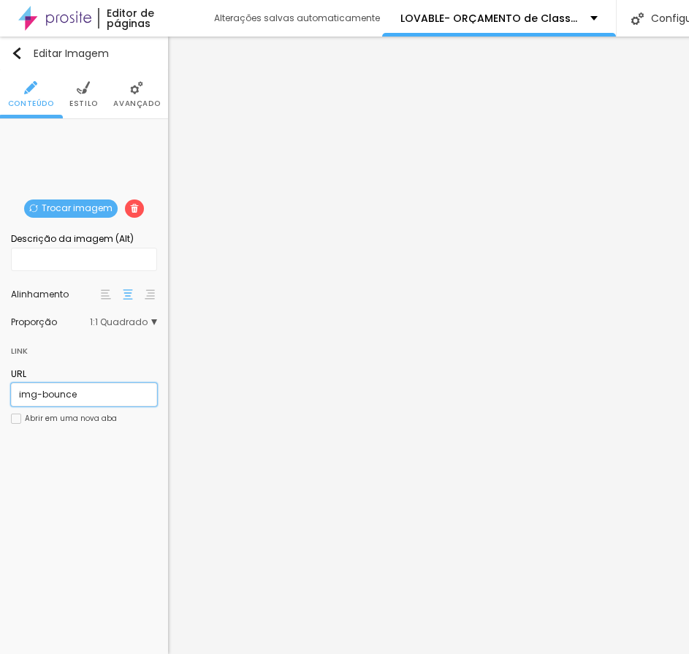
click at [67, 394] on input "img-bounce" at bounding box center [84, 394] width 146 height 23
click at [88, 398] on input "img-bounce" at bounding box center [84, 394] width 146 height 23
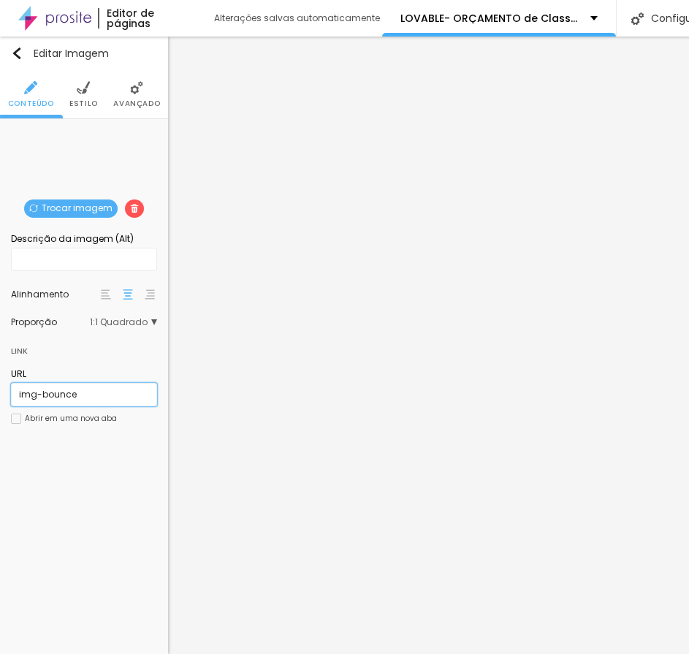
click at [74, 397] on input "img-bounce" at bounding box center [84, 394] width 146 height 23
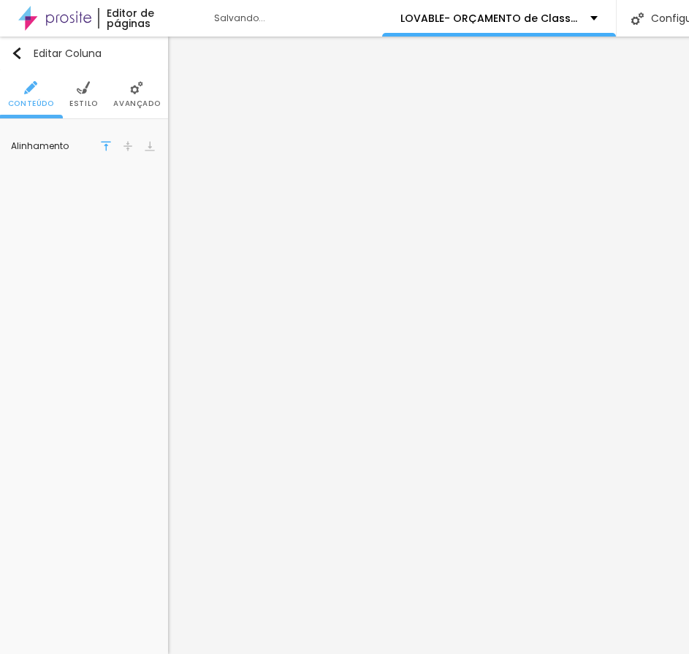
click at [77, 96] on li "Estilo" at bounding box center [83, 94] width 28 height 48
click at [139, 105] on span "Avançado" at bounding box center [136, 103] width 47 height 7
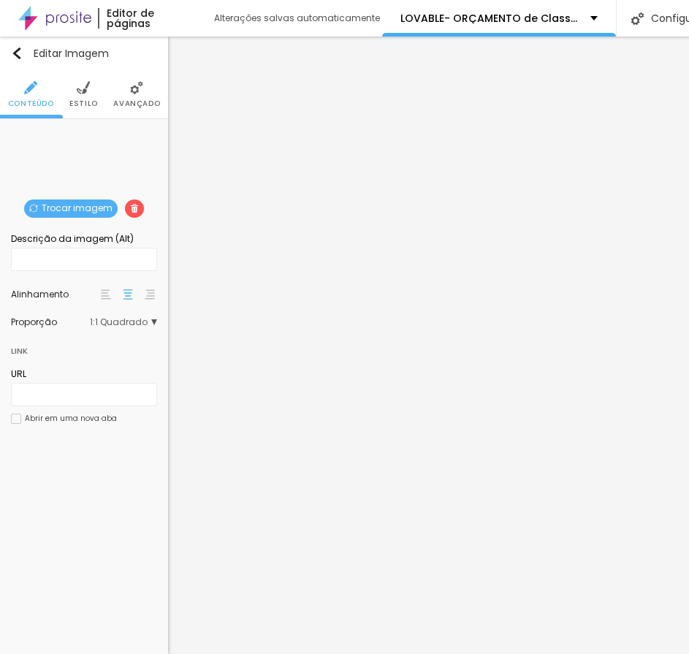
click at [138, 100] on span "Avançado" at bounding box center [136, 103] width 47 height 7
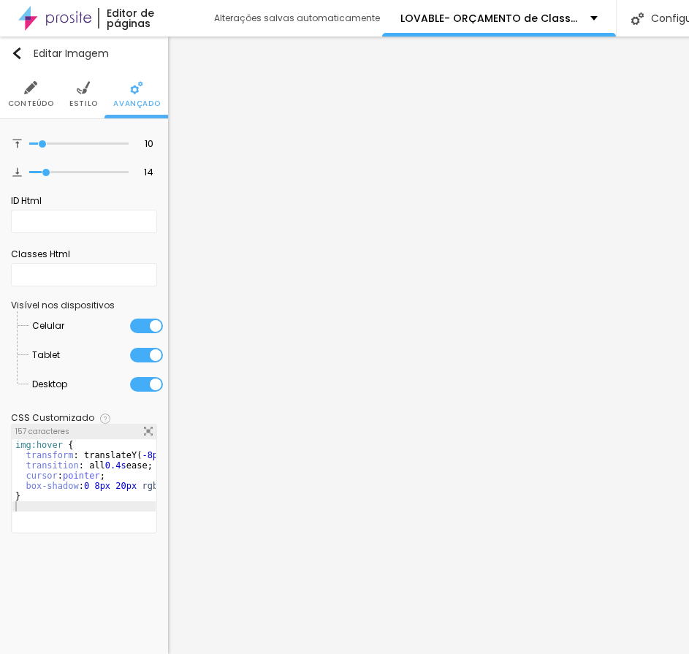
click at [115, 471] on div "img:hover { transform : translateY ( -8px ) scale ( 1.03 ) ; transition : all 0…" at bounding box center [123, 491] width 223 height 102
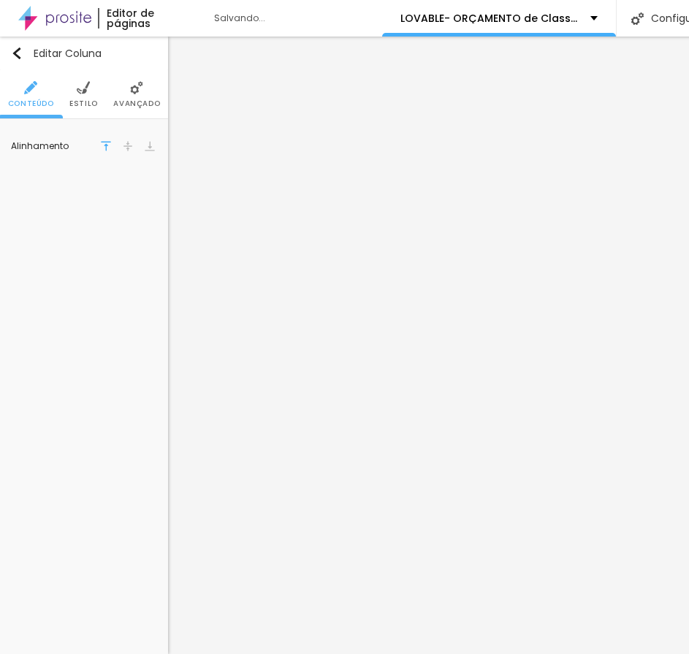
click at [80, 82] on img at bounding box center [83, 87] width 13 height 13
click at [130, 100] on span "Avançado" at bounding box center [136, 103] width 47 height 7
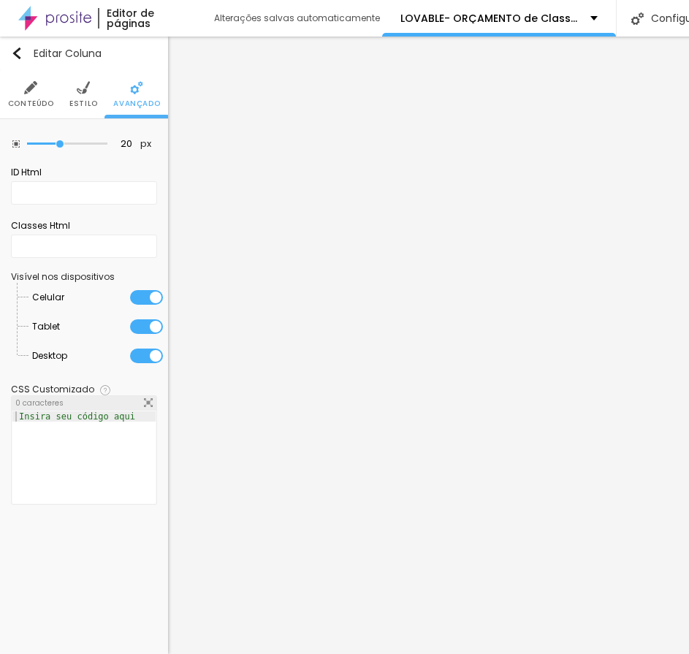
click at [57, 422] on div at bounding box center [83, 467] width 143 height 113
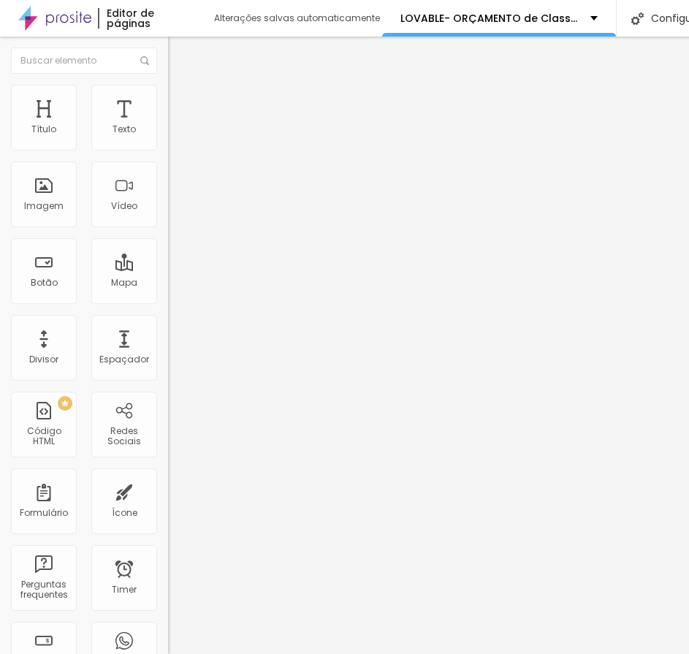
scroll to position [0, 175]
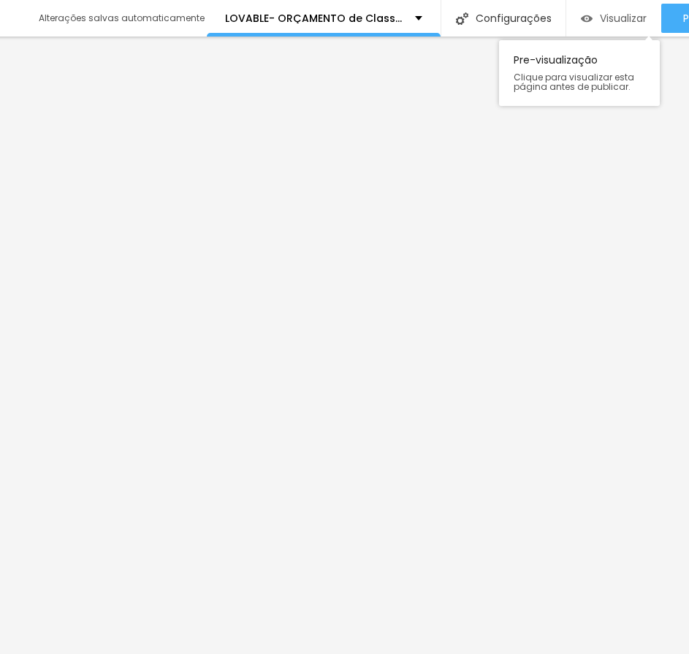
click at [612, 15] on span "Visualizar" at bounding box center [623, 18] width 47 height 12
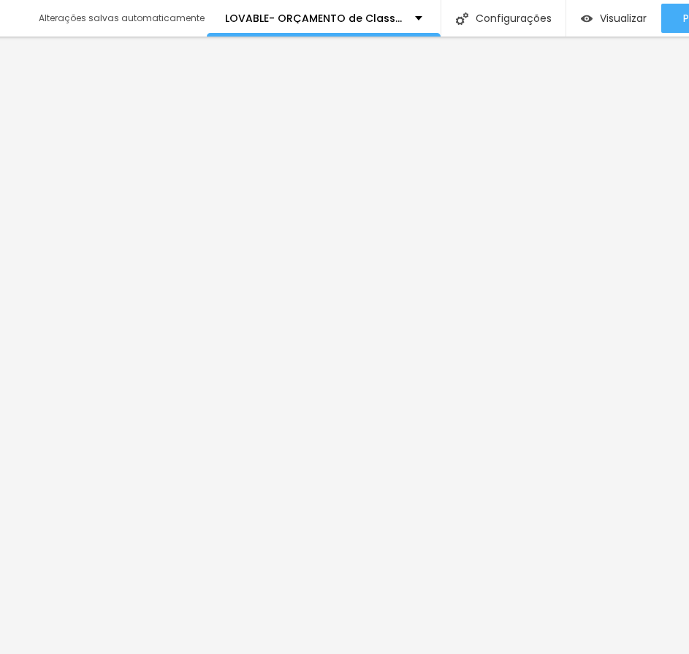
scroll to position [0, 0]
